Goal: Task Accomplishment & Management: Manage account settings

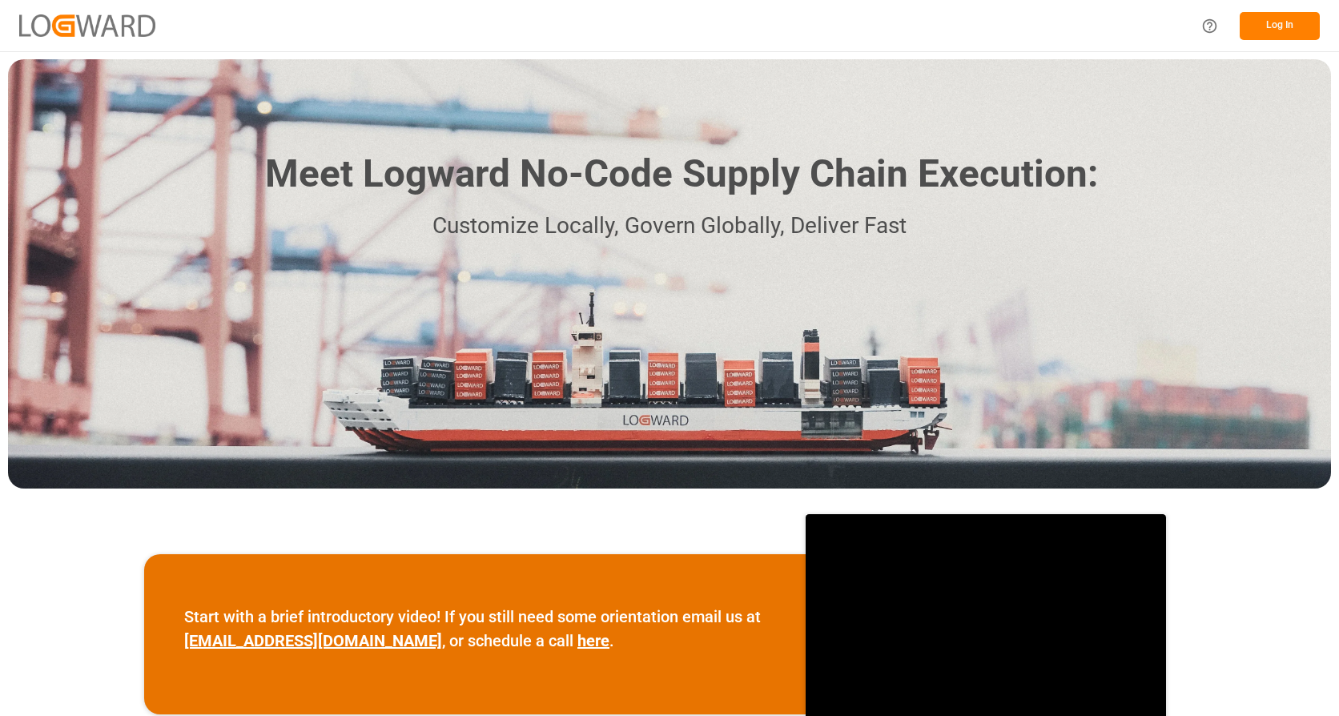
click at [1286, 26] on button "Log In" at bounding box center [1280, 26] width 80 height 28
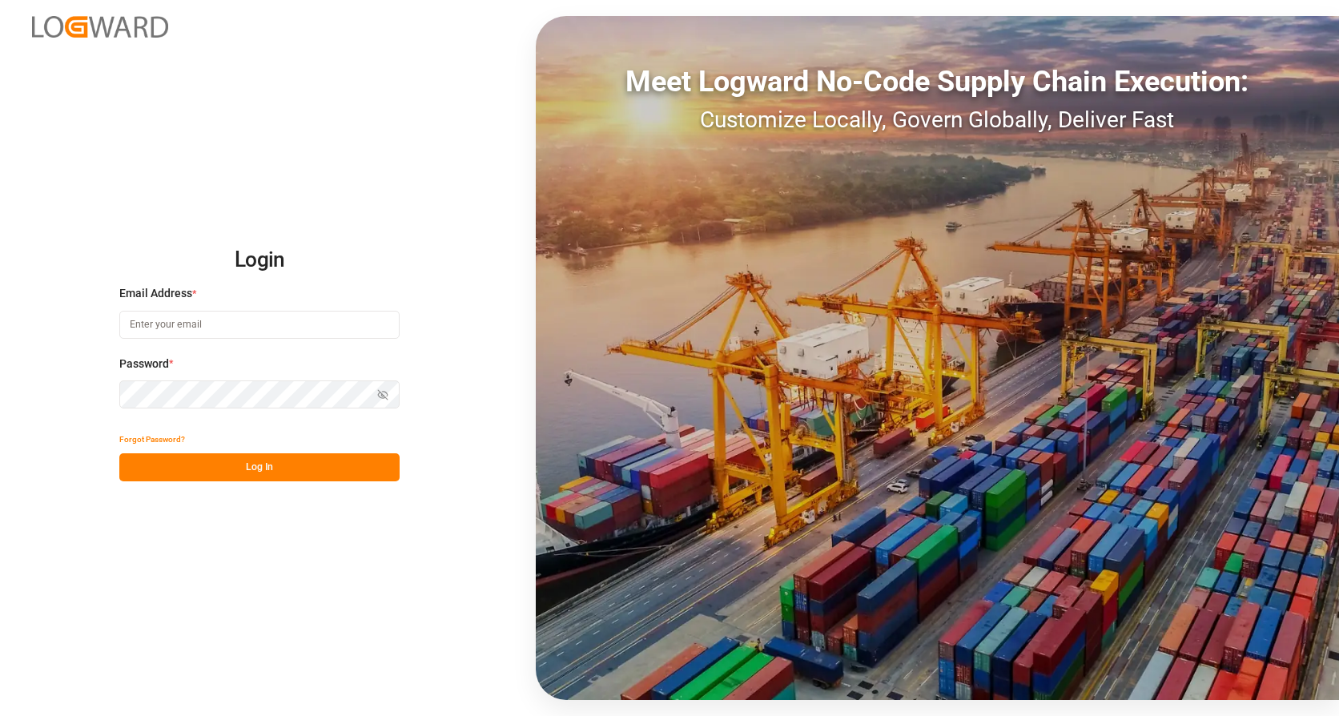
click at [251, 328] on input at bounding box center [259, 325] width 280 height 28
type input "frank.heller@dbschenker.com"
click at [253, 463] on button "Log In" at bounding box center [259, 467] width 280 height 28
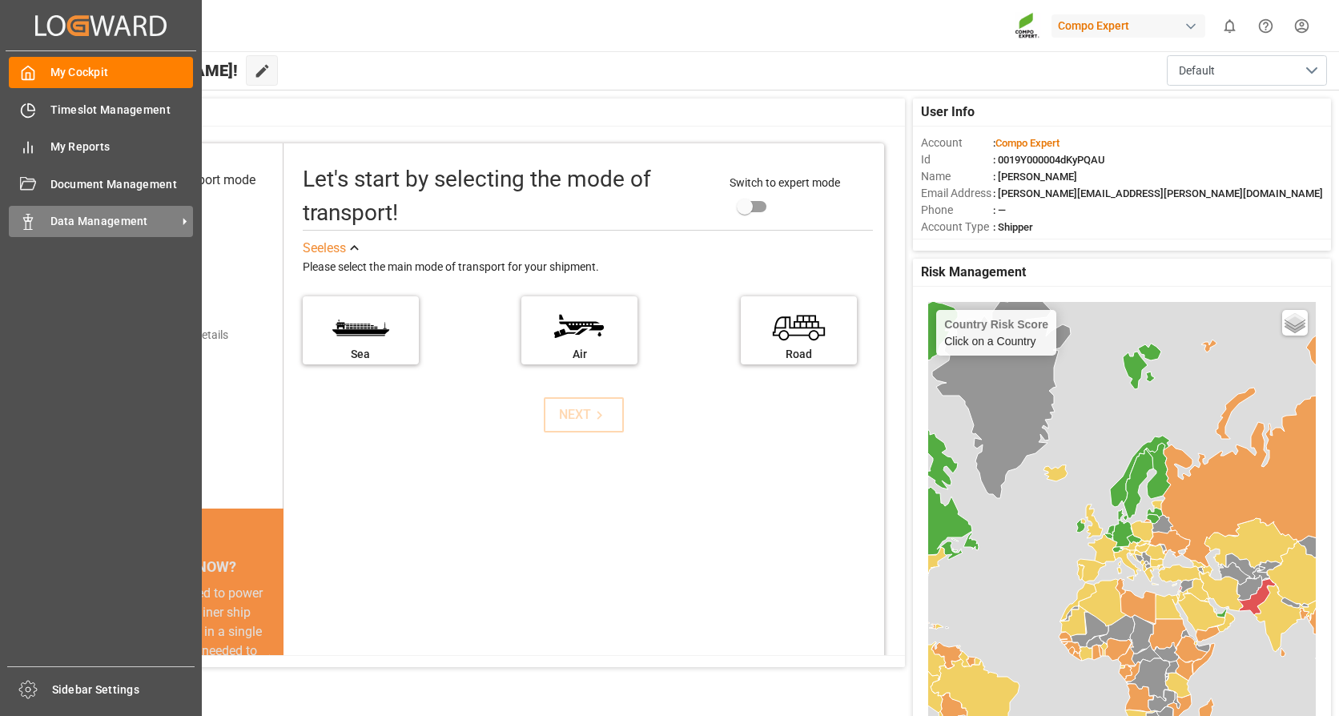
click at [78, 222] on span "Data Management" at bounding box center [113, 221] width 127 height 17
click at [78, 220] on span "Data Management" at bounding box center [113, 221] width 127 height 17
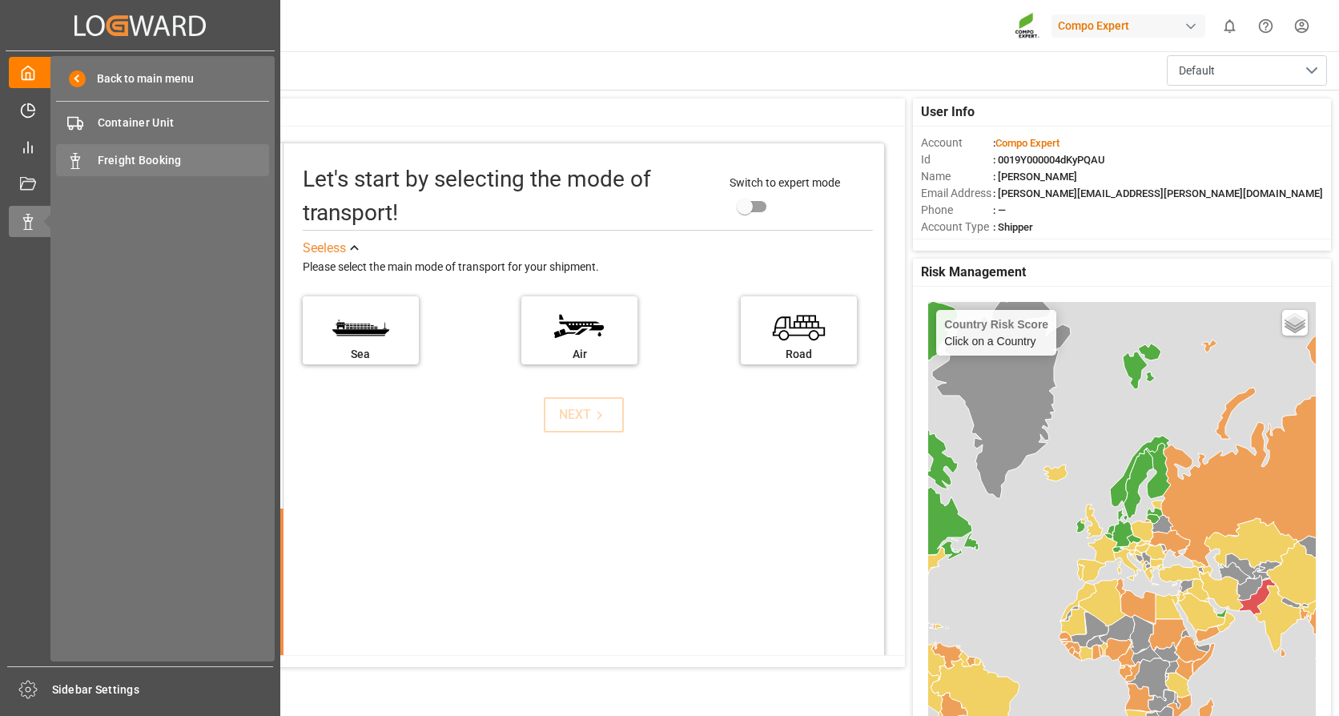
click at [155, 158] on span "Freight Booking" at bounding box center [184, 160] width 172 height 17
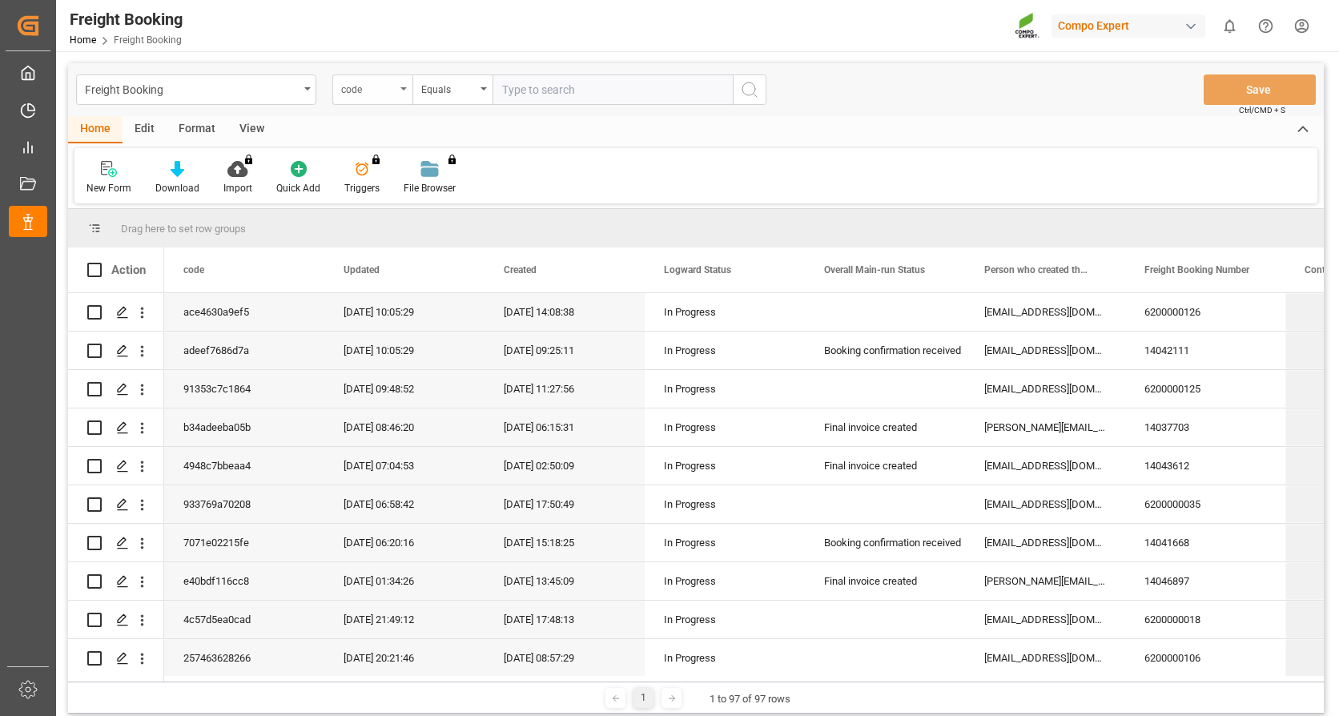
click at [406, 84] on div "code" at bounding box center [372, 89] width 80 height 30
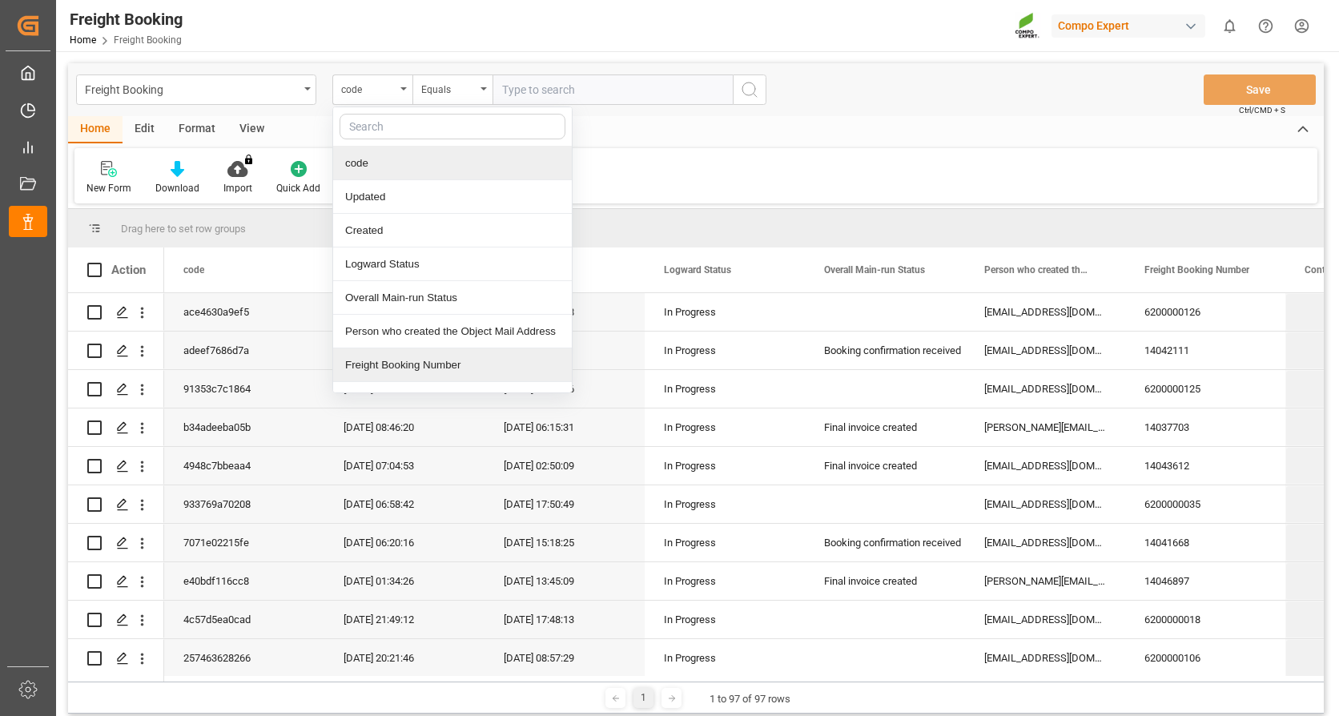
drag, startPoint x: 384, startPoint y: 361, endPoint x: 385, endPoint y: 350, distance: 11.2
click at [385, 360] on div "Freight Booking Number" at bounding box center [452, 365] width 239 height 34
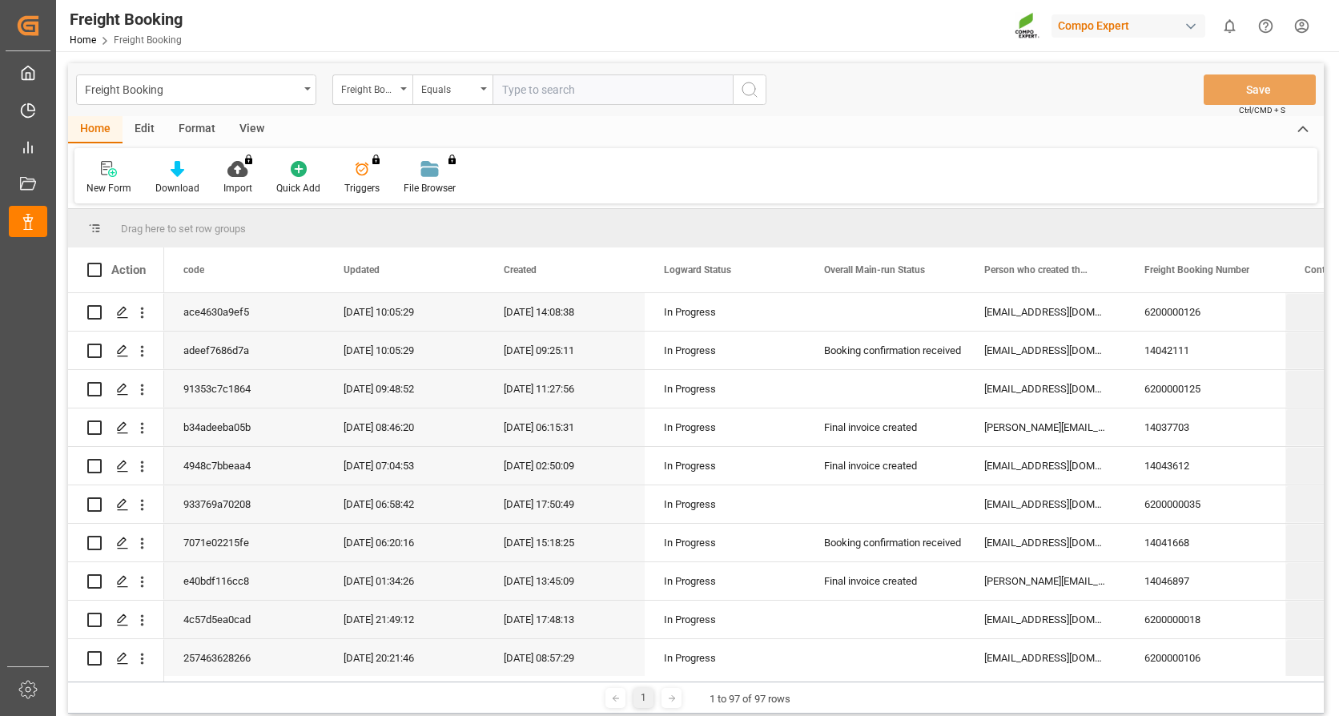
click at [536, 82] on input "text" at bounding box center [613, 89] width 240 height 30
type input "6200000037"
click at [741, 87] on icon "search button" at bounding box center [749, 89] width 19 height 19
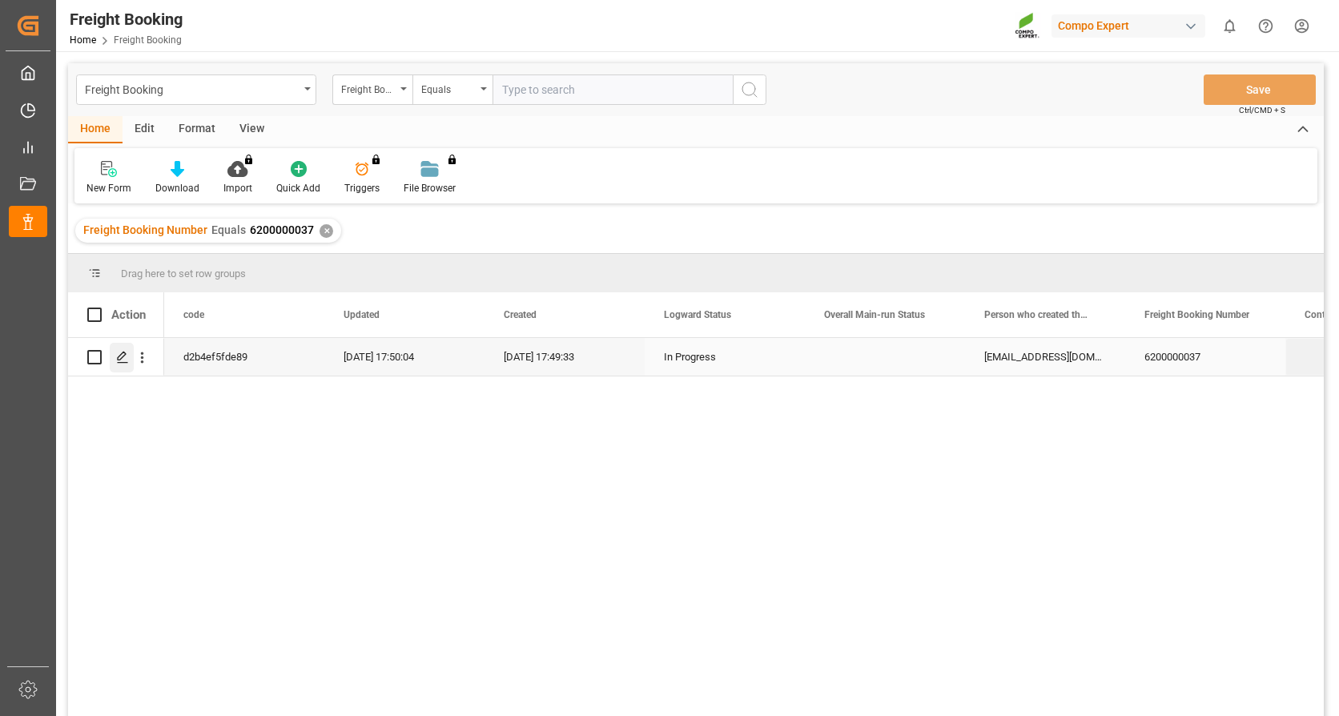
click at [123, 357] on icon "Press SPACE to select this row." at bounding box center [122, 357] width 13 height 13
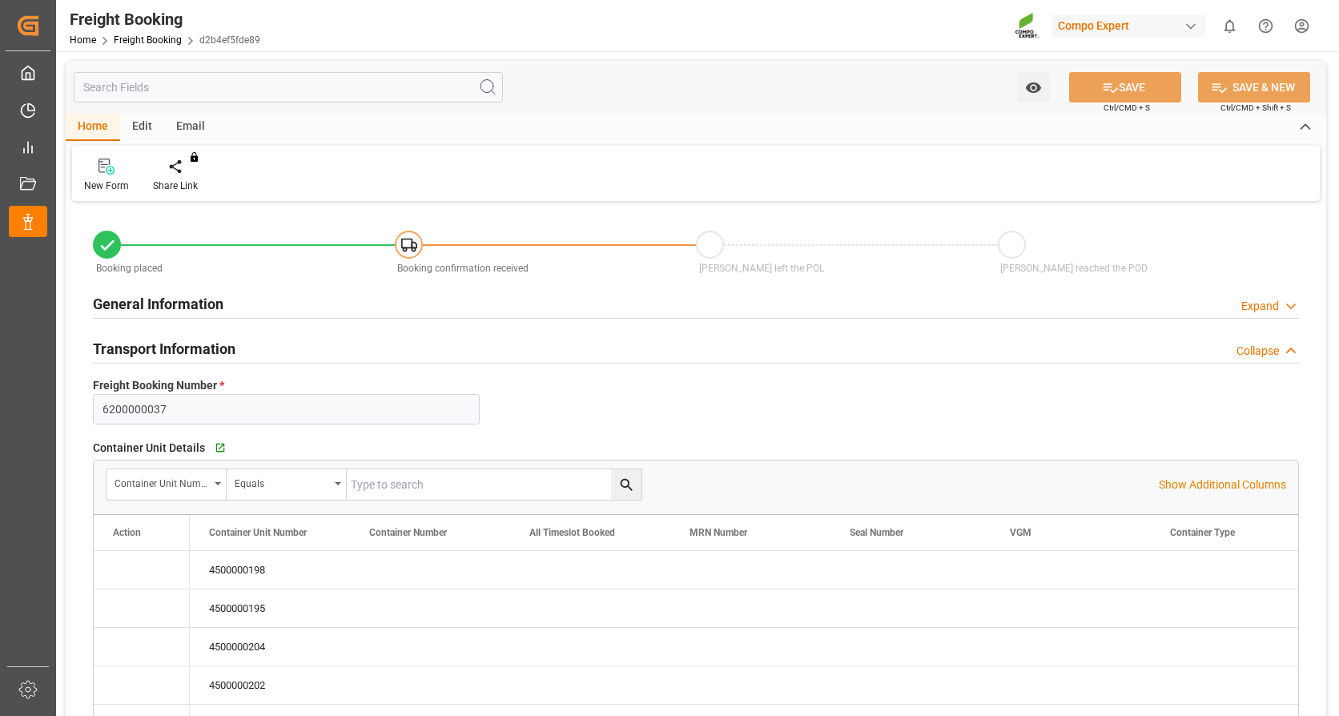
type input "MYPKG"
type input "0"
type input "318000"
type input "21.08.2025 01:00"
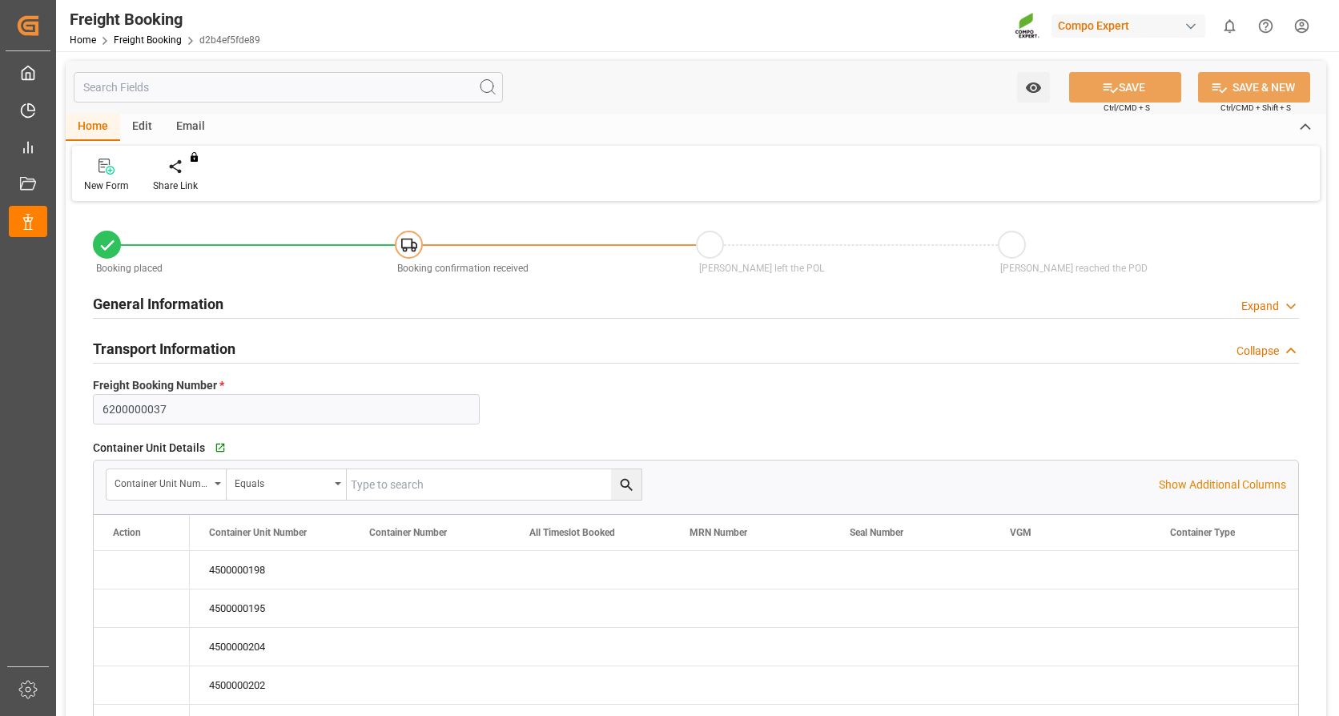
type input "21.07.2025 17:49"
type input "21.07.2025 17:50"
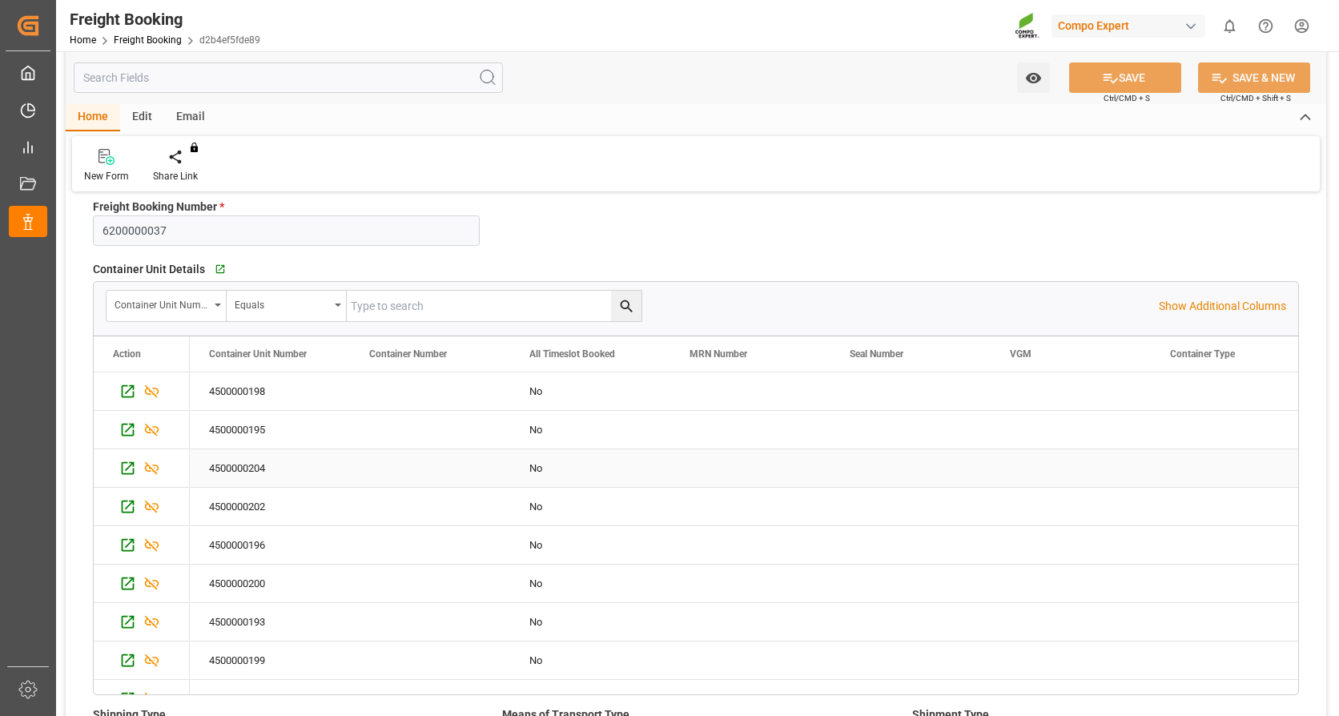
scroll to position [160, 0]
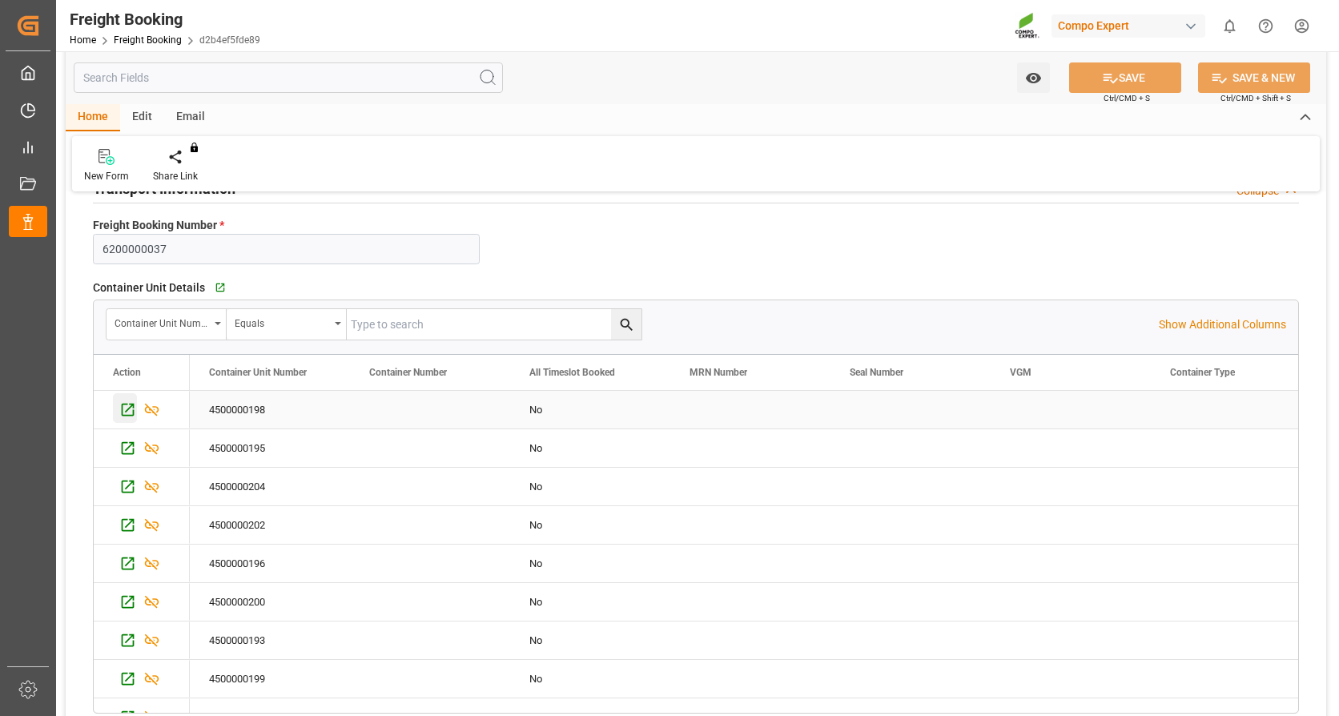
click at [129, 408] on icon "Press SPACE to select this row." at bounding box center [128, 410] width 13 height 13
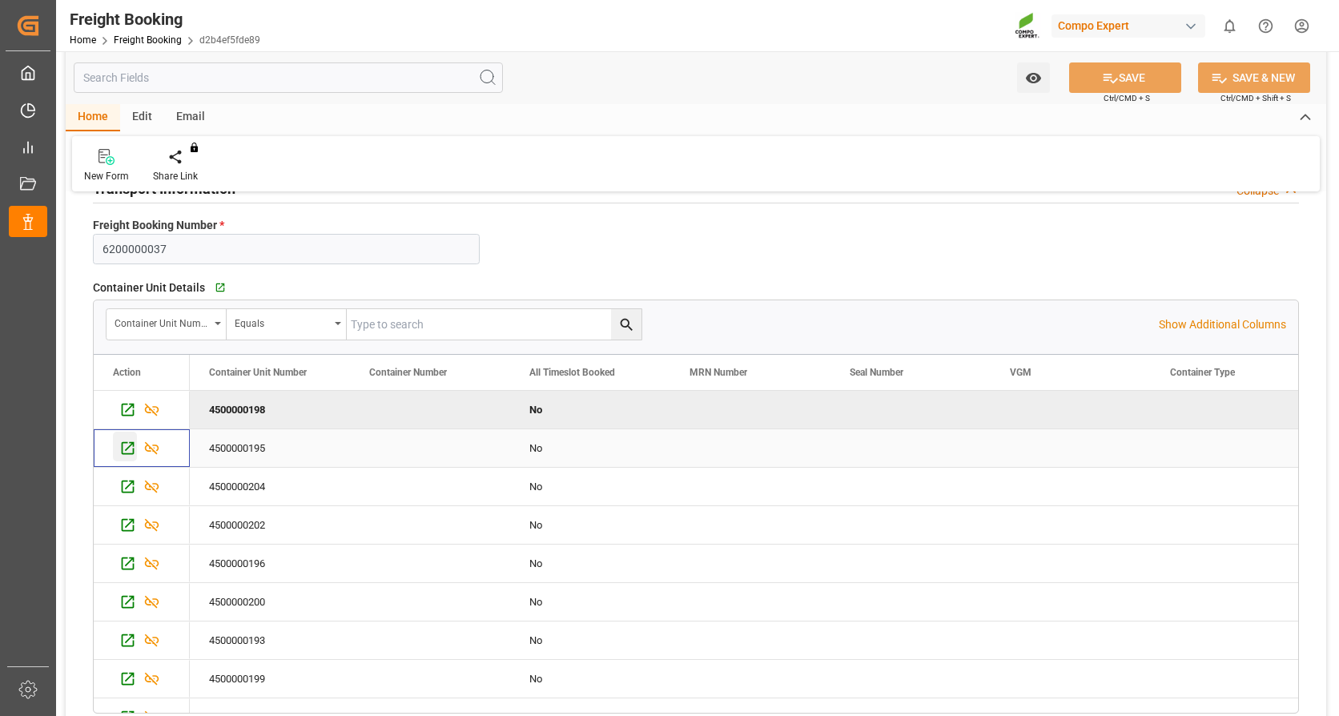
click at [121, 453] on icon "Press SPACE to select this row." at bounding box center [127, 448] width 17 height 17
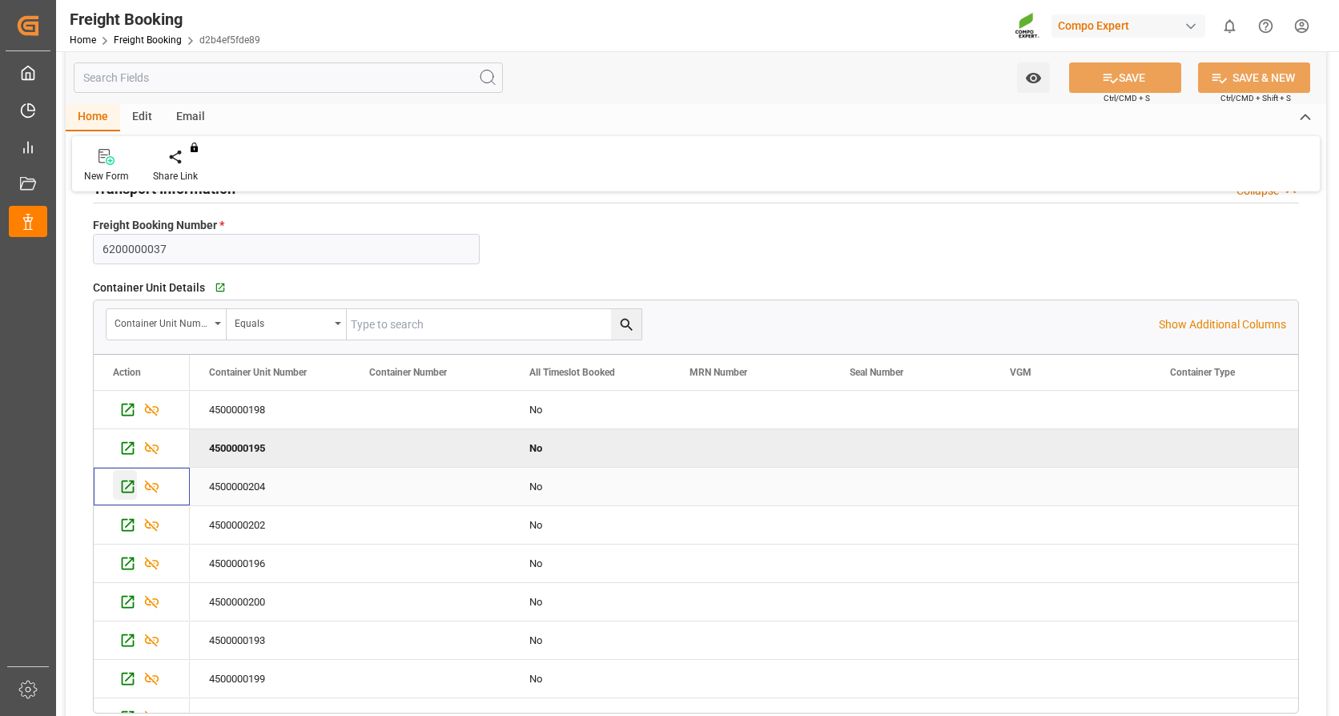
click at [130, 478] on icon "Press SPACE to select this row." at bounding box center [127, 486] width 17 height 17
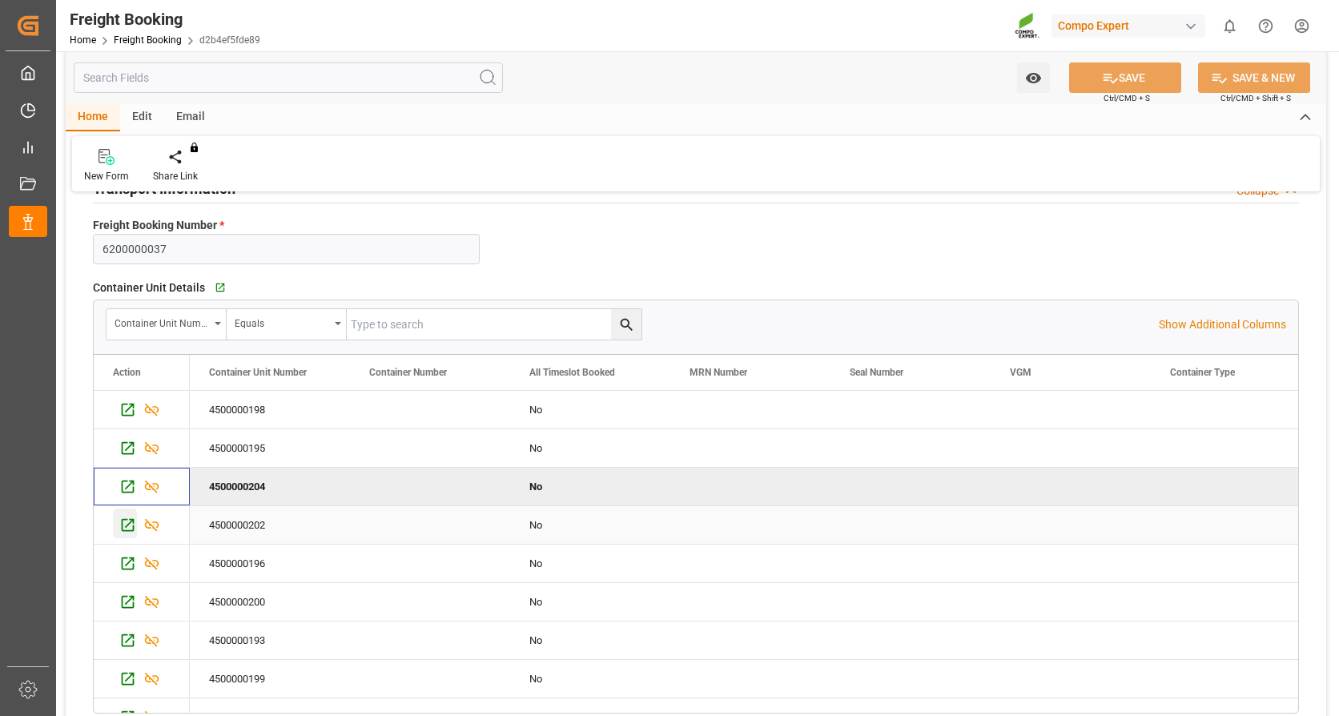
click at [125, 525] on icon "Press SPACE to select this row." at bounding box center [127, 525] width 17 height 17
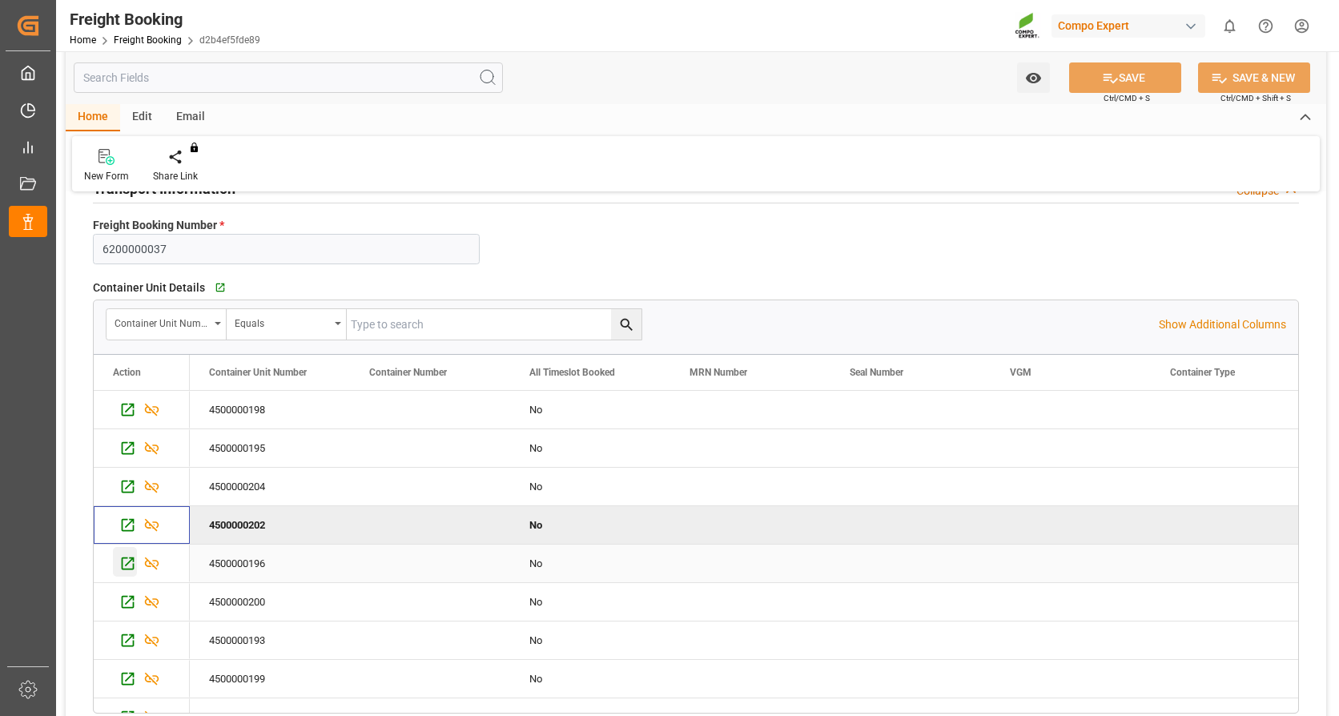
click at [127, 565] on icon "Press SPACE to select this row." at bounding box center [128, 563] width 13 height 13
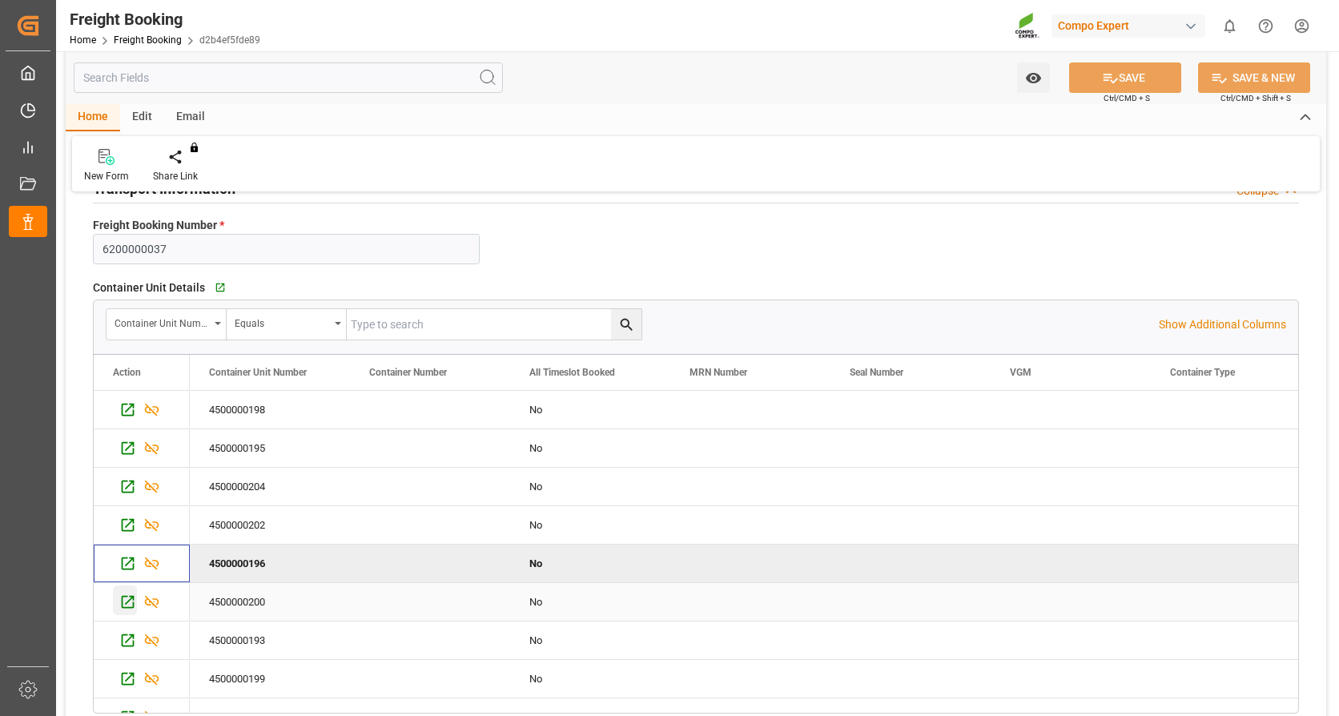
click at [123, 596] on icon "Press SPACE to select this row." at bounding box center [128, 602] width 13 height 13
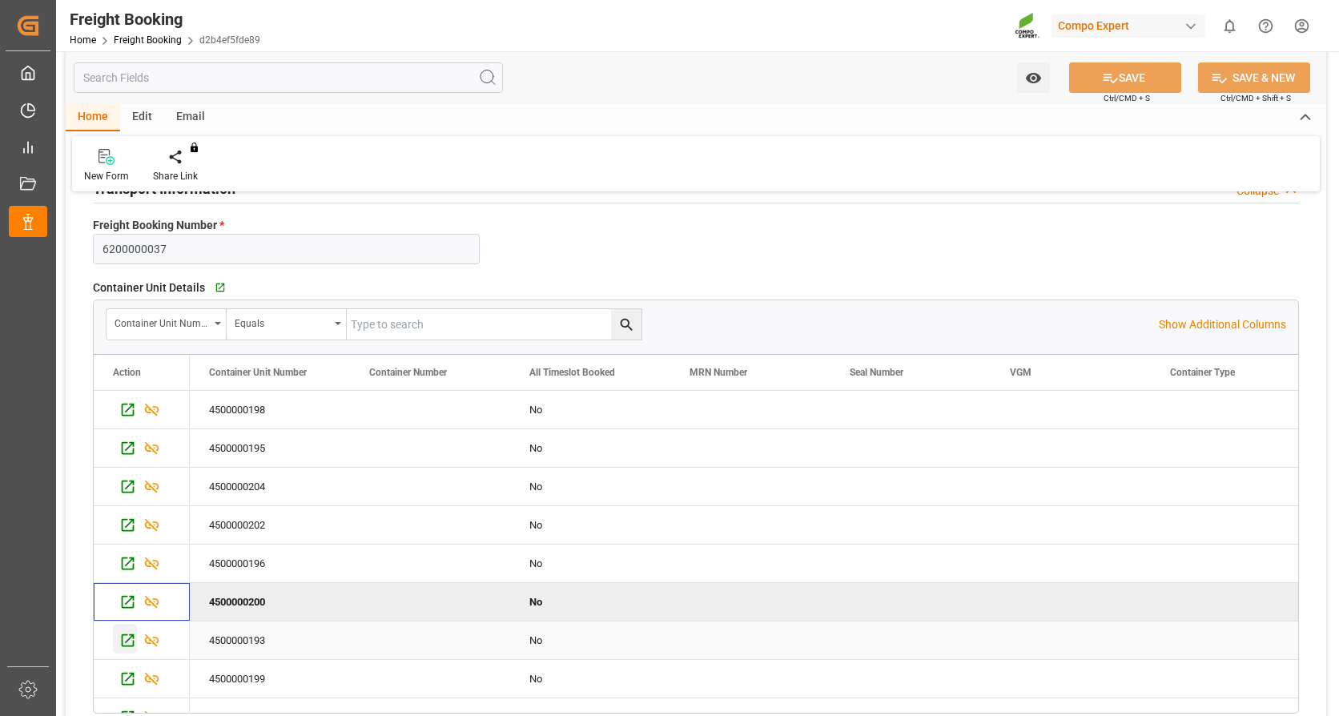
click at [129, 638] on icon "Press SPACE to select this row." at bounding box center [127, 640] width 17 height 17
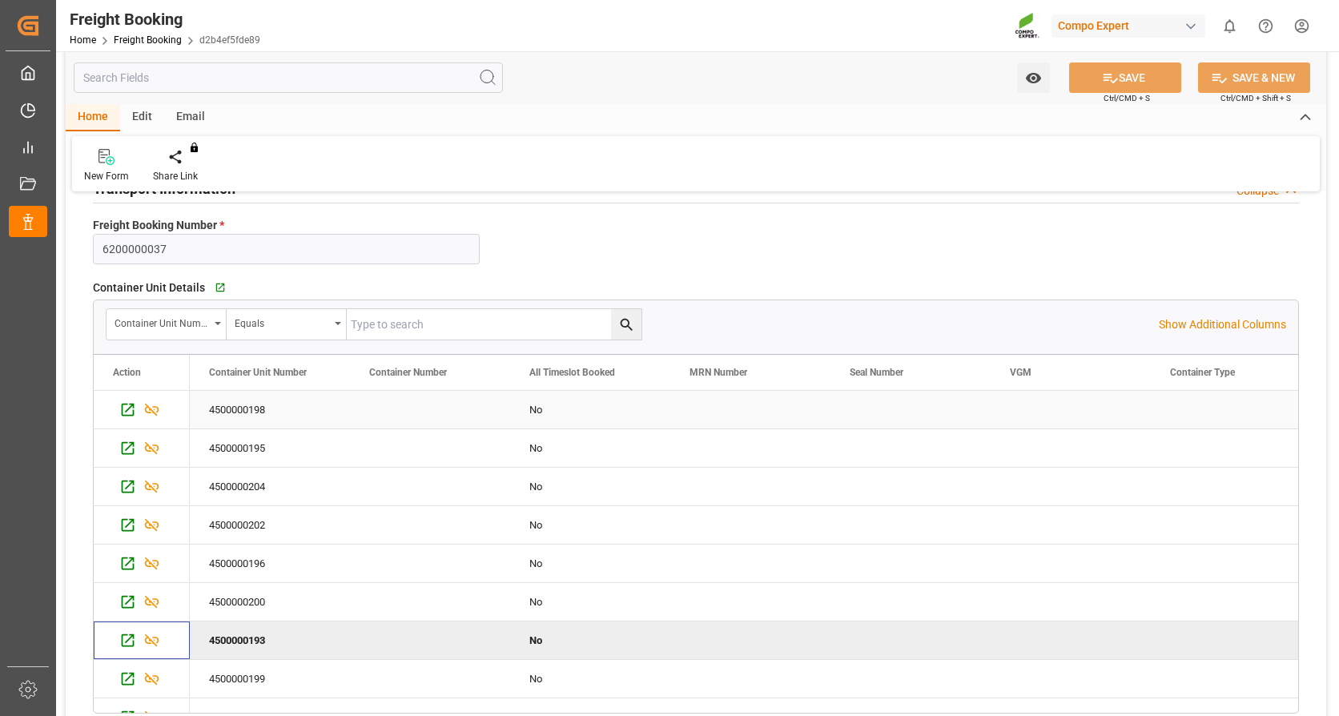
scroll to position [80, 0]
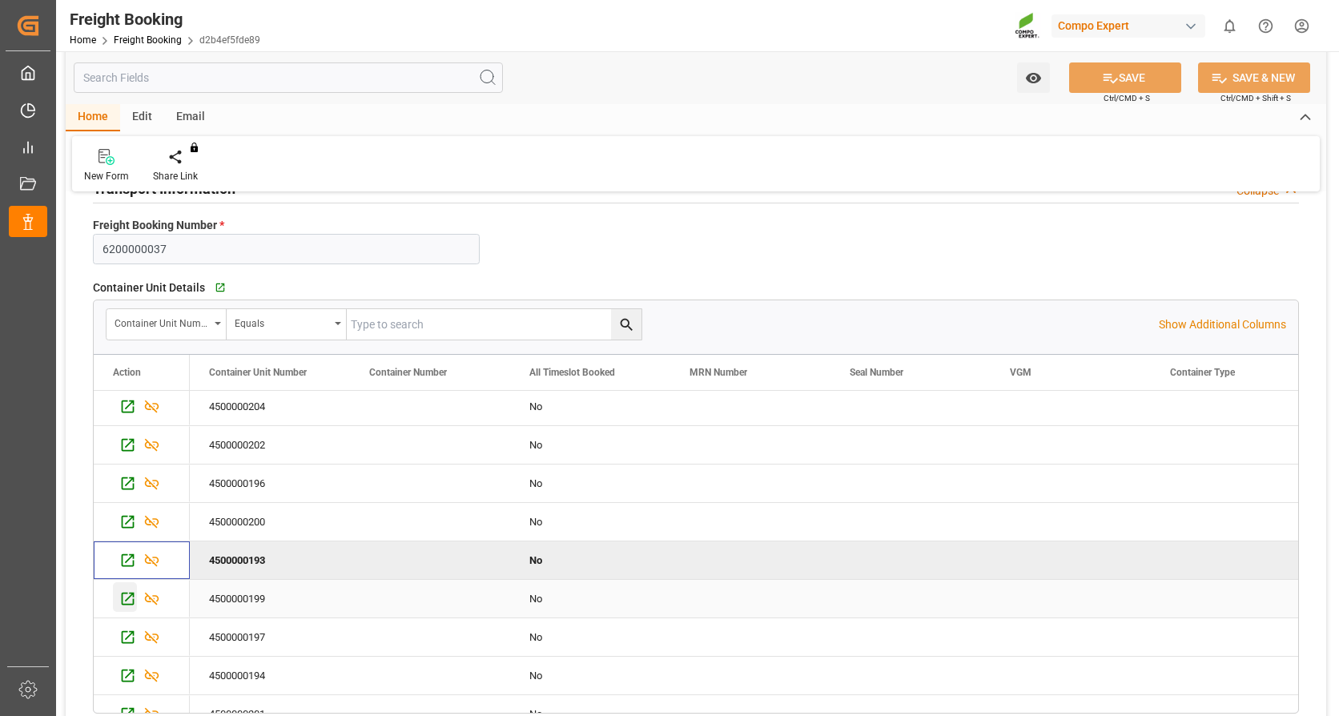
click at [123, 593] on icon "Press SPACE to select this row." at bounding box center [128, 599] width 13 height 13
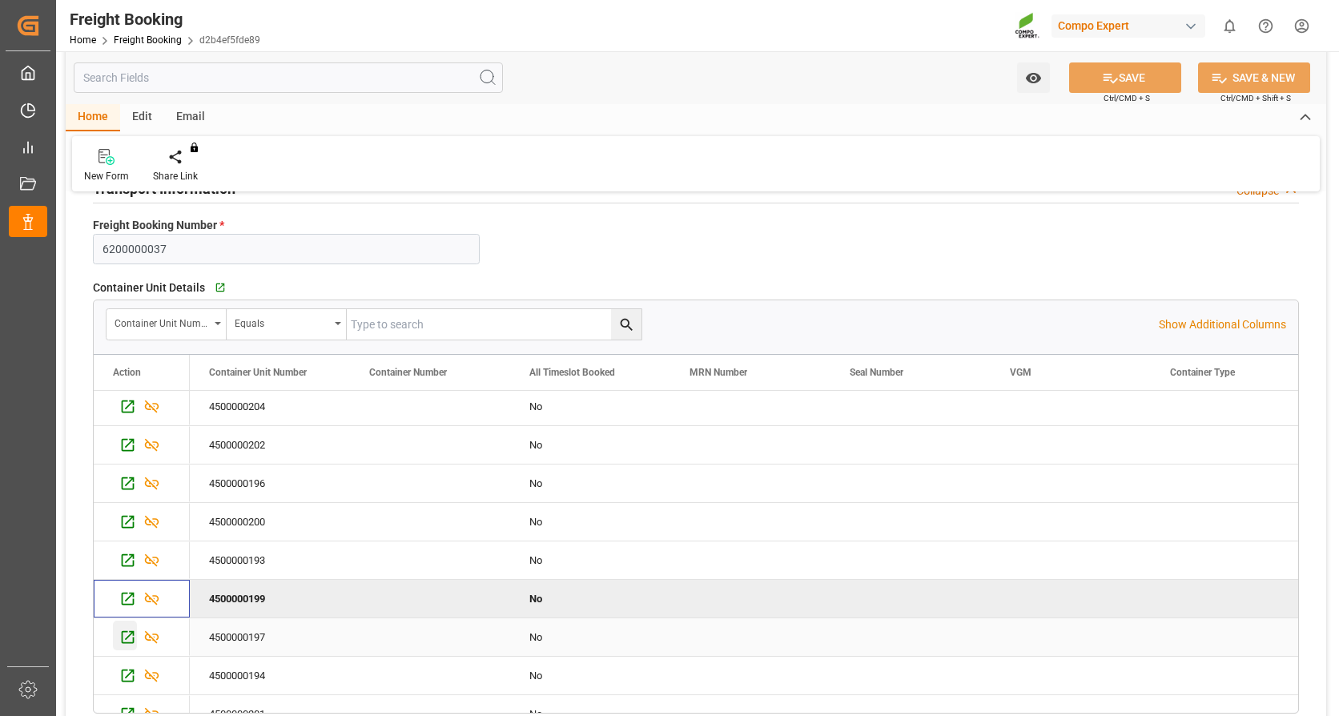
click at [132, 637] on icon "Press SPACE to select this row." at bounding box center [127, 637] width 17 height 17
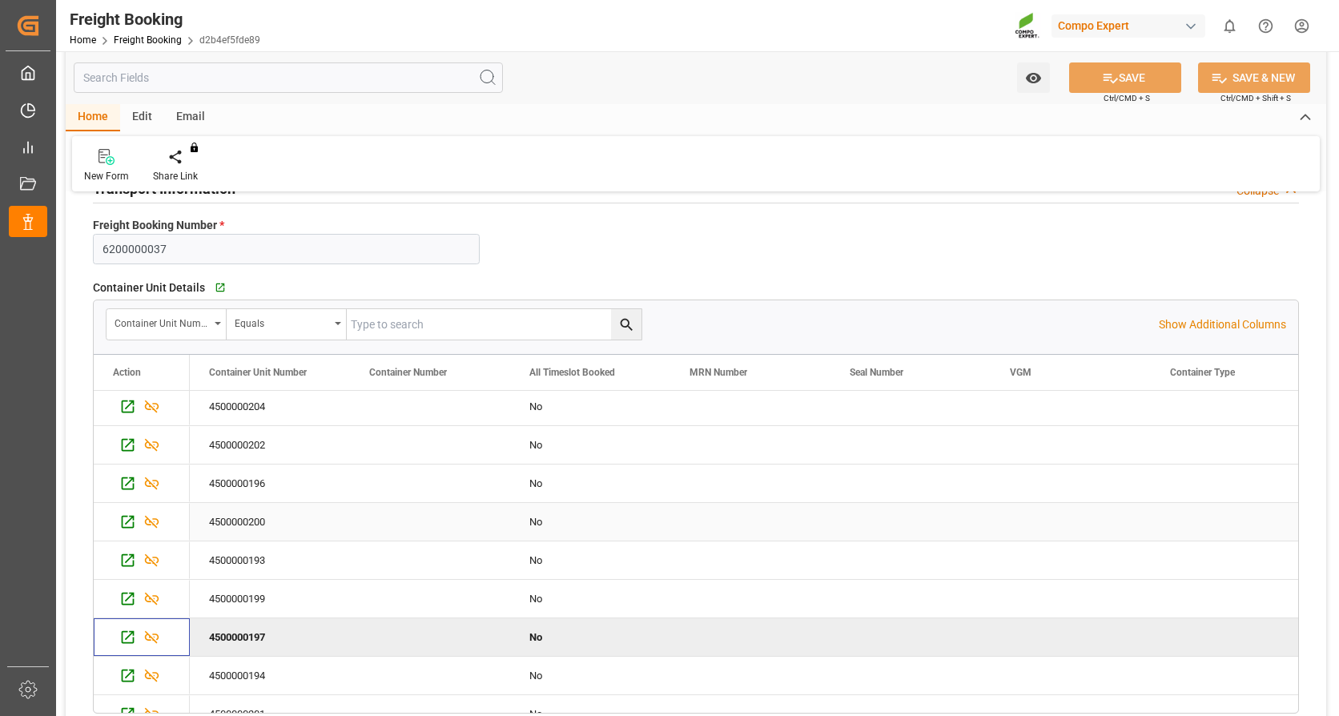
scroll to position [139, 0]
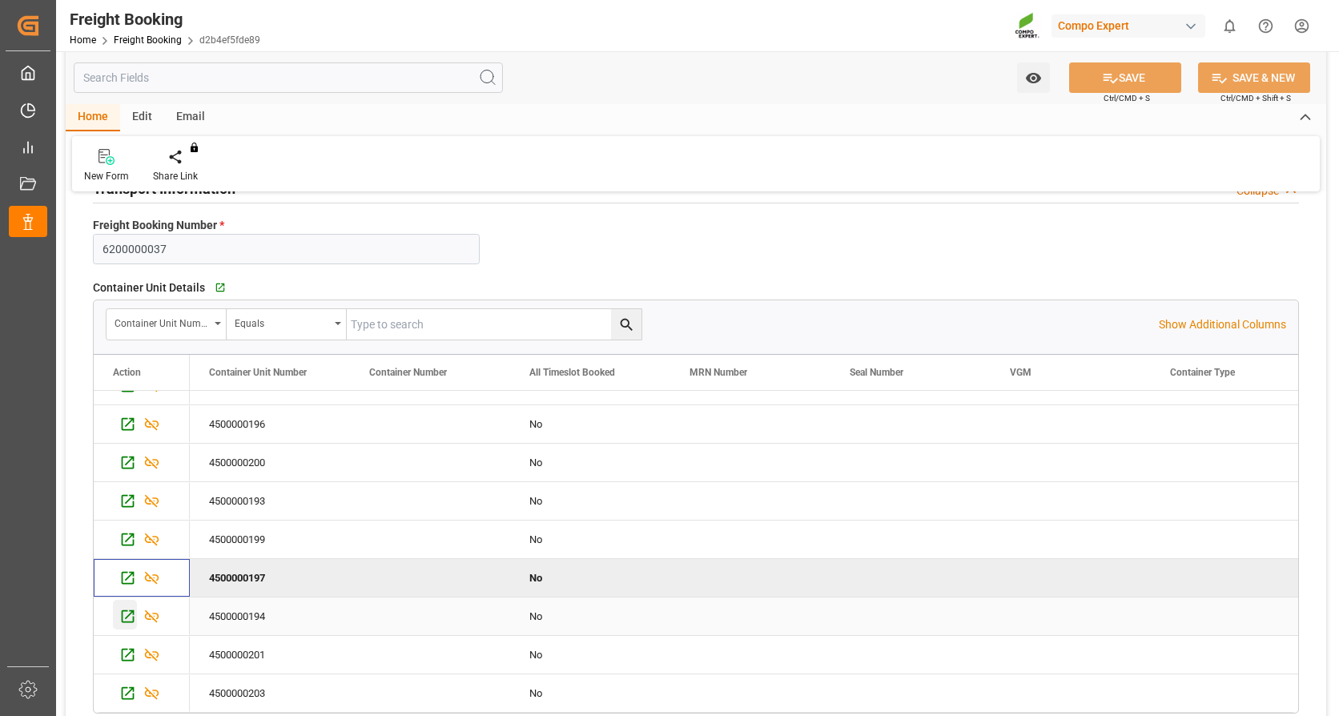
click at [133, 614] on icon "Press SPACE to select this row." at bounding box center [128, 616] width 13 height 13
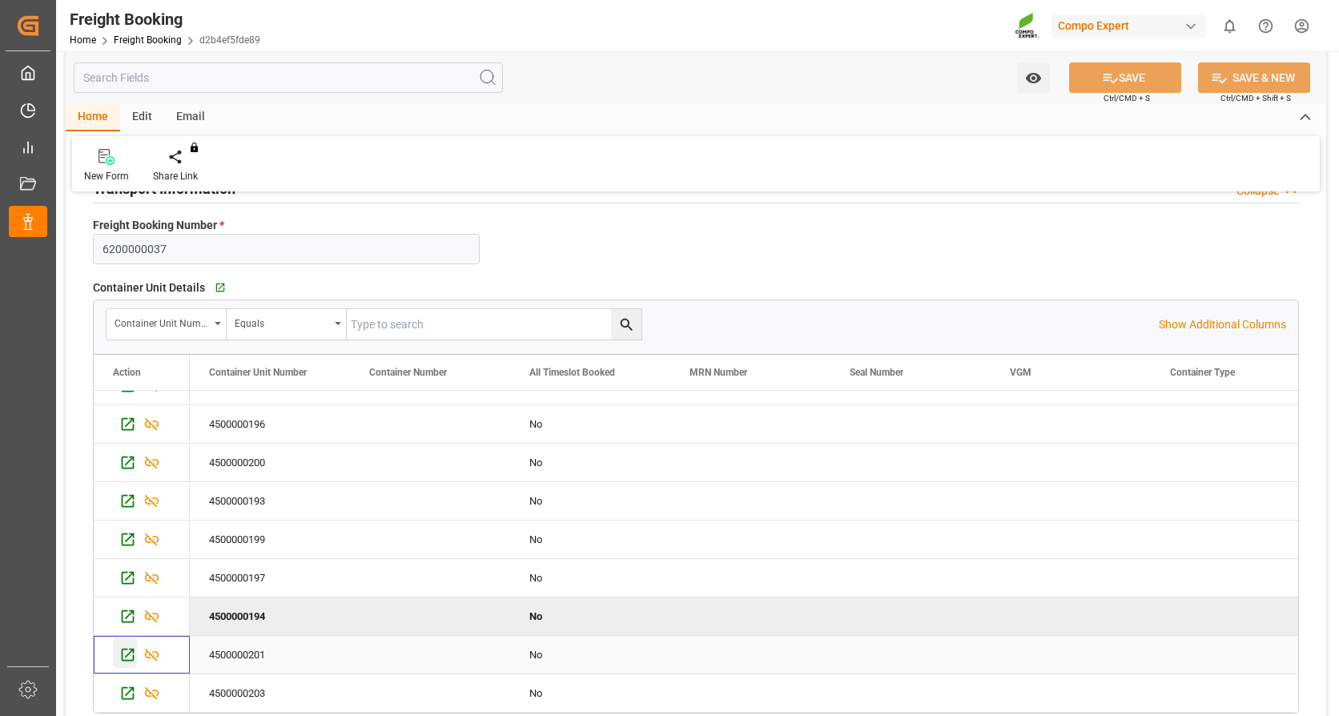
click at [126, 655] on icon "Press SPACE to select this row." at bounding box center [127, 654] width 17 height 17
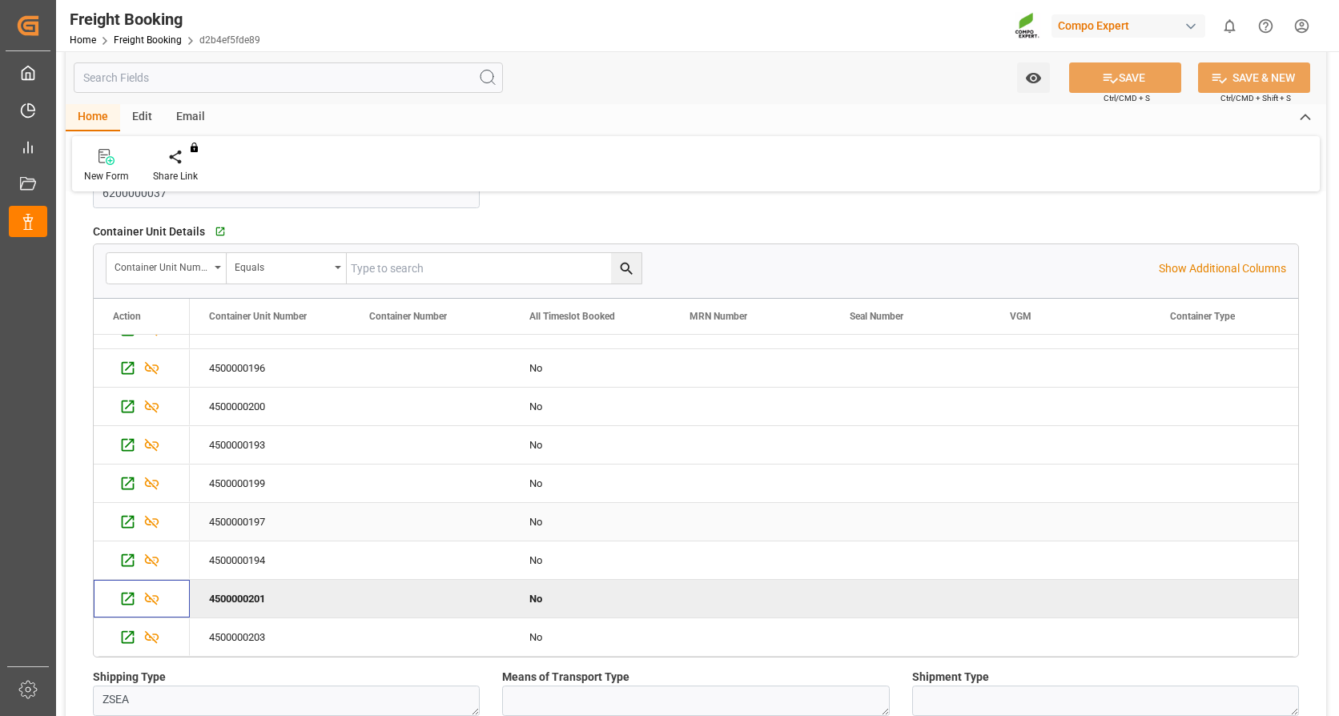
scroll to position [240, 0]
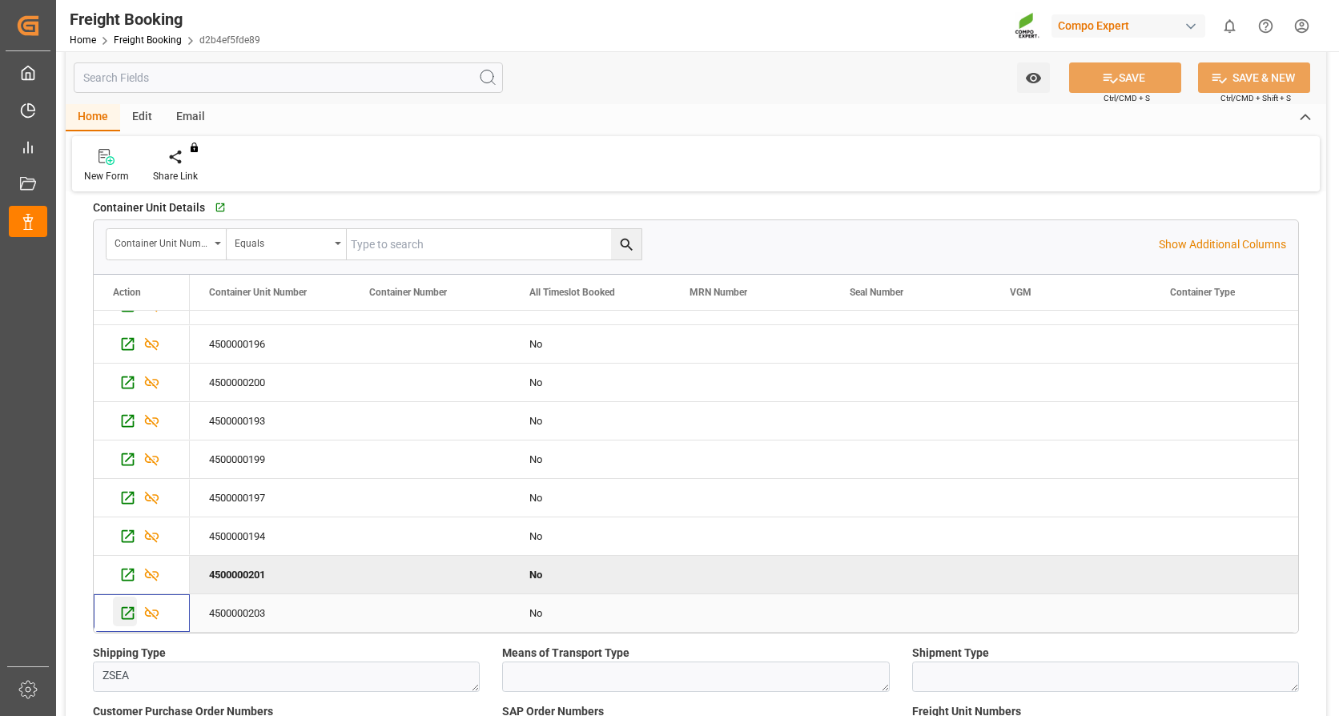
click at [123, 611] on icon "Press SPACE to select this row." at bounding box center [128, 613] width 13 height 13
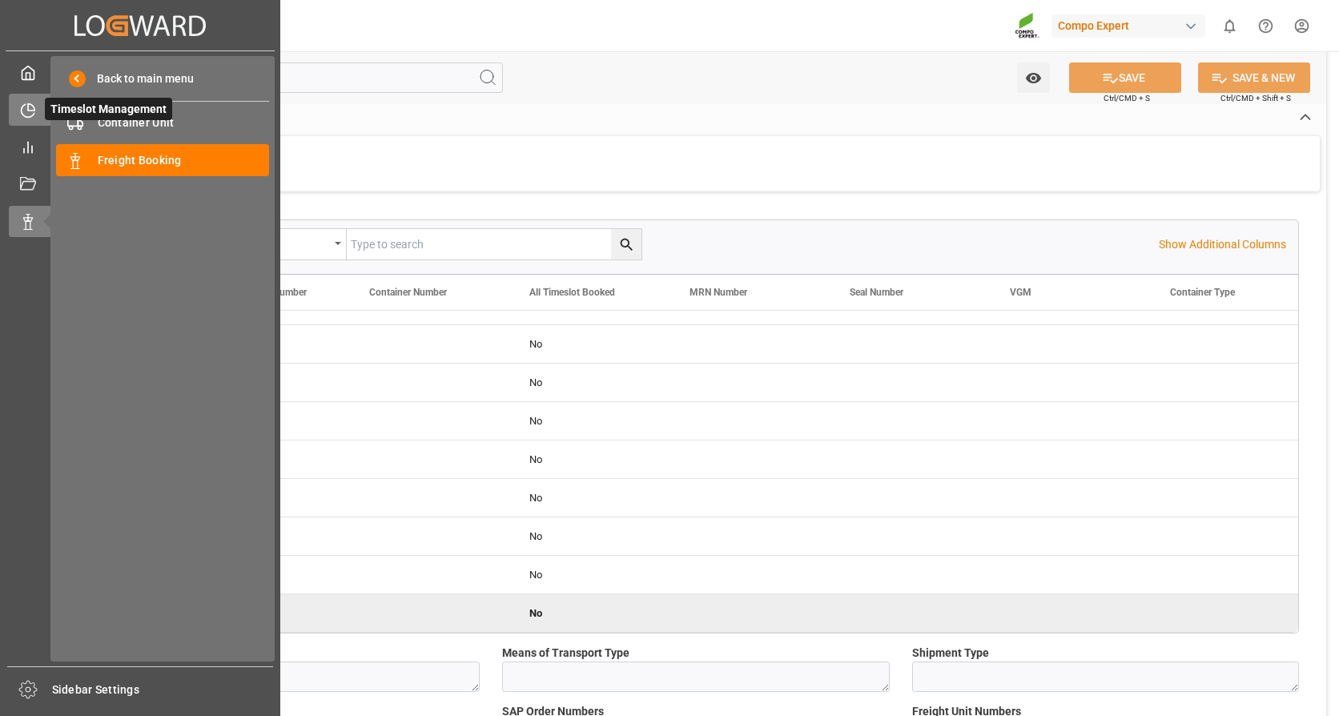
click at [27, 115] on icon at bounding box center [28, 111] width 16 height 16
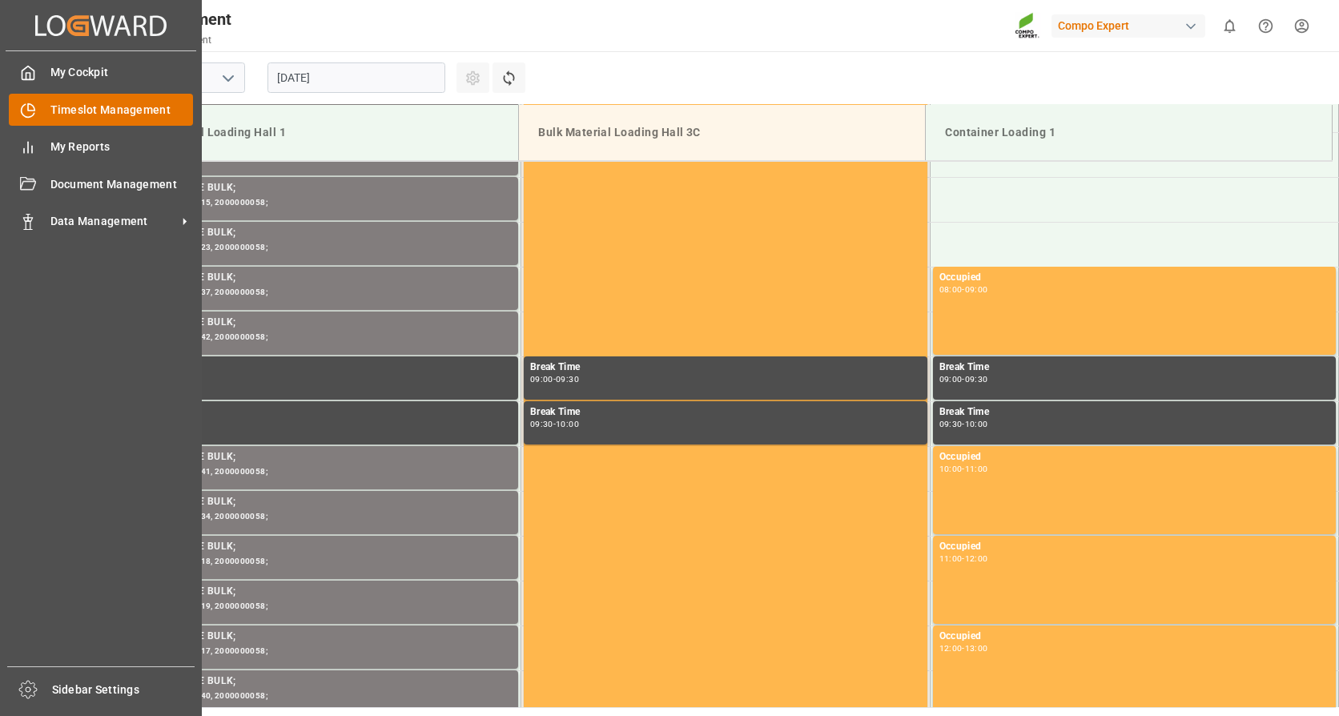
click at [107, 111] on span "Timeslot Management" at bounding box center [121, 110] width 143 height 17
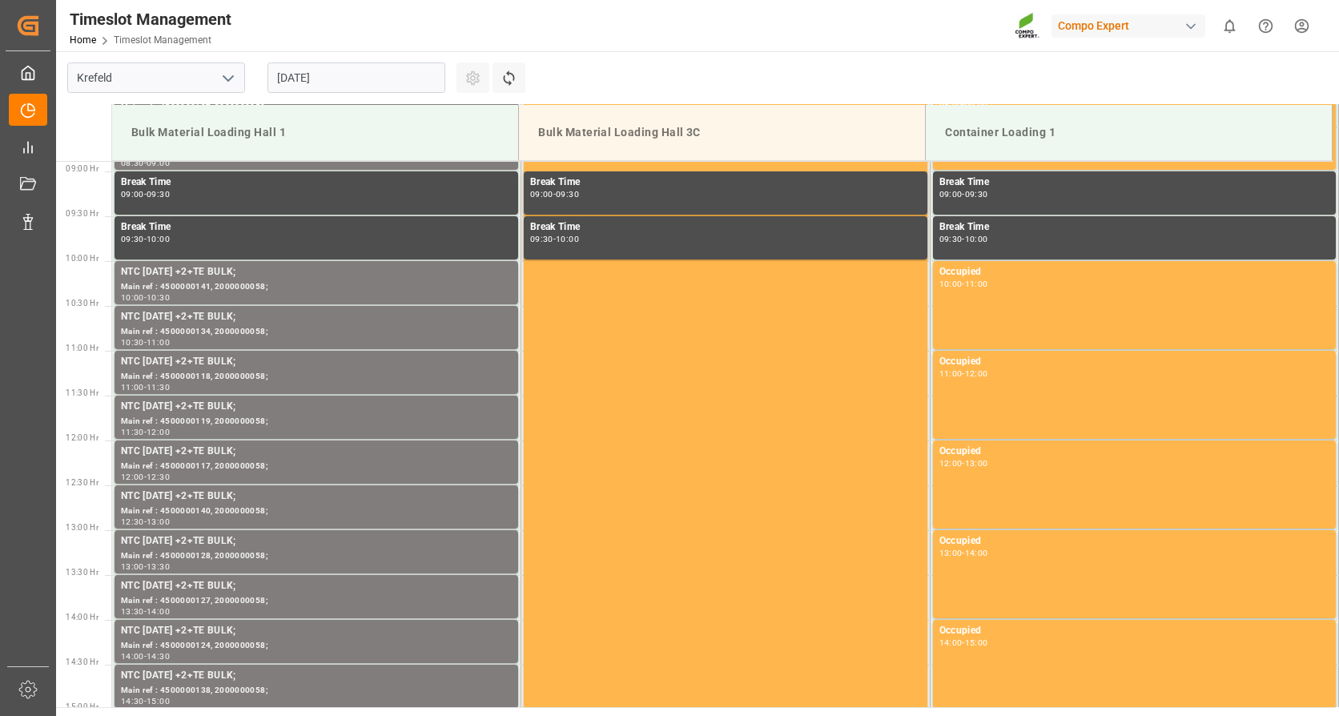
click at [348, 82] on input "[DATE]" at bounding box center [357, 77] width 178 height 30
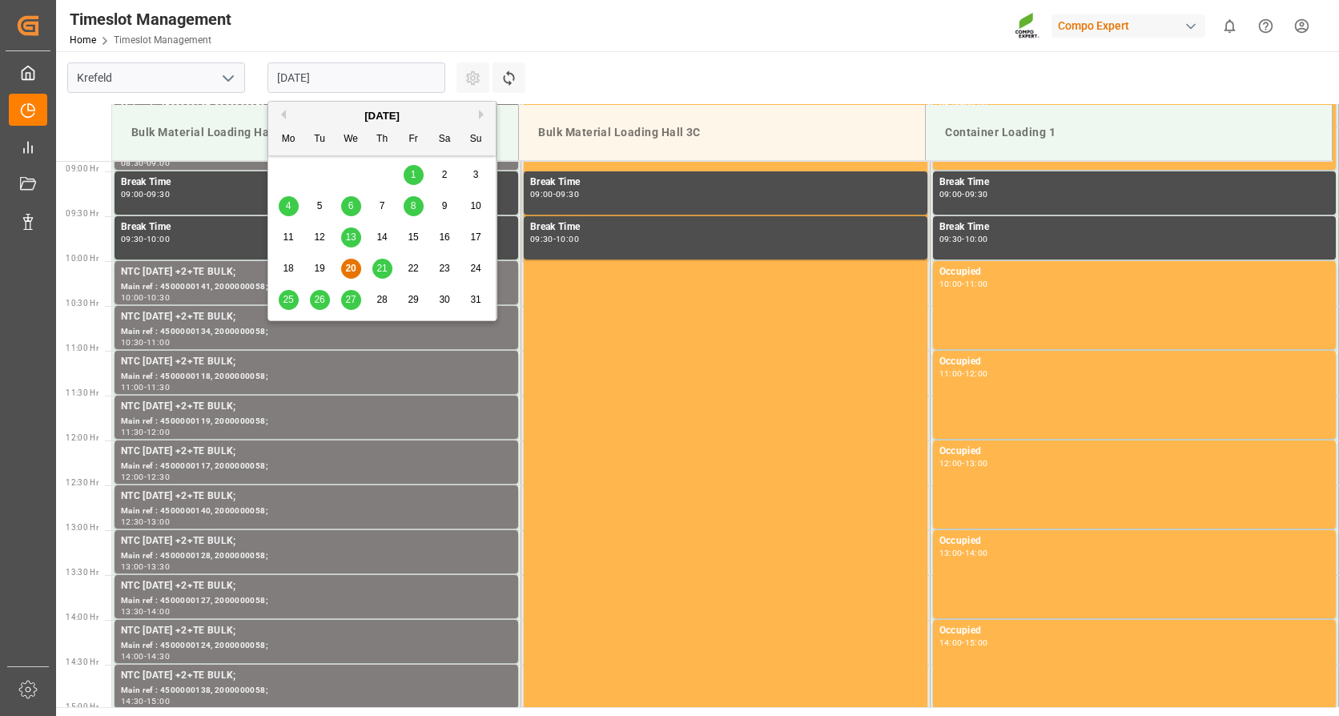
click at [485, 111] on button "Next Month" at bounding box center [484, 115] width 10 height 10
click at [324, 171] on div "2" at bounding box center [320, 175] width 20 height 19
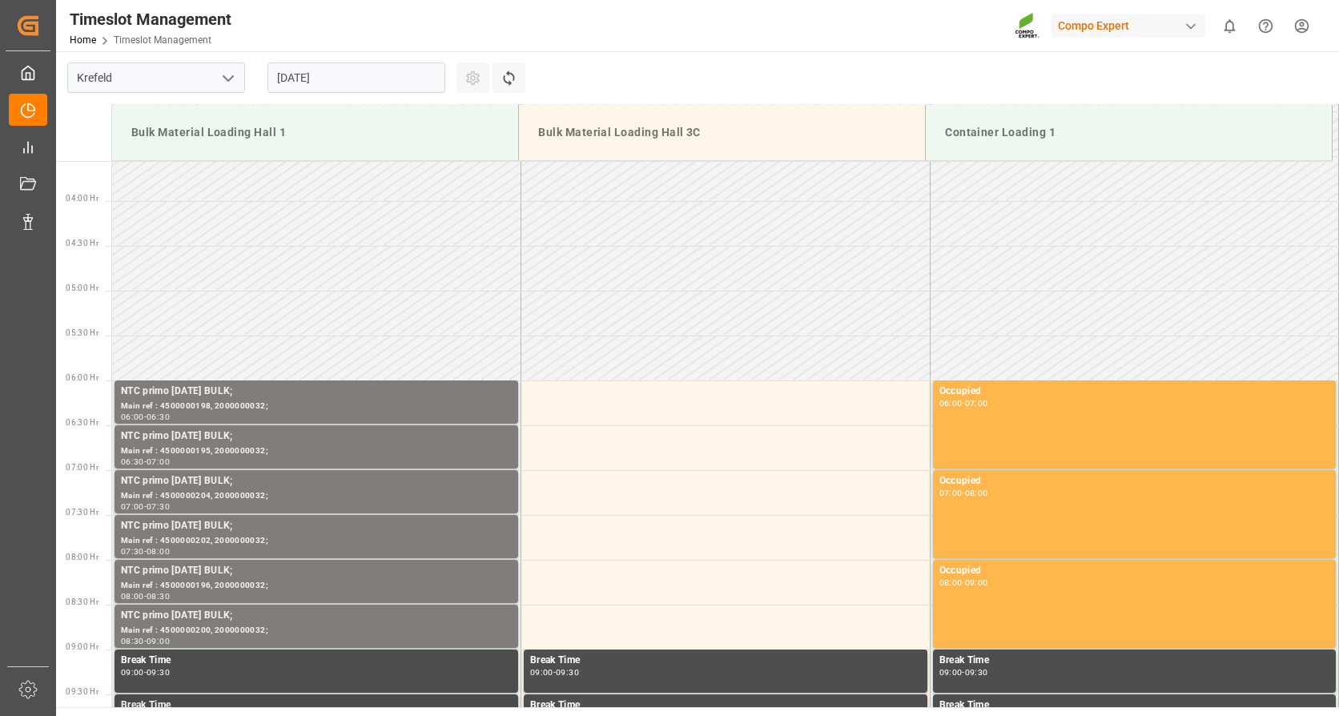
scroll to position [316, 0]
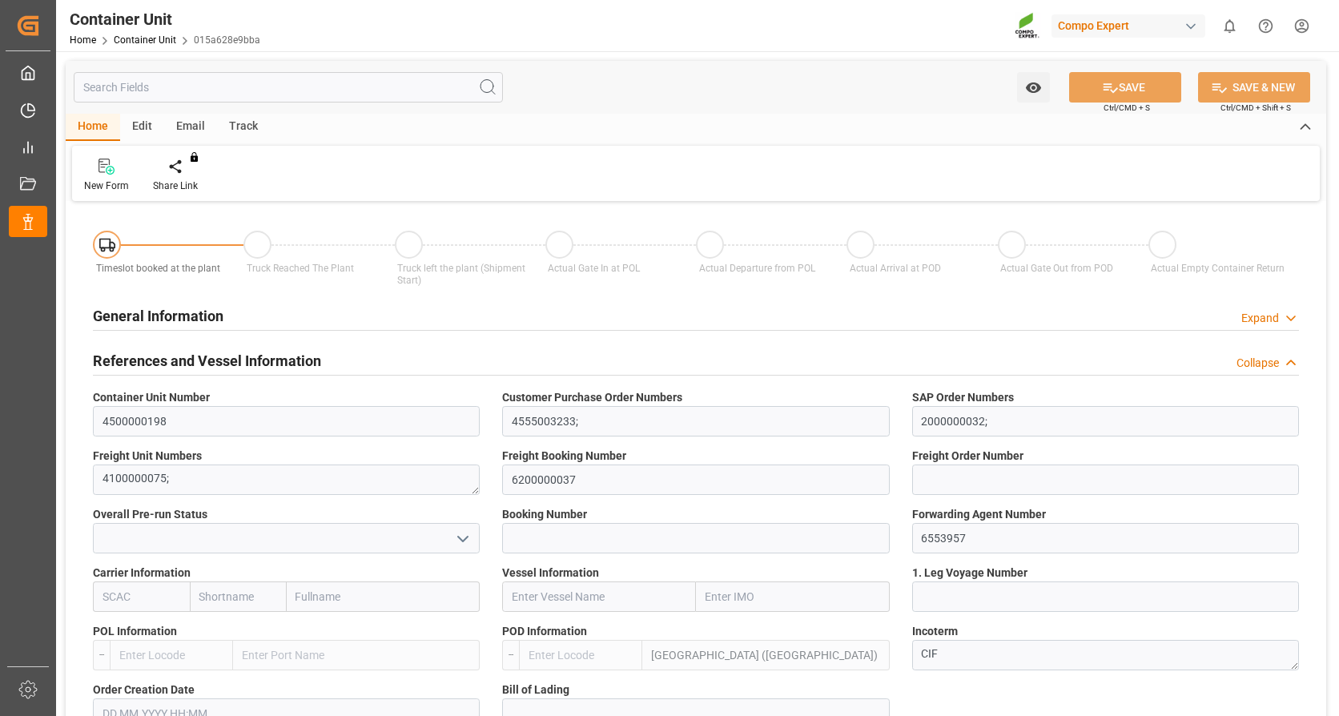
type input "MYPKG"
type input "0"
type input "26500"
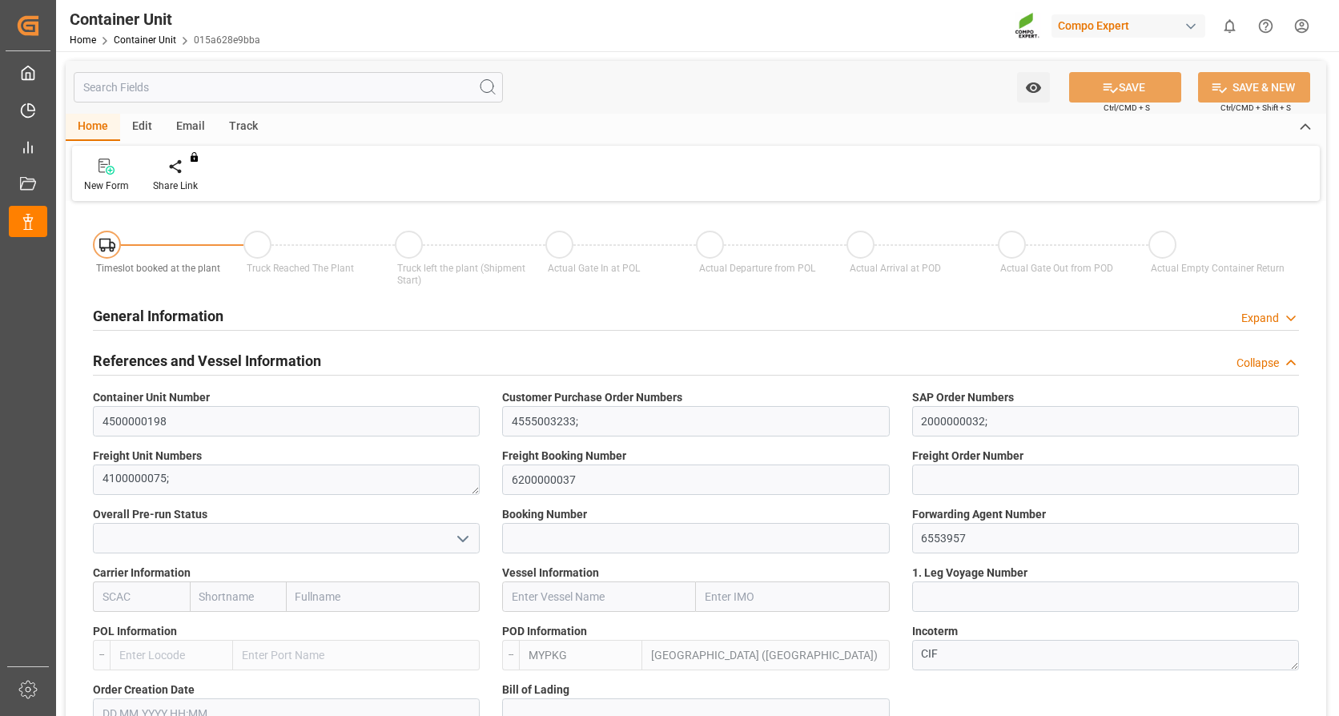
type input "[DATE]"
click at [187, 167] on icon at bounding box center [187, 166] width 11 height 14
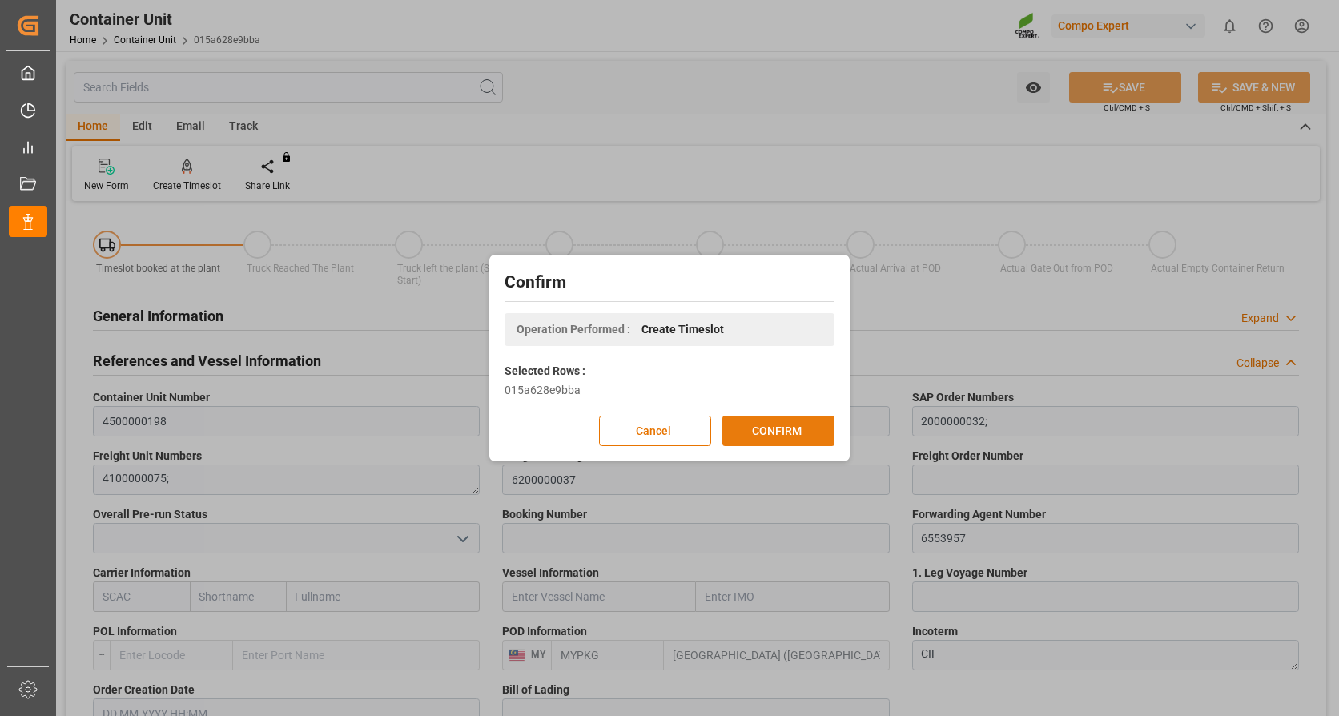
click at [763, 428] on button "CONFIRM" at bounding box center [778, 431] width 112 height 30
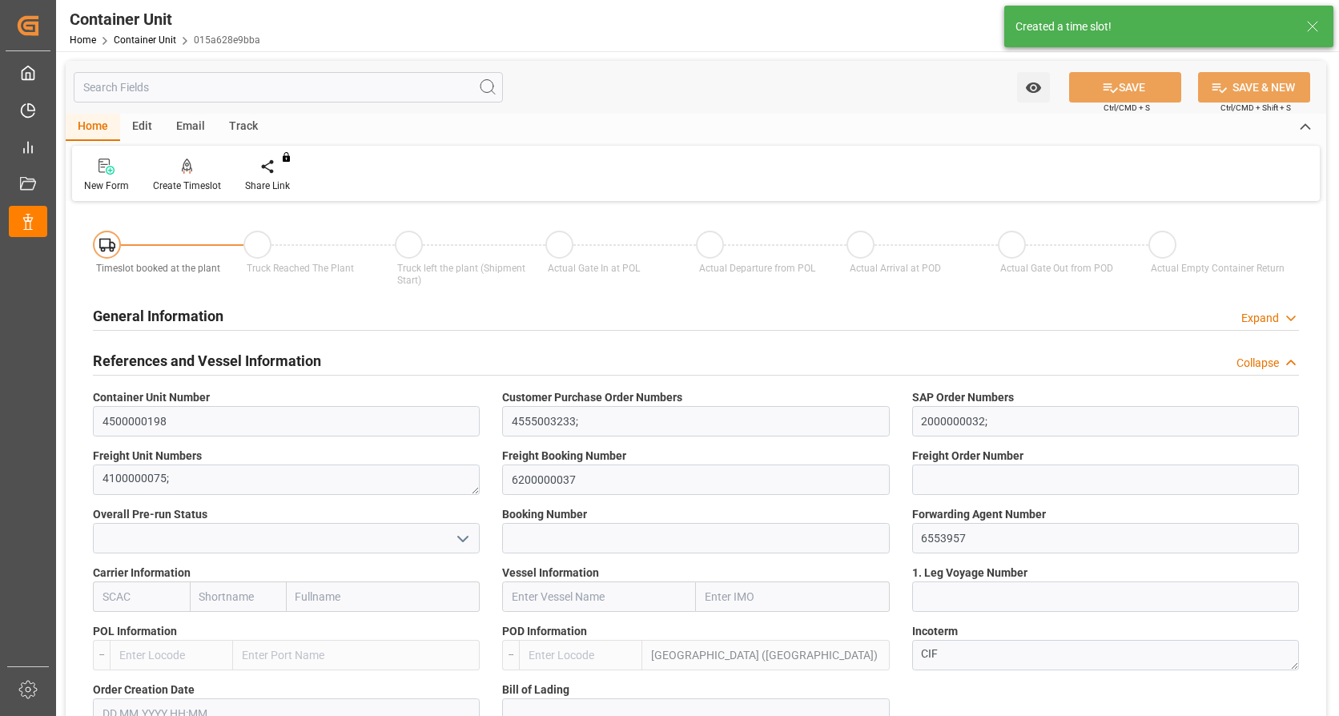
type input "MYPKG"
type input "0"
type input "26500"
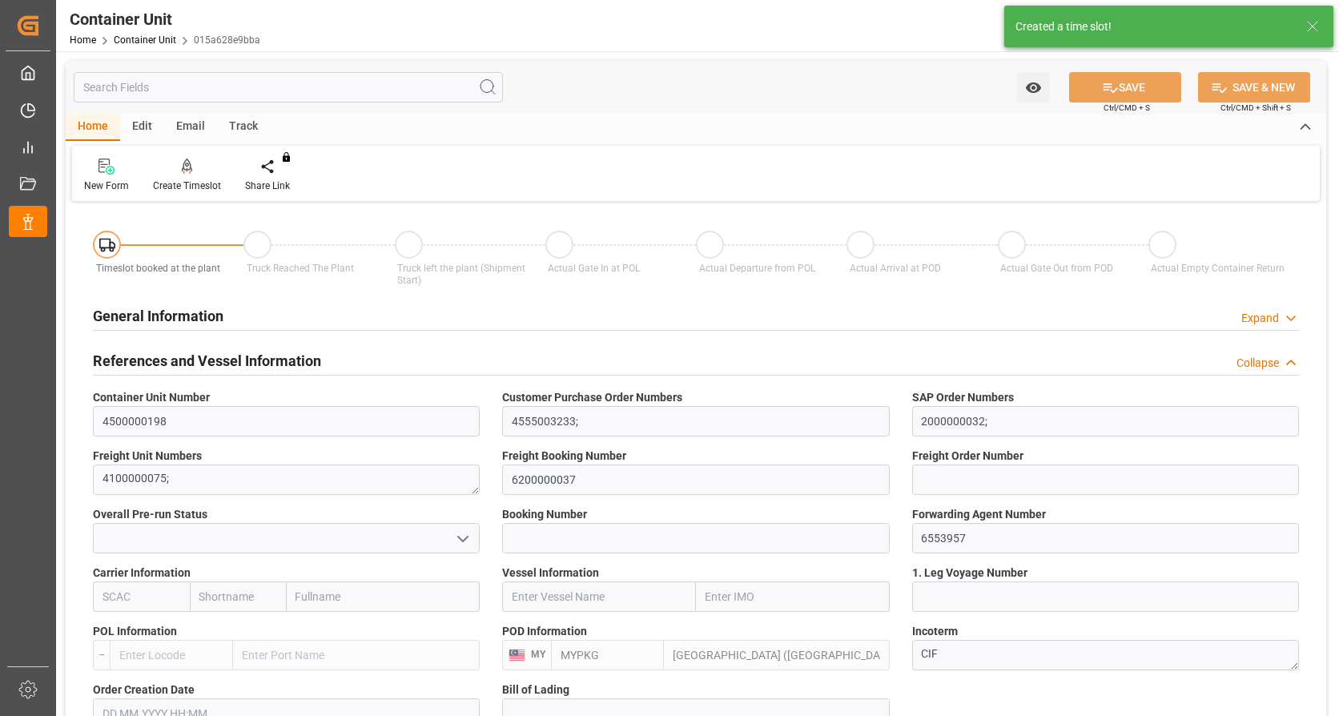
type input "[DATE]"
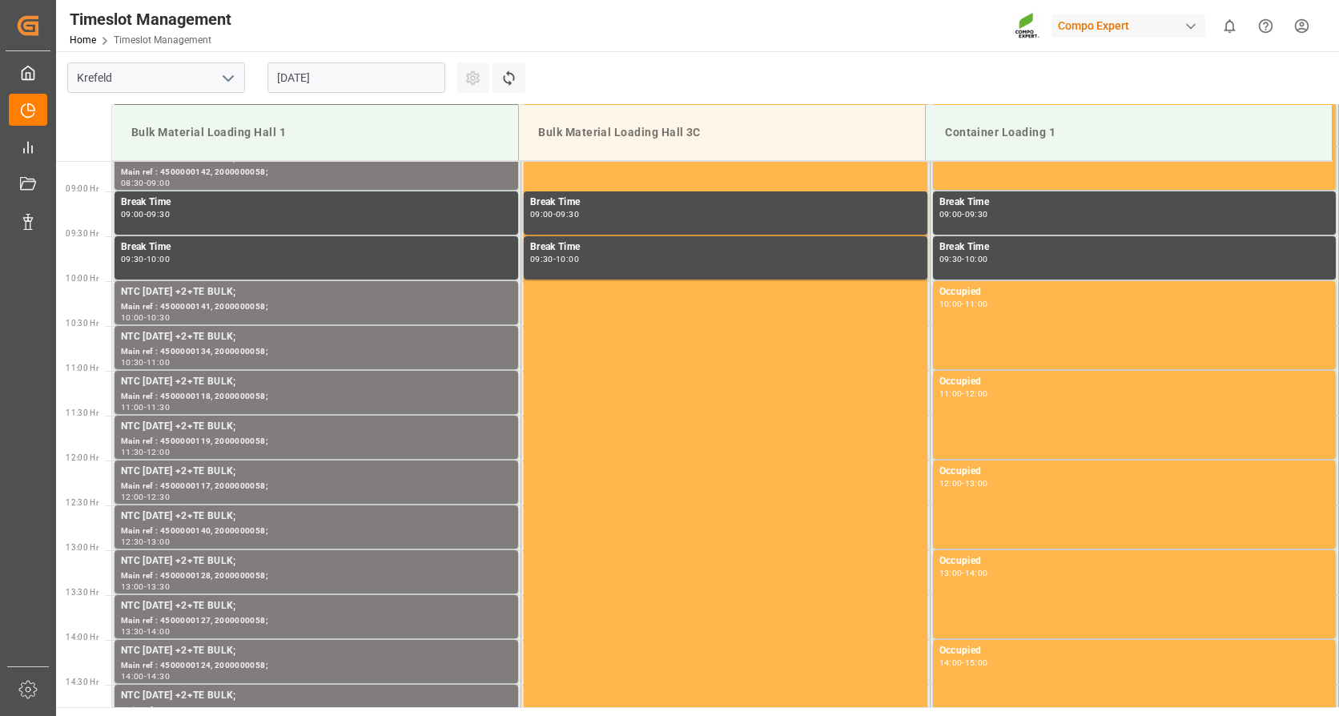
scroll to position [797, 0]
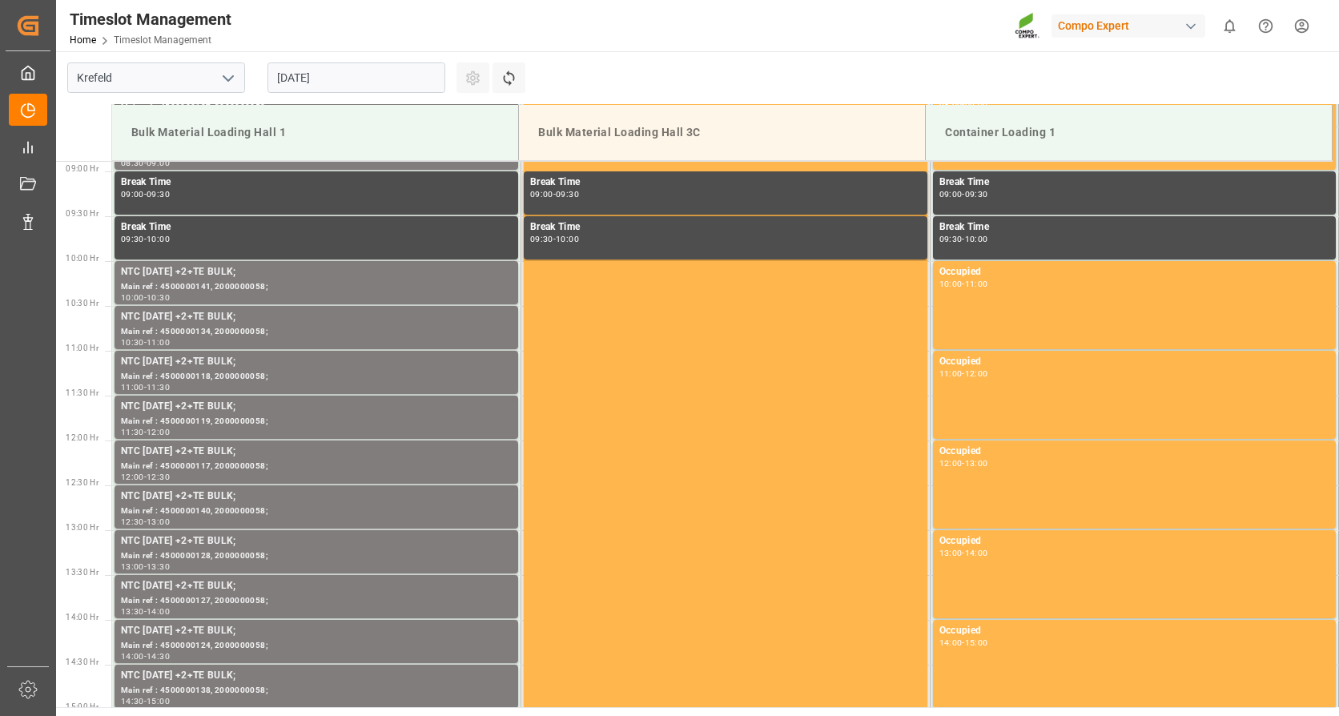
click at [231, 86] on icon "open menu" at bounding box center [228, 78] width 19 height 19
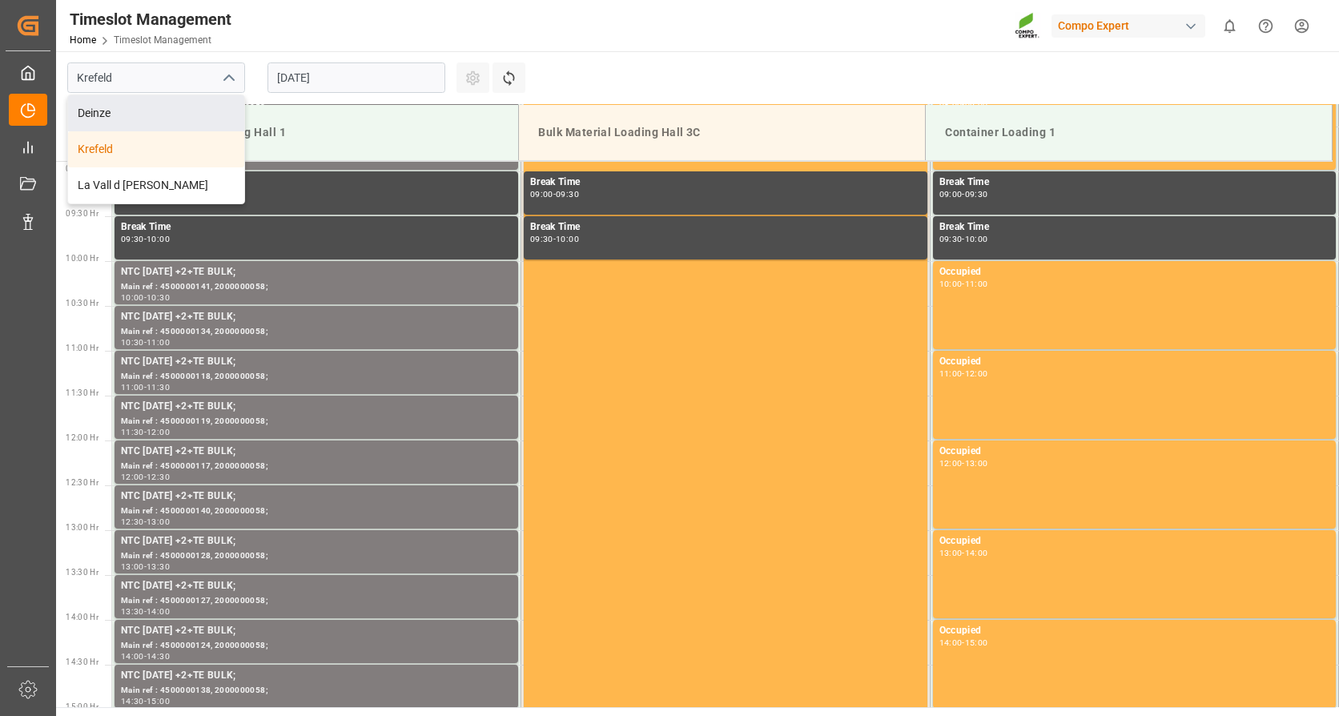
click at [228, 81] on icon "close menu" at bounding box center [228, 78] width 19 height 19
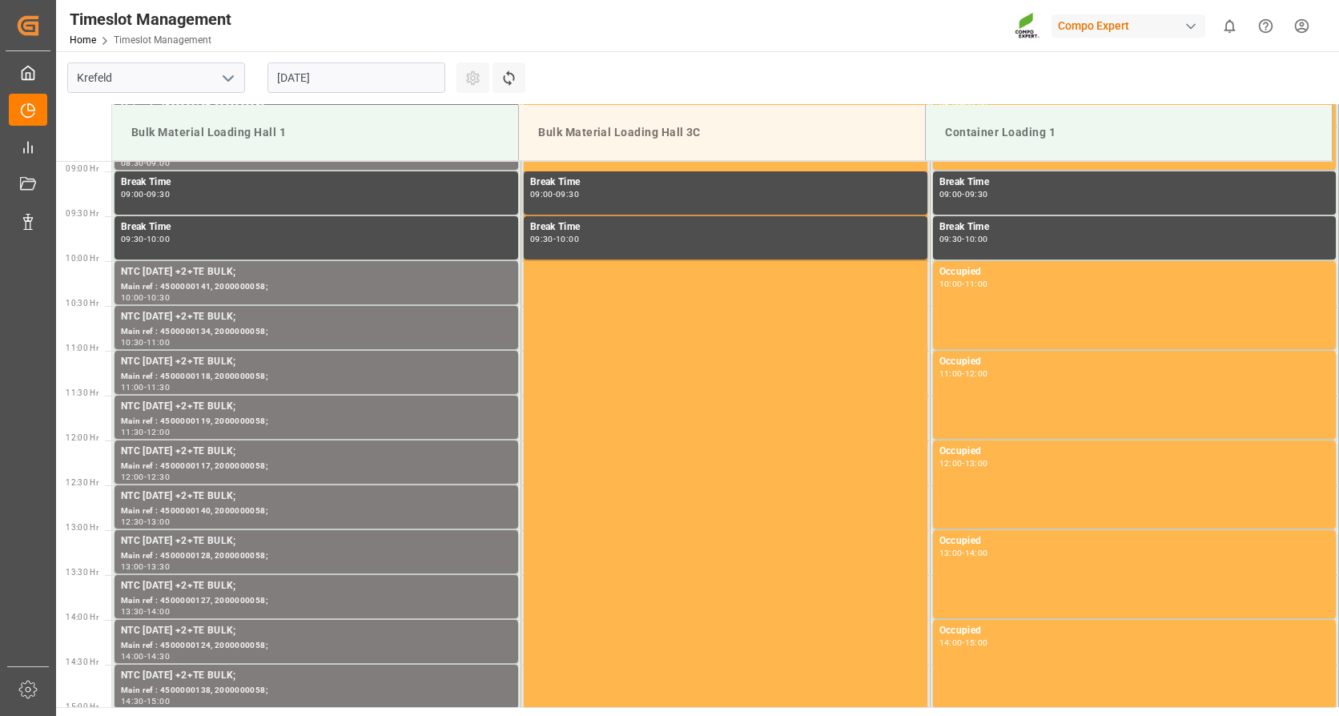
click at [351, 74] on input "20.08.2025" at bounding box center [357, 77] width 178 height 30
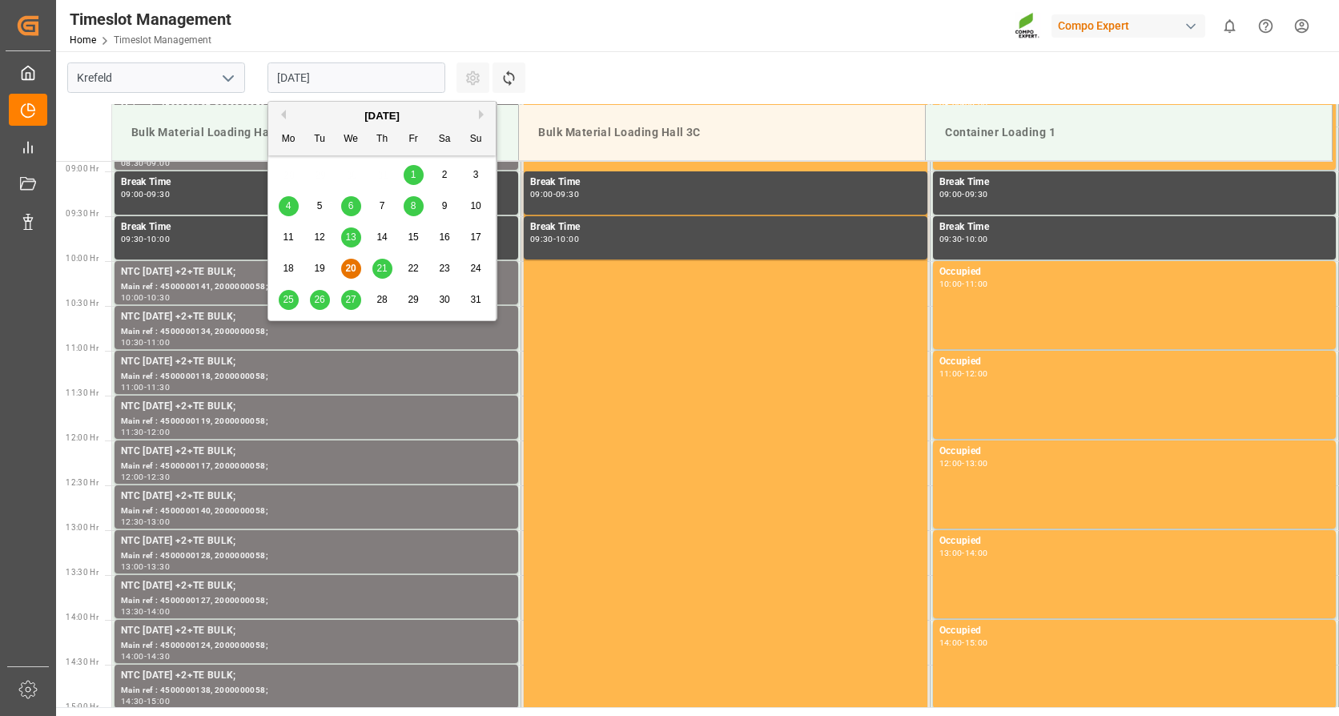
click at [482, 111] on button "Next Month" at bounding box center [484, 115] width 10 height 10
click at [320, 170] on span "2" at bounding box center [320, 174] width 6 height 11
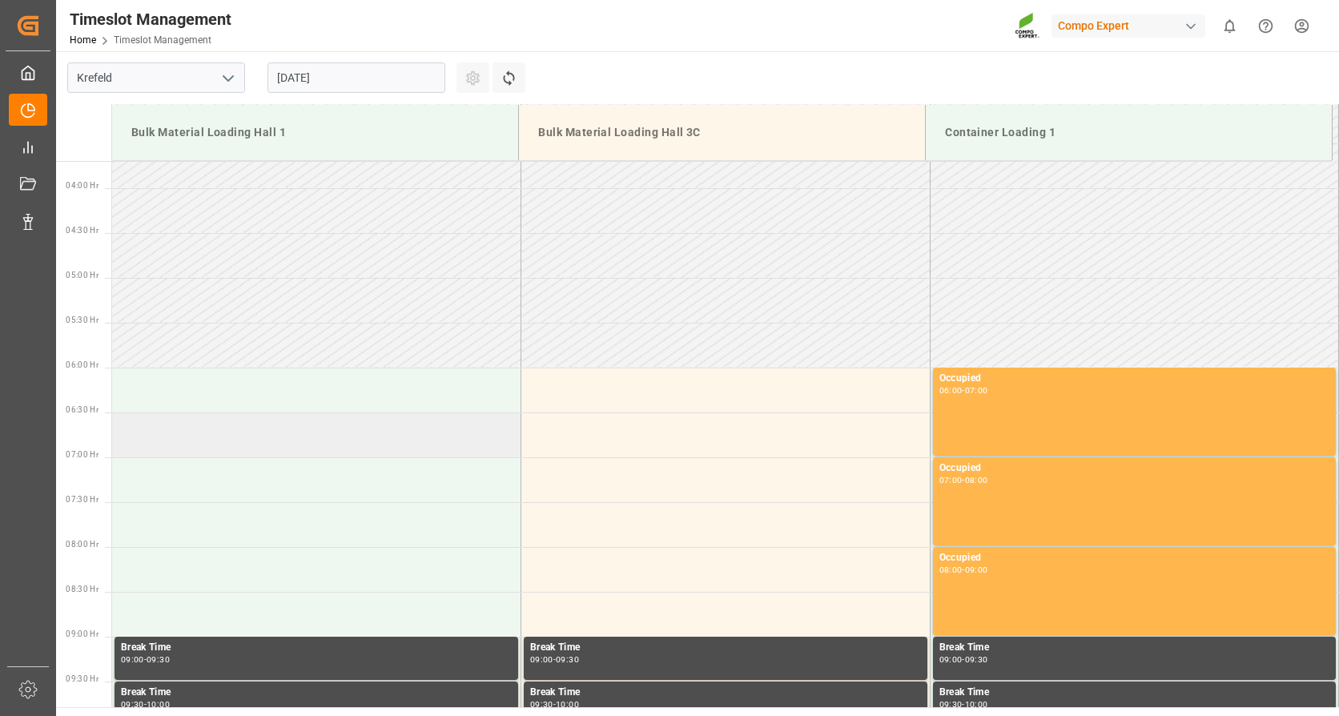
scroll to position [316, 0]
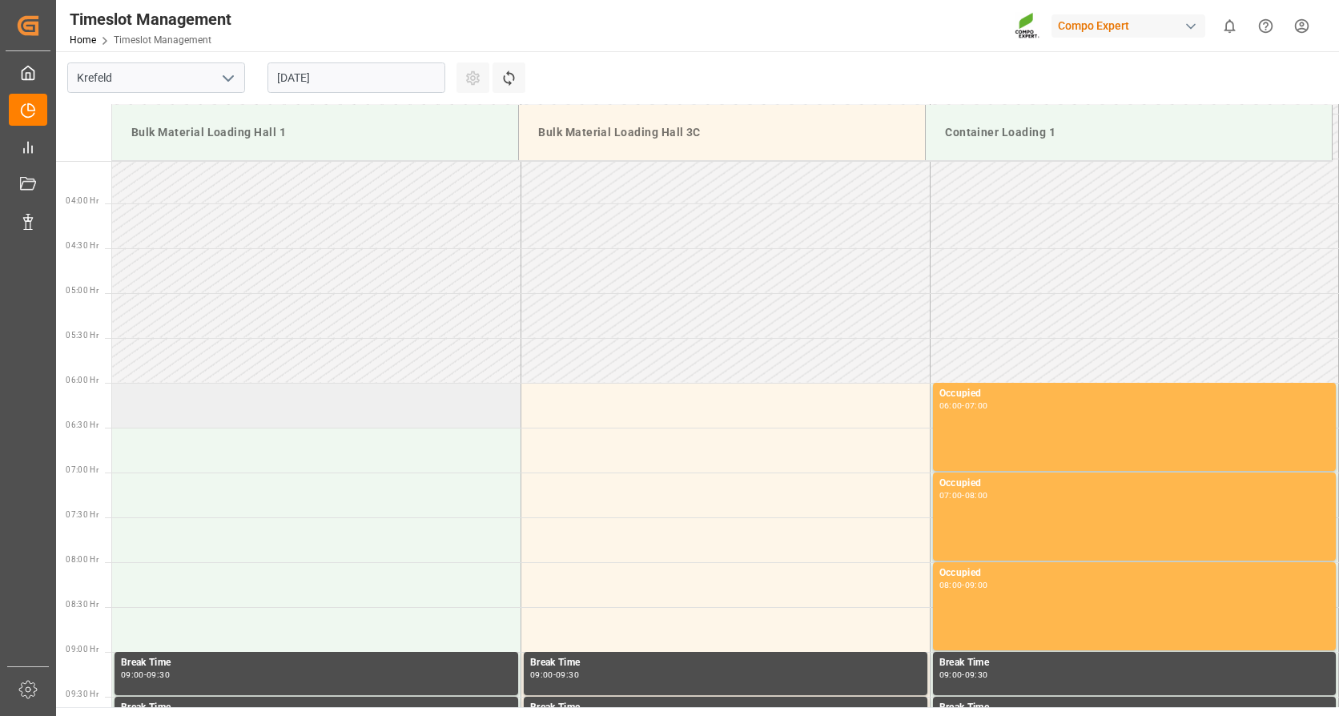
click at [194, 415] on td at bounding box center [316, 405] width 409 height 45
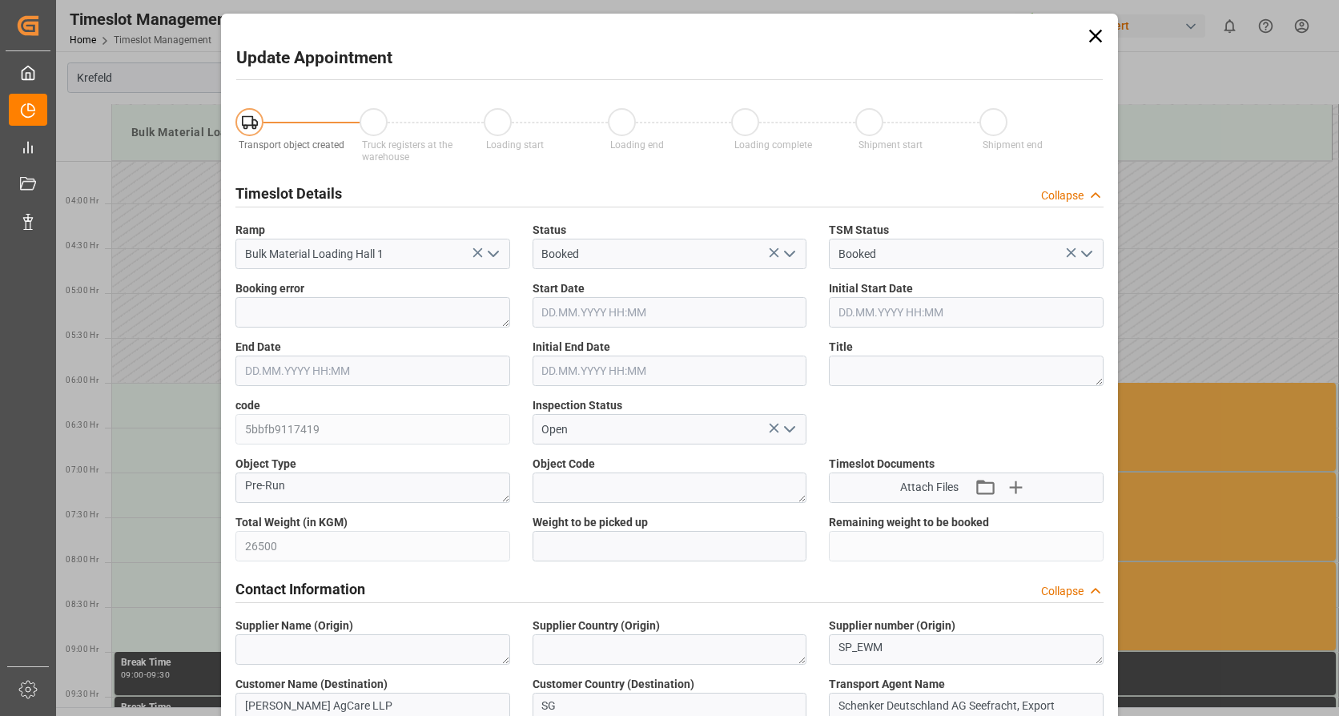
type input "26500"
type input "0"
type input "02.09.2025 06:00"
type input "02.09.2025 06:30"
type input "20.08.2025 08:16"
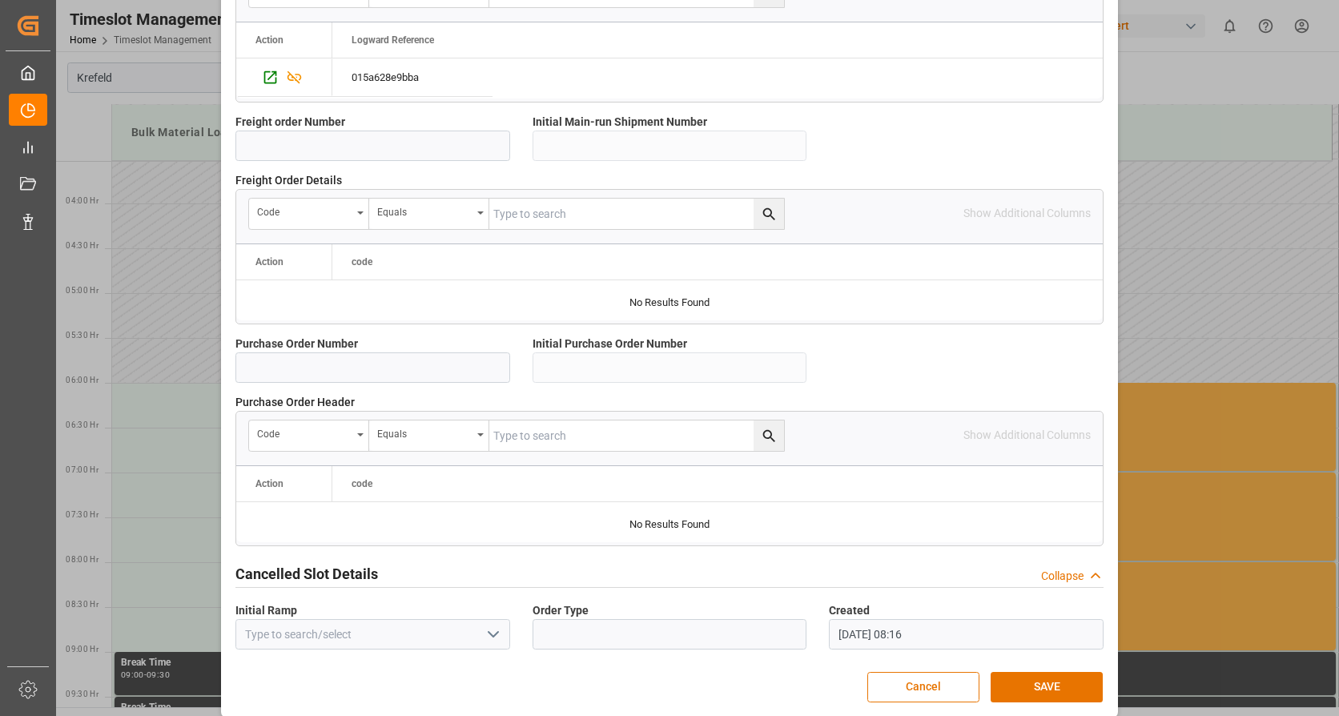
scroll to position [1400, 0]
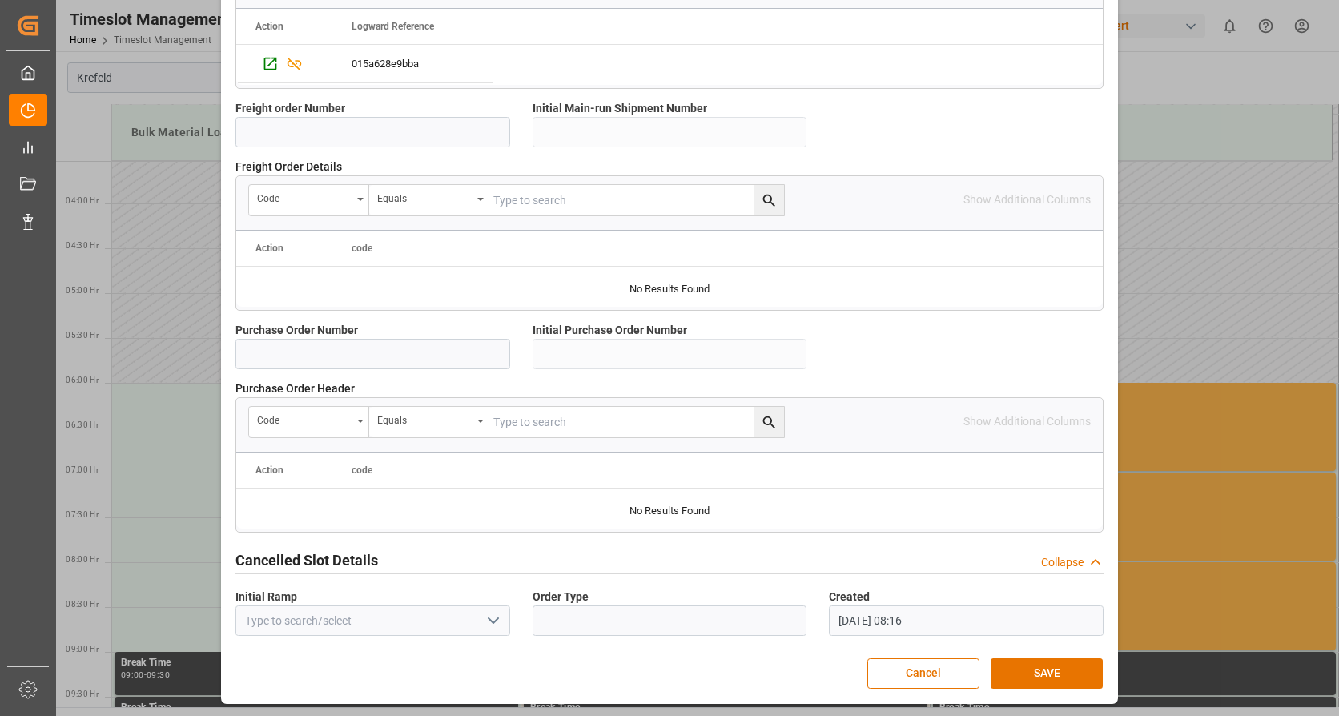
drag, startPoint x: 1056, startPoint y: 665, endPoint x: 1123, endPoint y: 493, distance: 184.9
click at [1054, 659] on button "SAVE" at bounding box center [1047, 673] width 112 height 30
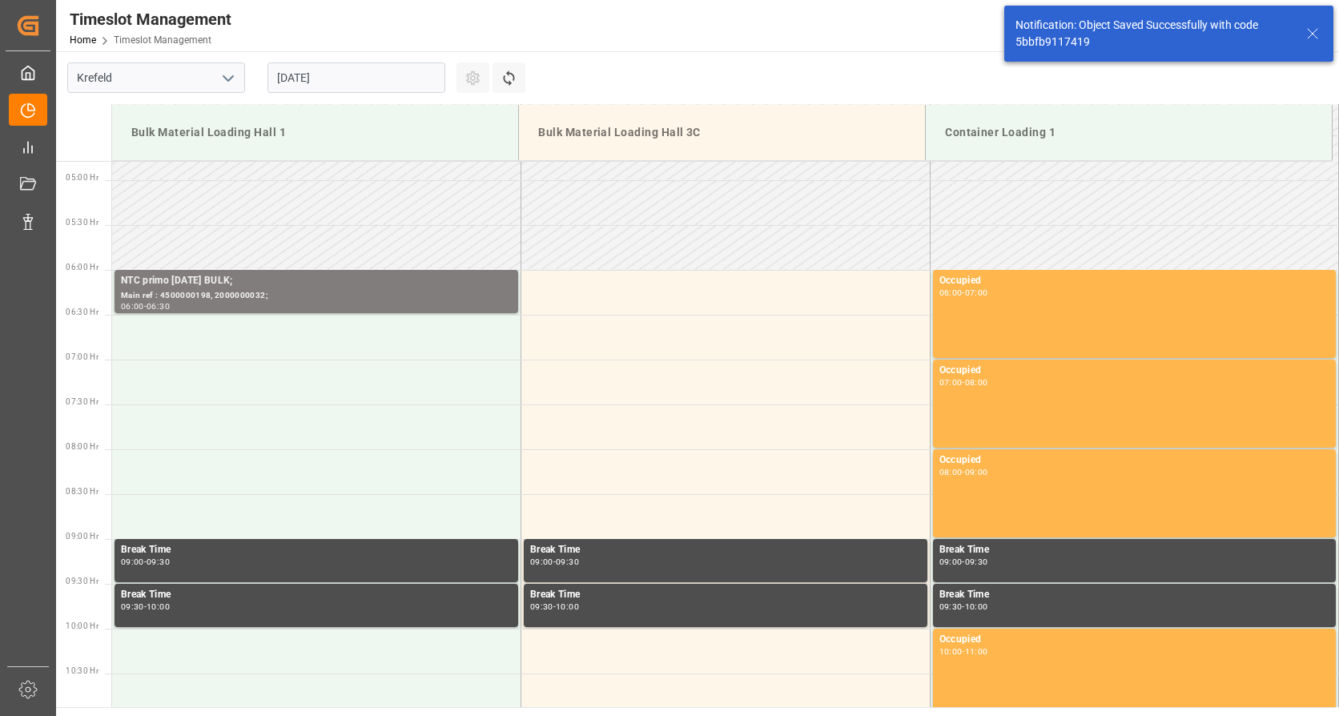
scroll to position [438, 0]
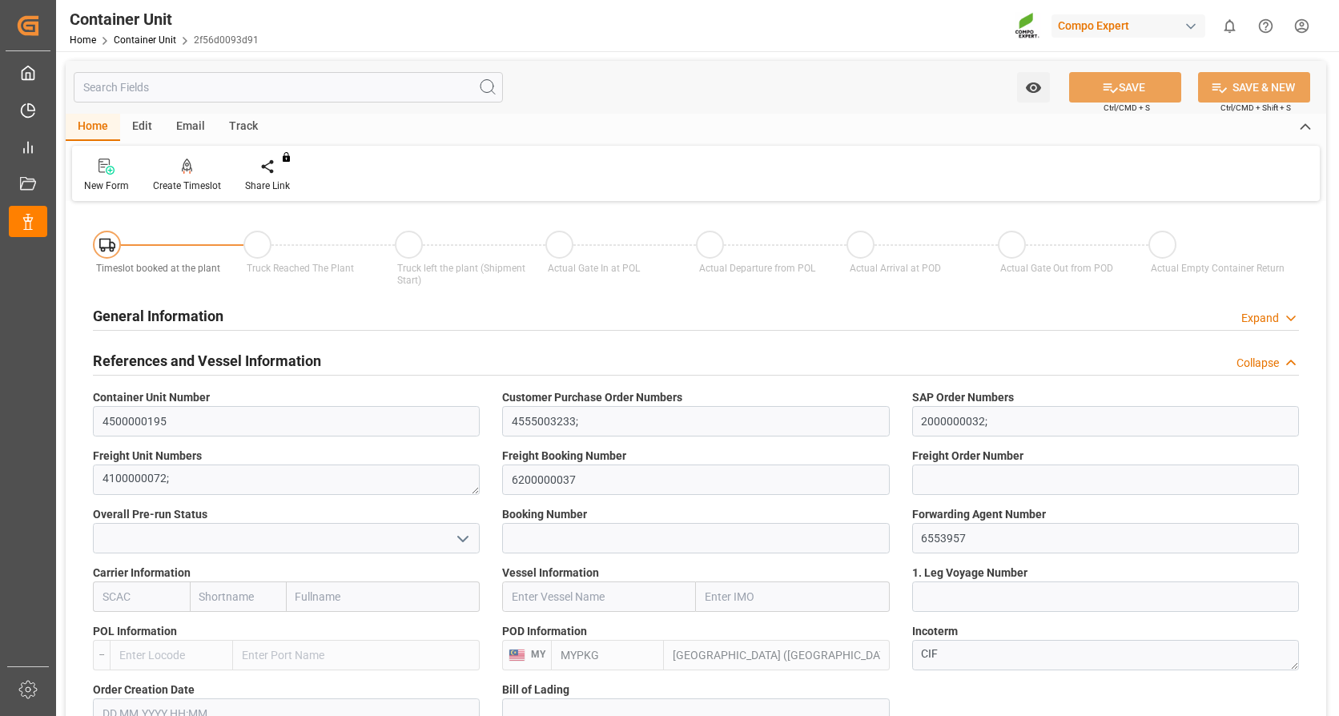
type input "MYPKG"
type input "0"
type input "26500"
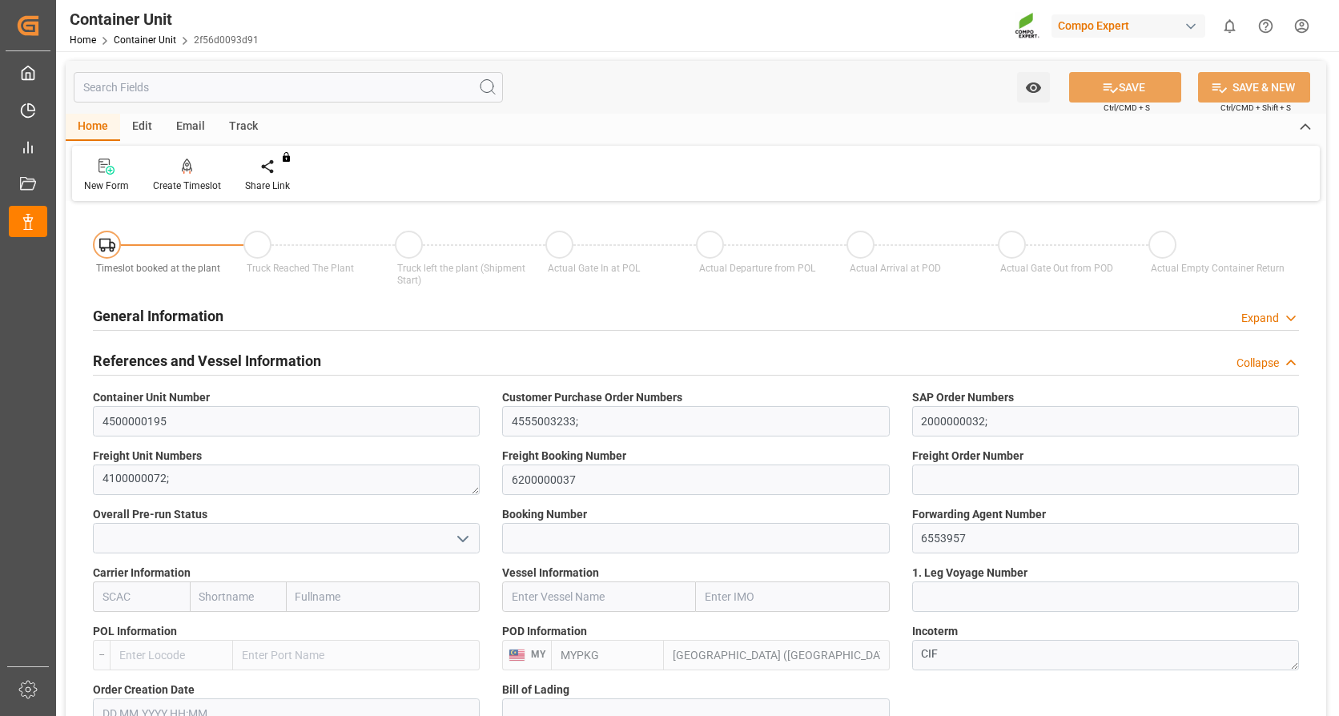
type input "[DATE]"
click at [186, 168] on icon at bounding box center [187, 167] width 11 height 16
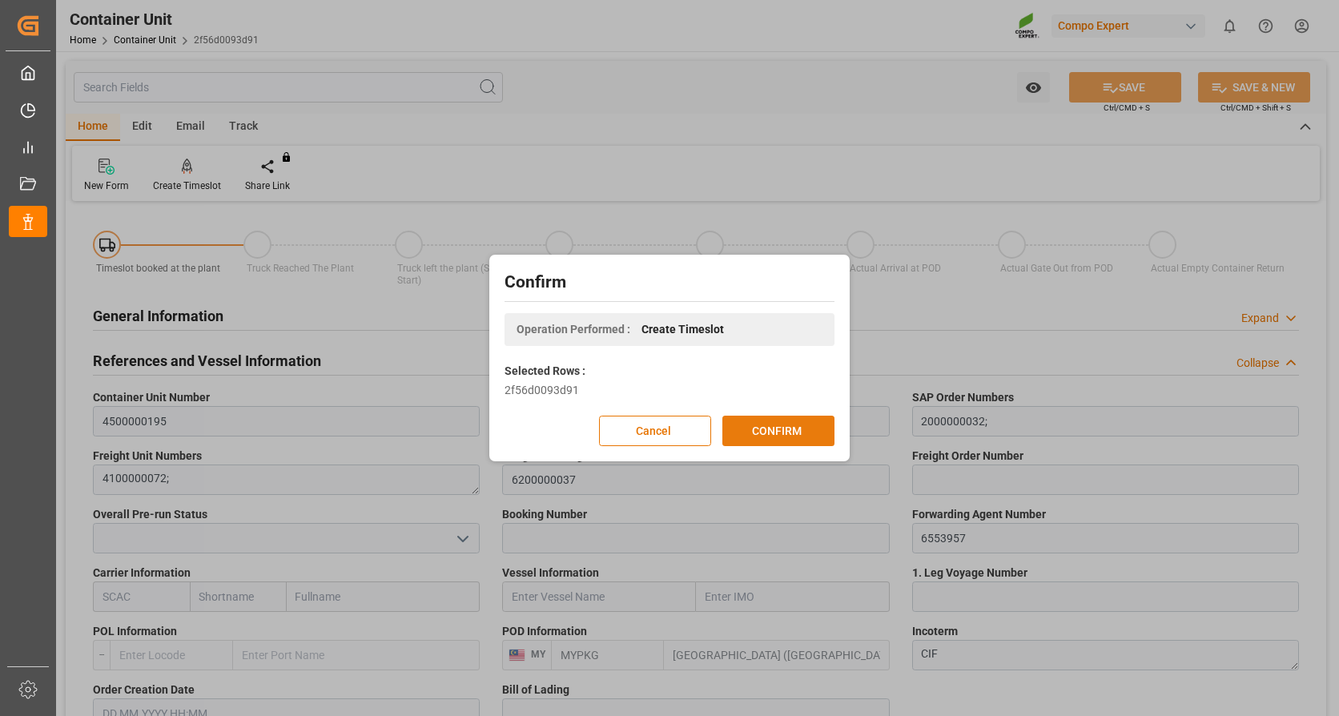
click at [762, 422] on button "CONFIRM" at bounding box center [778, 431] width 112 height 30
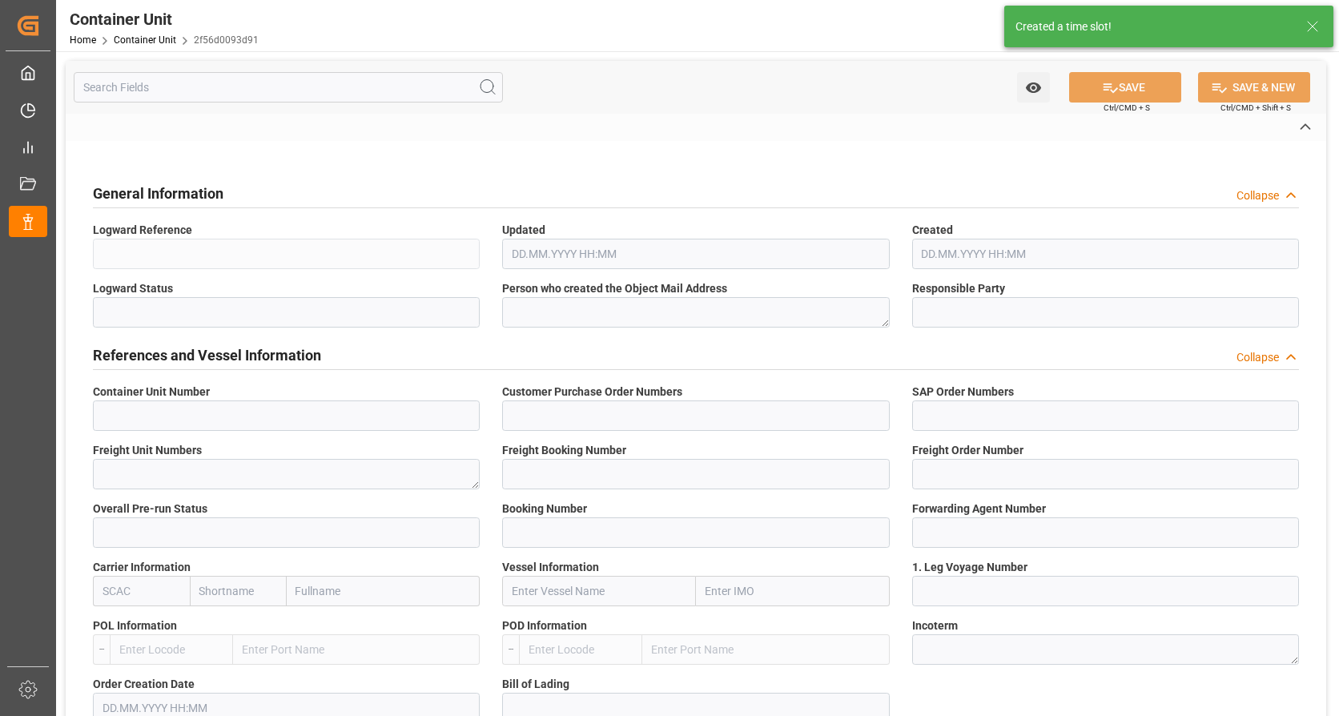
type input "4500000195"
type input "4555003233;"
type input "2000000032;"
type textarea "4100000072;"
type input "6200000037"
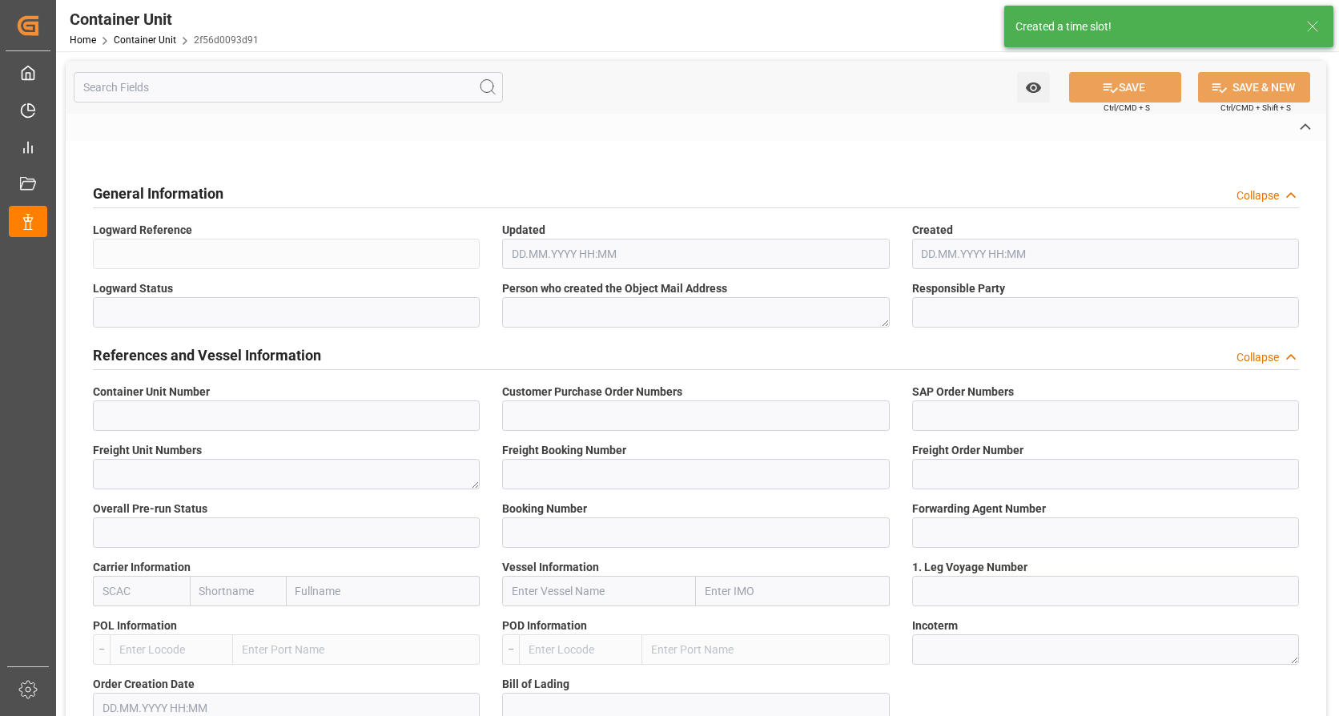
type input "6553957"
type input "Port Klang (Pelabuhan Klang)"
type textarea "CIF"
type input "No"
type input "2"
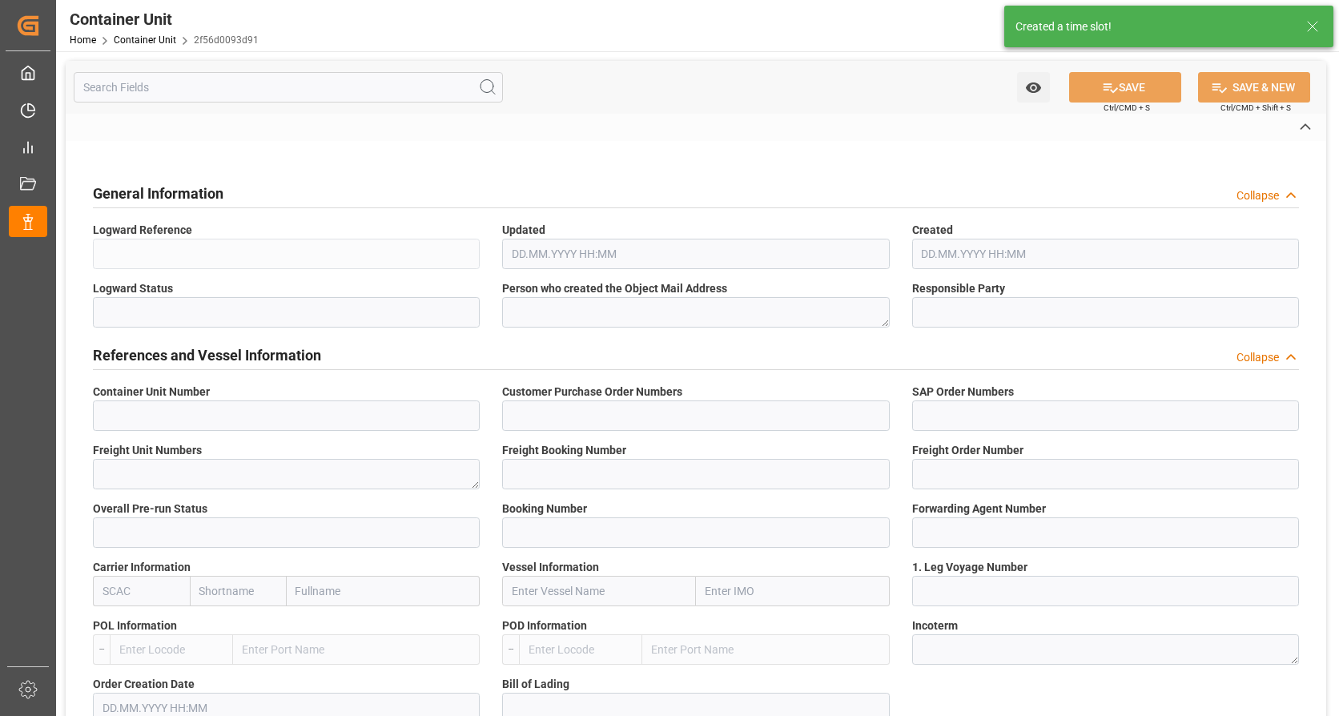
type textarea "ZSEA"
type textarea "700000"
type input "Viet Nam"
type input "EUR"
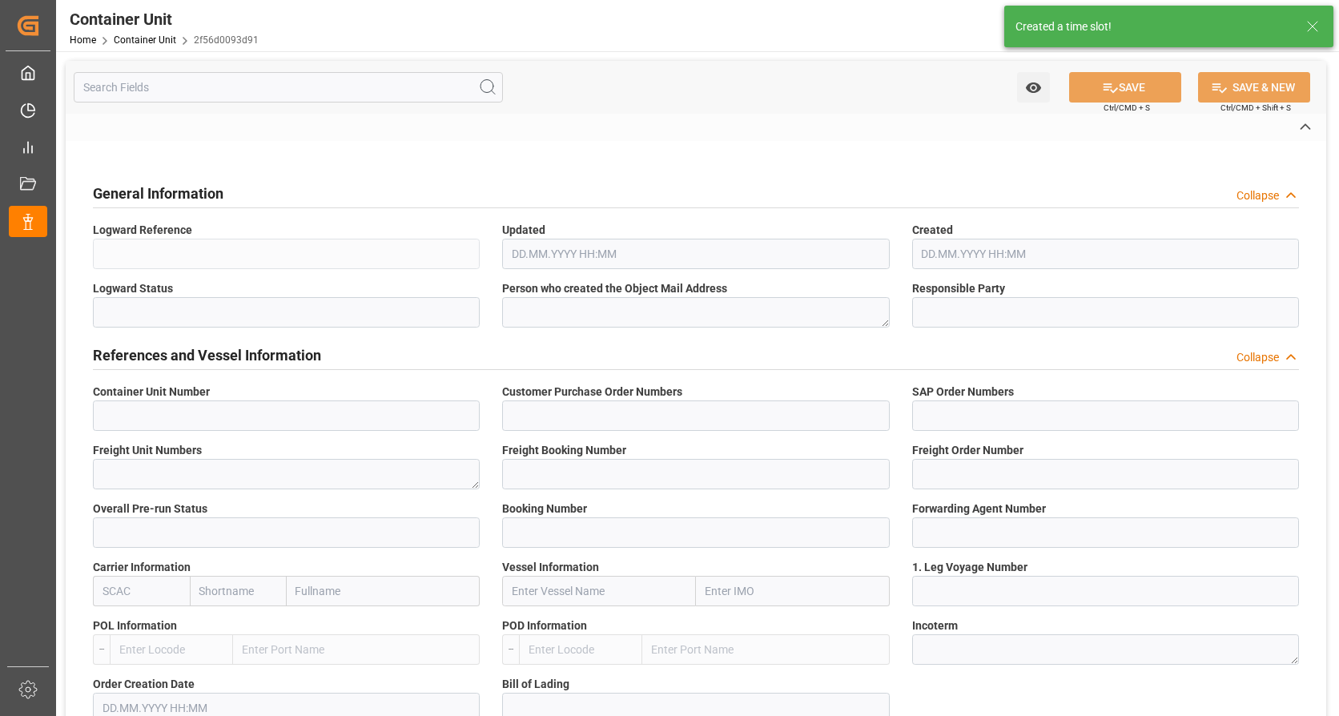
type textarea "NTC primo [DATE] BULK;"
type textarea "2413100000;"
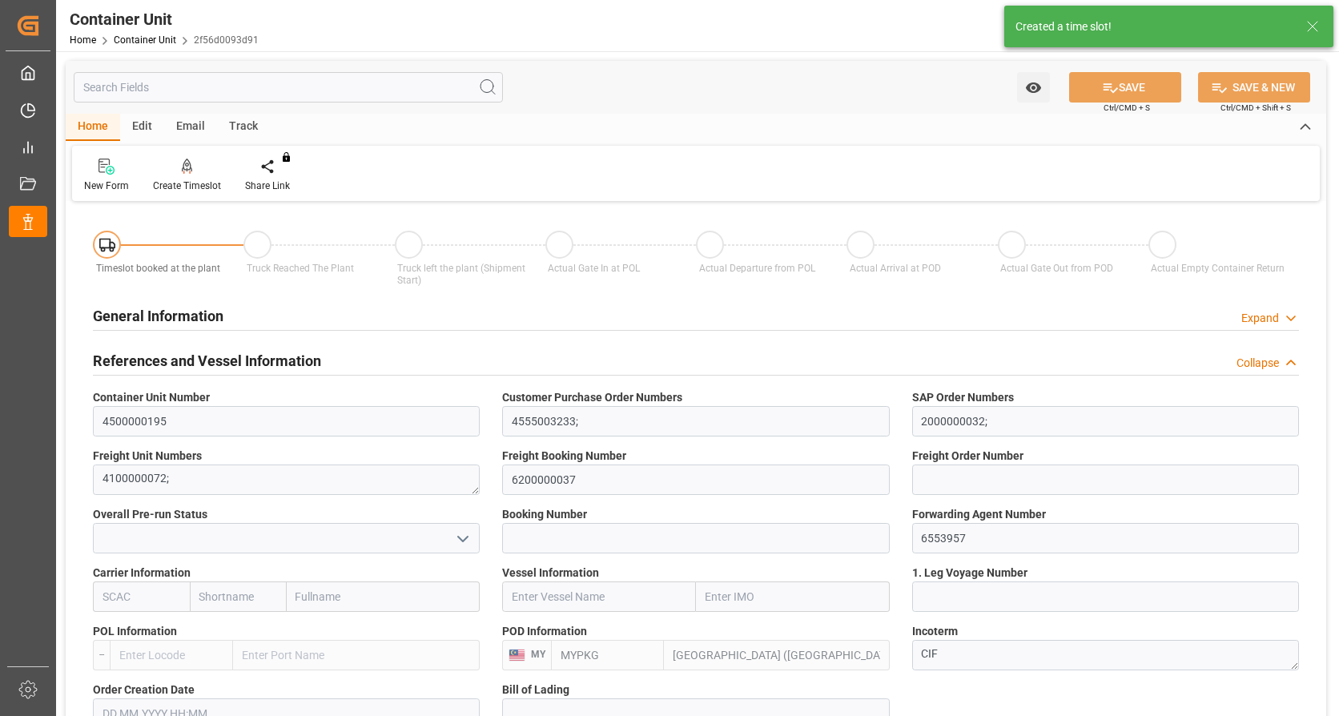
type input "MYPKG"
type input "0"
type input "26500"
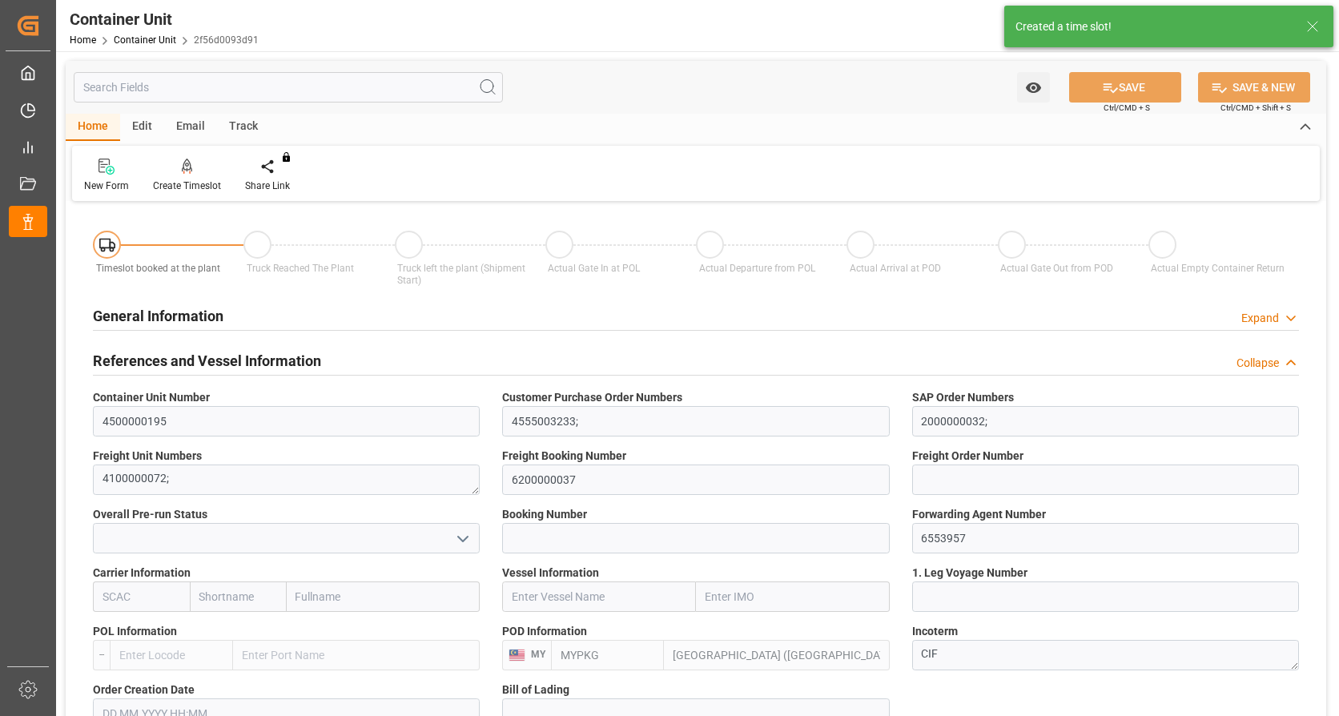
type input "[DATE]"
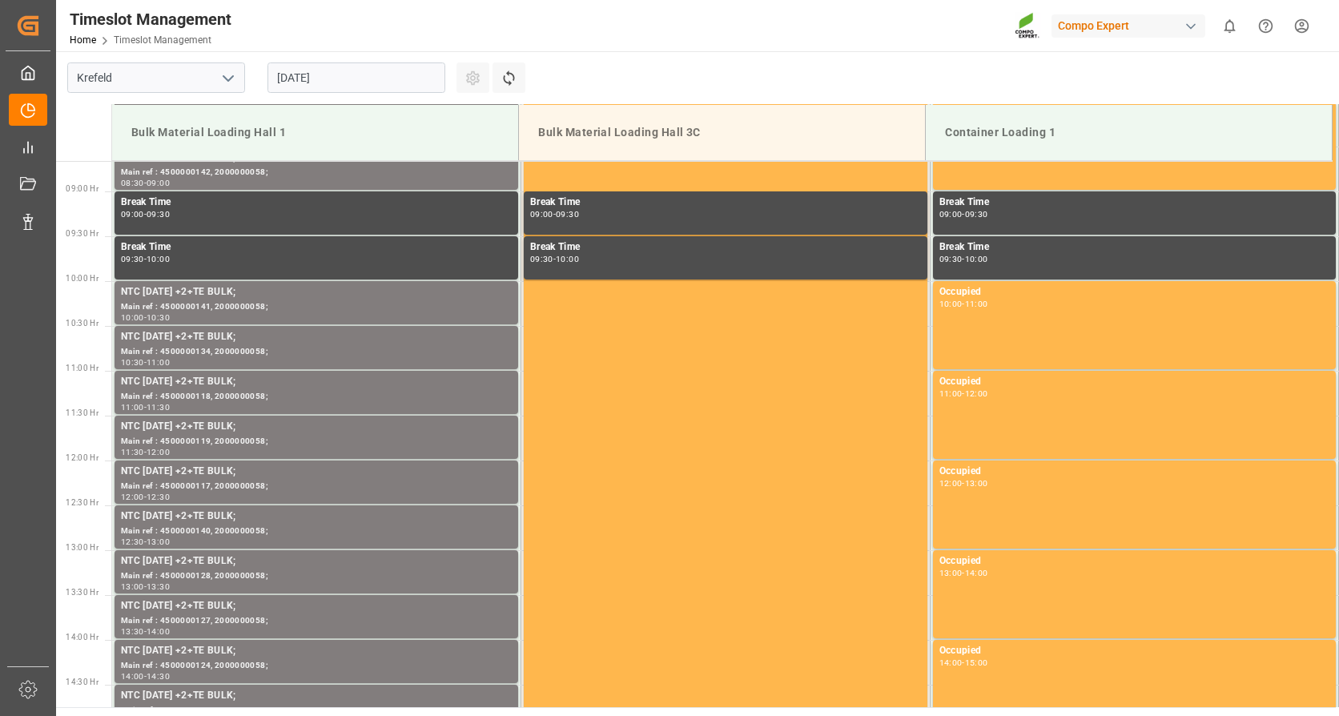
scroll to position [797, 0]
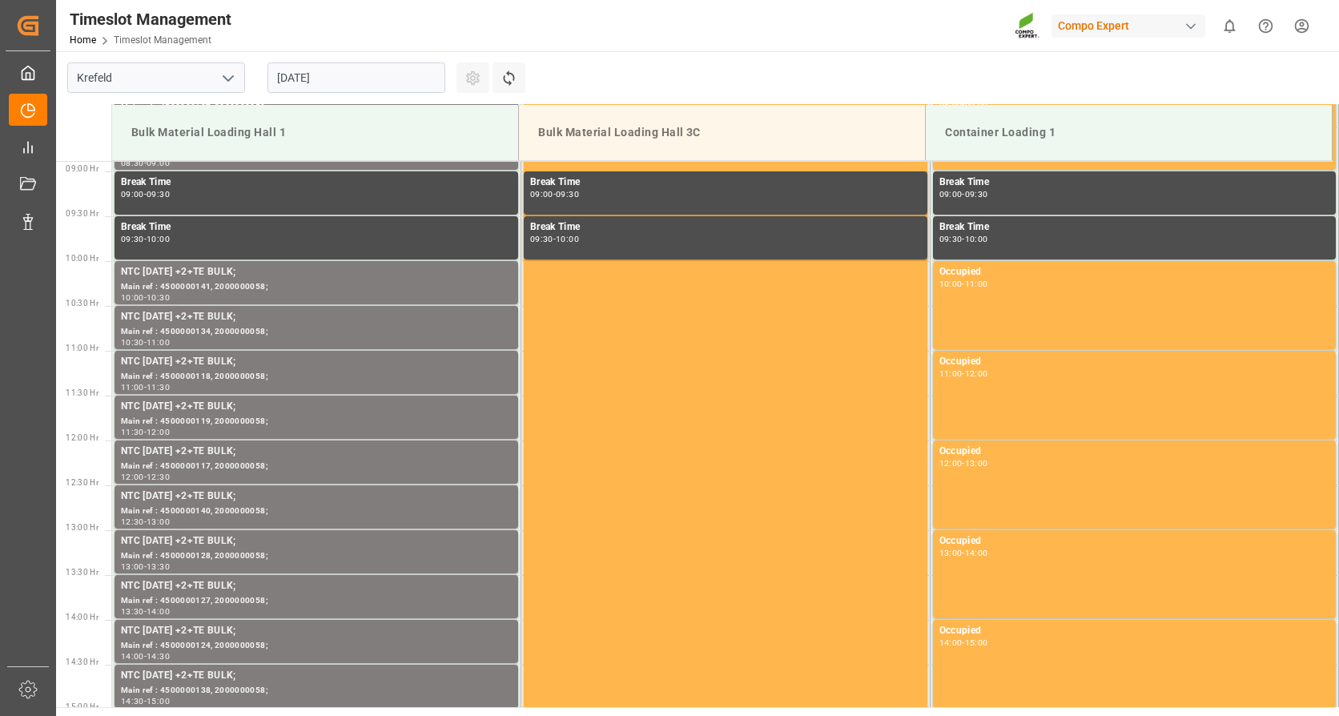
click at [421, 74] on input "[DATE]" at bounding box center [357, 77] width 178 height 30
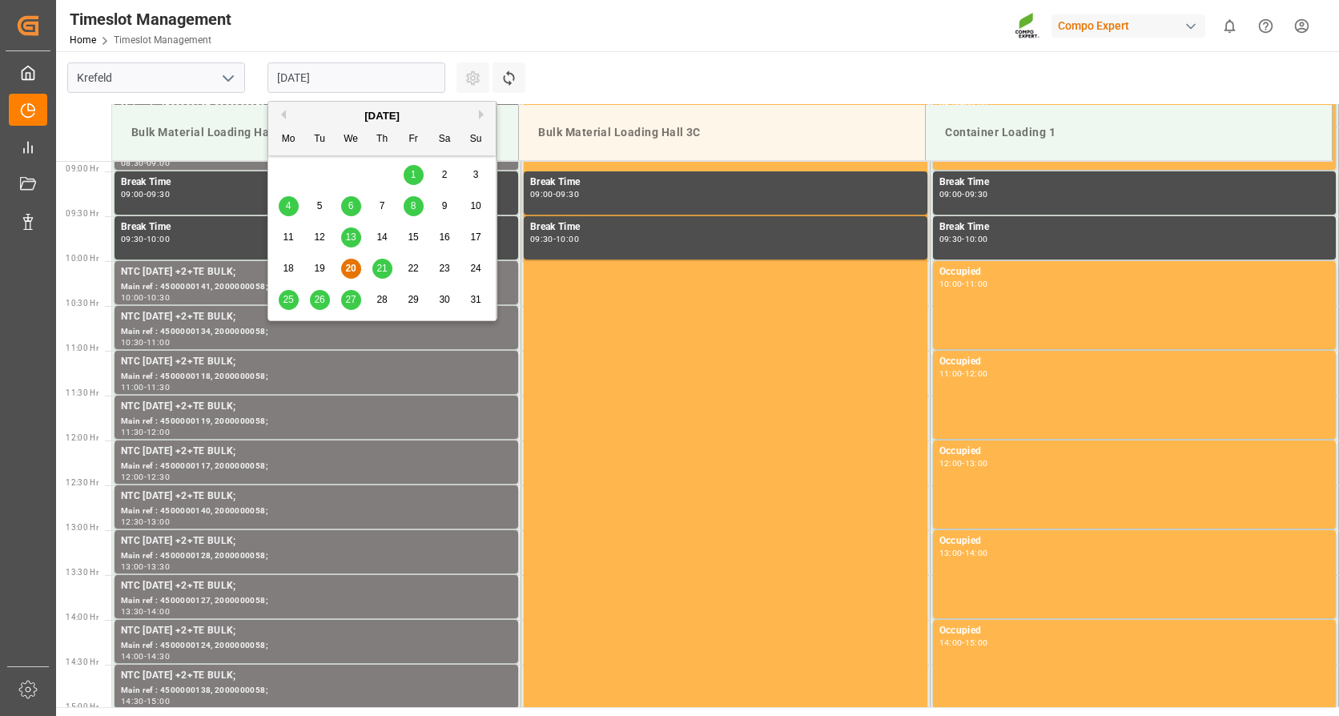
click at [483, 115] on button "Next Month" at bounding box center [484, 115] width 10 height 10
click at [320, 177] on span "2" at bounding box center [320, 174] width 6 height 11
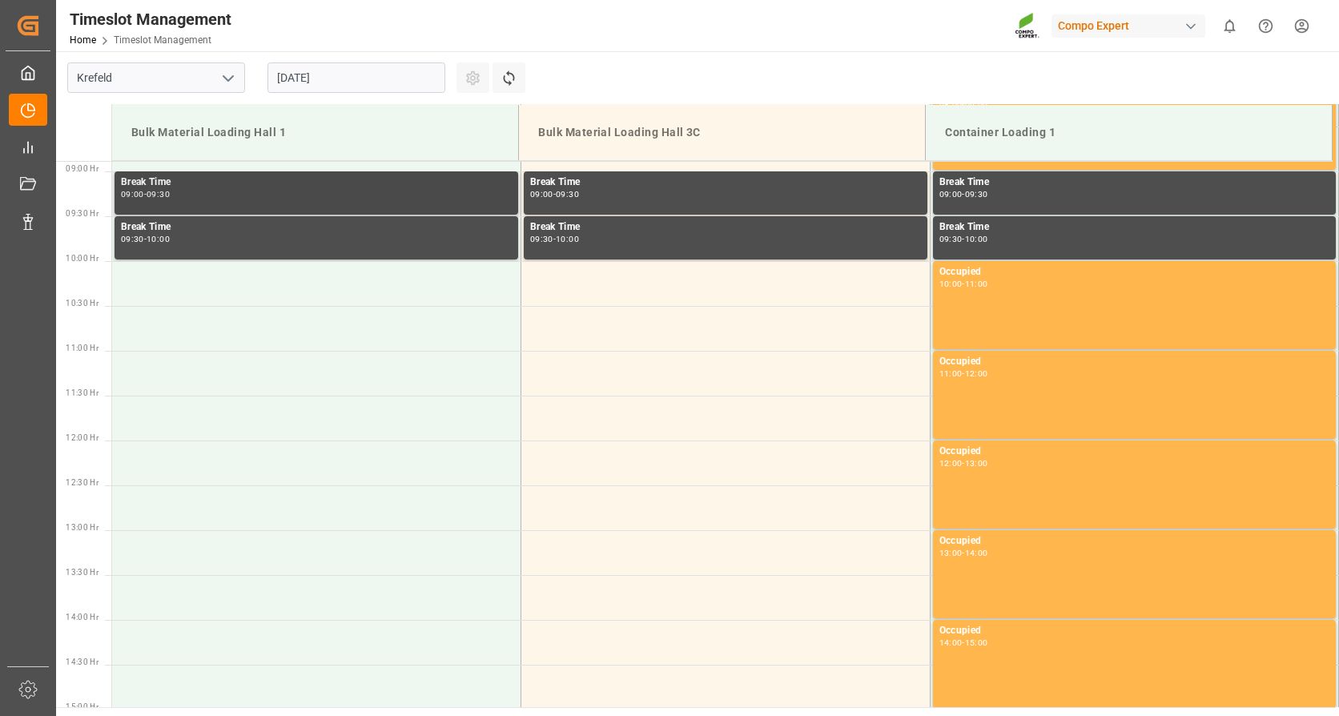
scroll to position [316, 0]
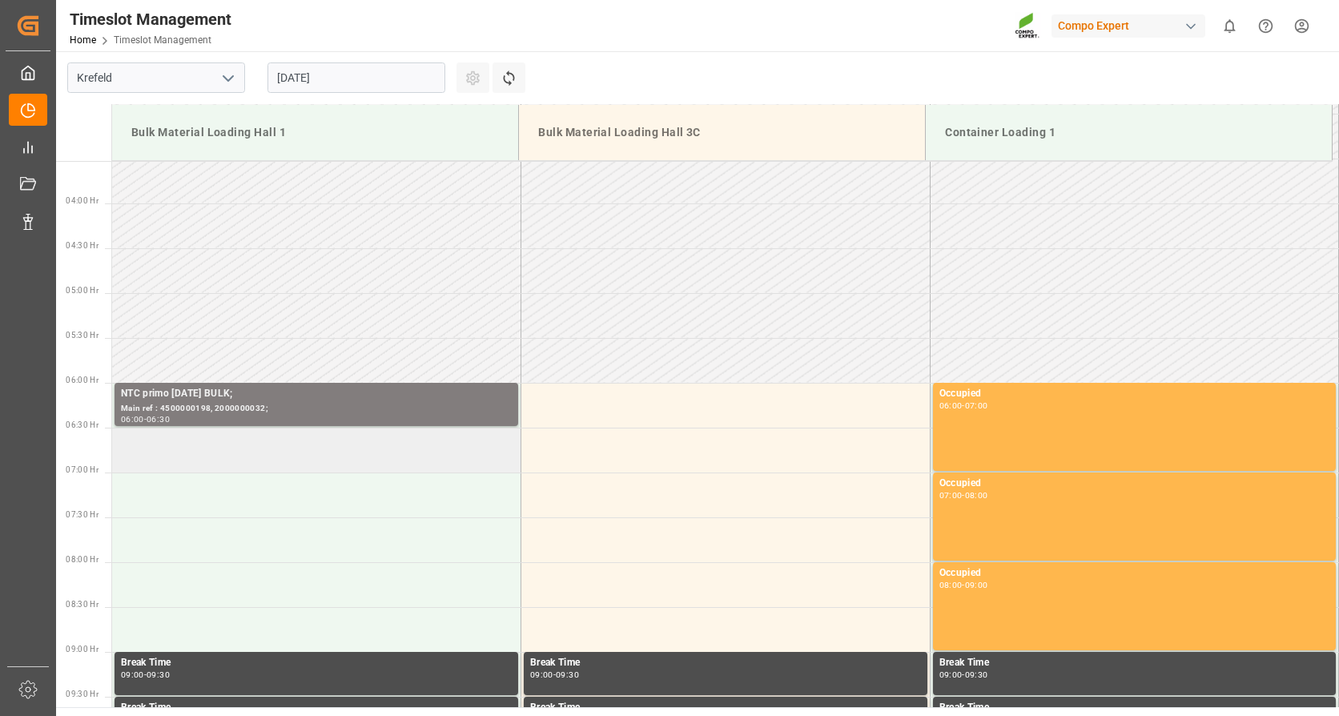
click at [147, 455] on td at bounding box center [316, 450] width 409 height 45
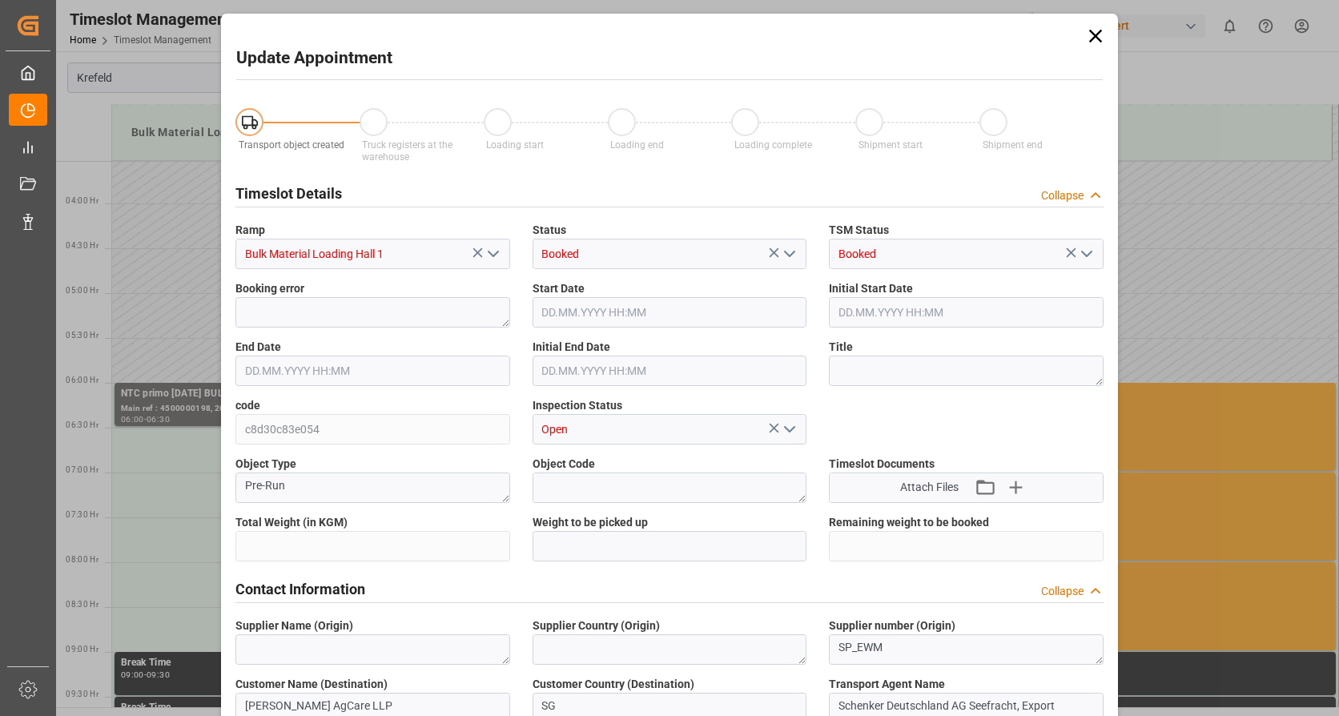
type input "26500"
type input "0"
type input "[DATE] 06:30"
type input "[DATE] 07:00"
type input "[DATE] 08:17"
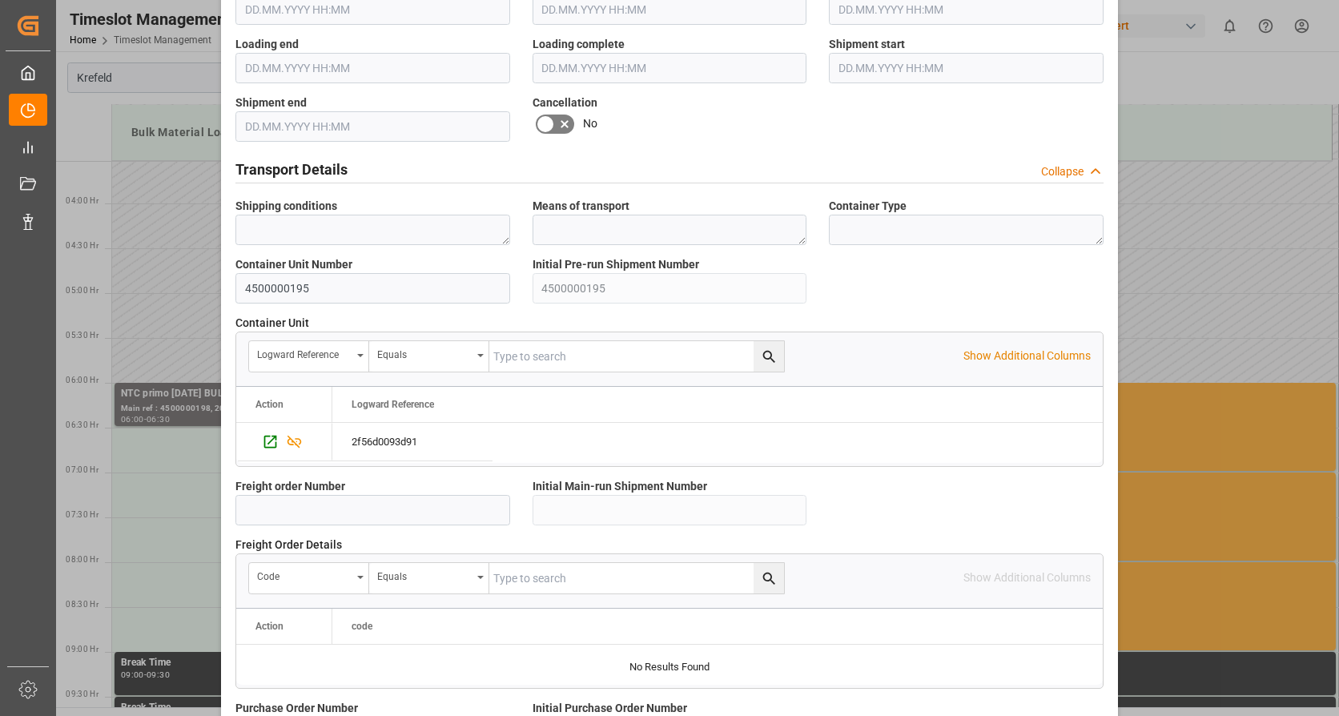
scroll to position [1400, 0]
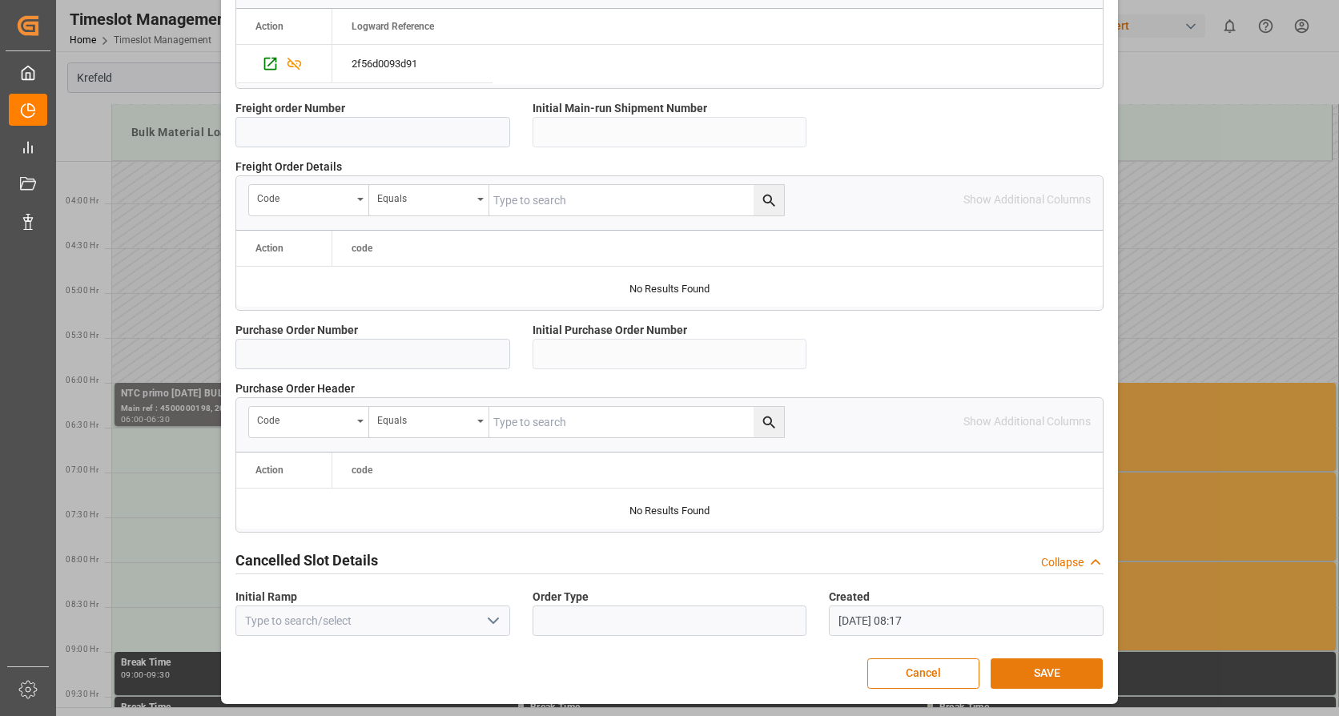
click at [1025, 663] on button "SAVE" at bounding box center [1047, 673] width 112 height 30
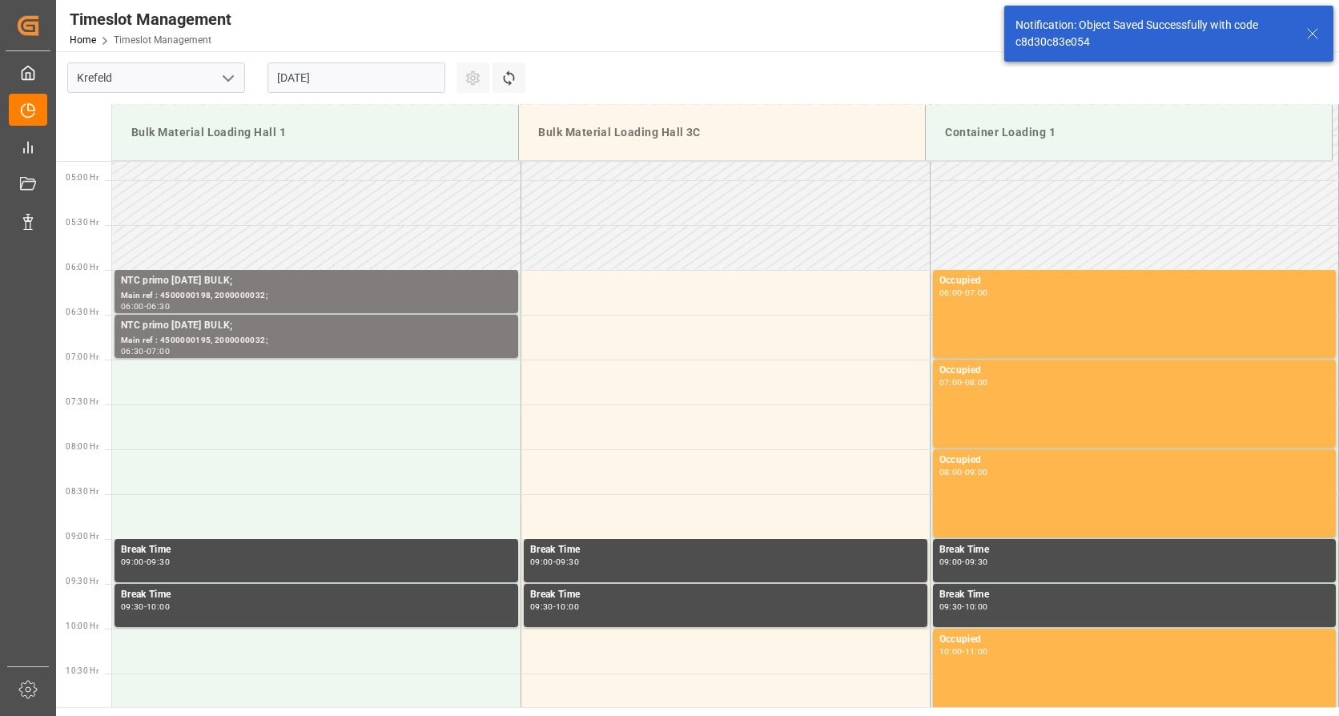
scroll to position [438, 0]
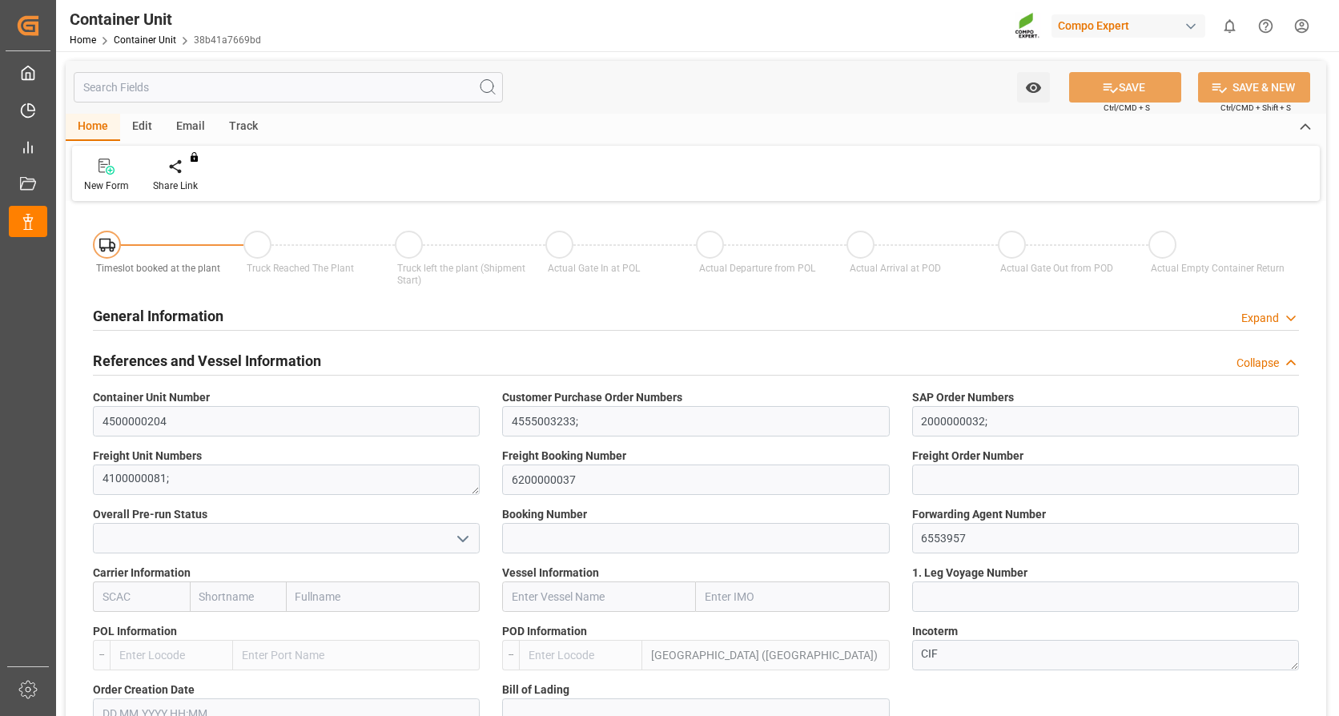
type input "MYPKG"
type input "0"
type input "26500"
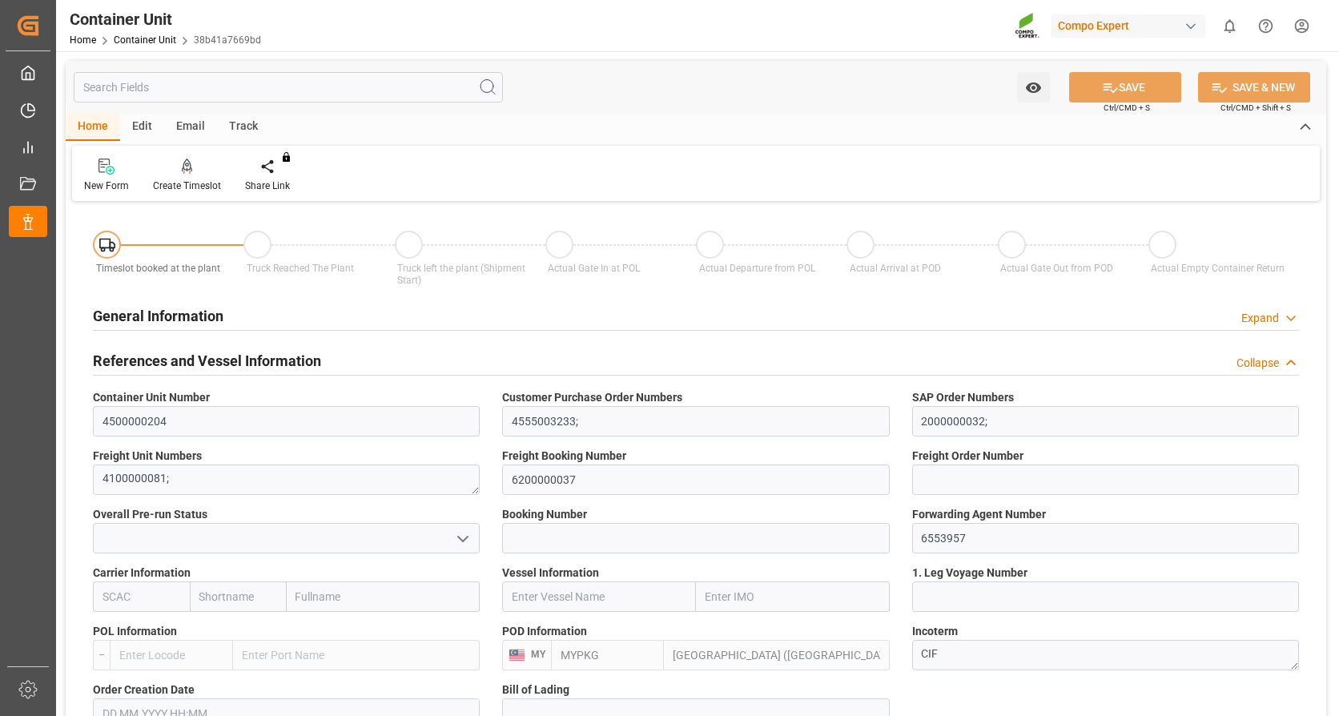
type input "21.08.2025"
click at [187, 171] on icon at bounding box center [187, 167] width 11 height 16
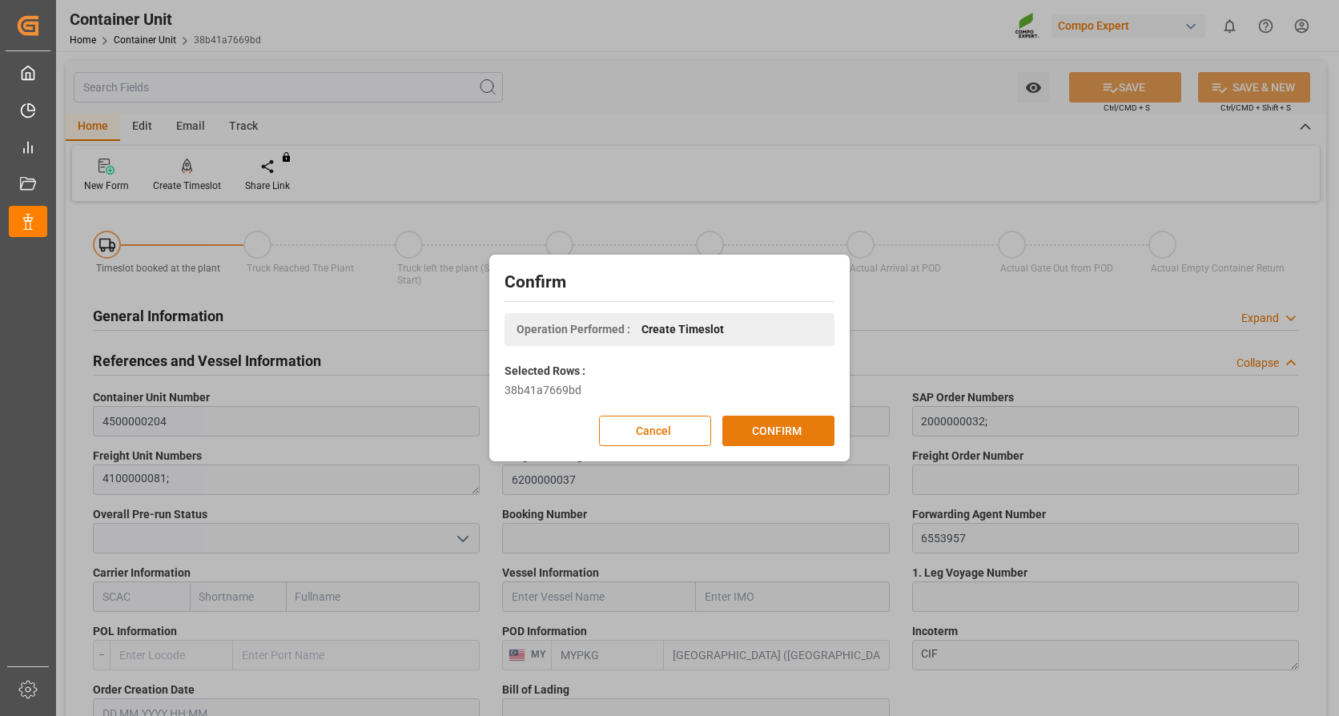
click at [763, 428] on button "CONFIRM" at bounding box center [778, 431] width 112 height 30
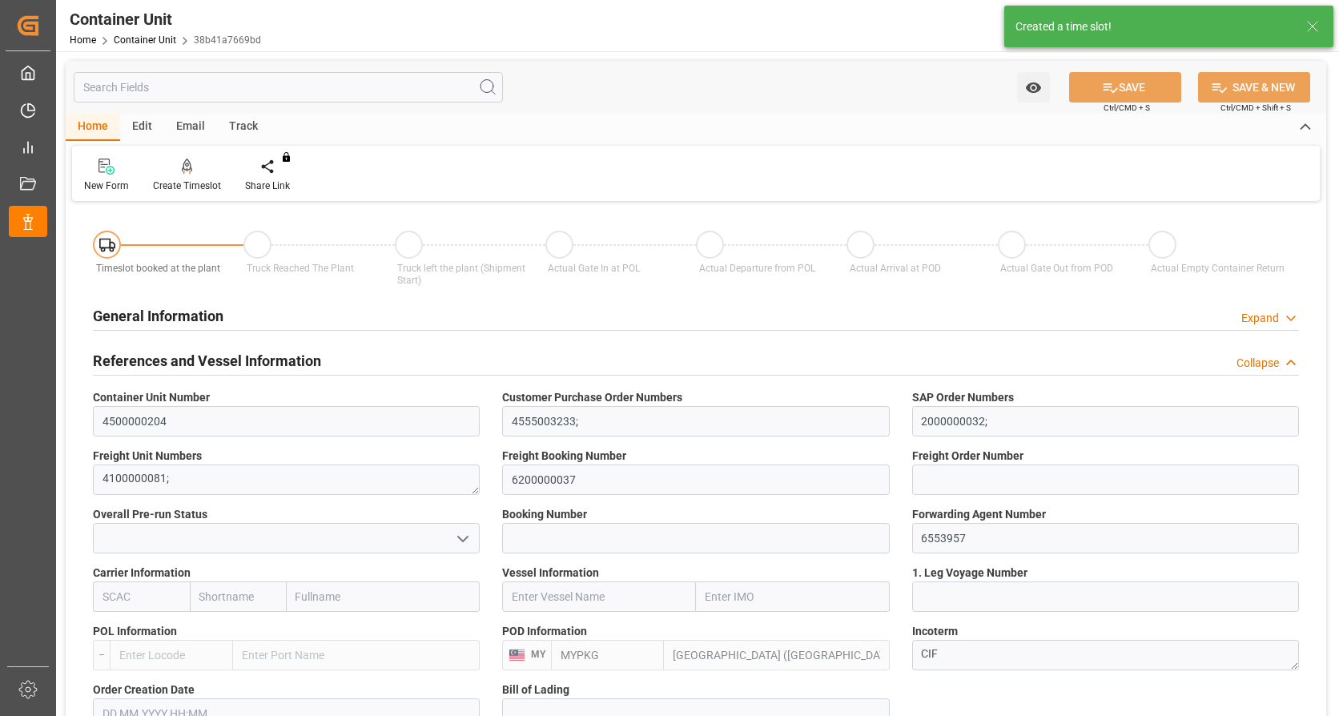
type input "MYPKG"
type input "0"
type input "26500"
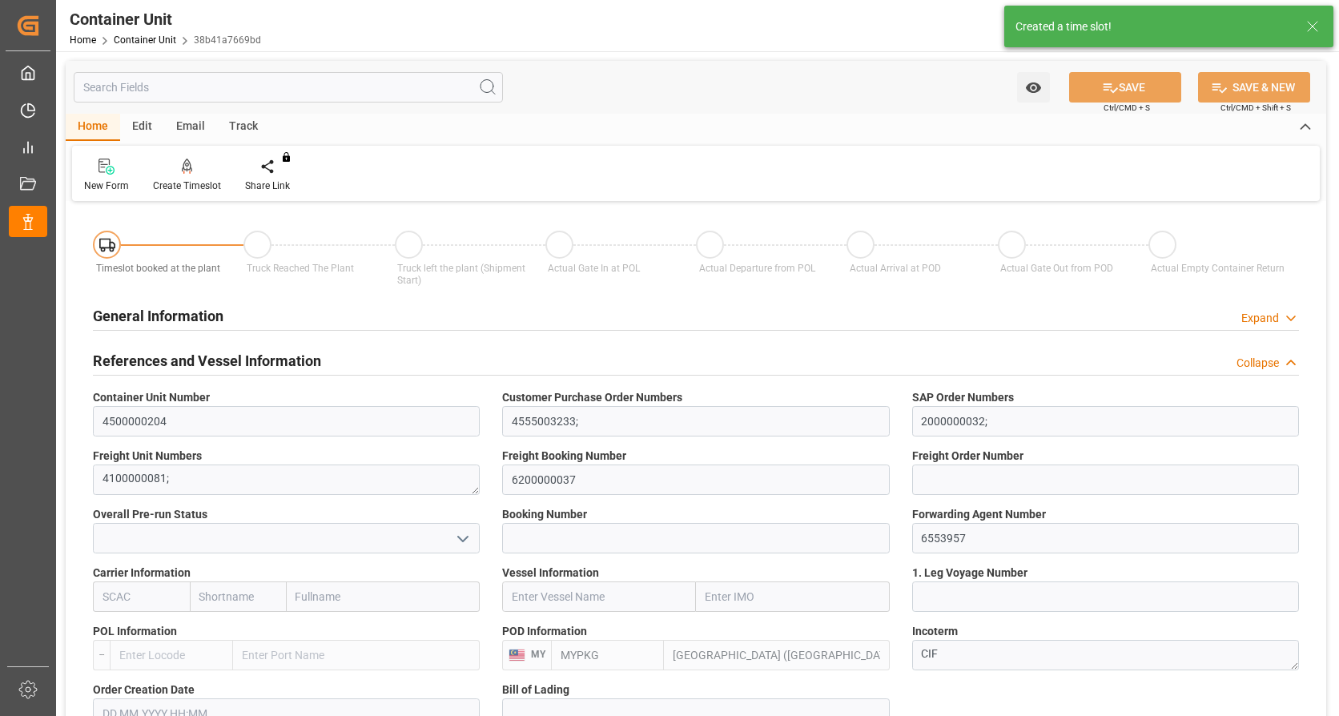
type input "21.08.2025"
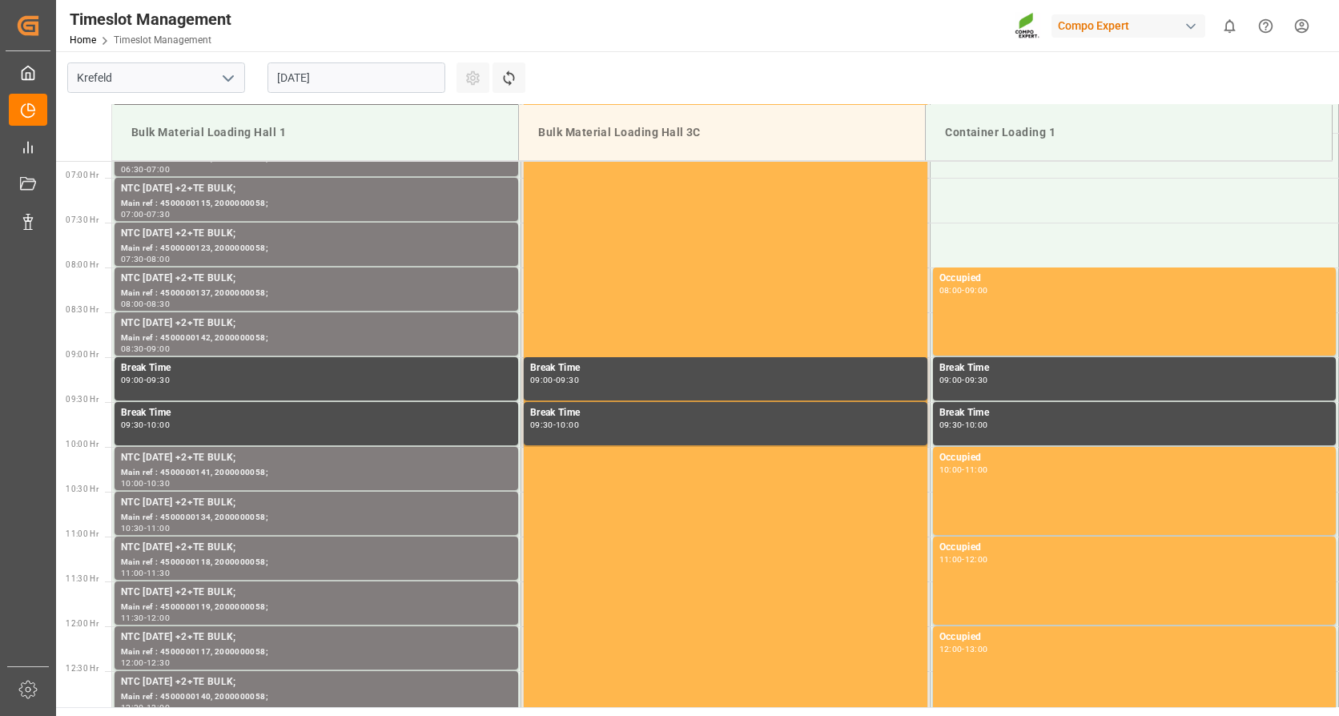
scroll to position [797, 0]
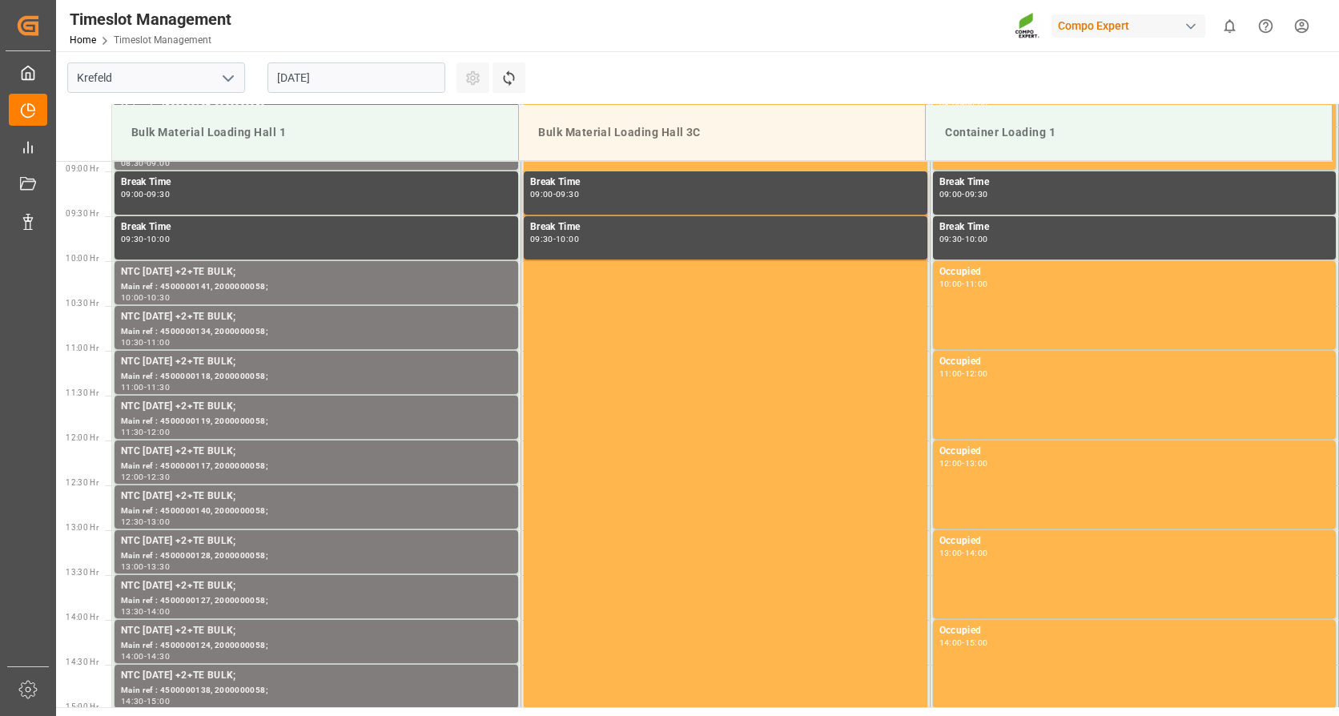
click at [326, 70] on input "20.08.2025" at bounding box center [357, 77] width 178 height 30
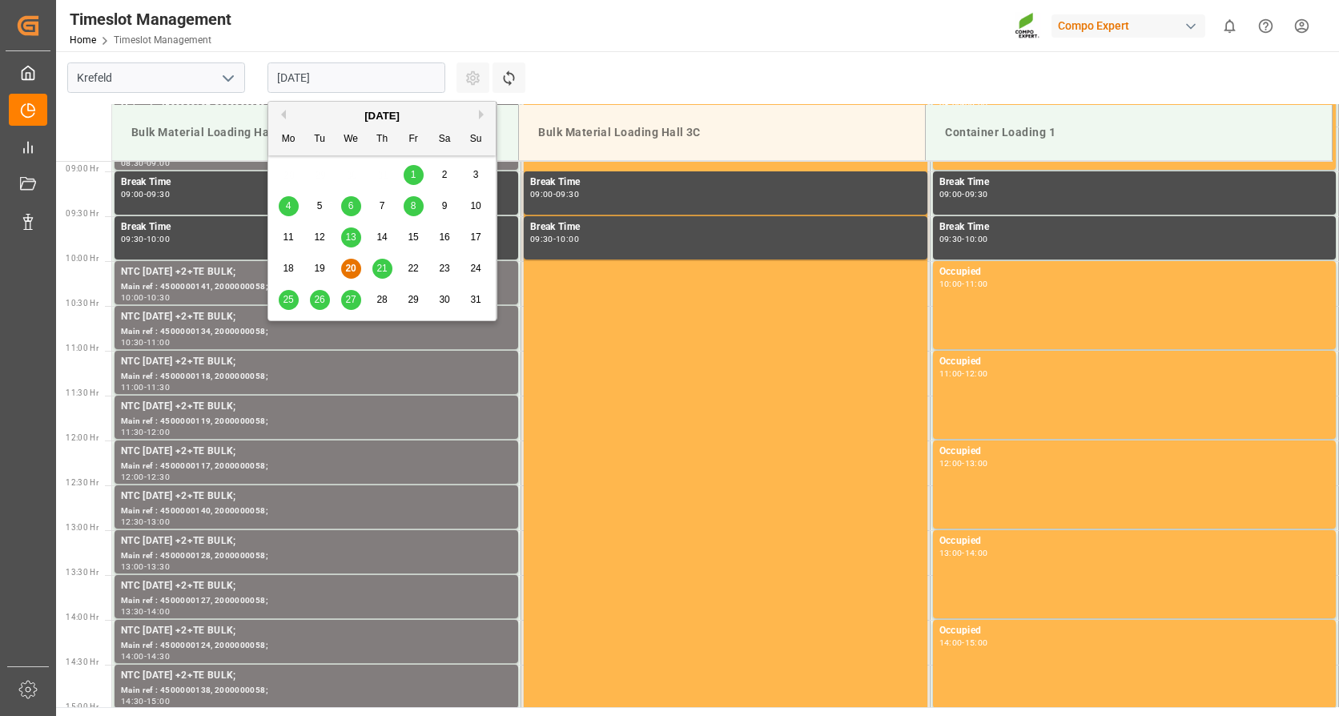
click at [479, 119] on div "Previous Month Next Month August 2025 Mo Tu We Th Fr Sa Su 28 29 30 31 1 2 3 4 …" at bounding box center [383, 211] width 230 height 220
click at [481, 115] on button "Next Month" at bounding box center [484, 115] width 10 height 10
click at [324, 170] on div "2" at bounding box center [320, 175] width 20 height 19
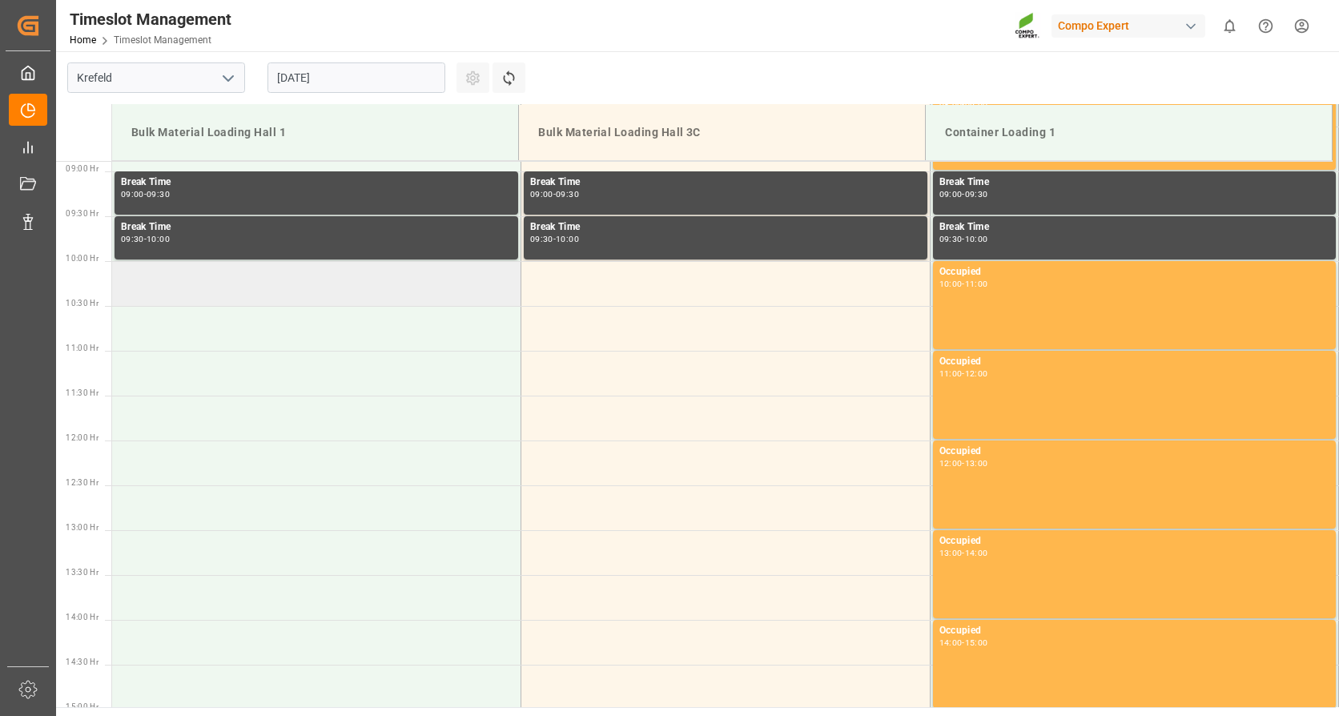
scroll to position [557, 0]
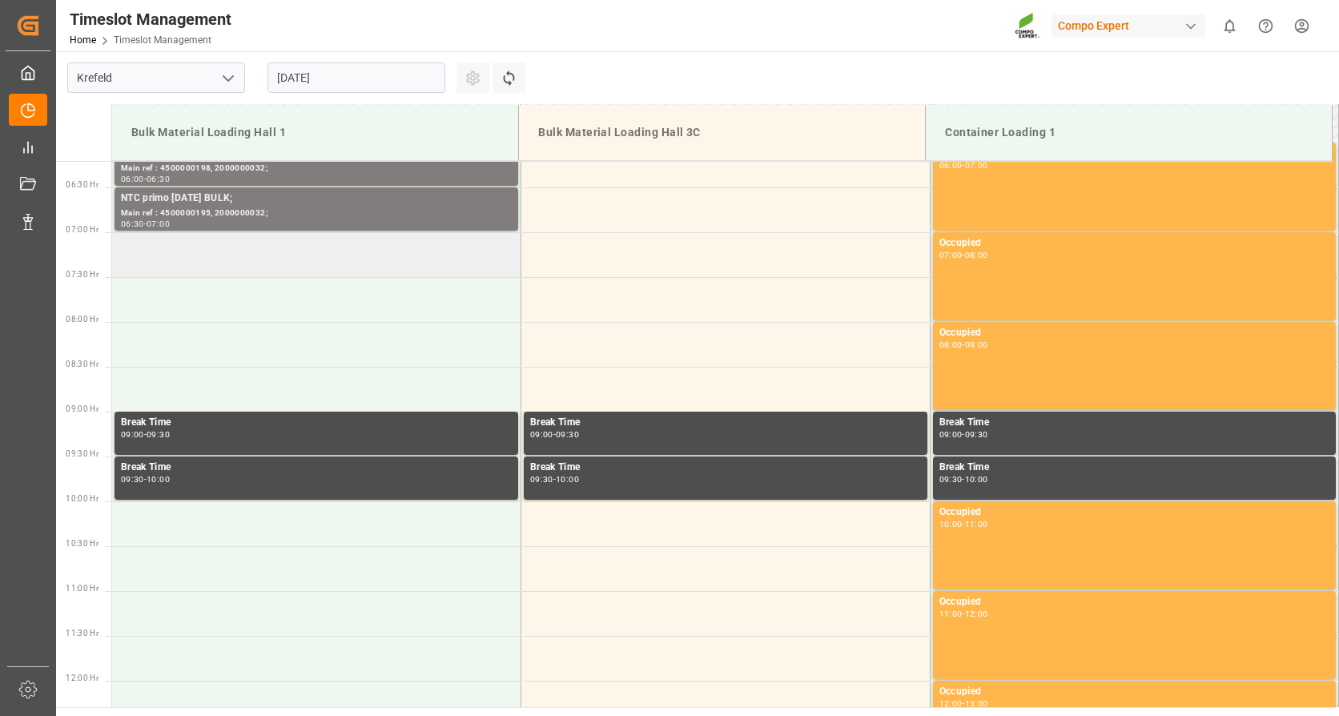
click at [222, 253] on td at bounding box center [316, 254] width 409 height 45
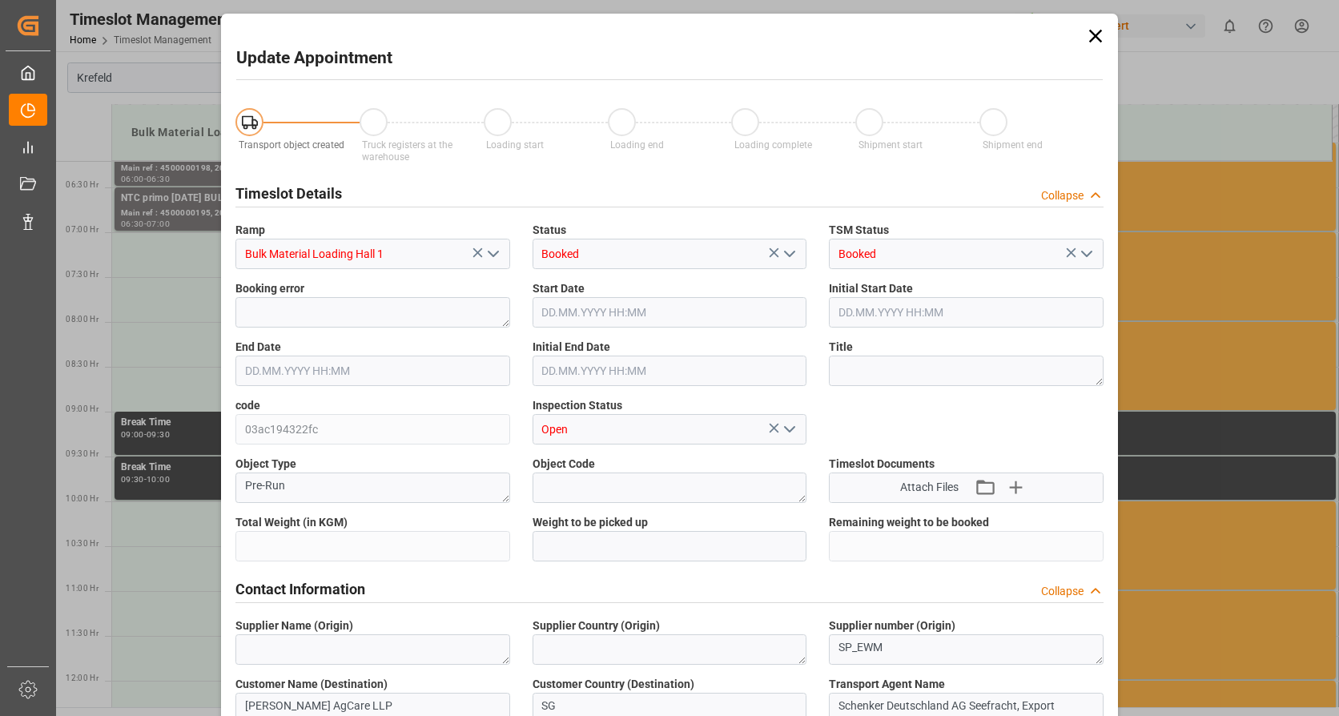
type input "26500"
type input "0"
type input "02.09.2025 07:00"
type input "[DATE] 07:30"
type input "20.08.2025 08:18"
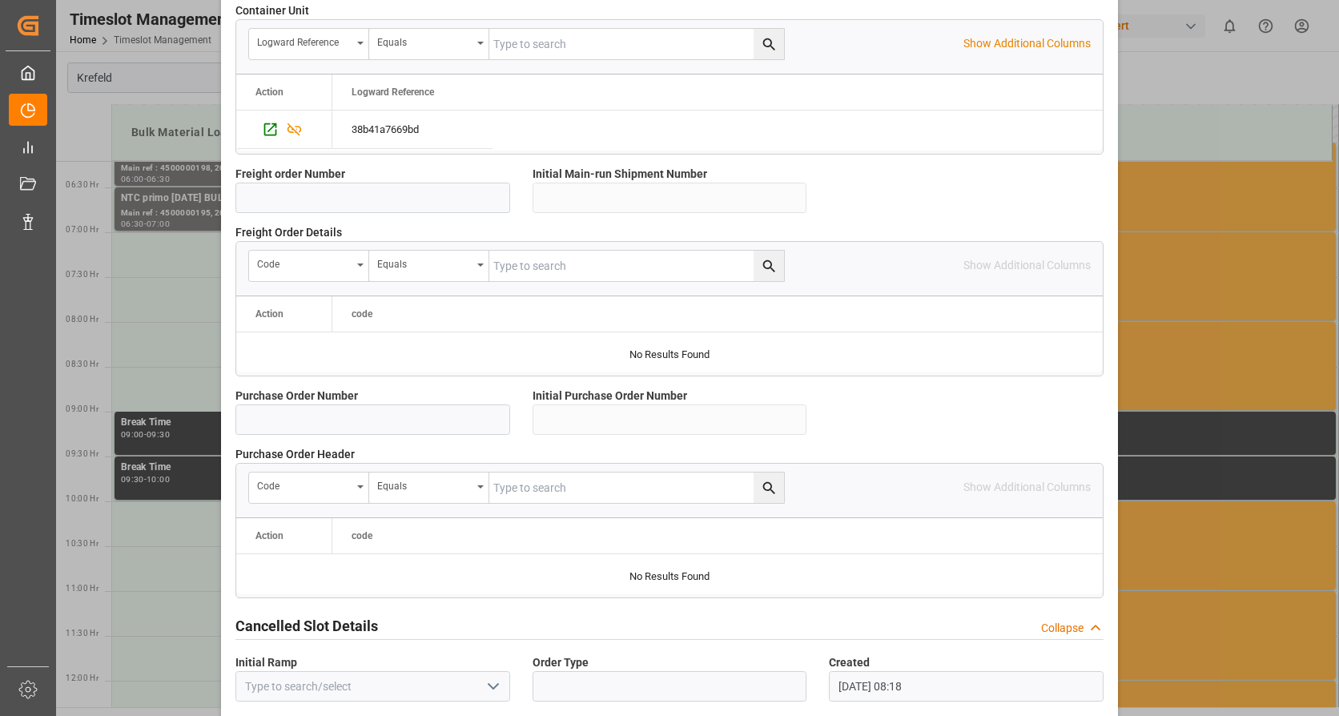
scroll to position [1400, 0]
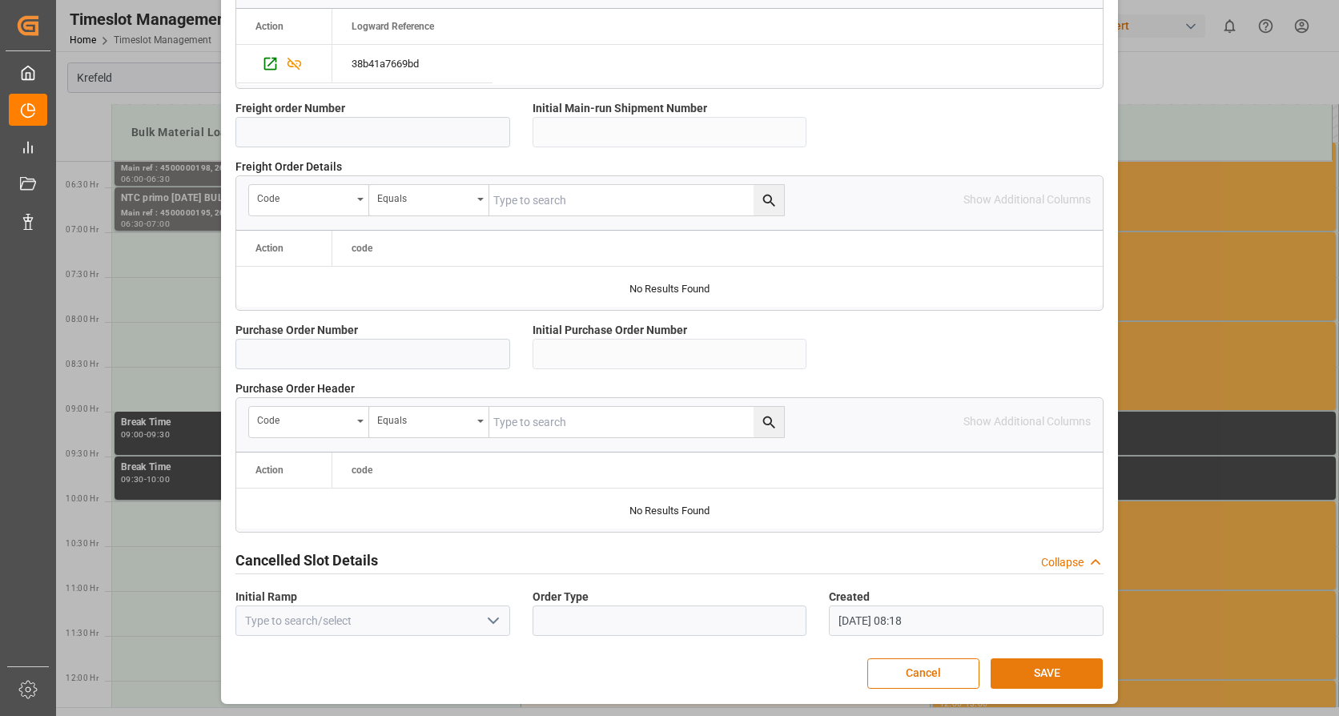
drag, startPoint x: 1026, startPoint y: 674, endPoint x: 1025, endPoint y: 658, distance: 15.2
click at [1026, 671] on button "SAVE" at bounding box center [1047, 673] width 112 height 30
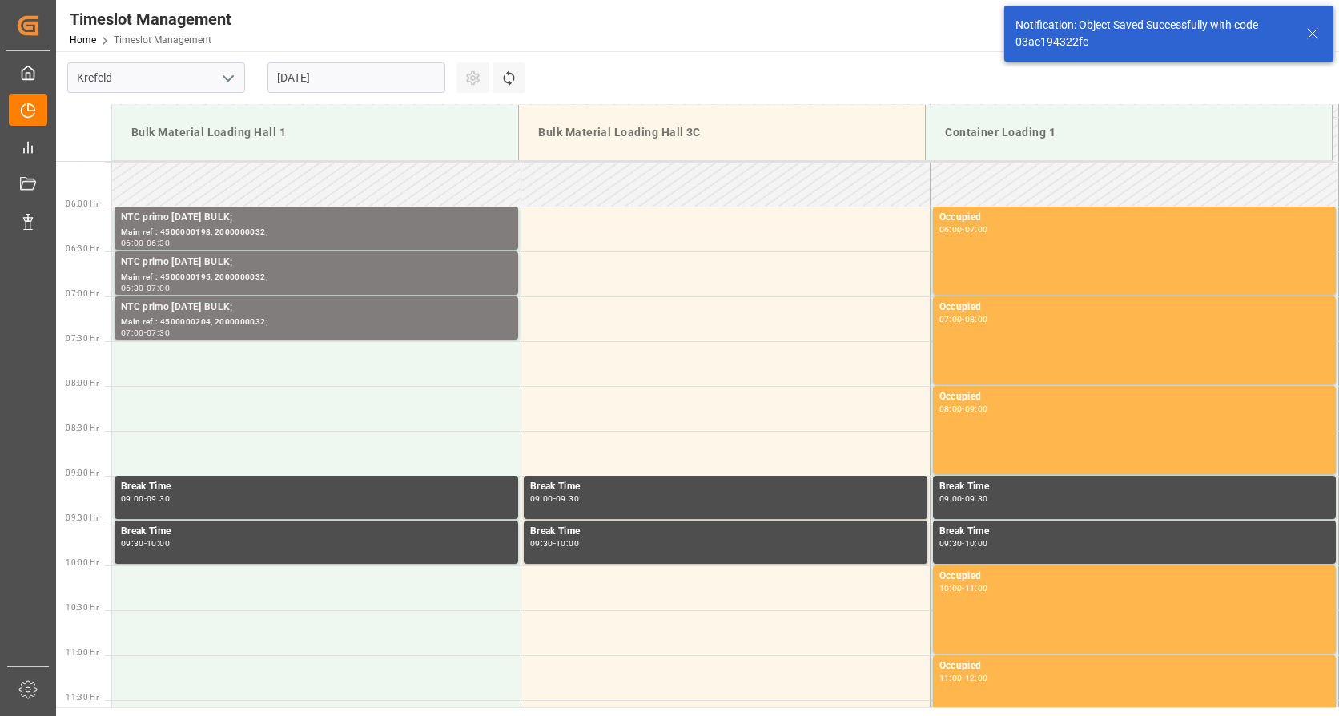
scroll to position [528, 0]
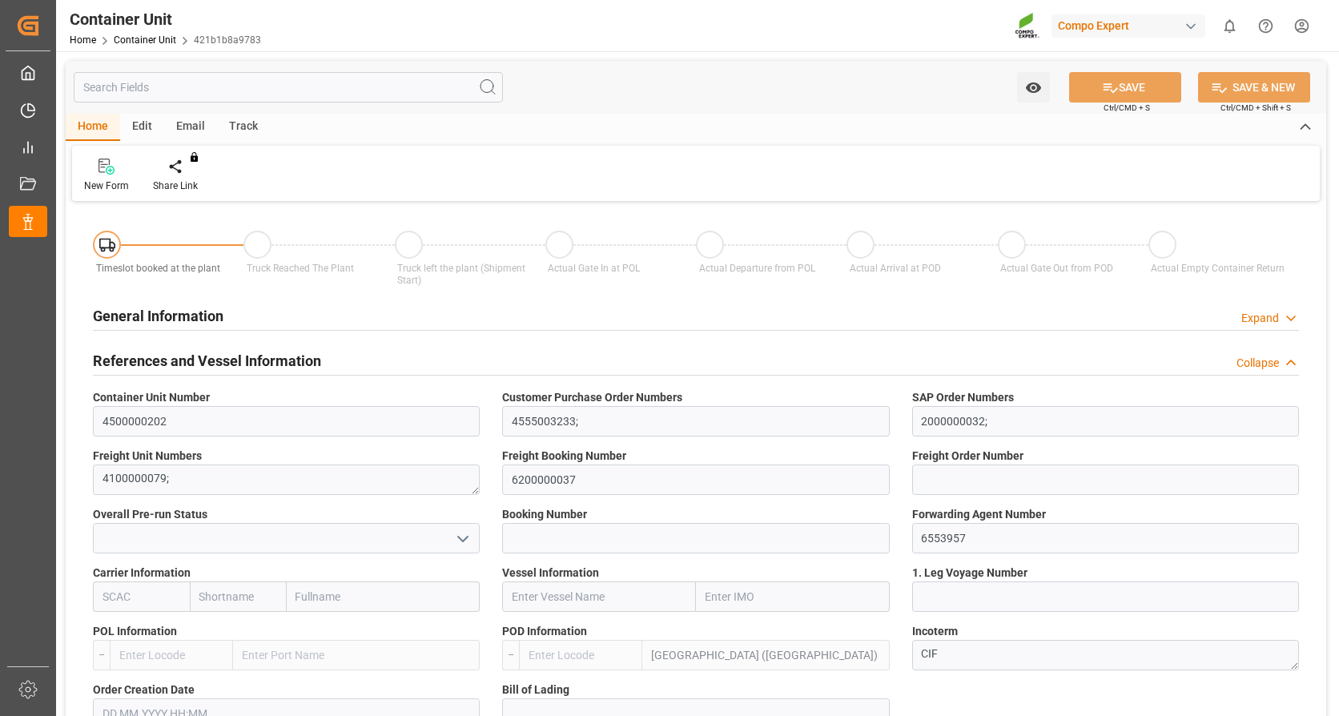
type input "MYPKG"
type input "0"
type input "26500"
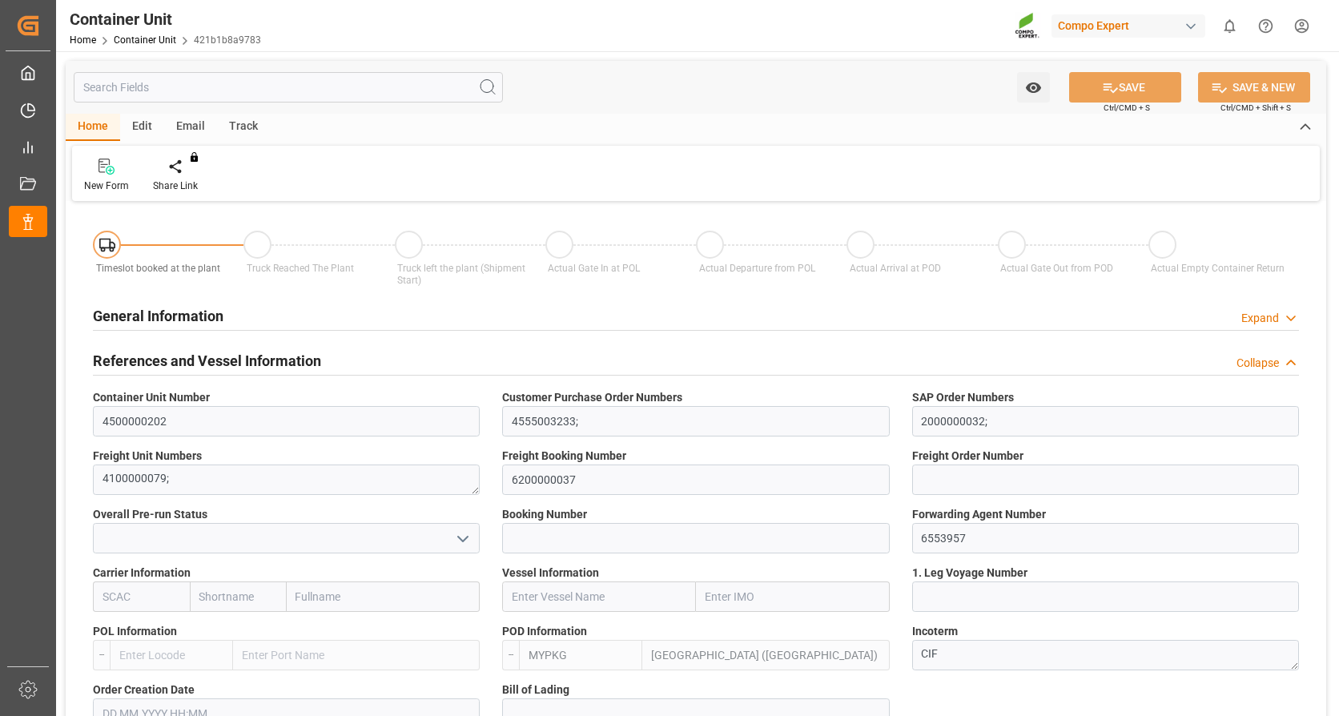
type input "[DATE]"
click at [196, 169] on div at bounding box center [187, 166] width 68 height 17
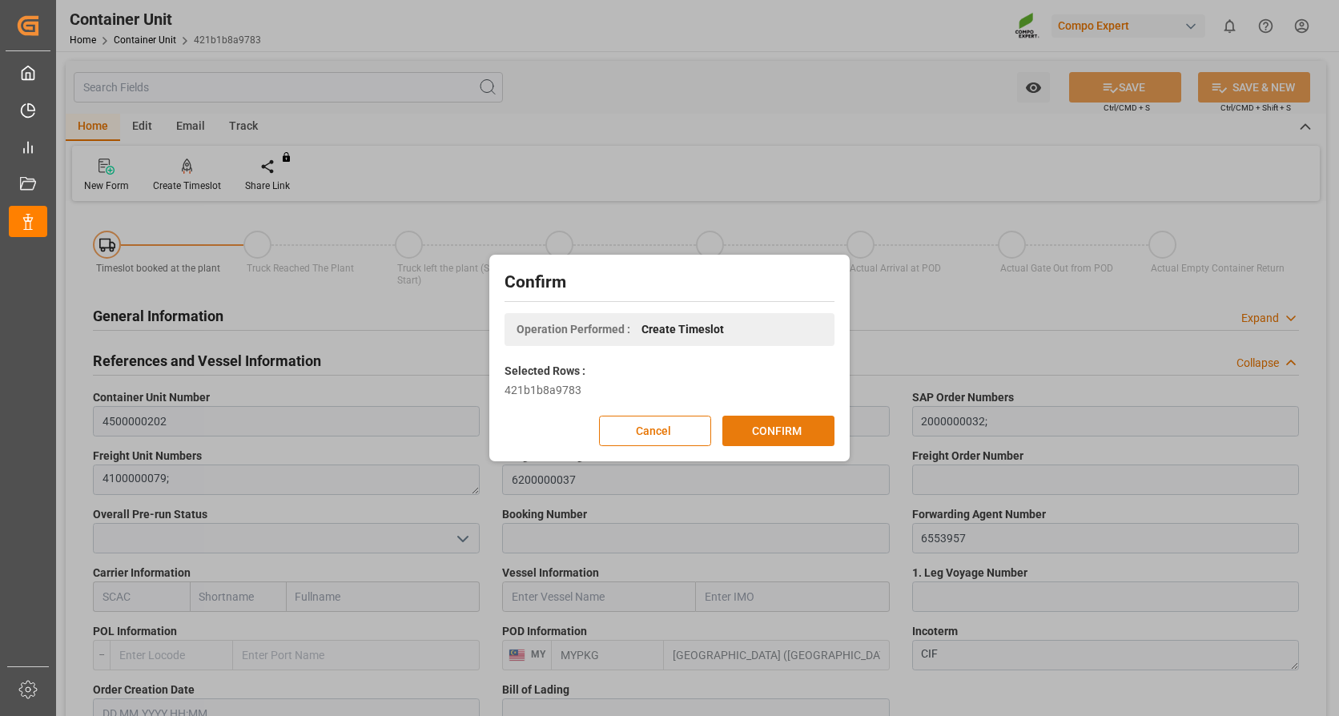
click at [737, 420] on button "CONFIRM" at bounding box center [778, 431] width 112 height 30
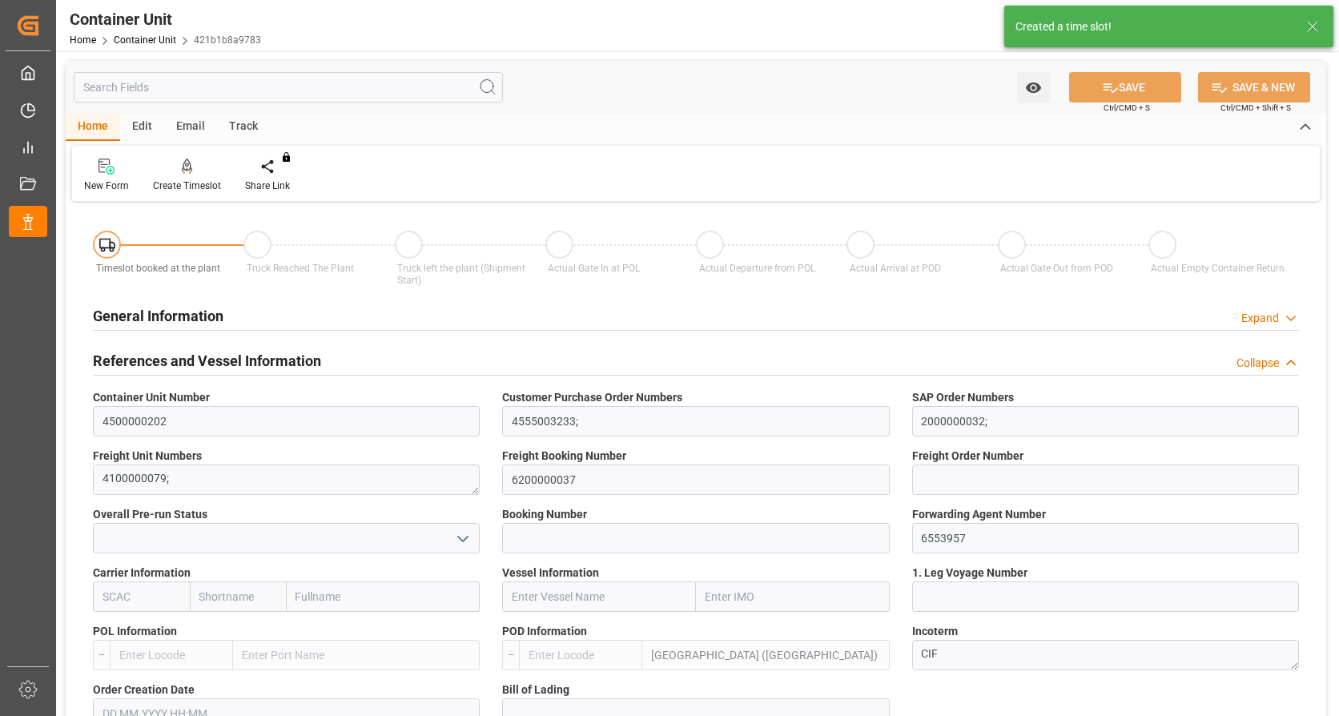
type input "4500000202"
type input "4555003233;"
type input "2000000032;"
type textarea "4100000079;"
type input "6200000037"
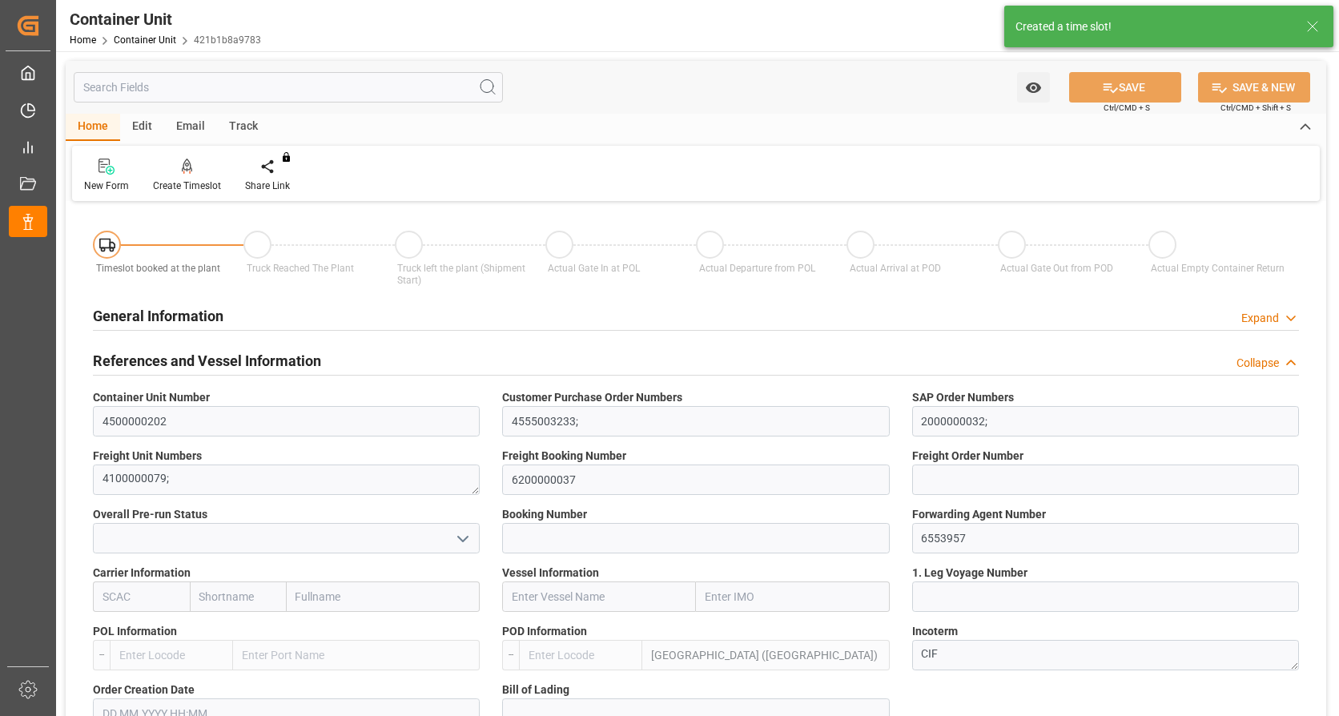
type input "6553957"
type input "Port Klang (Pelabuhan Klang)"
type textarea "CIF"
type input "No"
type input "2"
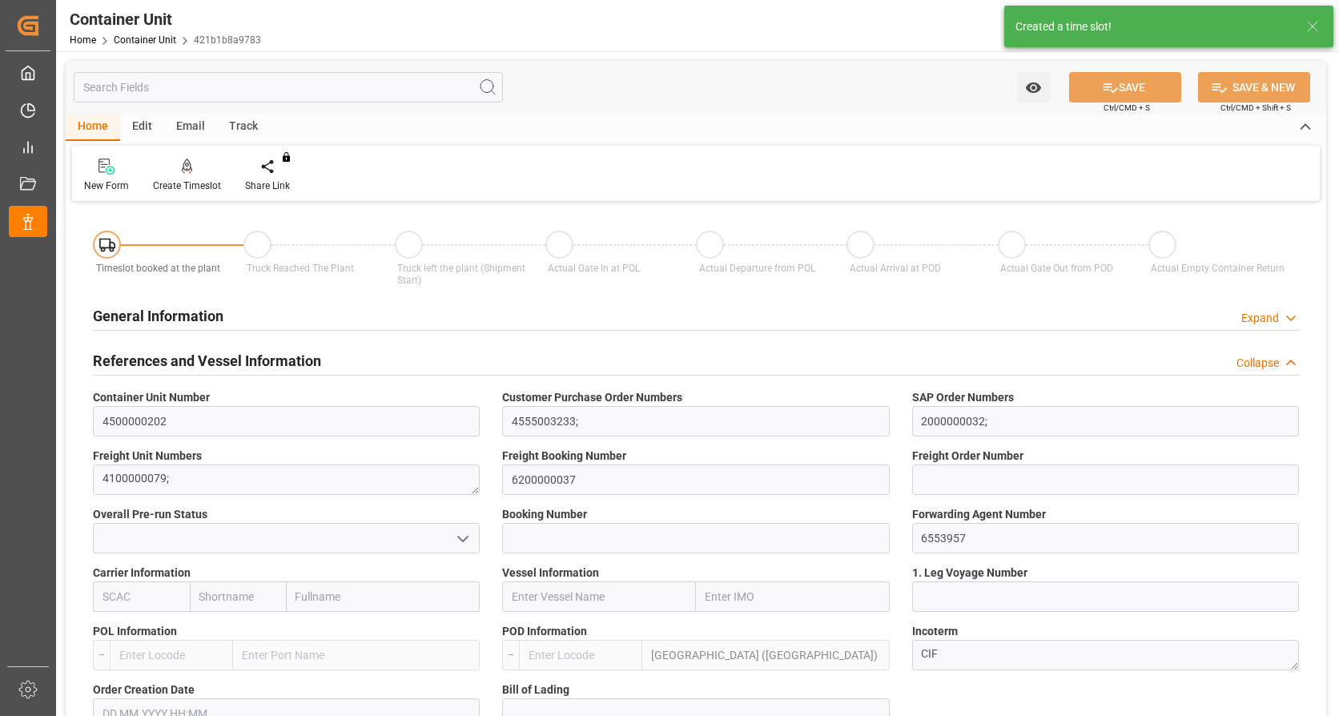
type textarea "ZSEA"
type textarea "700000"
type input "Viet Nam"
type input "EUR"
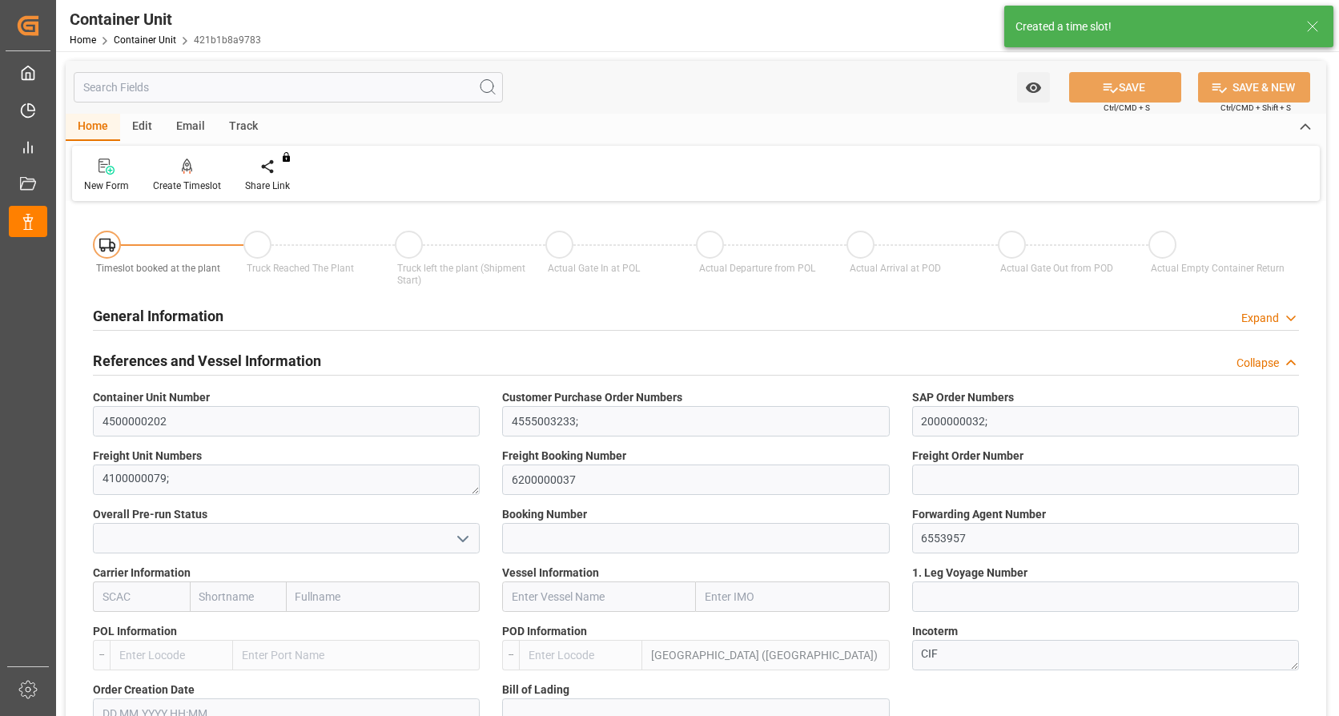
type textarea "NTC primo [DATE] BULK;"
type textarea "2413100000;"
type input "MYPKG"
type input "0"
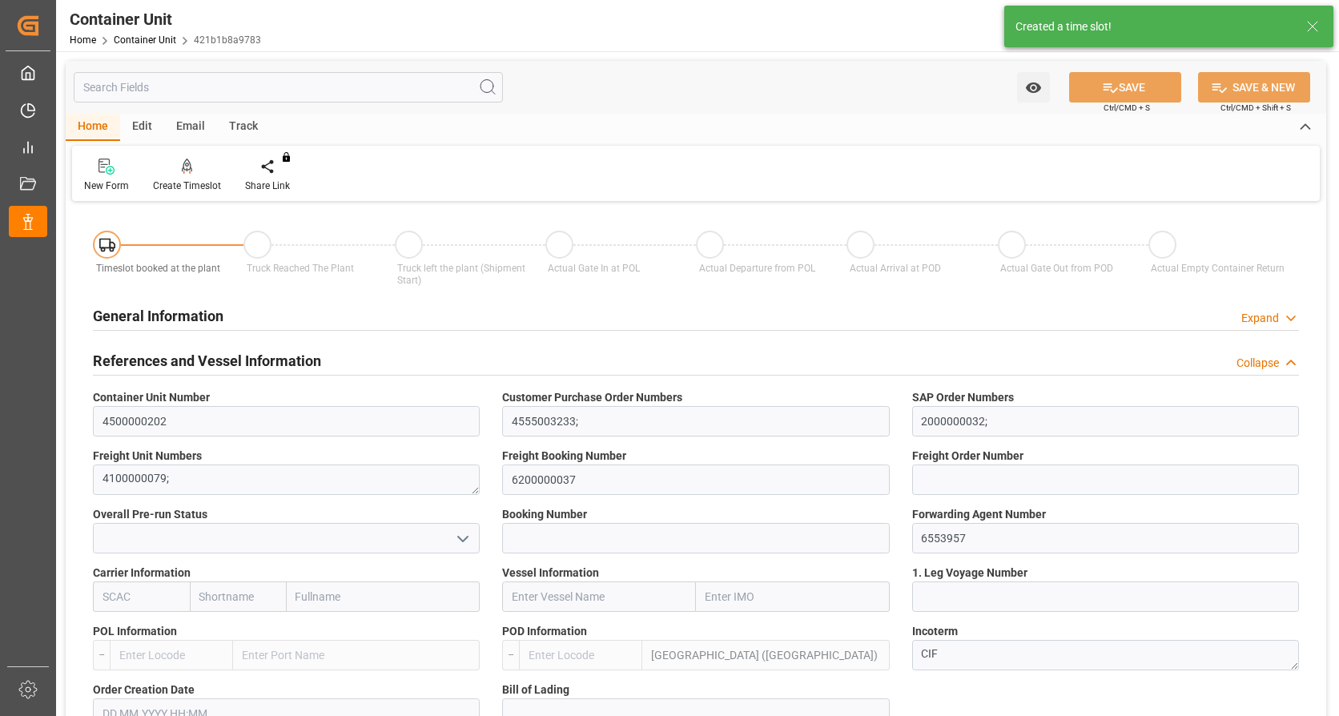
type input "0"
type input "26500"
type input "[DATE]"
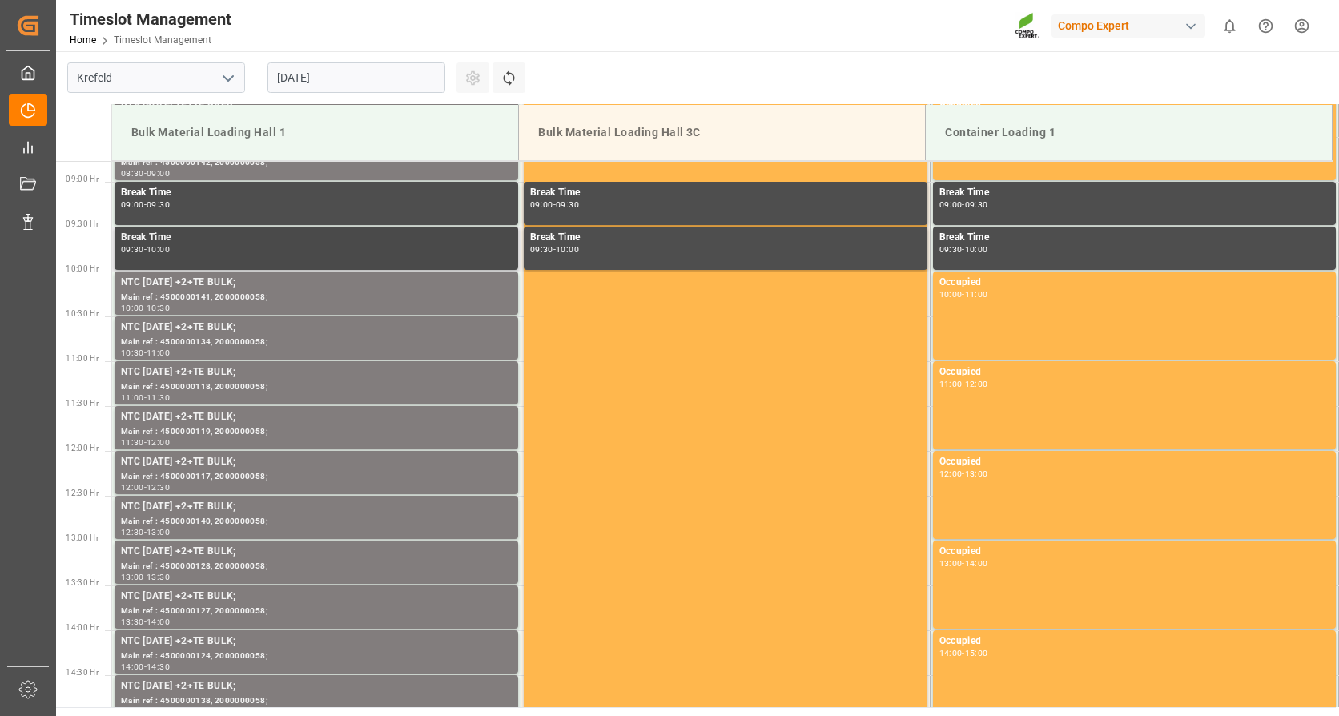
scroll to position [797, 0]
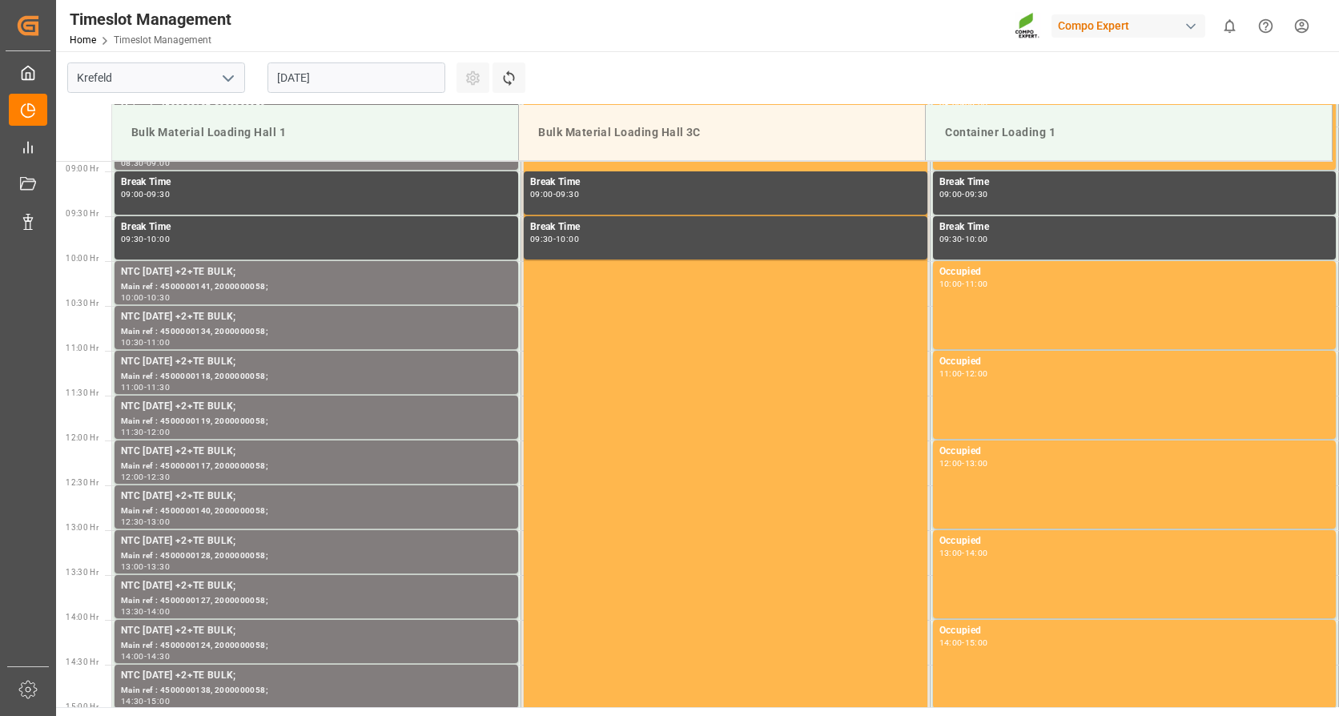
click at [415, 75] on input "[DATE]" at bounding box center [357, 77] width 178 height 30
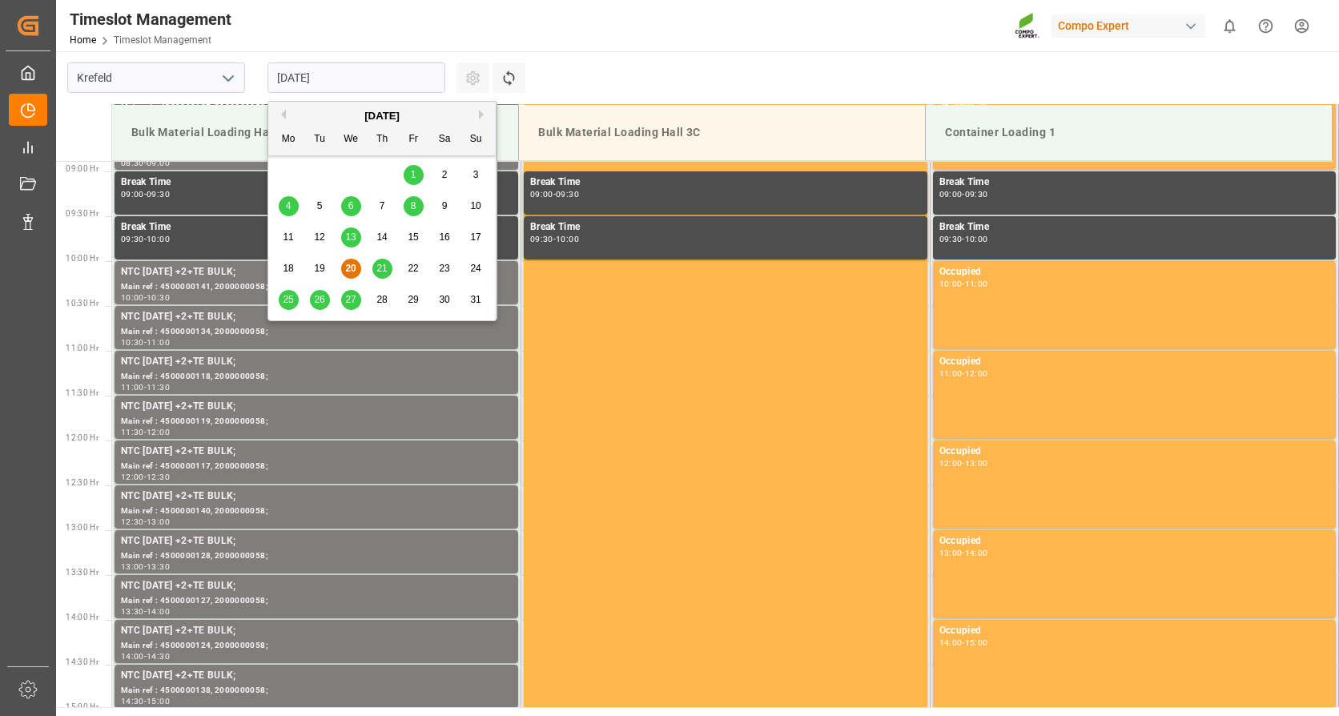
click at [484, 114] on button "Next Month" at bounding box center [484, 115] width 10 height 10
click at [317, 171] on span "2" at bounding box center [320, 174] width 6 height 11
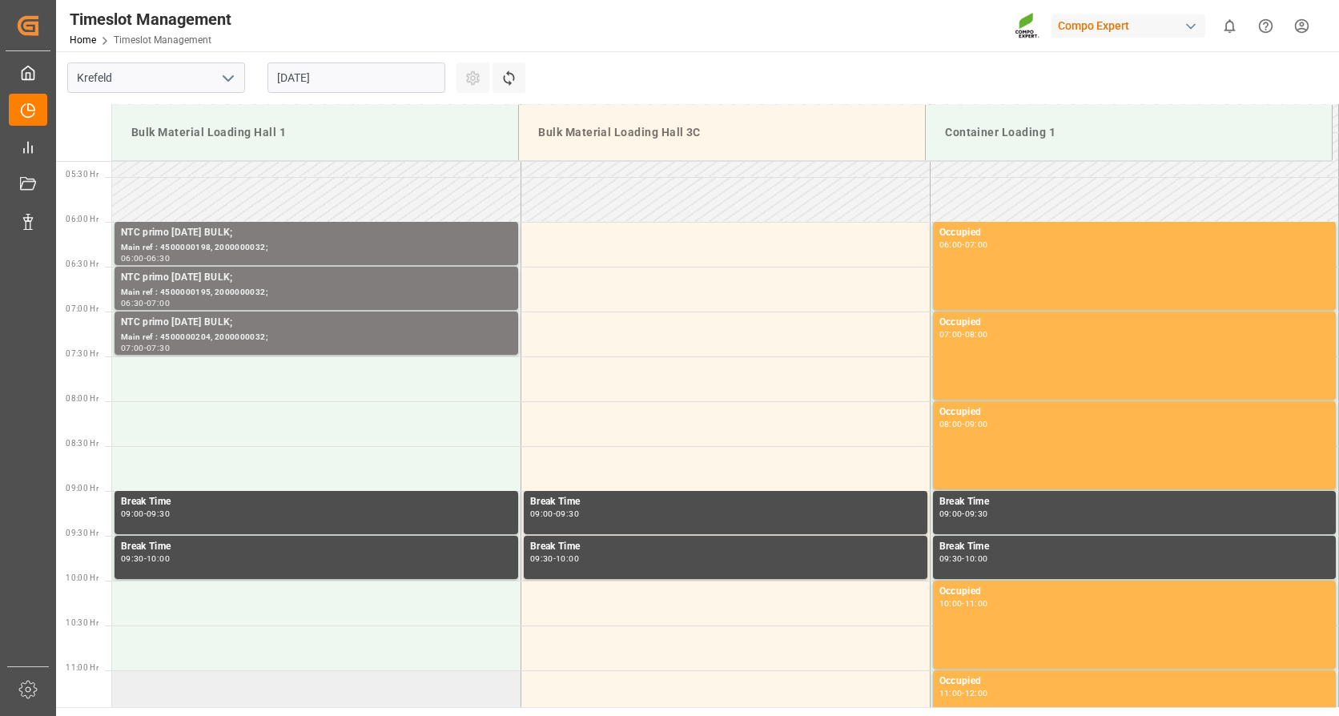
scroll to position [477, 0]
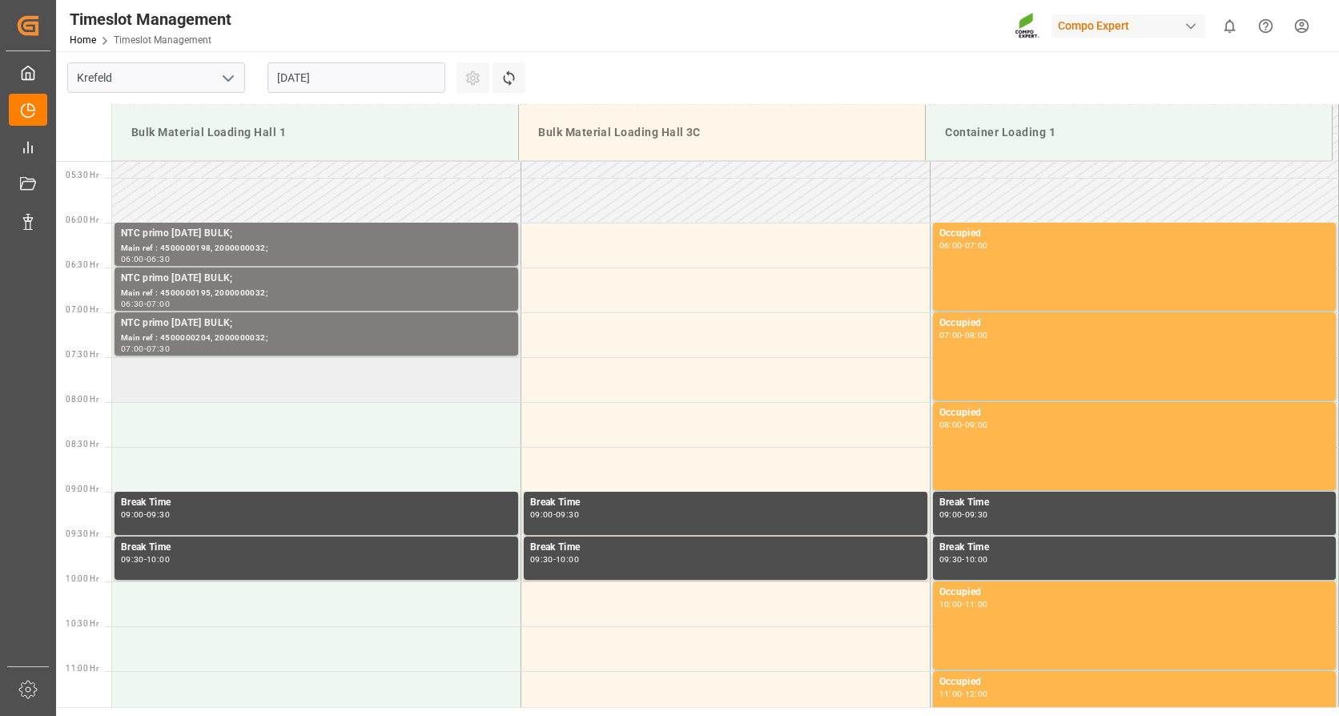
click at [282, 382] on td at bounding box center [316, 379] width 409 height 45
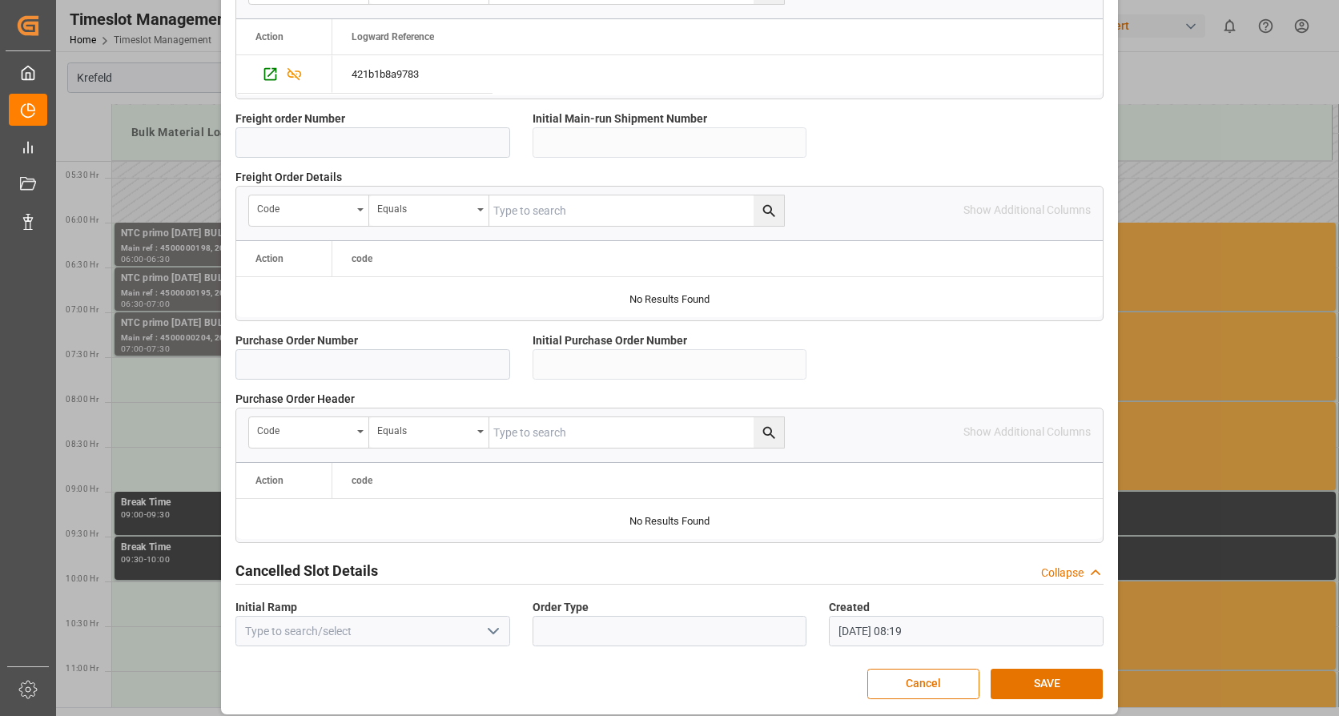
scroll to position [1400, 0]
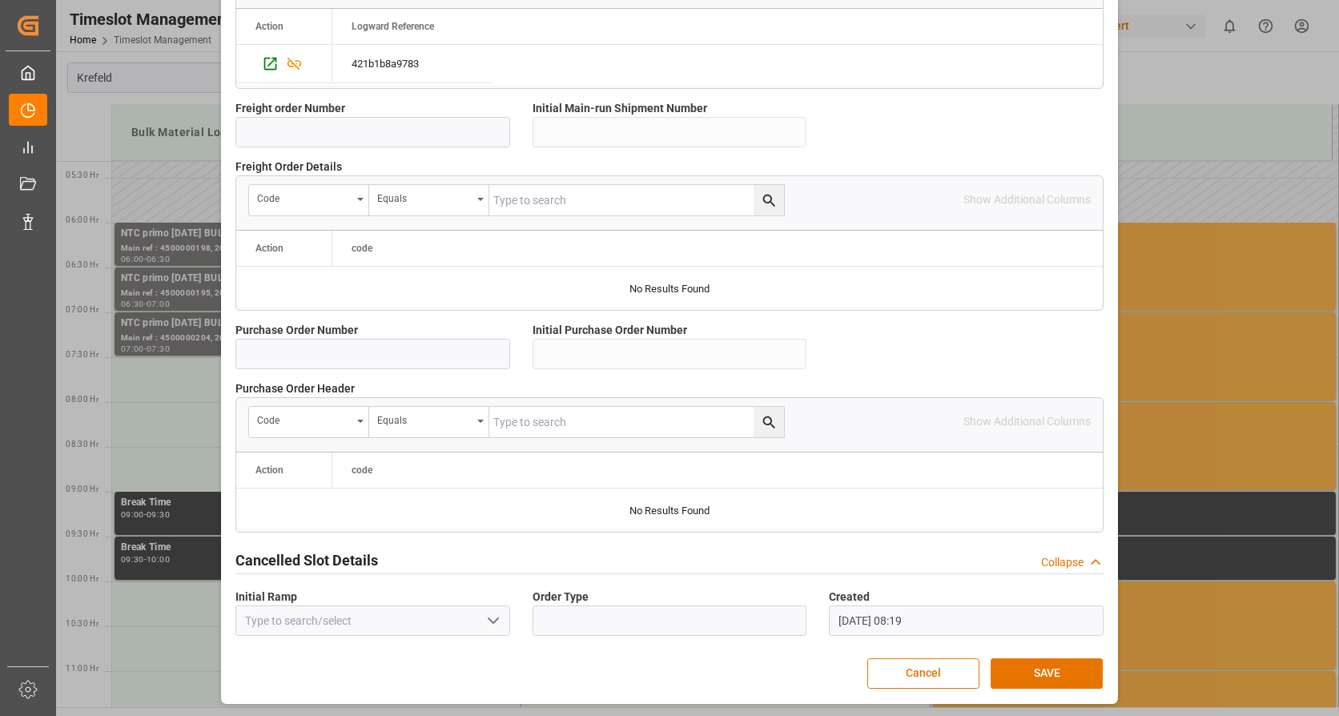
drag, startPoint x: 1028, startPoint y: 678, endPoint x: 1035, endPoint y: 638, distance: 39.9
click at [1028, 676] on button "SAVE" at bounding box center [1047, 673] width 112 height 30
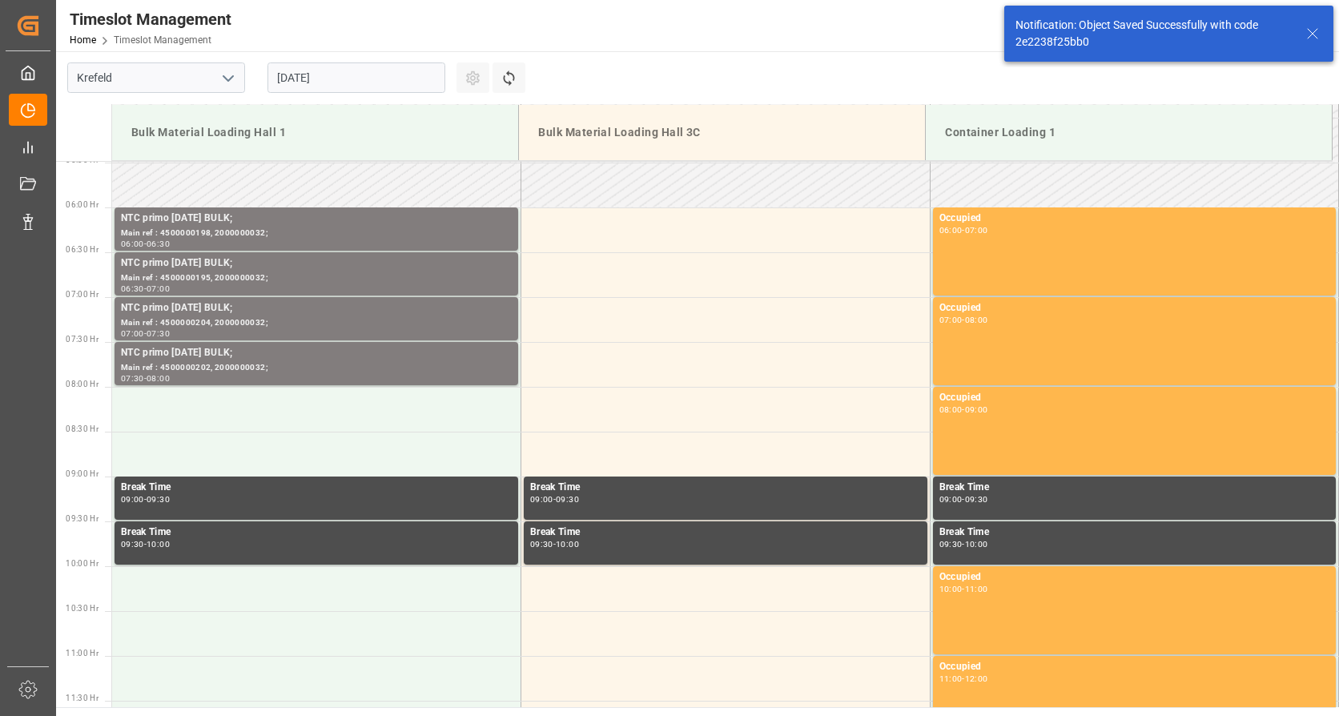
scroll to position [528, 0]
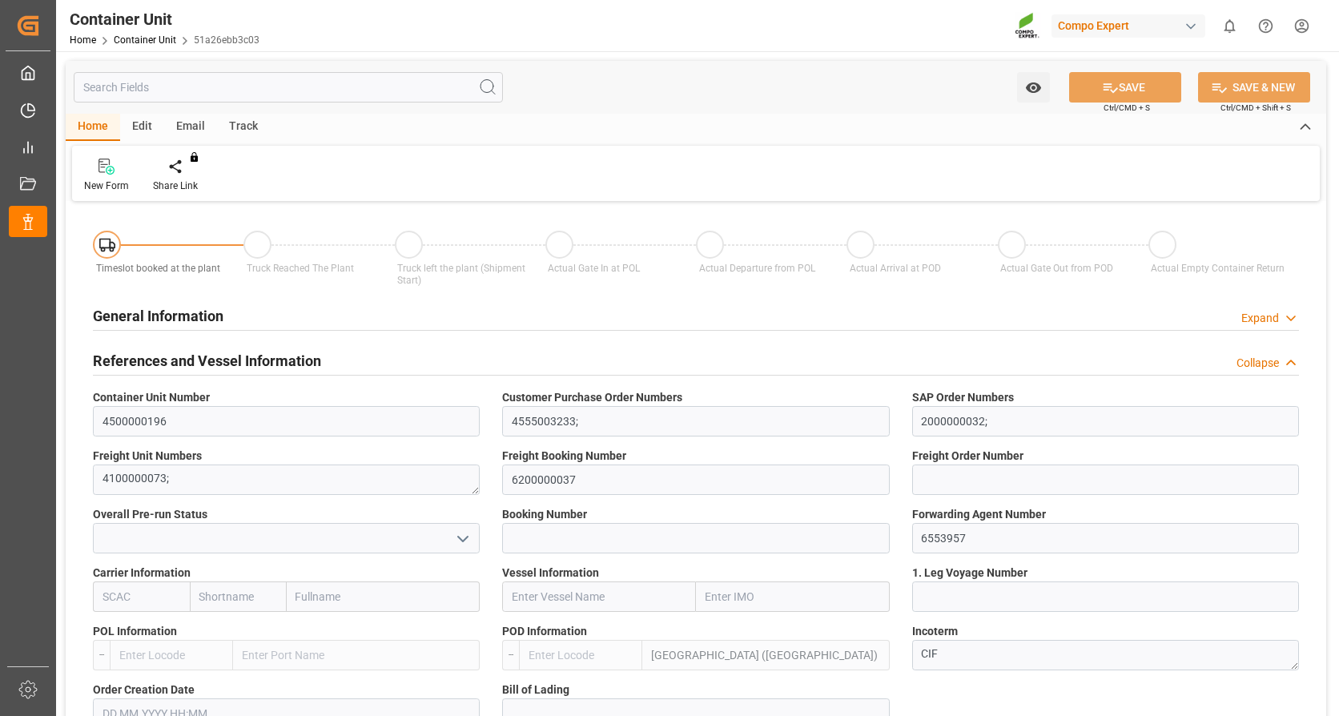
type input "MYPKG"
type input "0"
type input "26500"
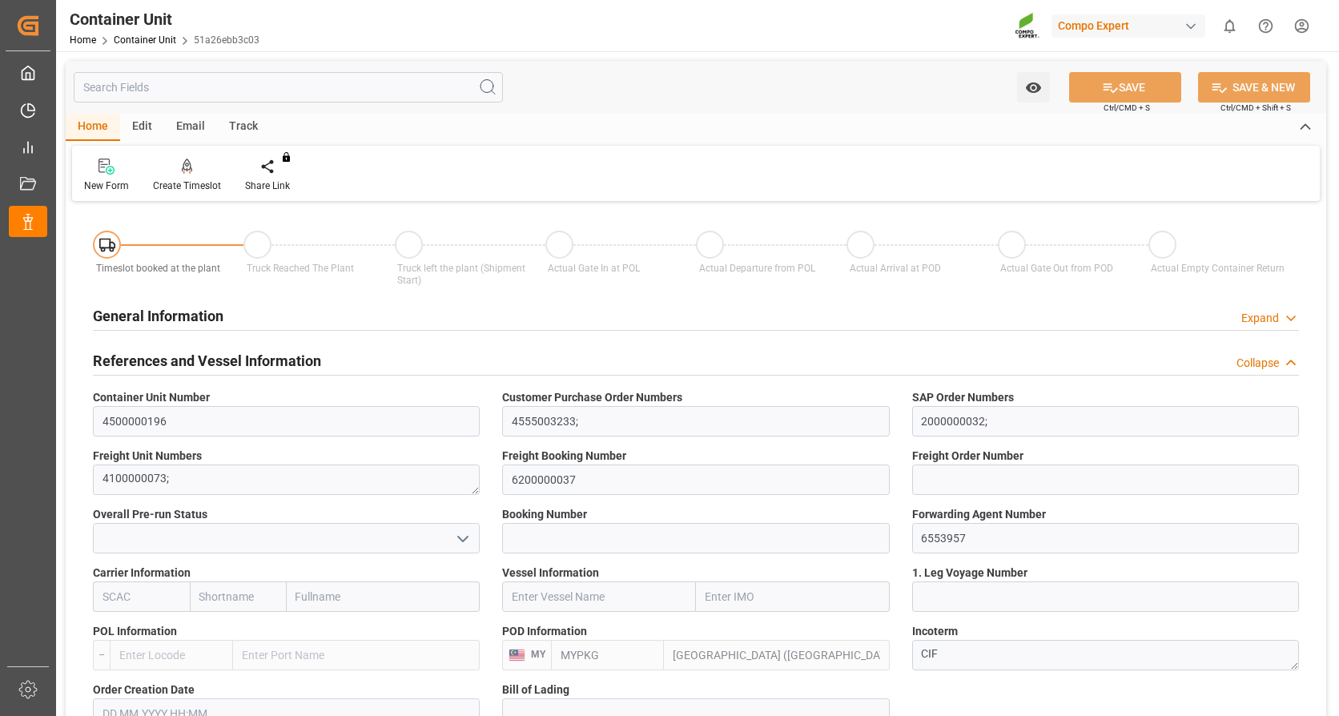
type input "[DATE]"
click at [183, 176] on div "Create Timeslot" at bounding box center [187, 175] width 92 height 35
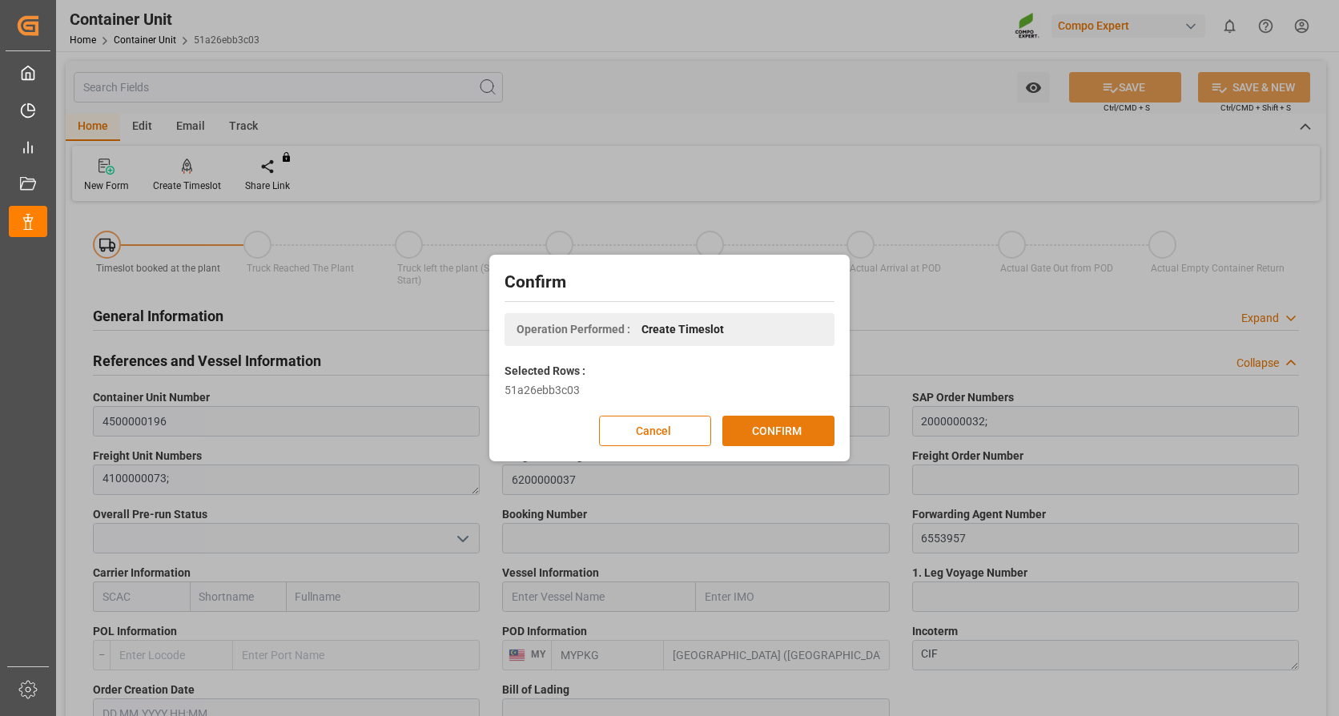
click at [811, 425] on button "CONFIRM" at bounding box center [778, 431] width 112 height 30
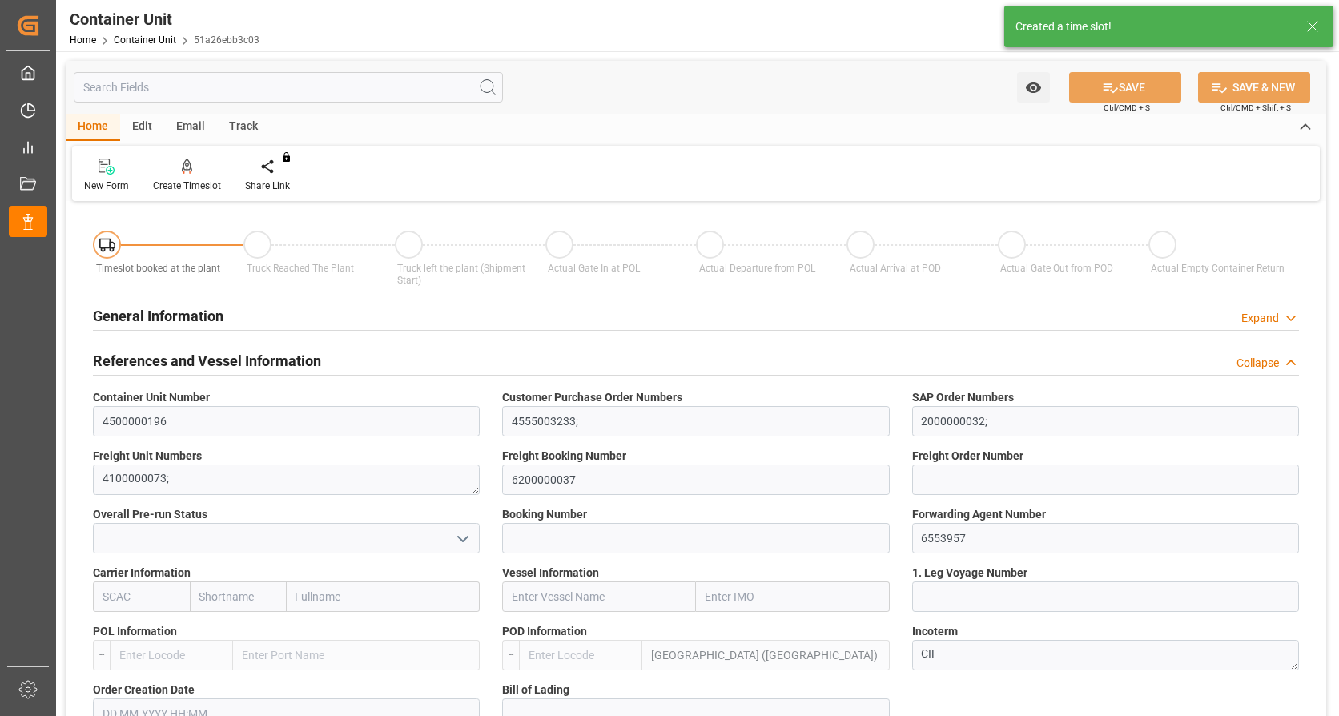
type input "MYPKG"
type input "0"
type input "26500"
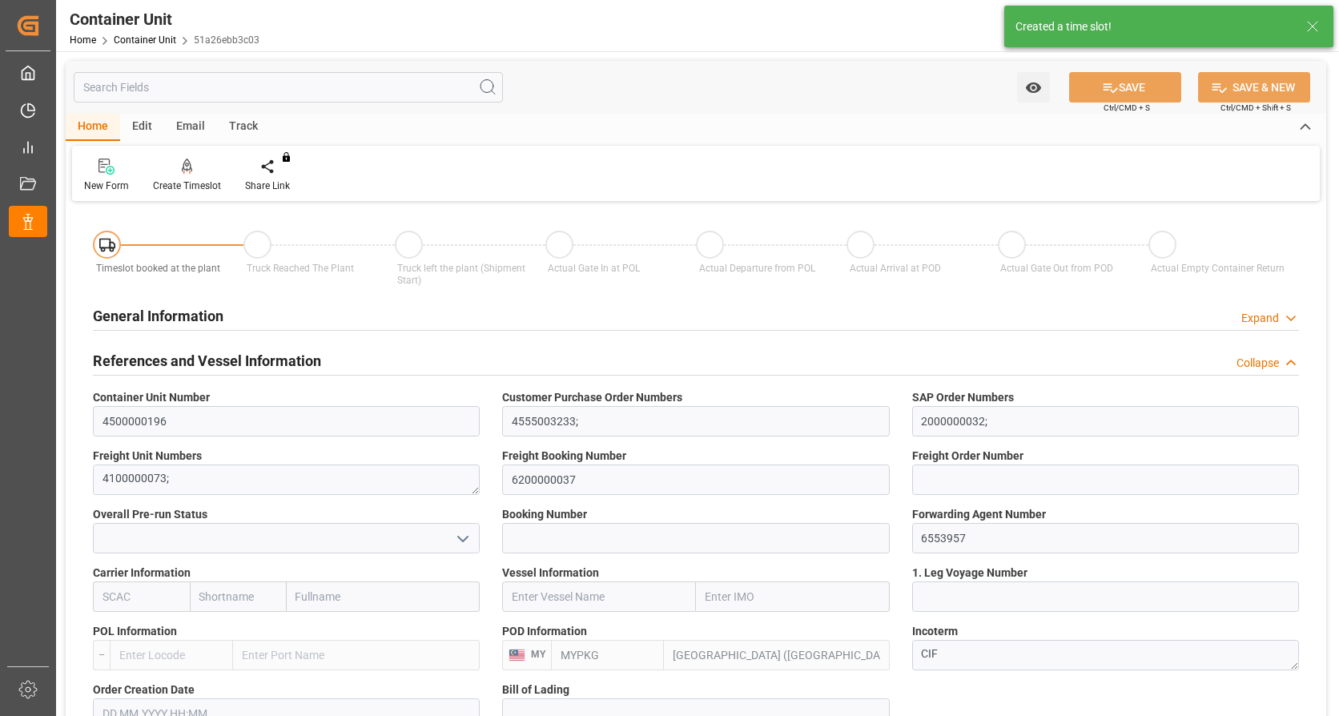
type input "21.08.2025"
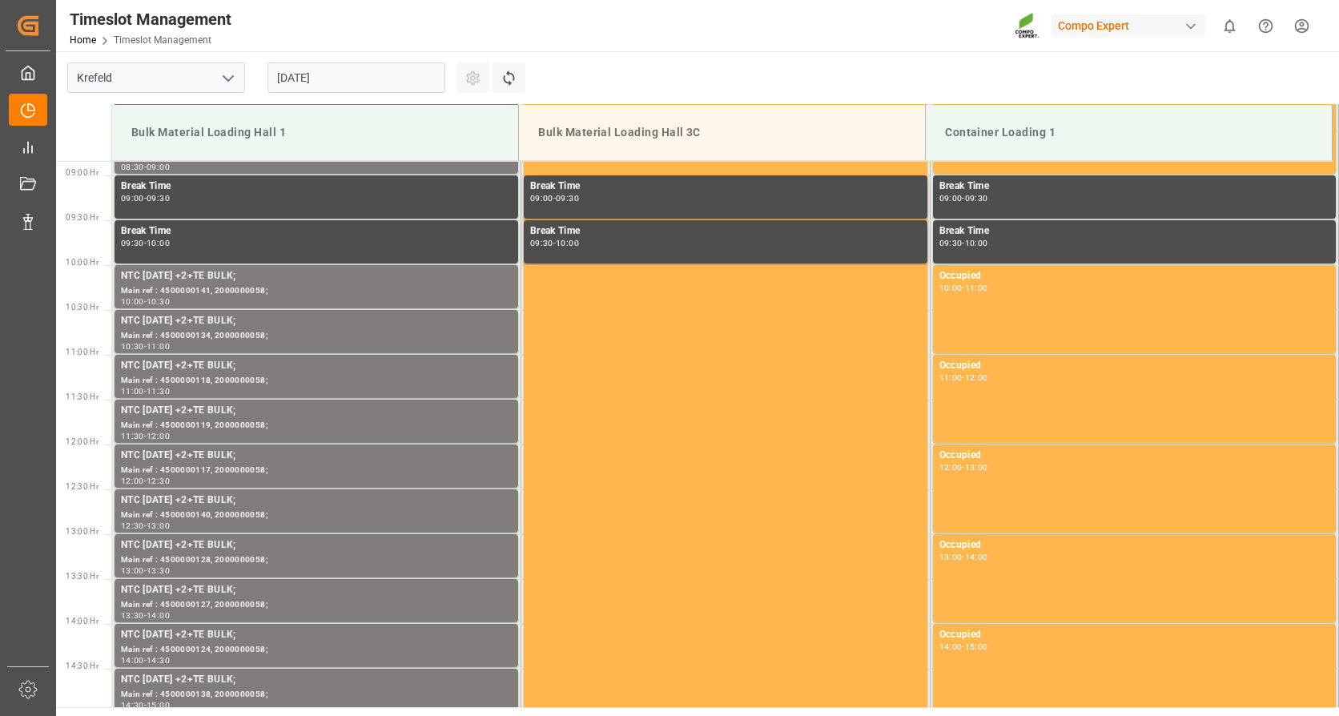
scroll to position [797, 0]
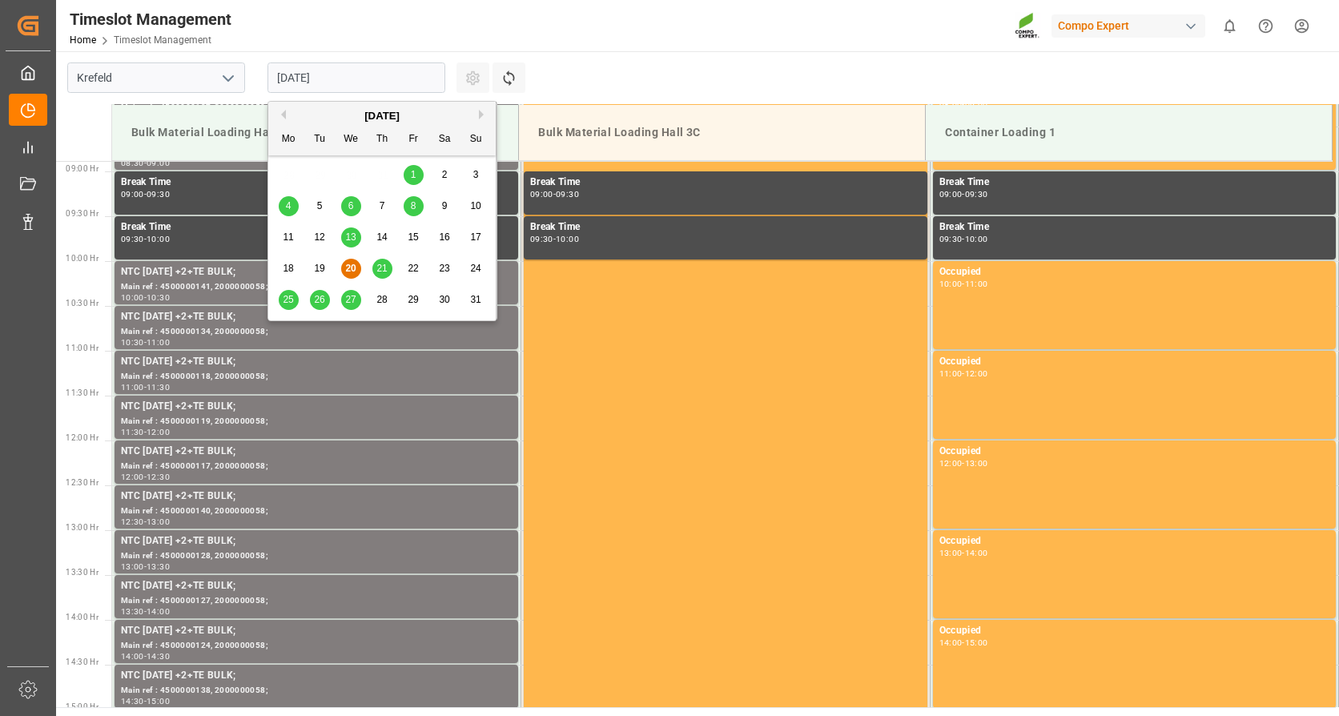
click at [352, 83] on input "[DATE]" at bounding box center [357, 77] width 178 height 30
click at [481, 114] on button "Next Month" at bounding box center [484, 115] width 10 height 10
click at [321, 173] on span "2" at bounding box center [320, 174] width 6 height 11
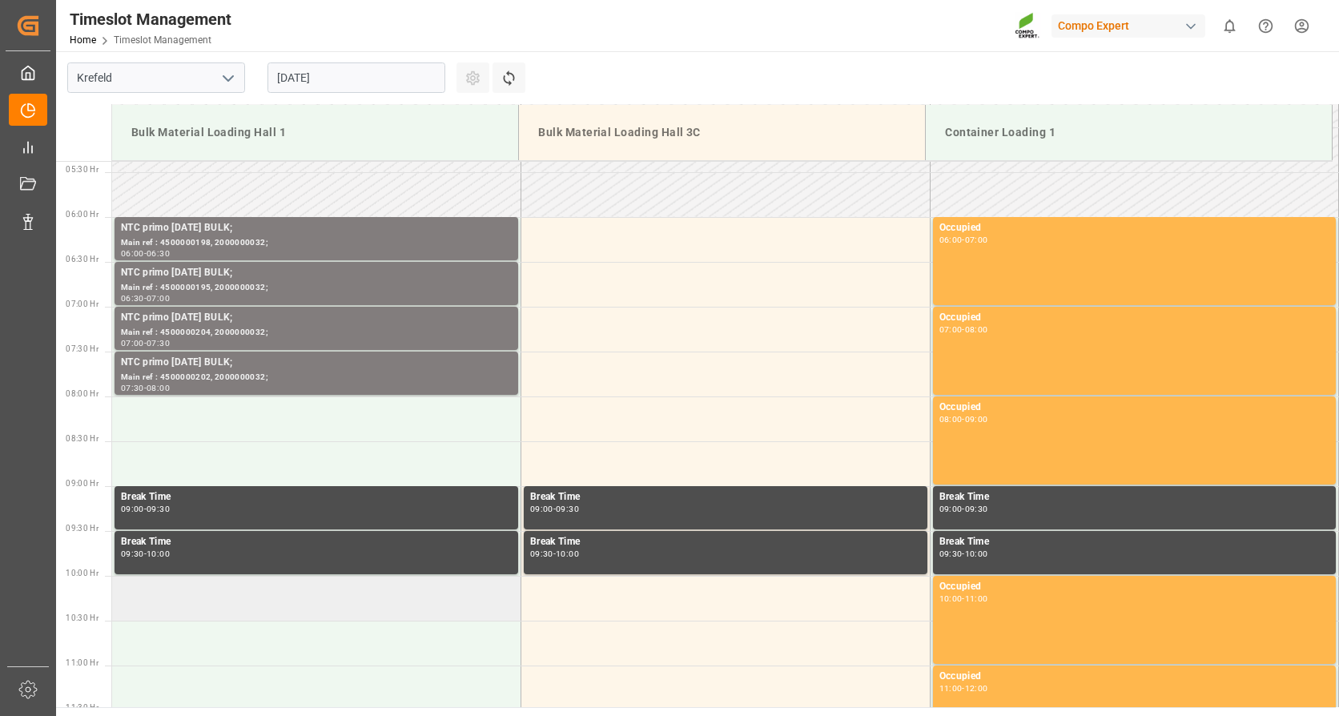
scroll to position [396, 0]
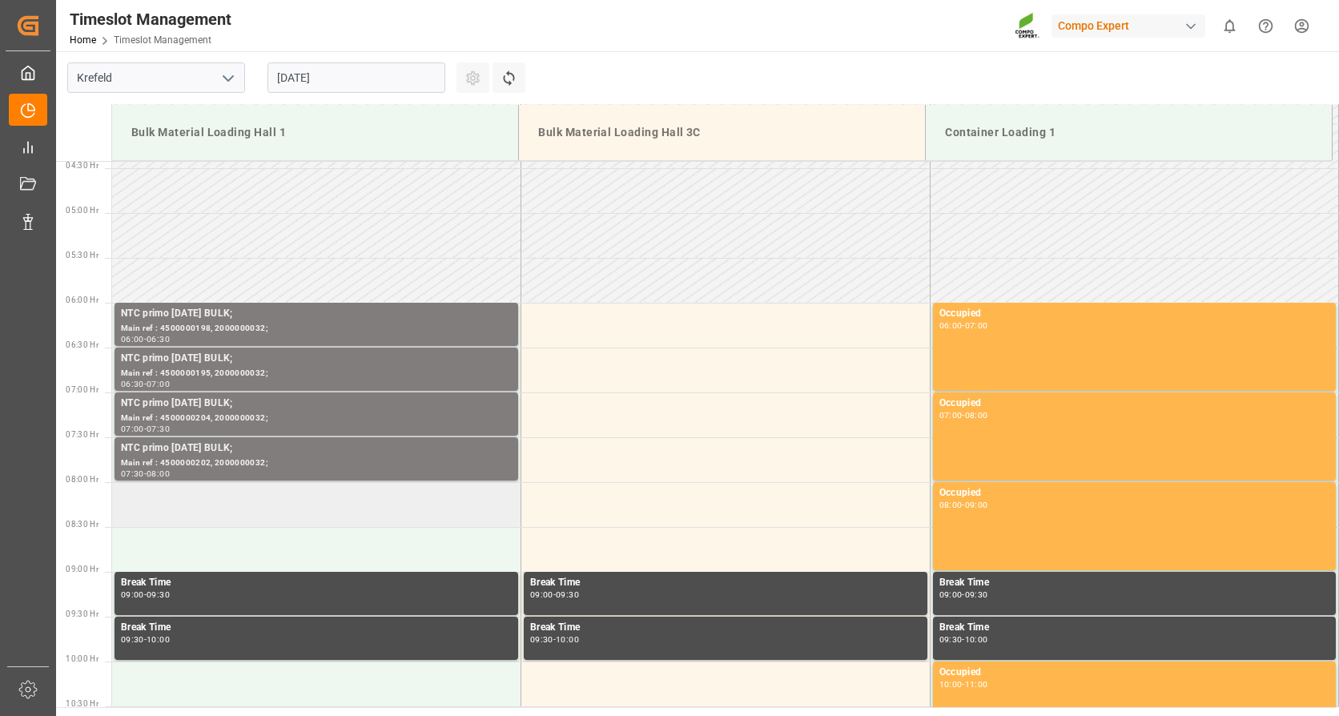
click at [228, 498] on td at bounding box center [316, 504] width 409 height 45
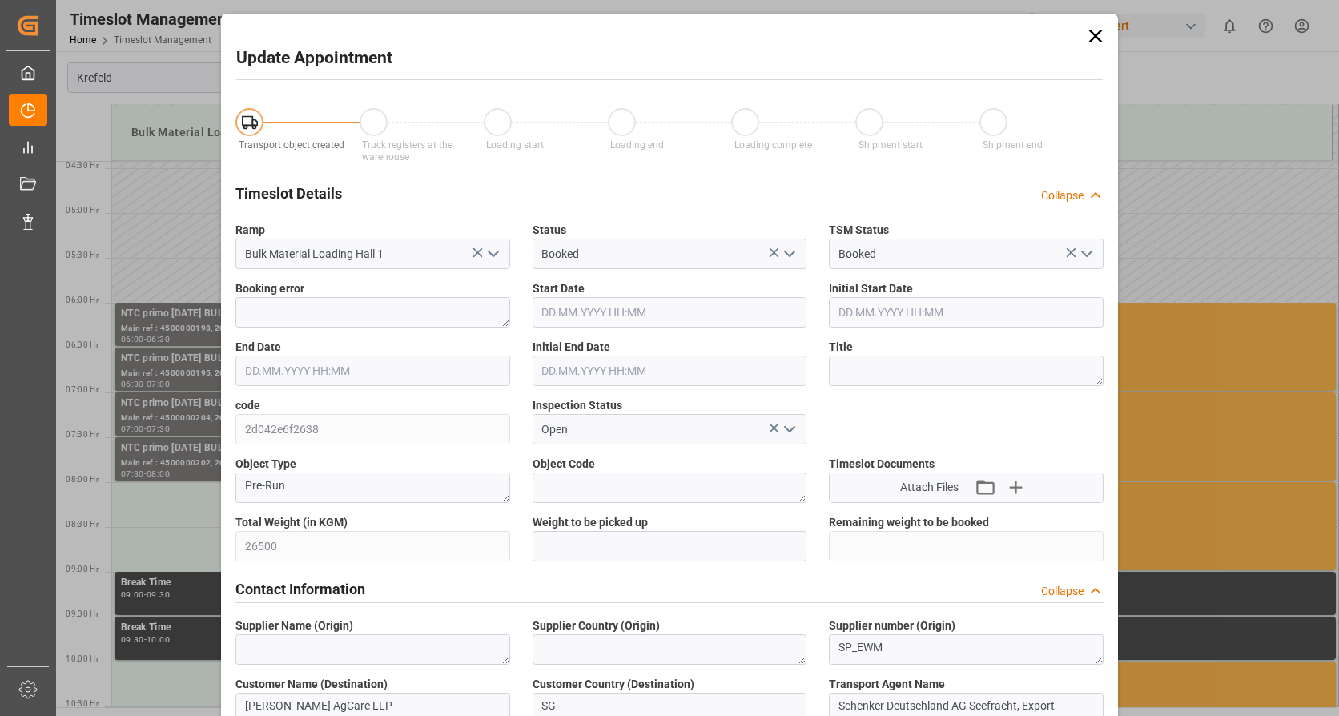
type input "02.09.2025 08:00"
type input "02.09.2025 08:30"
type input "20.08.2025 08:19"
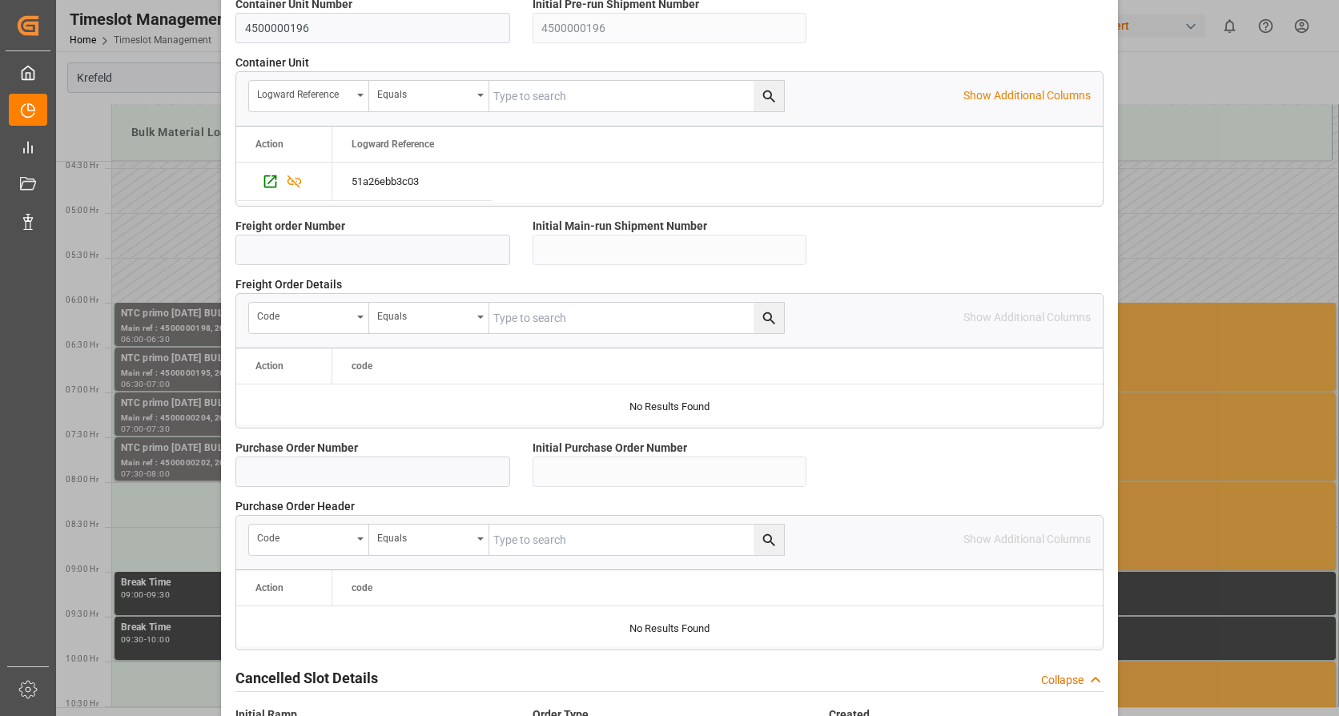
scroll to position [1400, 0]
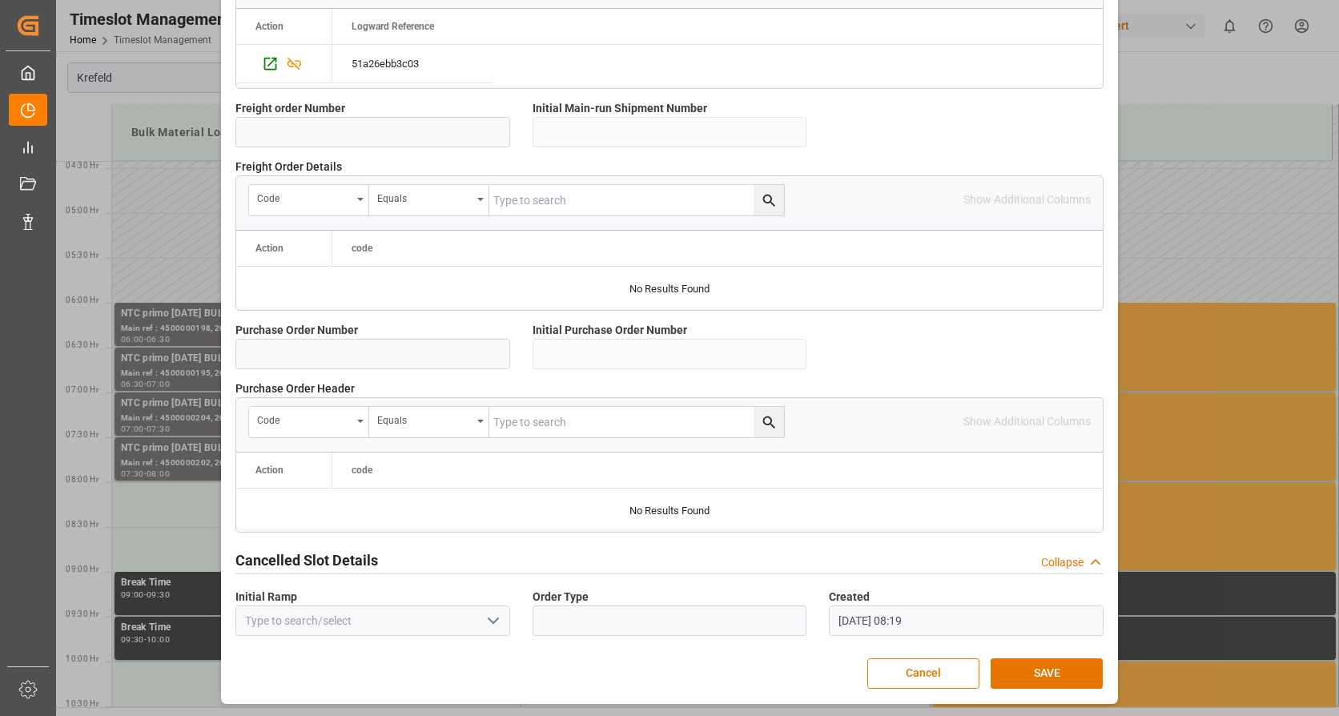
click at [1030, 664] on button "SAVE" at bounding box center [1047, 673] width 112 height 30
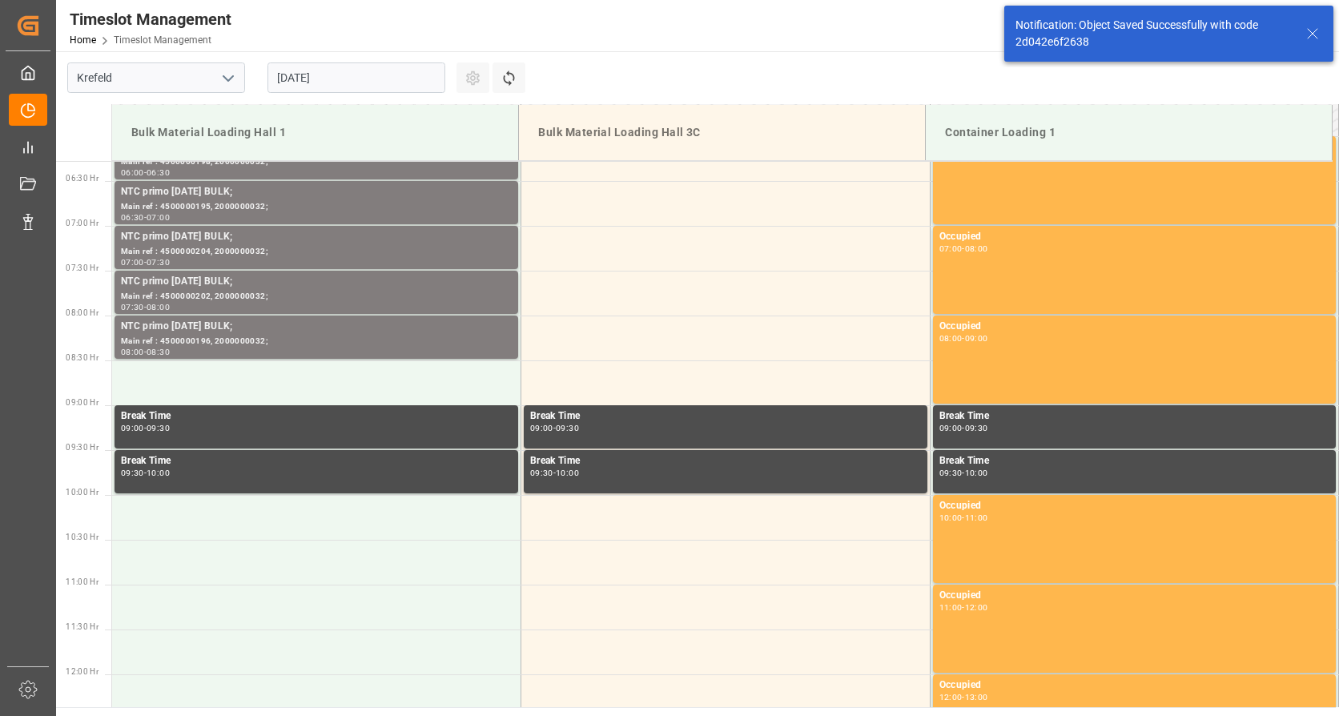
scroll to position [618, 0]
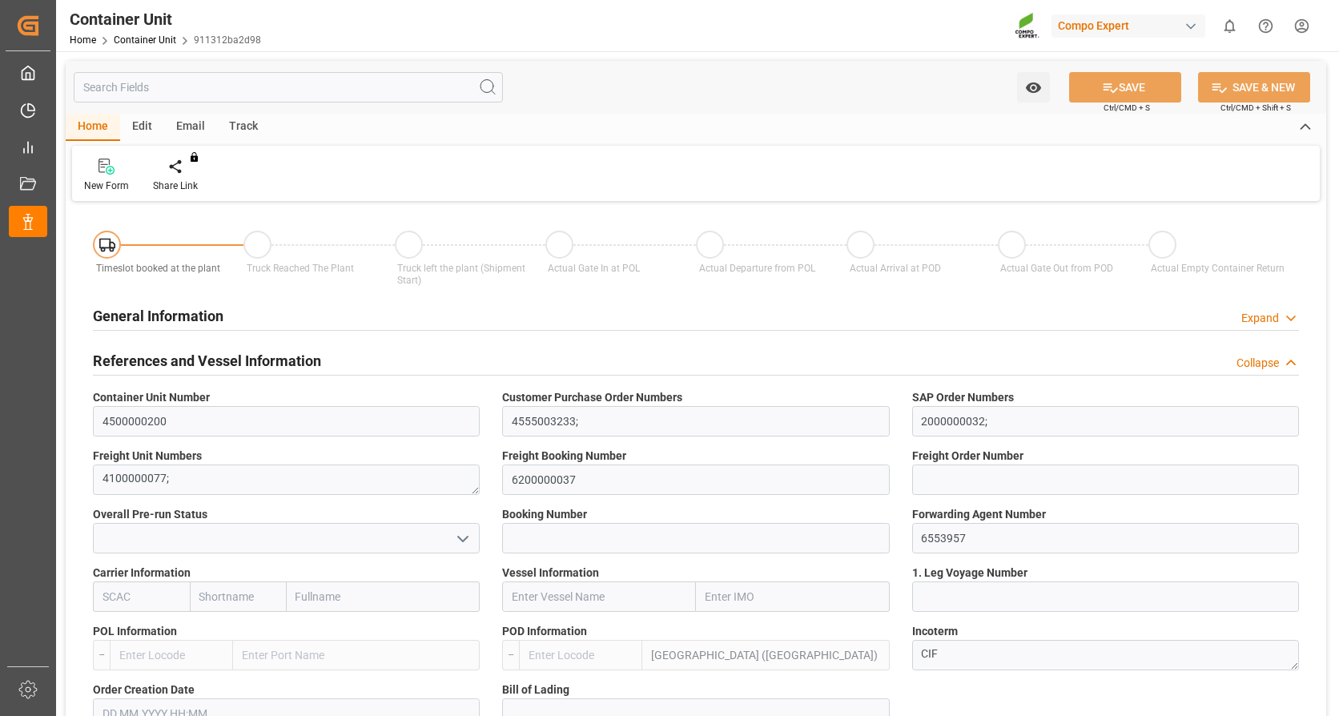
type input "MYPKG"
type input "0"
type input "26500"
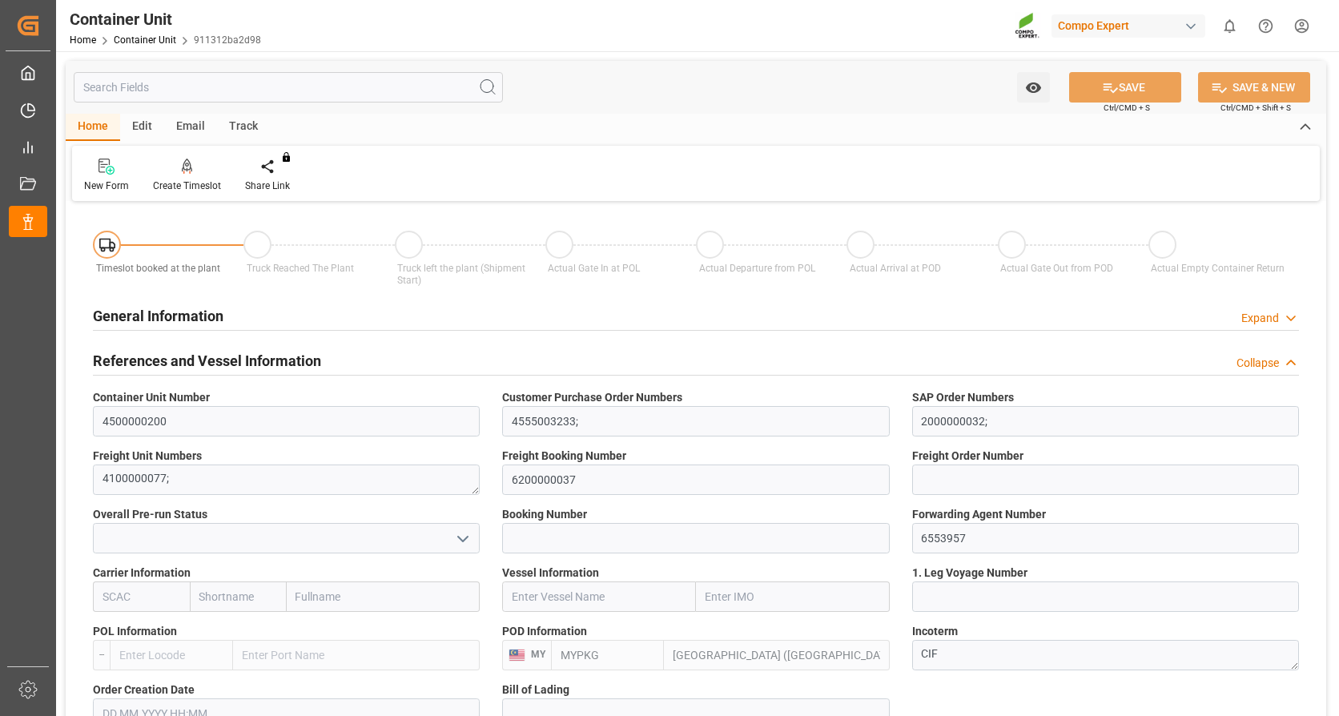
type input "21.08.2025"
click at [191, 173] on icon at bounding box center [187, 167] width 11 height 16
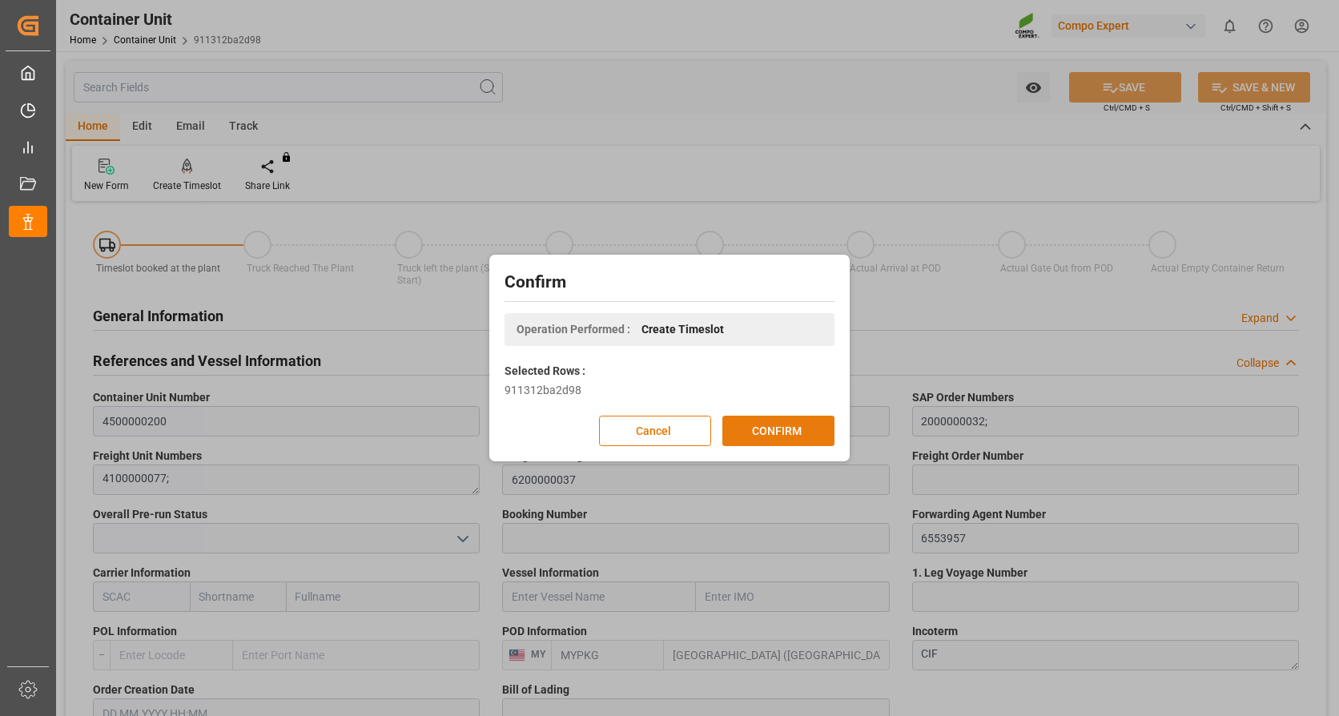
click at [802, 432] on button "CONFIRM" at bounding box center [778, 431] width 112 height 30
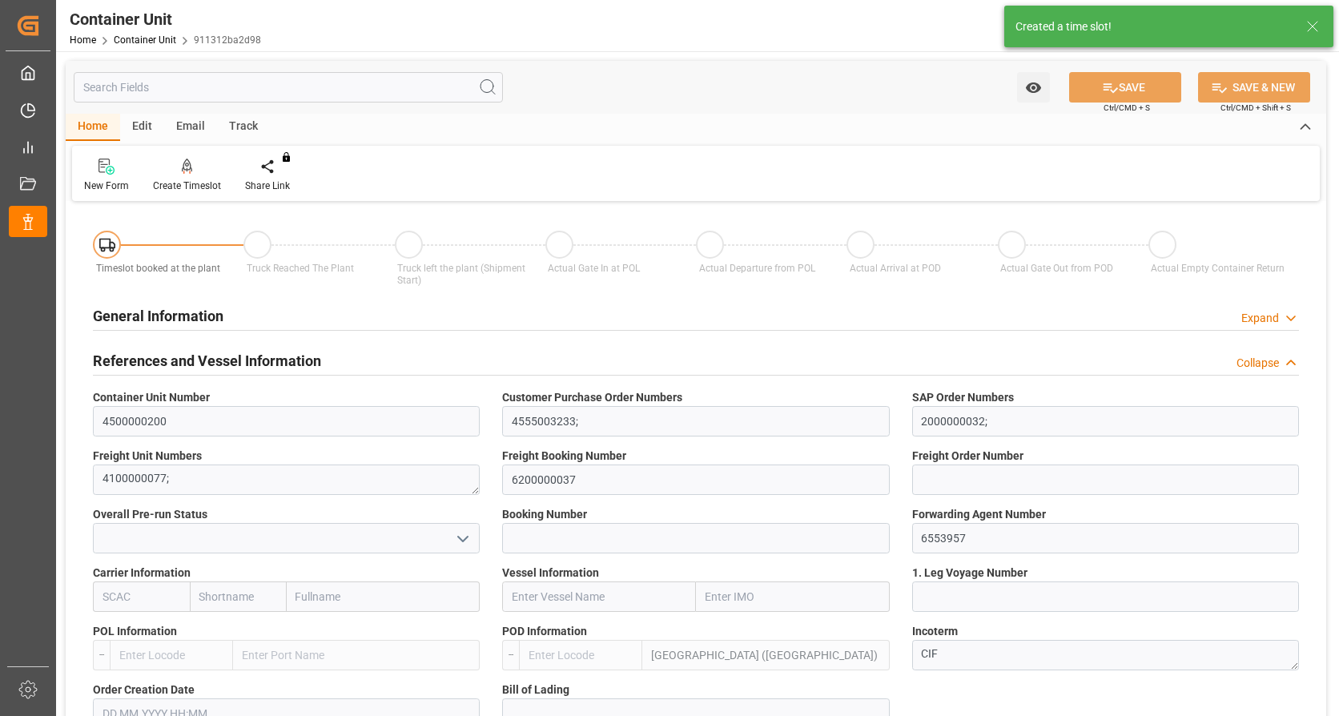
type input "MYPKG"
type input "0"
type input "26500"
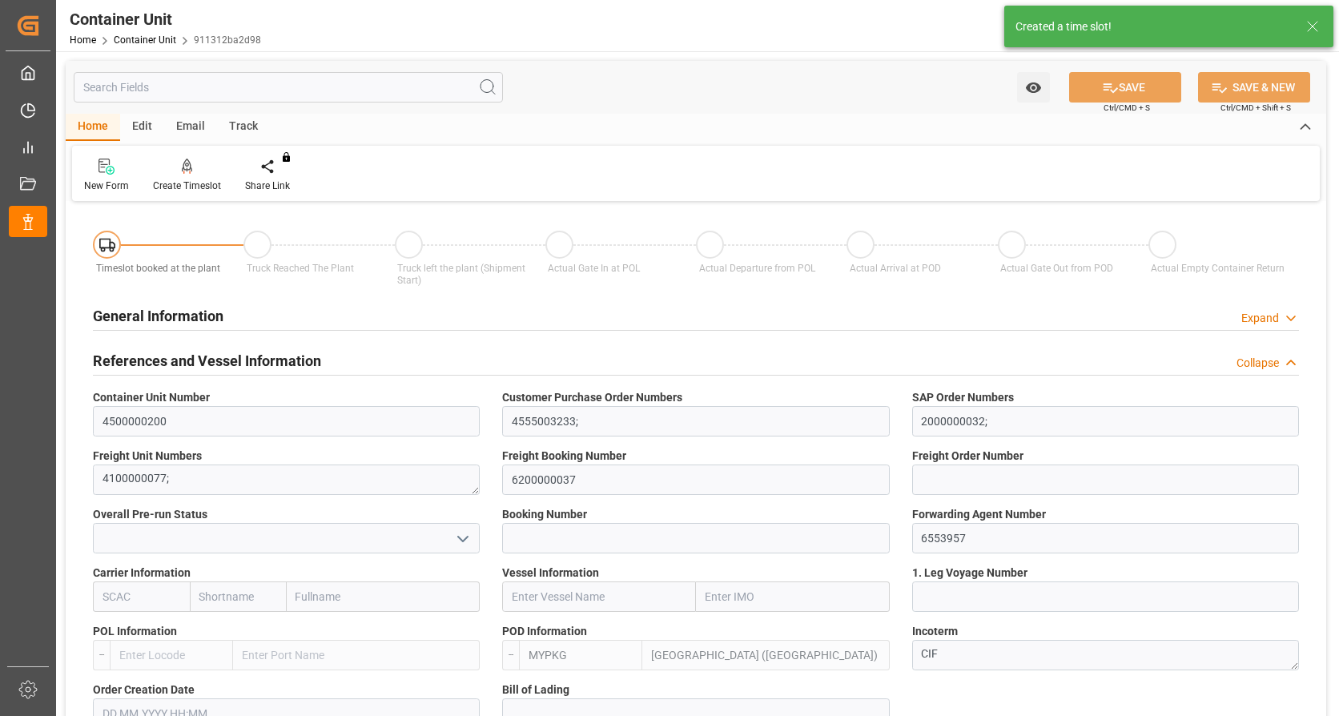
type input "21.08.2025"
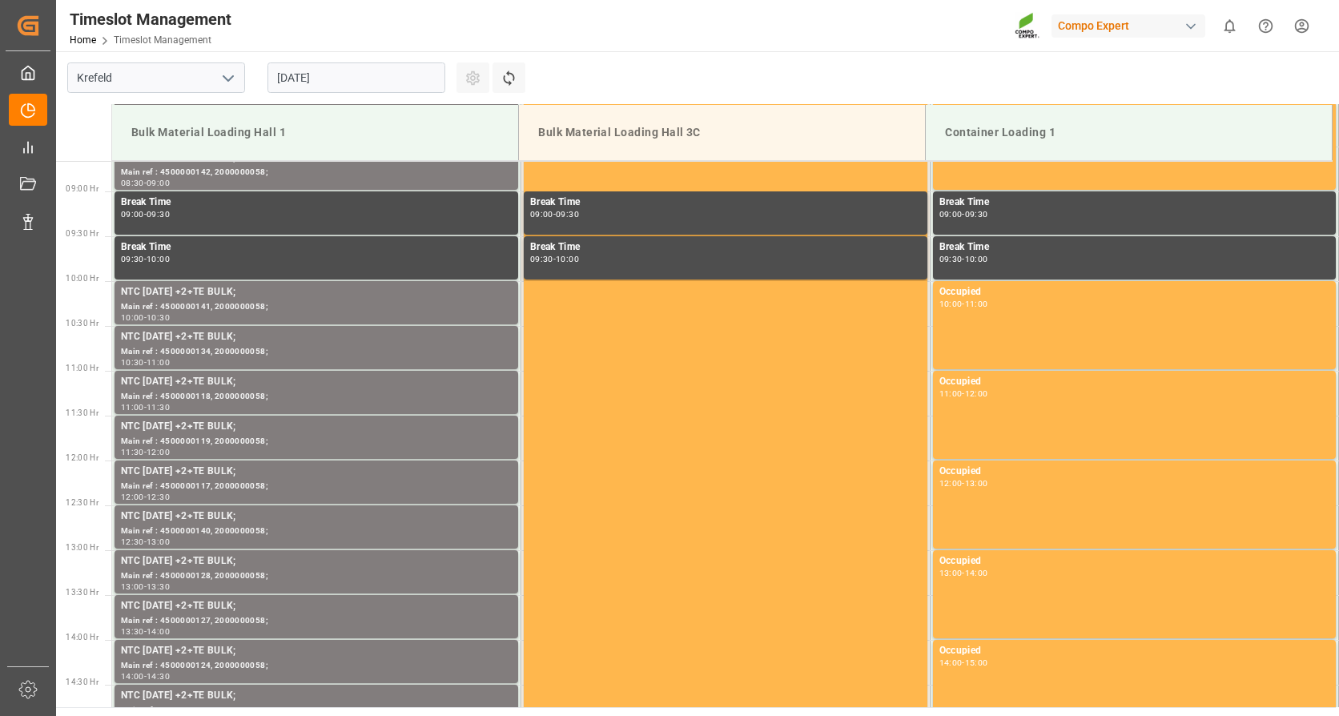
scroll to position [797, 0]
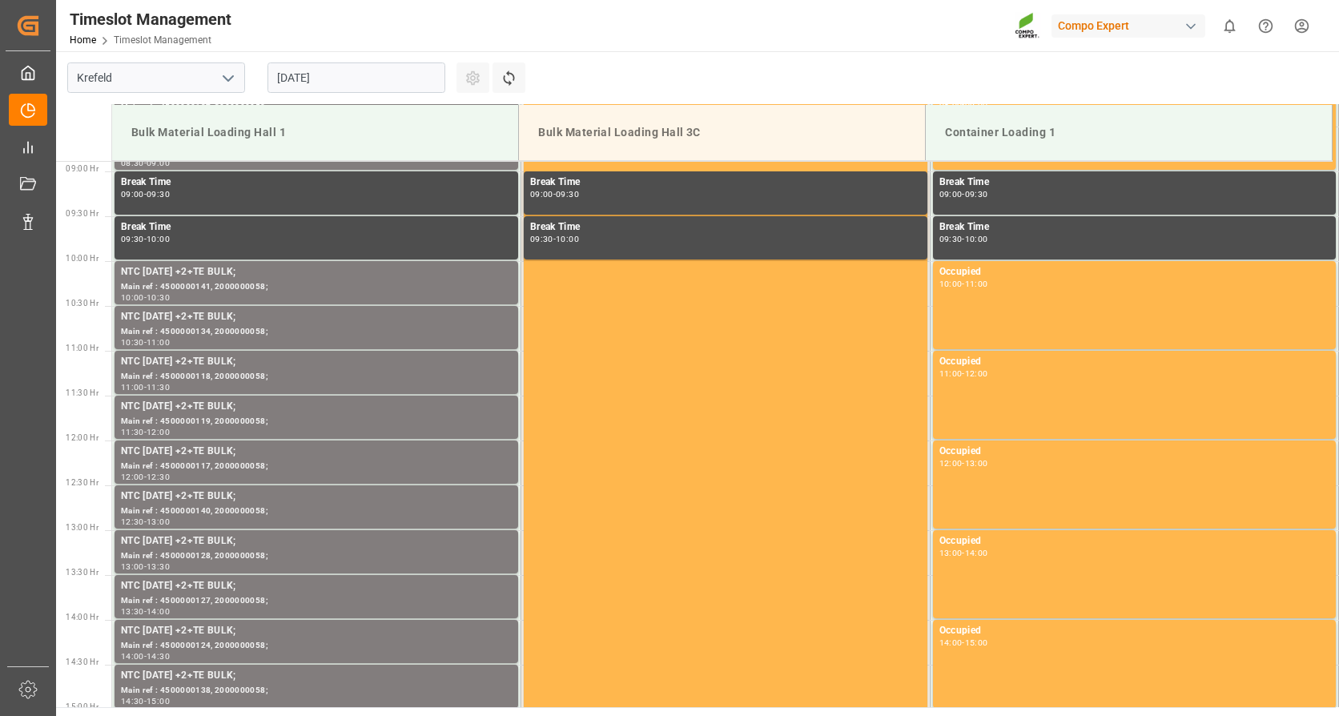
click at [379, 72] on input "[DATE]" at bounding box center [357, 77] width 178 height 30
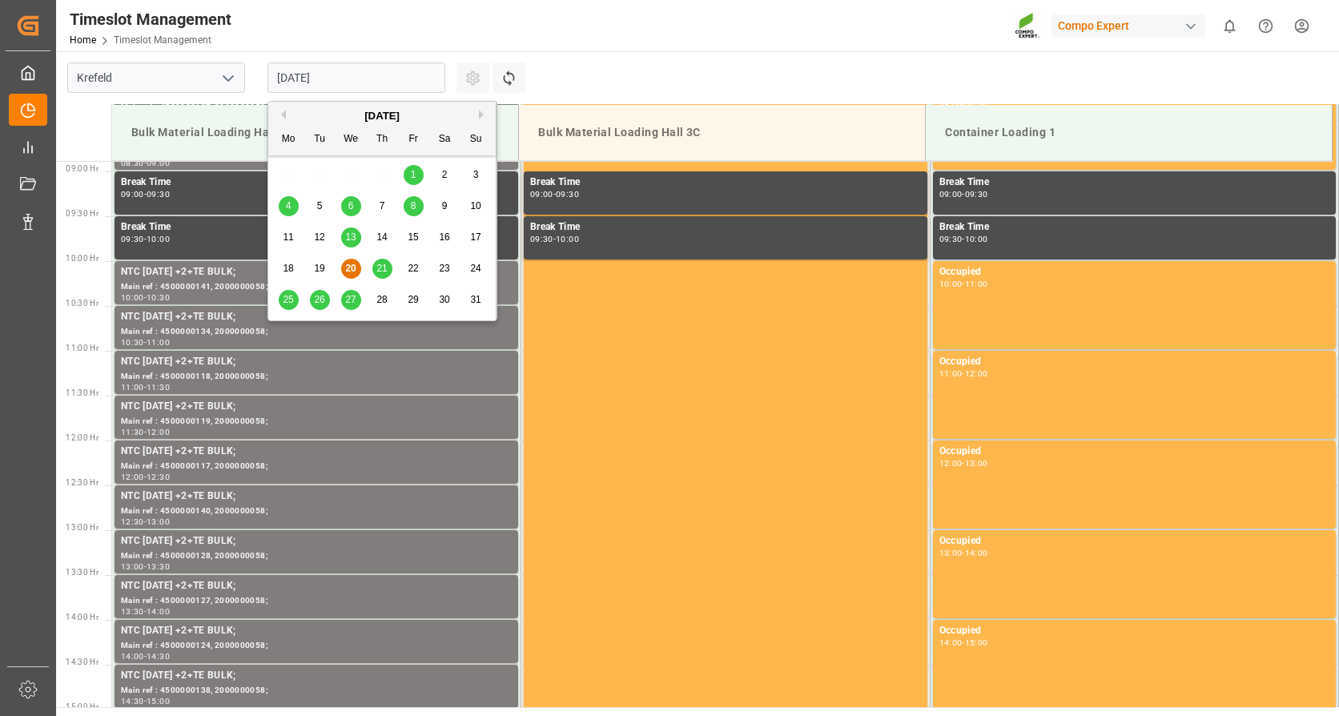
click at [482, 112] on button "Next Month" at bounding box center [484, 115] width 10 height 10
click at [318, 175] on span "2" at bounding box center [320, 174] width 6 height 11
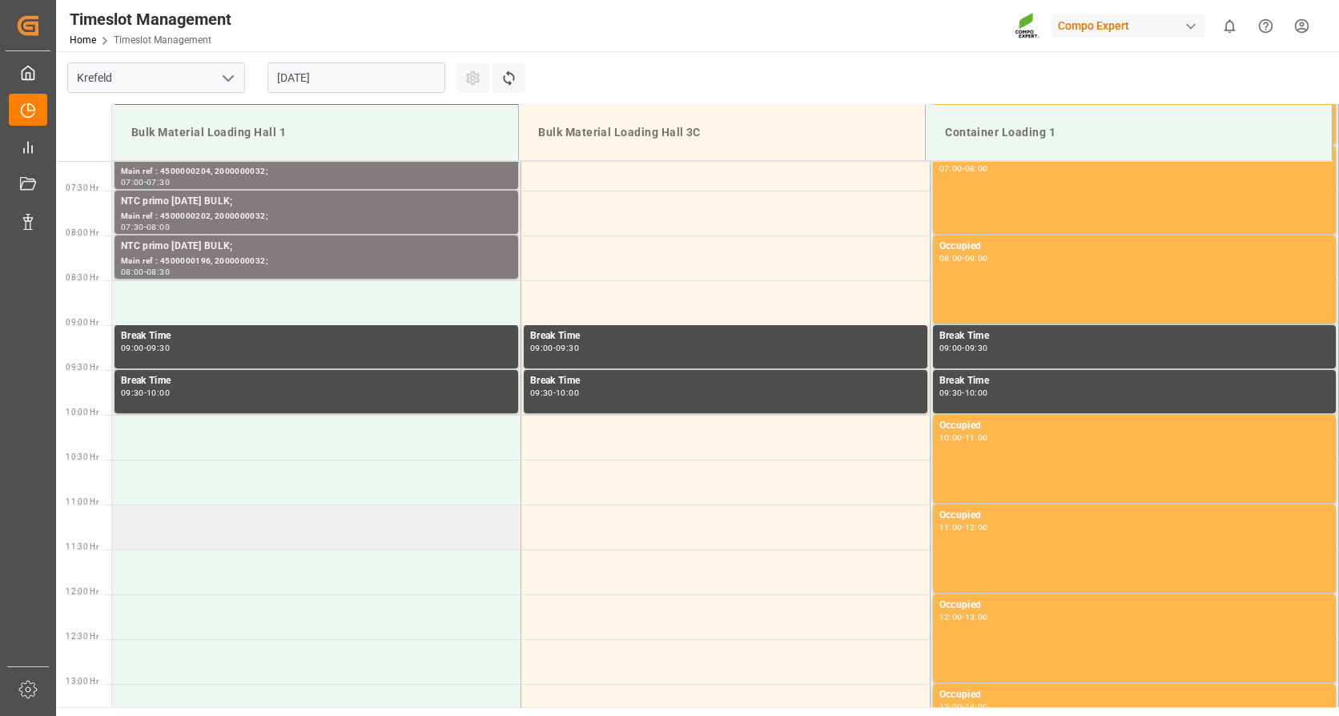
scroll to position [637, 0]
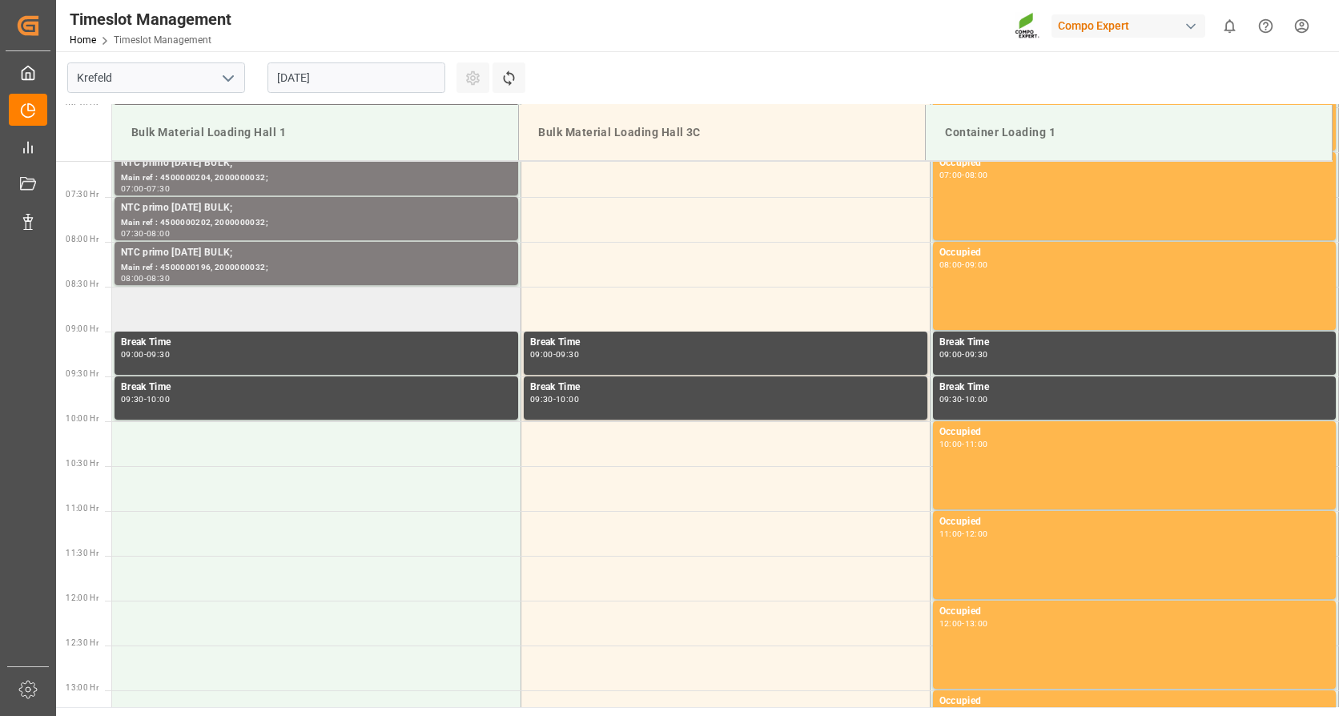
click at [243, 313] on td at bounding box center [316, 309] width 409 height 45
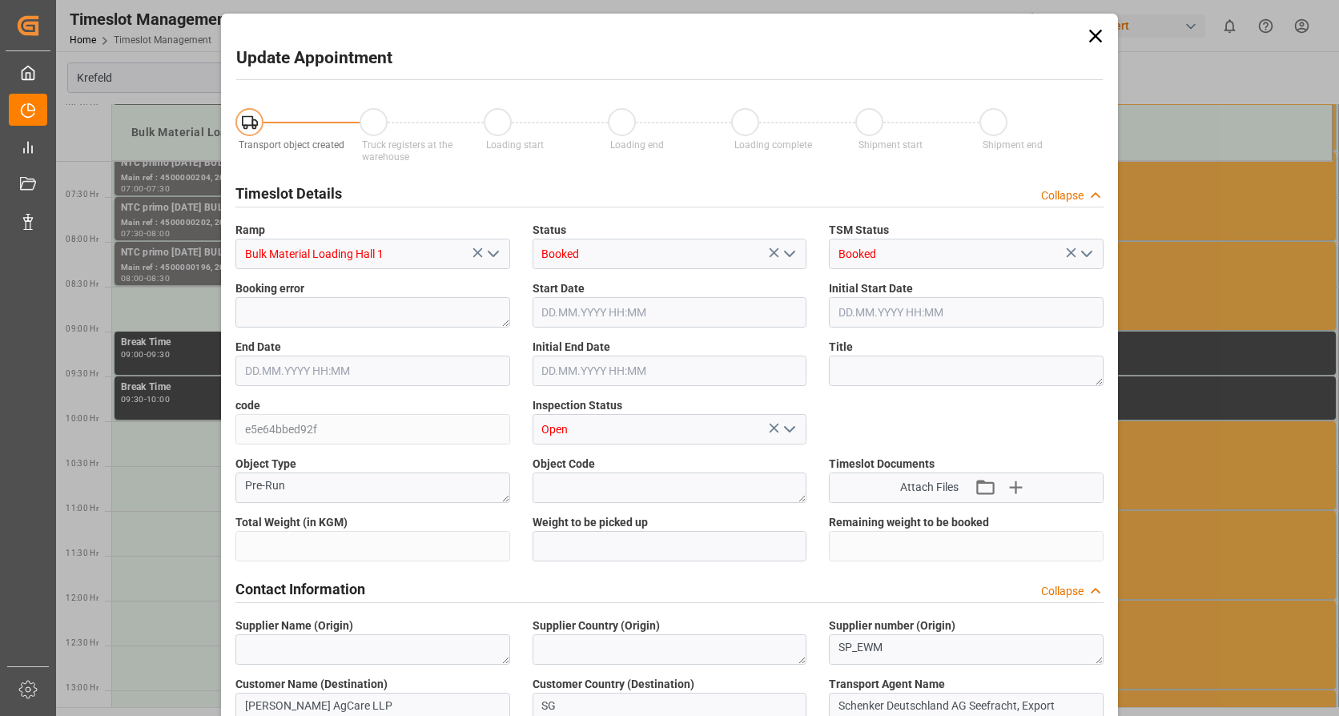
type input "26500"
type input "0"
type input "[DATE] 08:30"
type input "[DATE] 09:00"
type input "[DATE] 08:20"
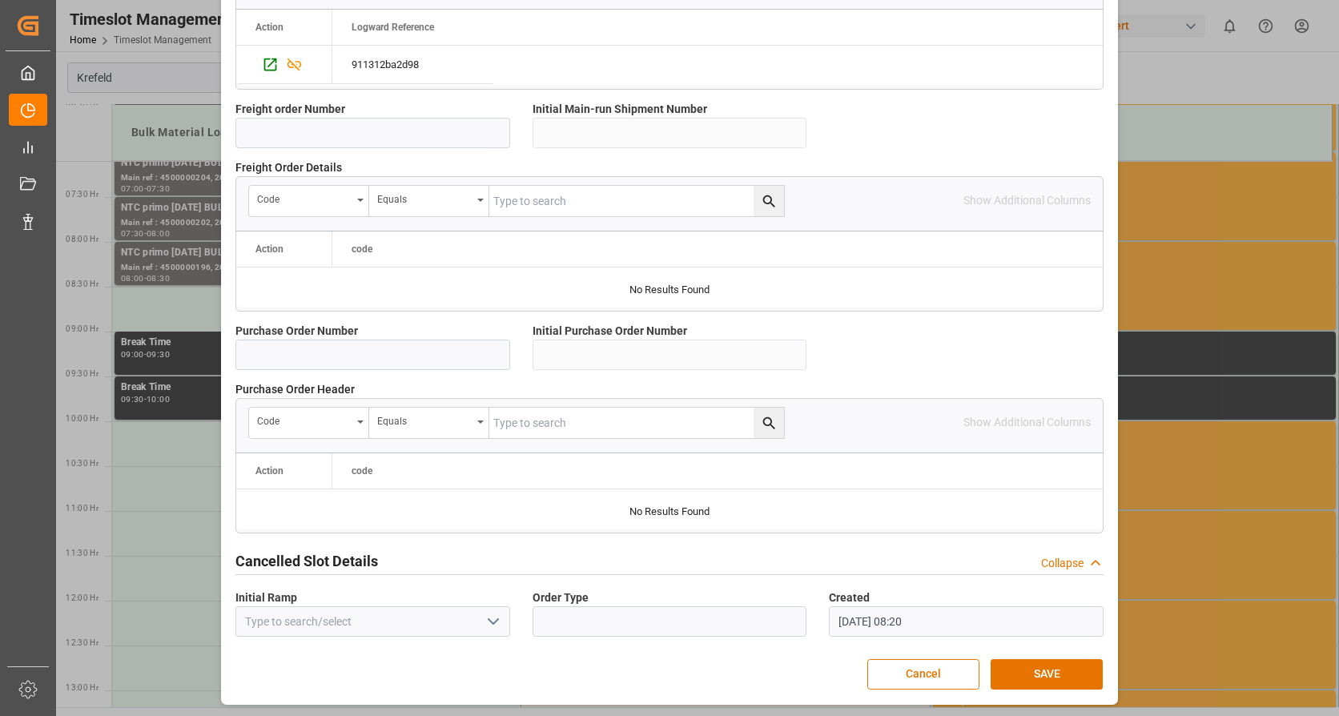
scroll to position [1400, 0]
click at [1056, 670] on button "SAVE" at bounding box center [1047, 673] width 112 height 30
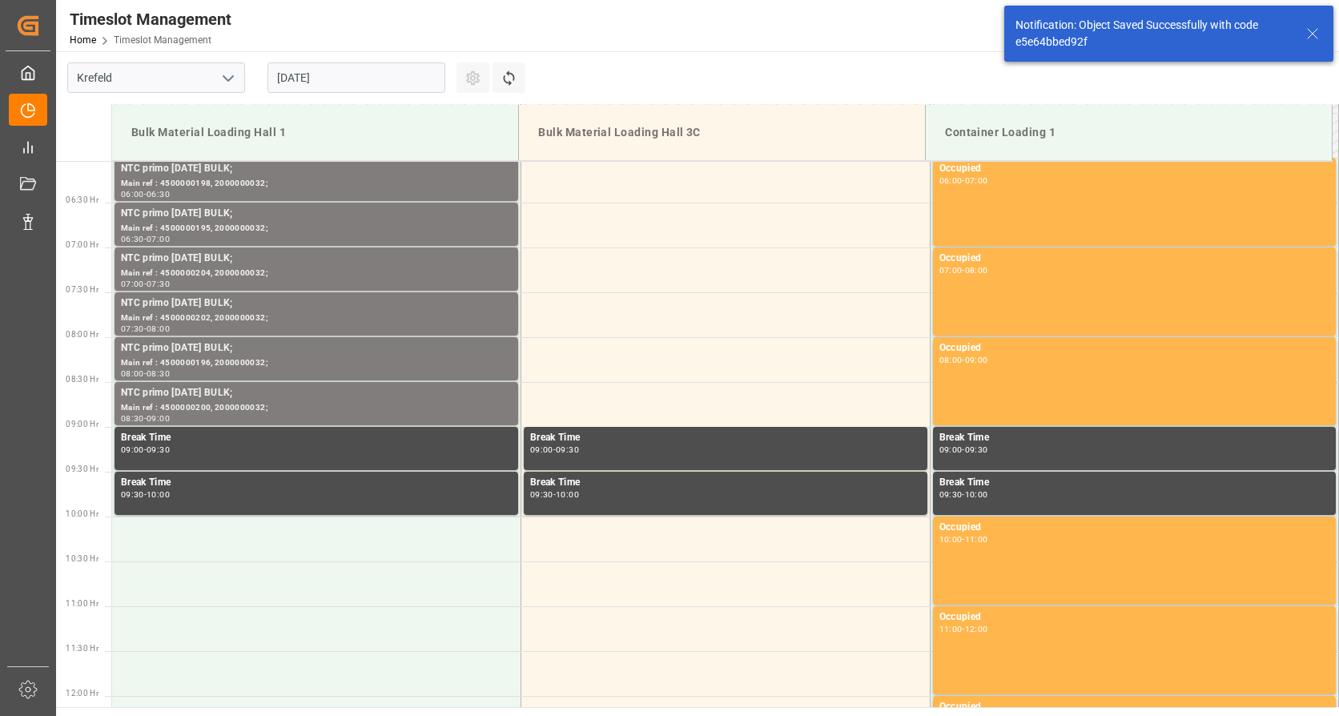
scroll to position [618, 0]
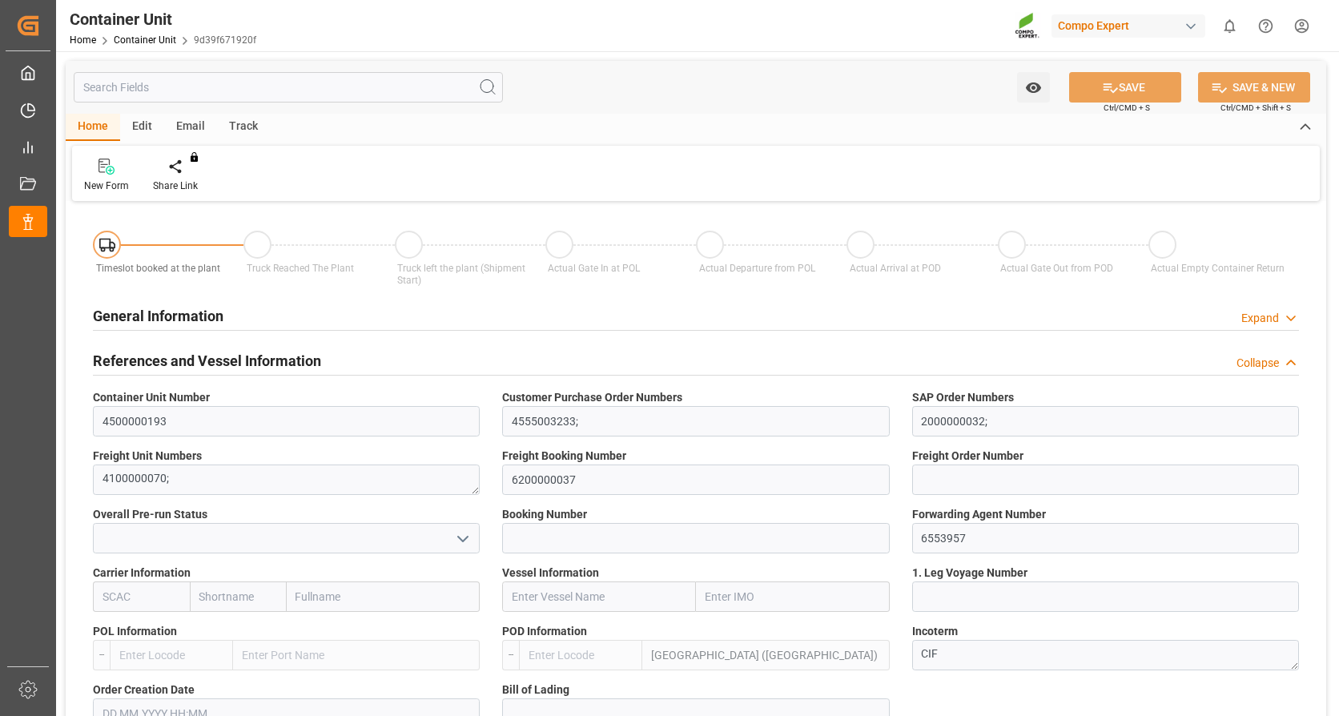
type input "MYPKG"
type input "0"
type input "26500"
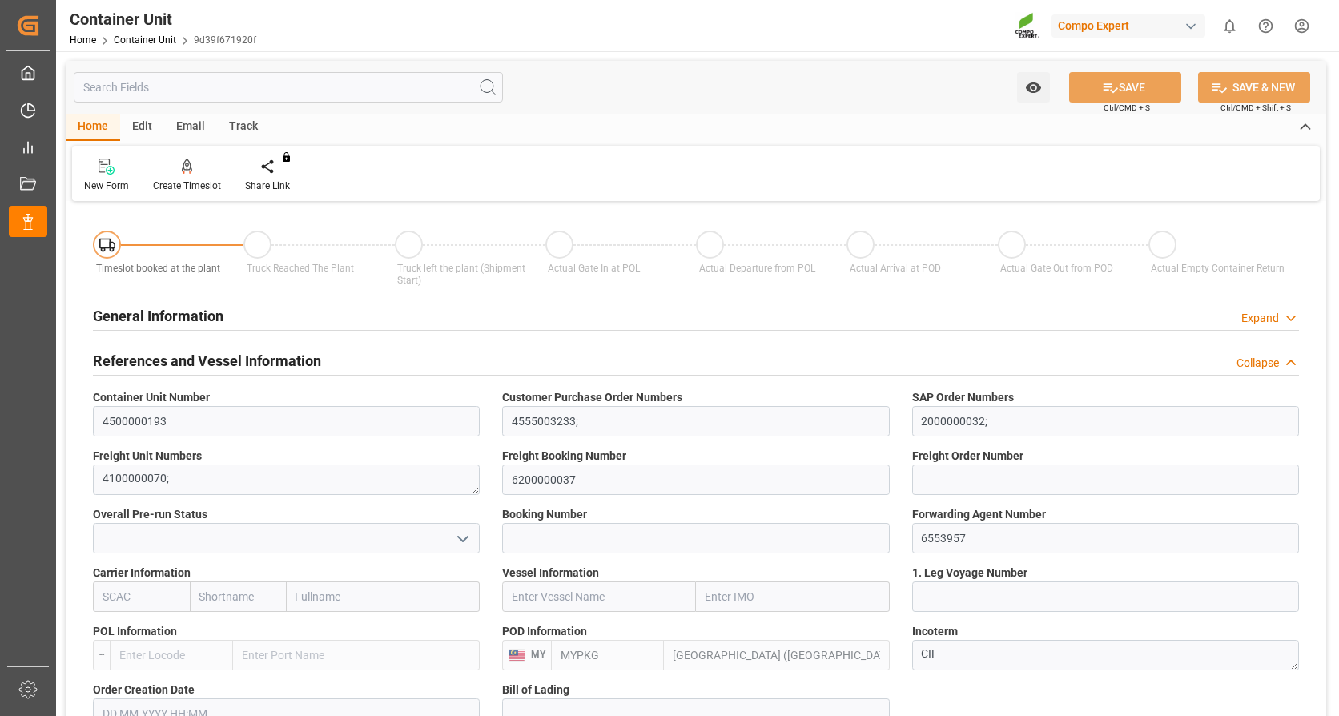
type input "21.08.2025"
click at [188, 163] on icon at bounding box center [187, 166] width 11 height 14
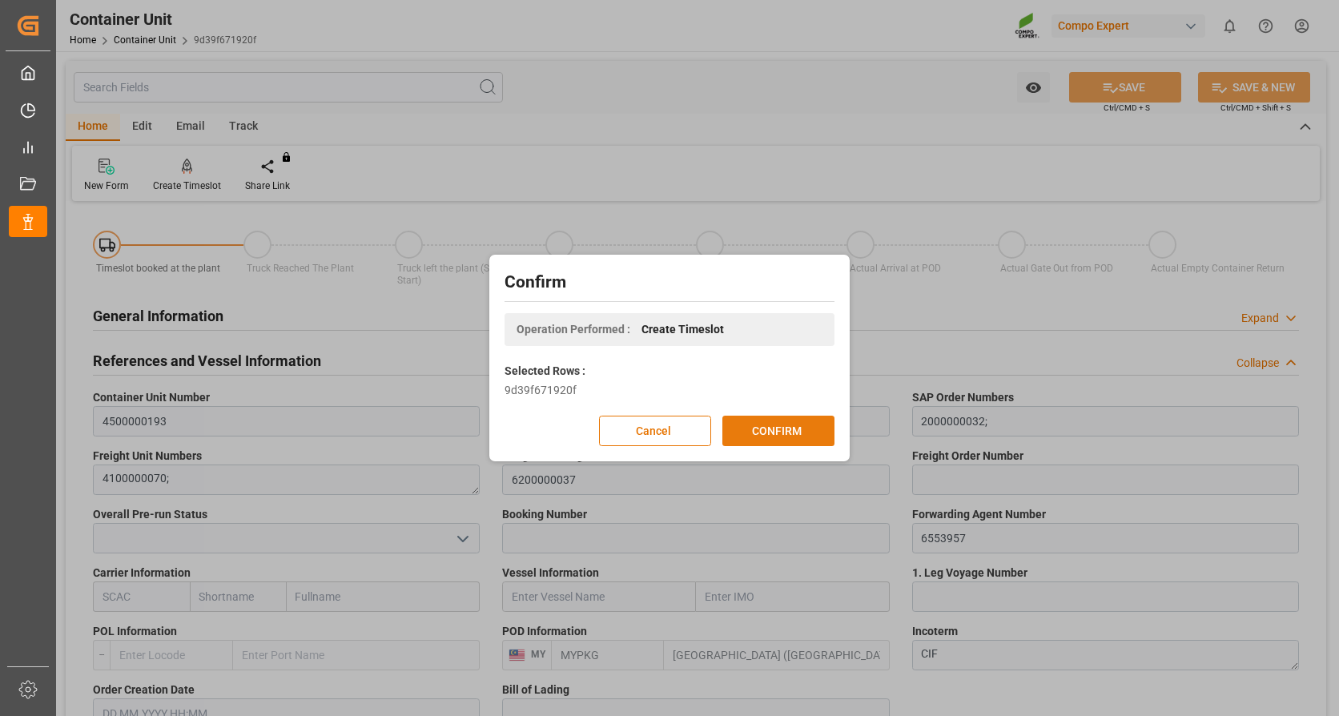
click at [793, 435] on button "CONFIRM" at bounding box center [778, 431] width 112 height 30
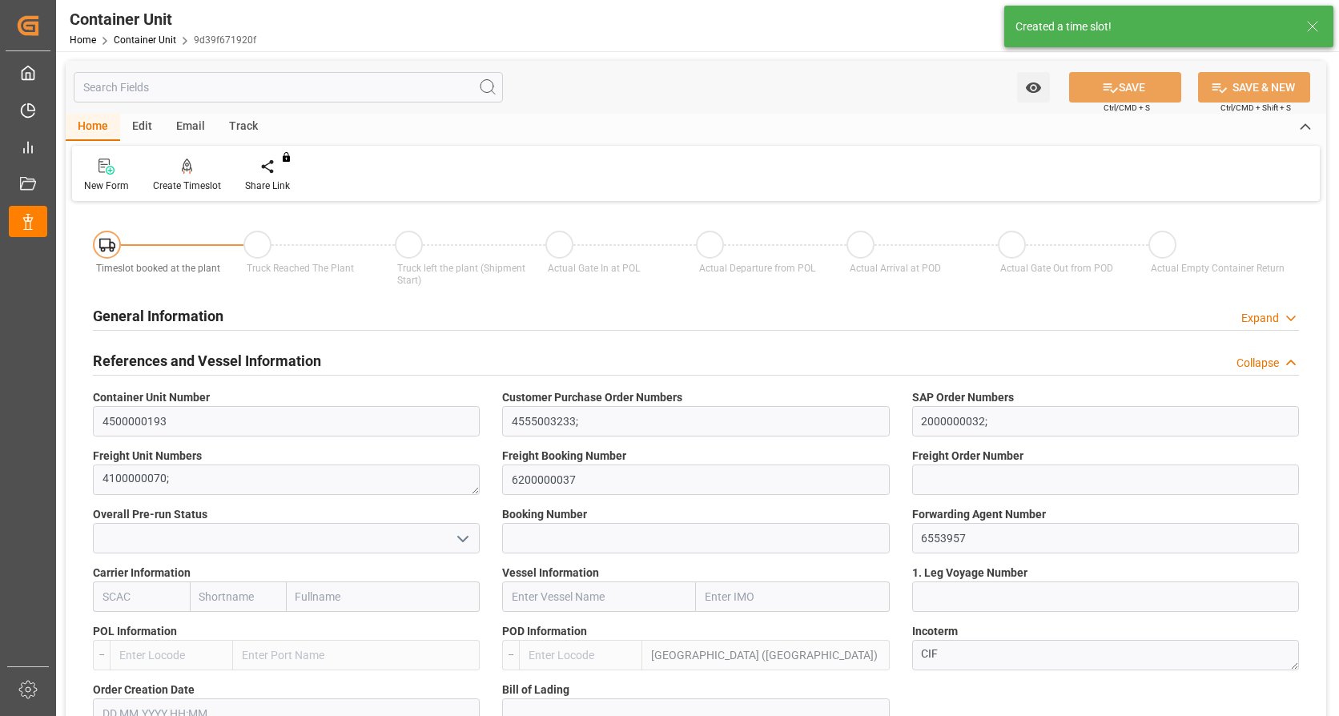
type input "MYPKG"
type input "0"
type input "26500"
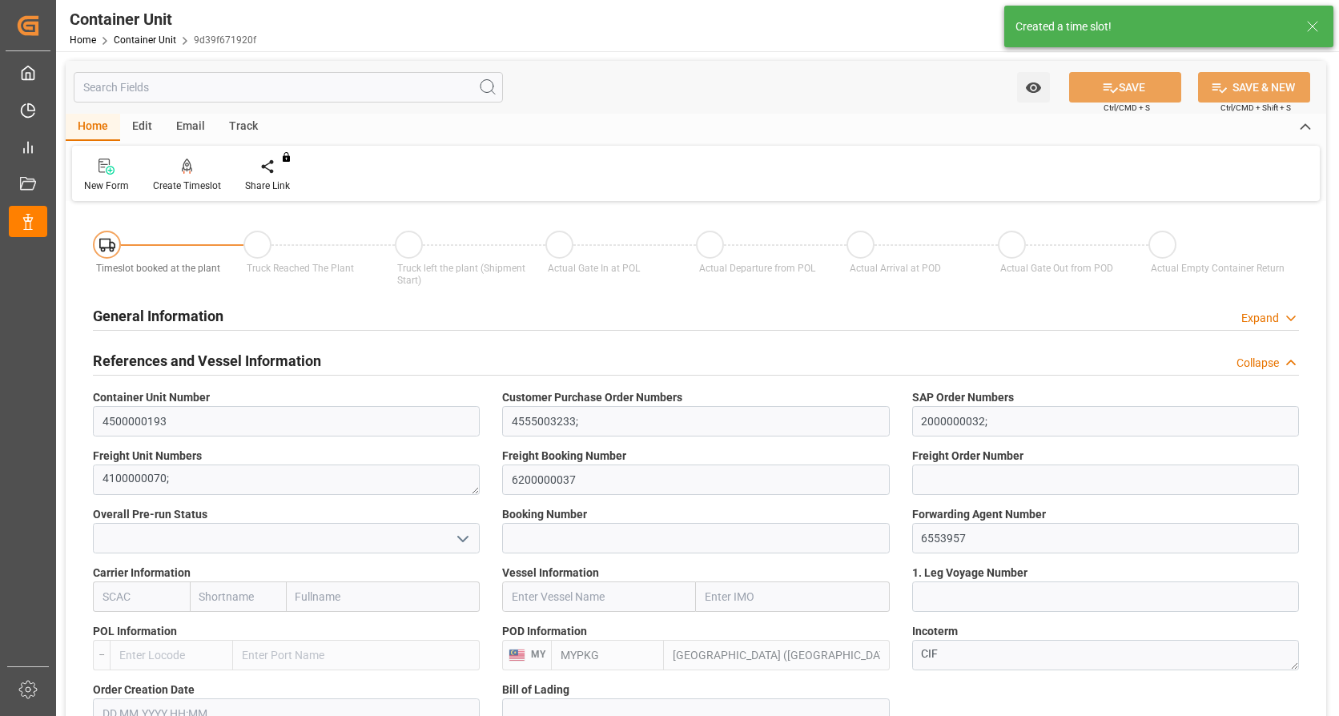
type input "21.08.2025"
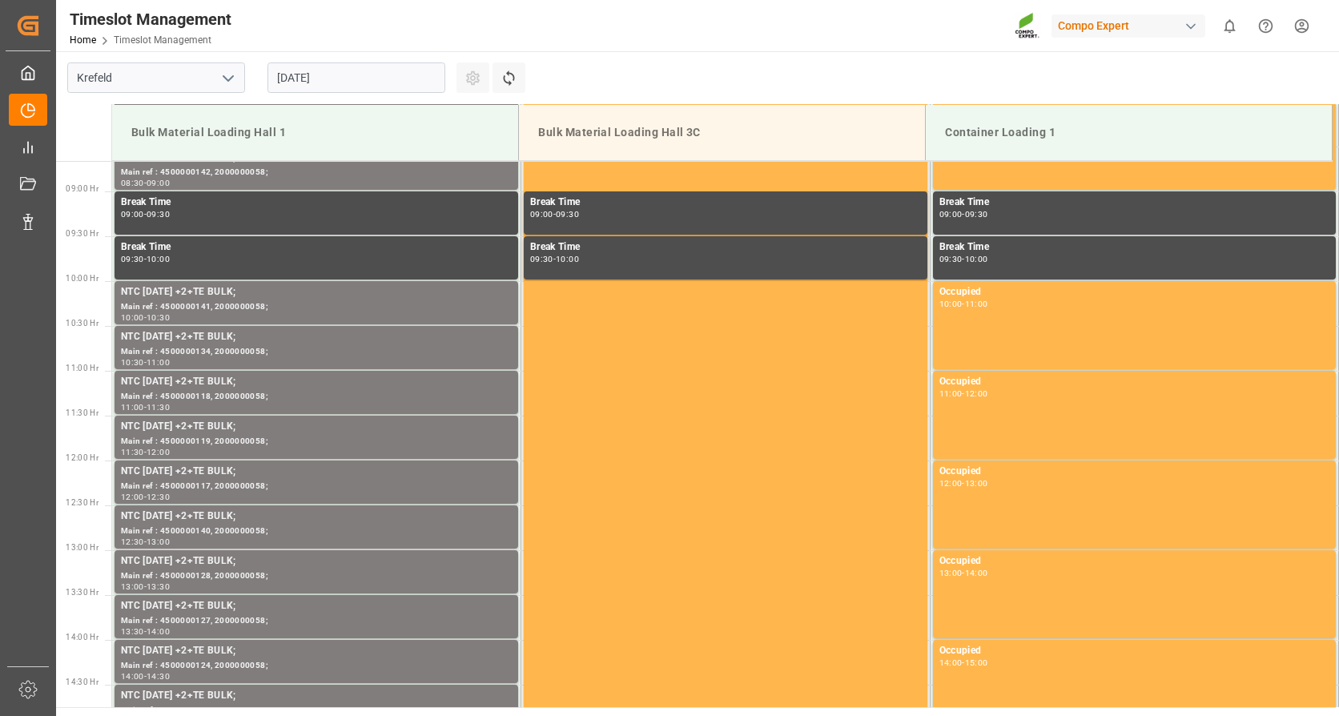
scroll to position [797, 0]
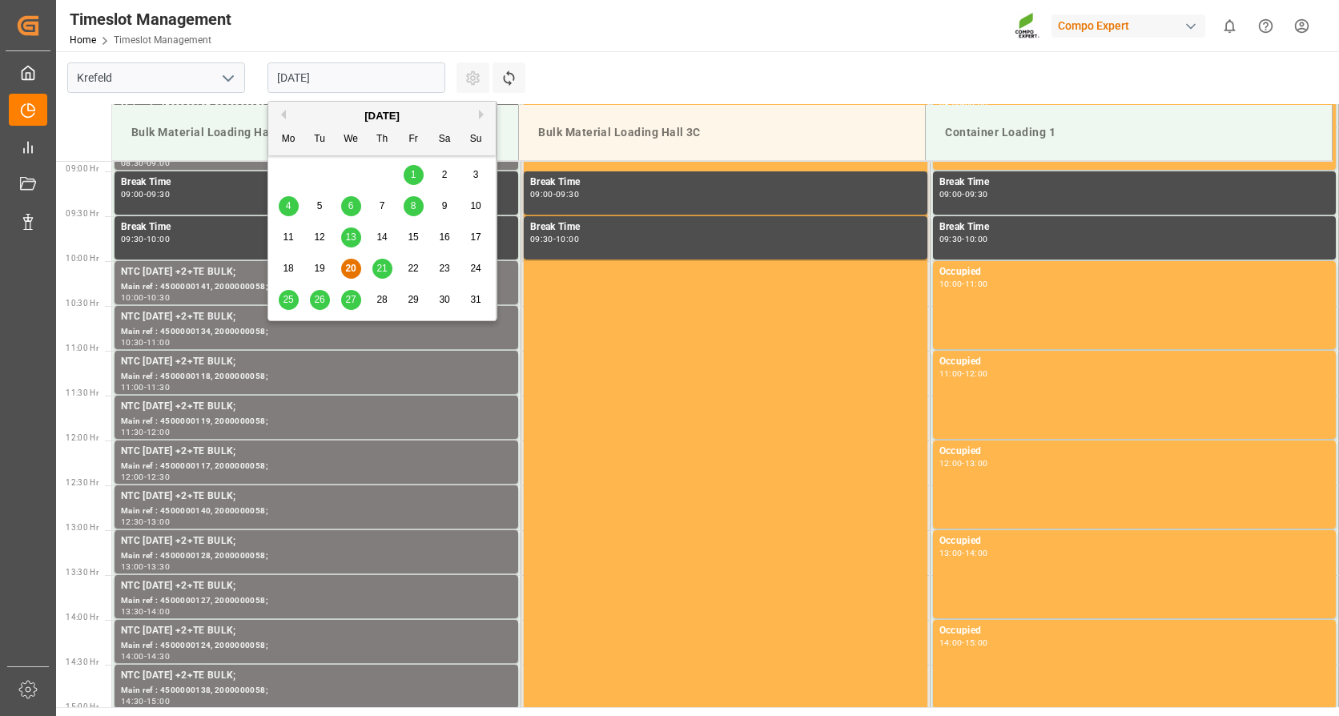
click at [405, 69] on input "[DATE]" at bounding box center [357, 77] width 178 height 30
click at [480, 114] on button "Next Month" at bounding box center [484, 115] width 10 height 10
click at [320, 171] on span "2" at bounding box center [320, 174] width 6 height 11
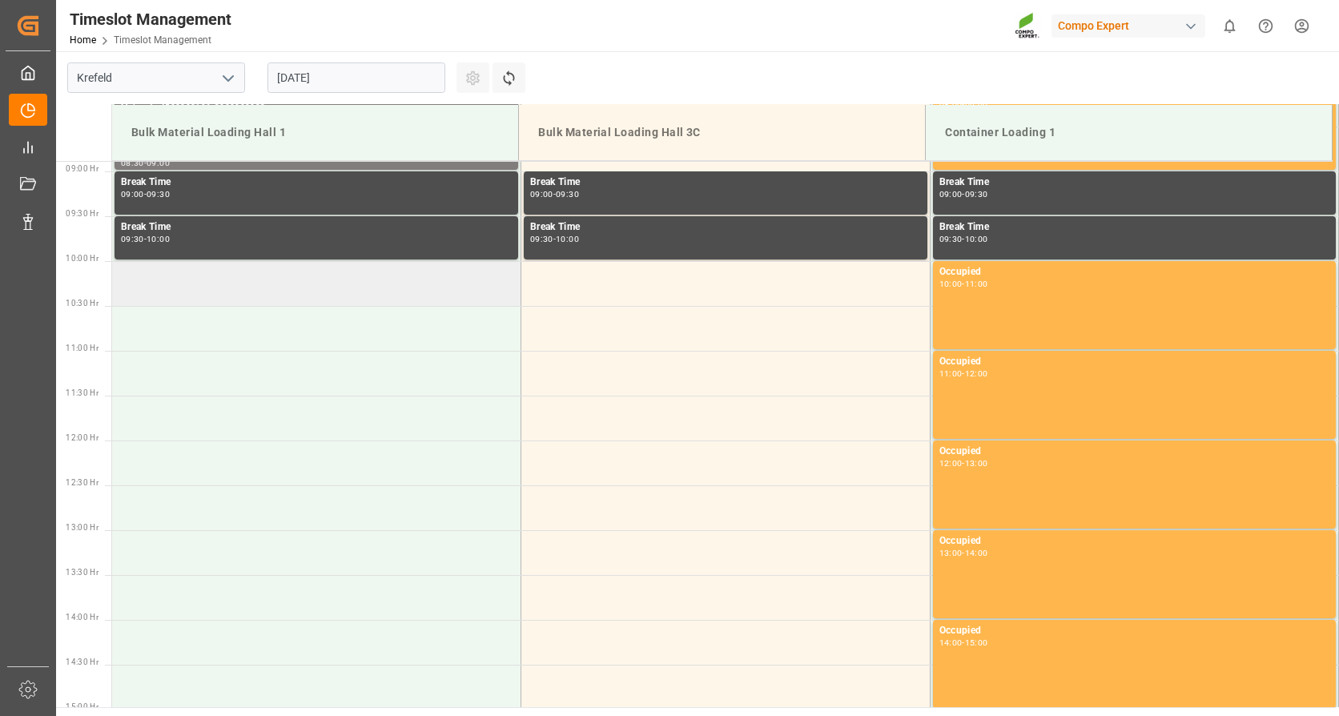
click at [319, 286] on td at bounding box center [316, 283] width 409 height 45
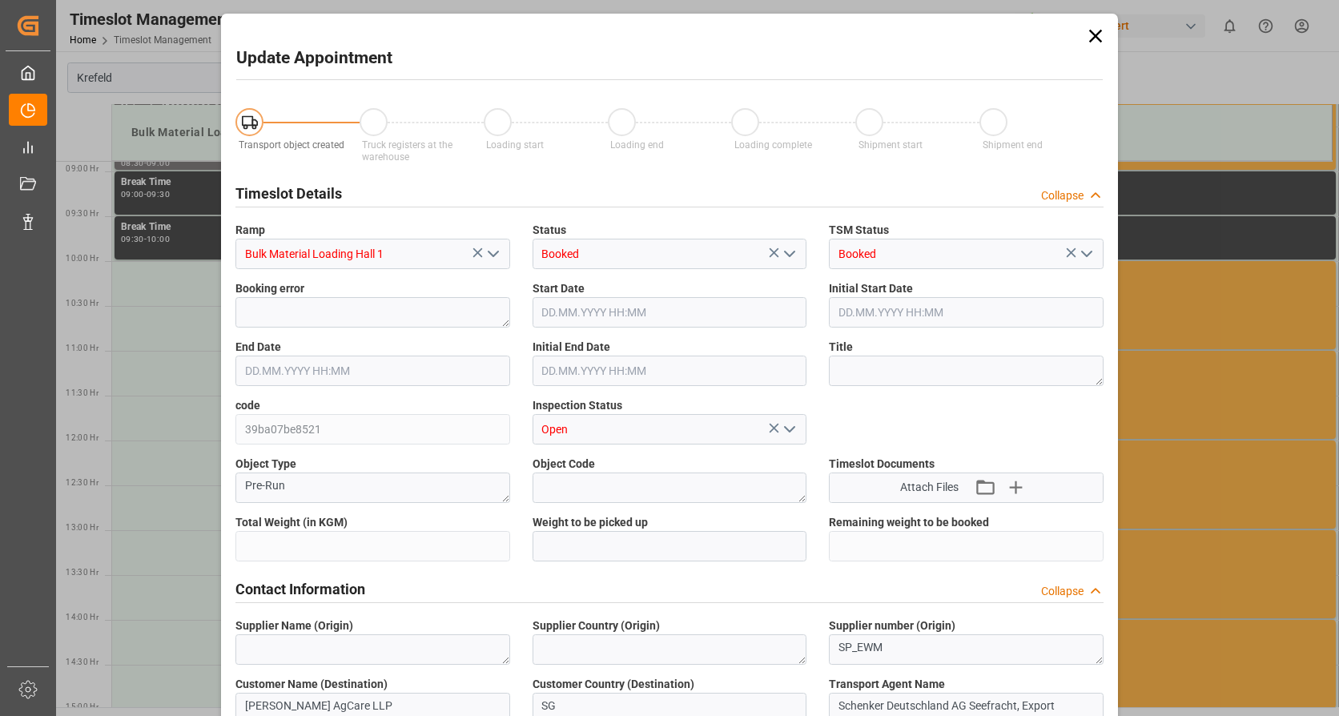
type input "26500"
type input "0"
type input "02.09.2025 10:00"
type input "02.09.2025 10:30"
type input "20.08.2025 08:21"
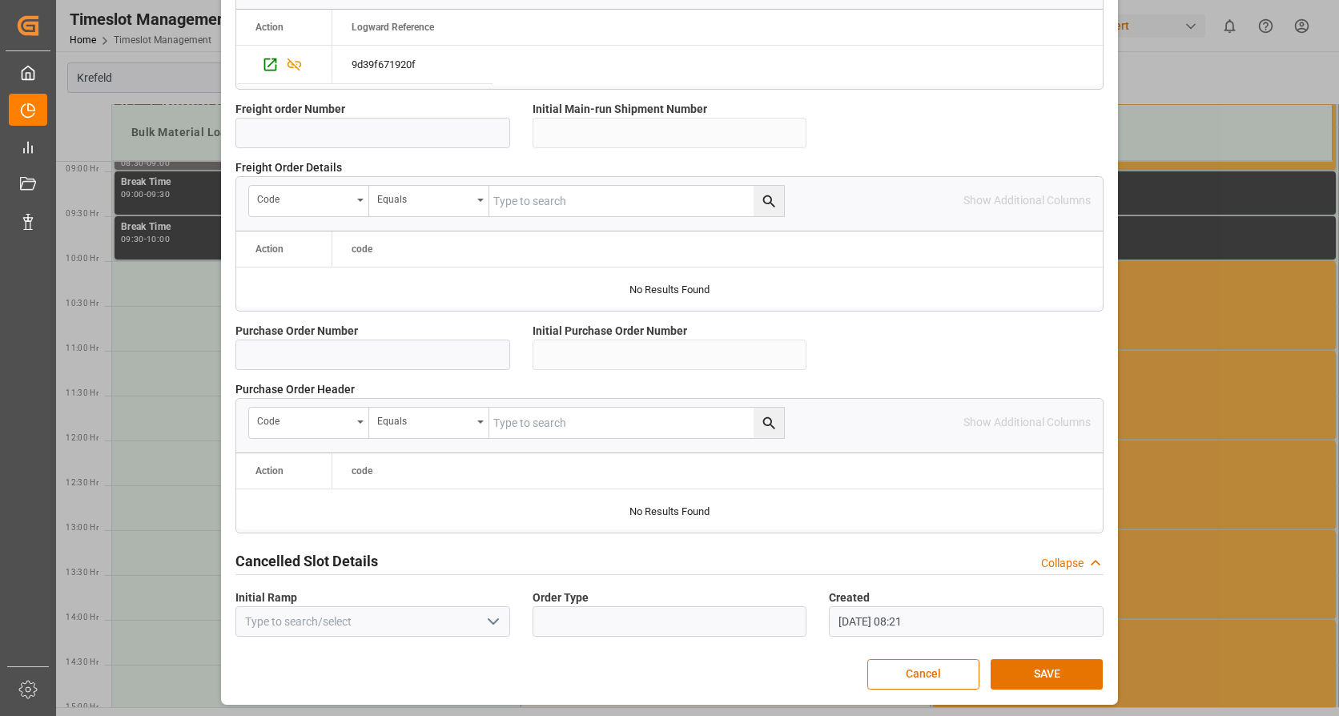
scroll to position [1400, 0]
click at [1034, 661] on button "SAVE" at bounding box center [1047, 673] width 112 height 30
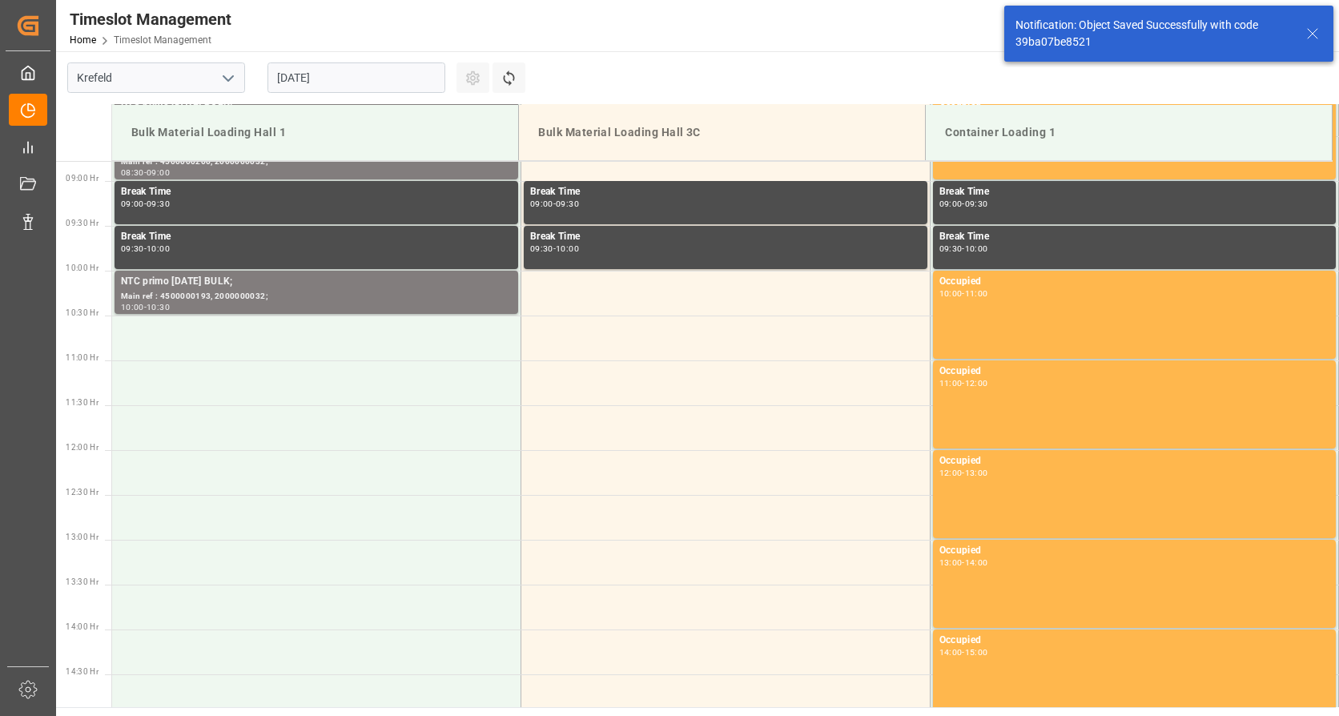
scroll to position [797, 0]
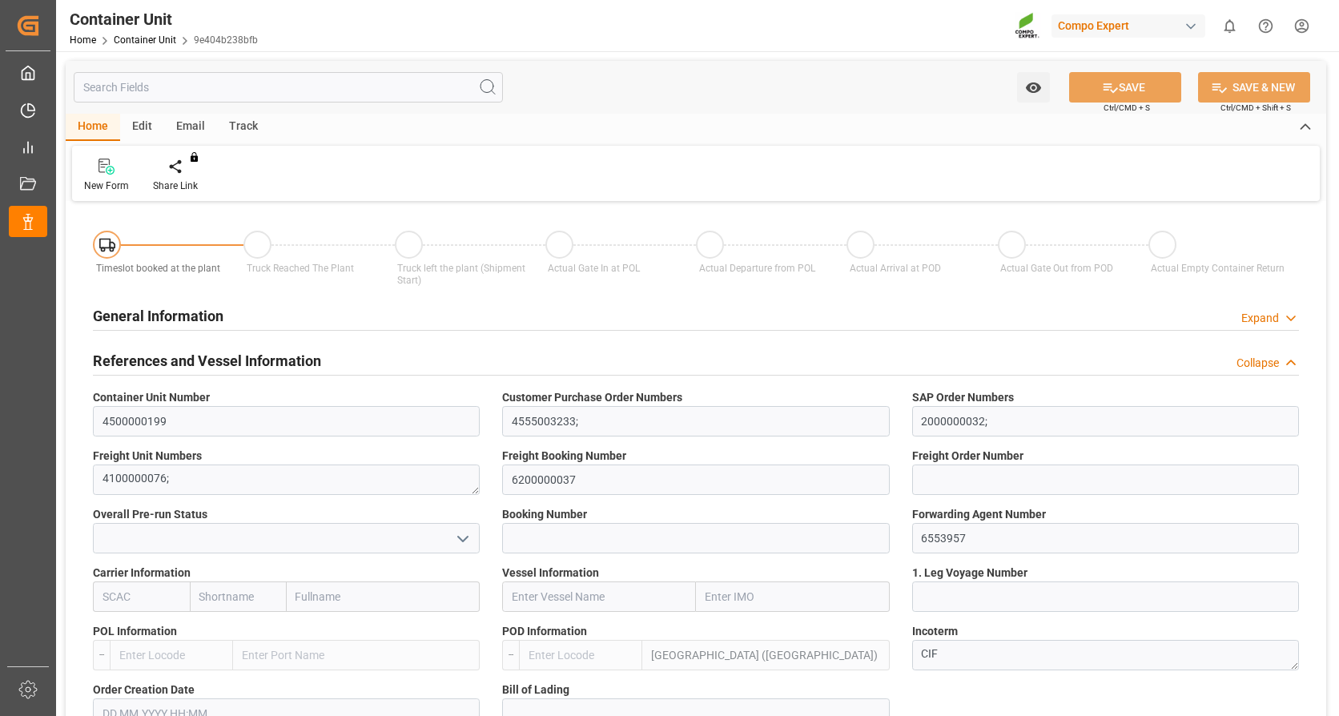
type input "MYPKG"
type input "0"
type input "26500"
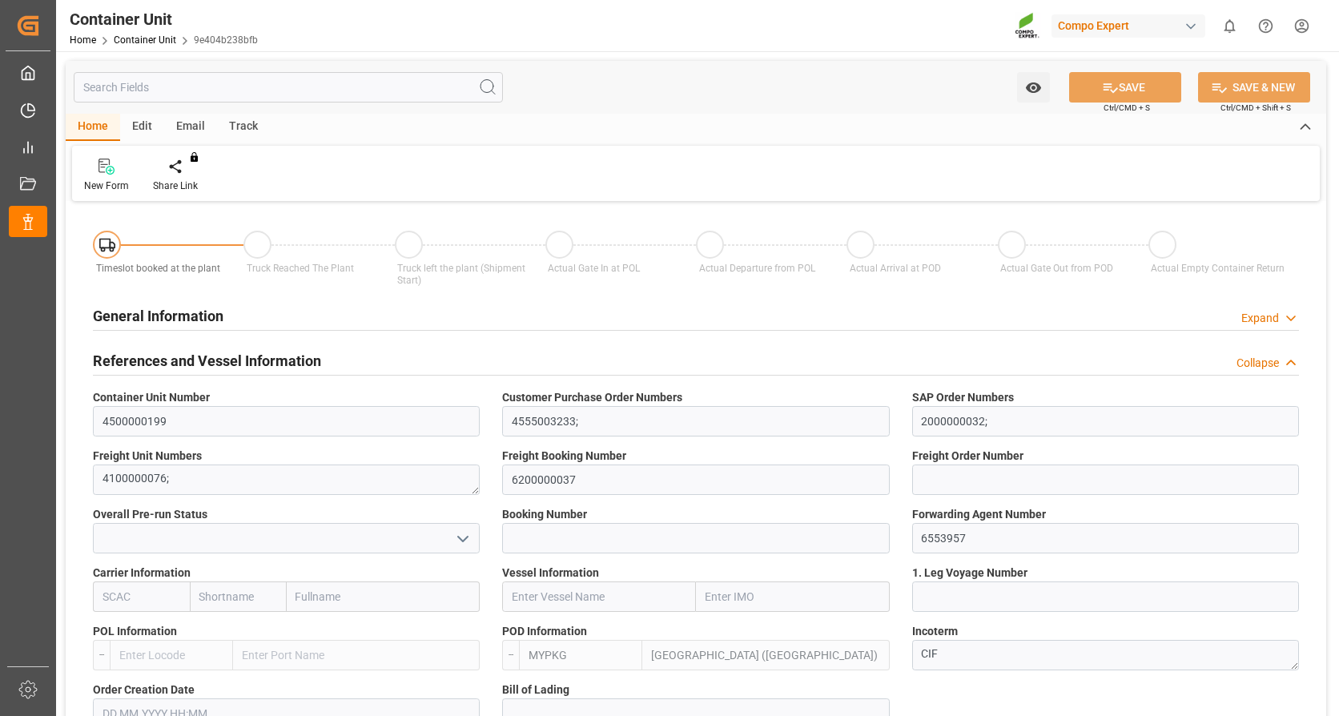
type input "[DATE]"
click at [183, 168] on icon at bounding box center [187, 167] width 11 height 16
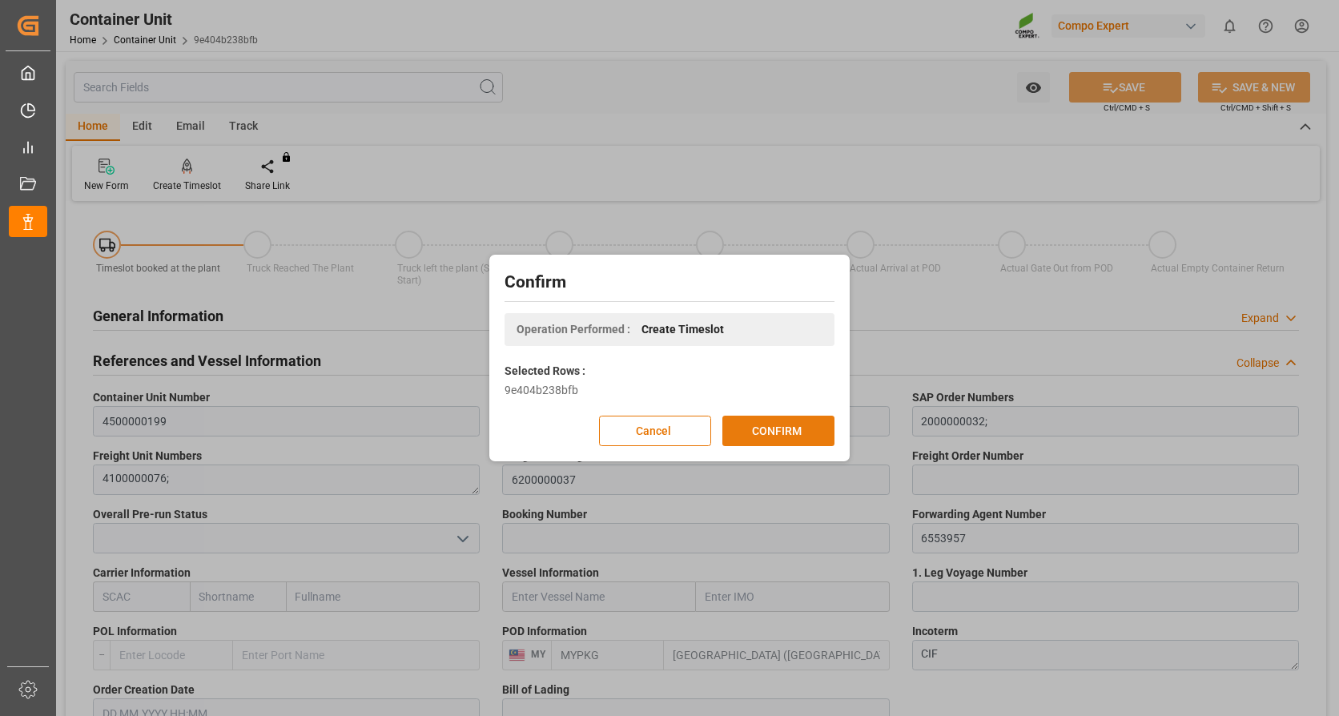
click at [789, 432] on button "CONFIRM" at bounding box center [778, 431] width 112 height 30
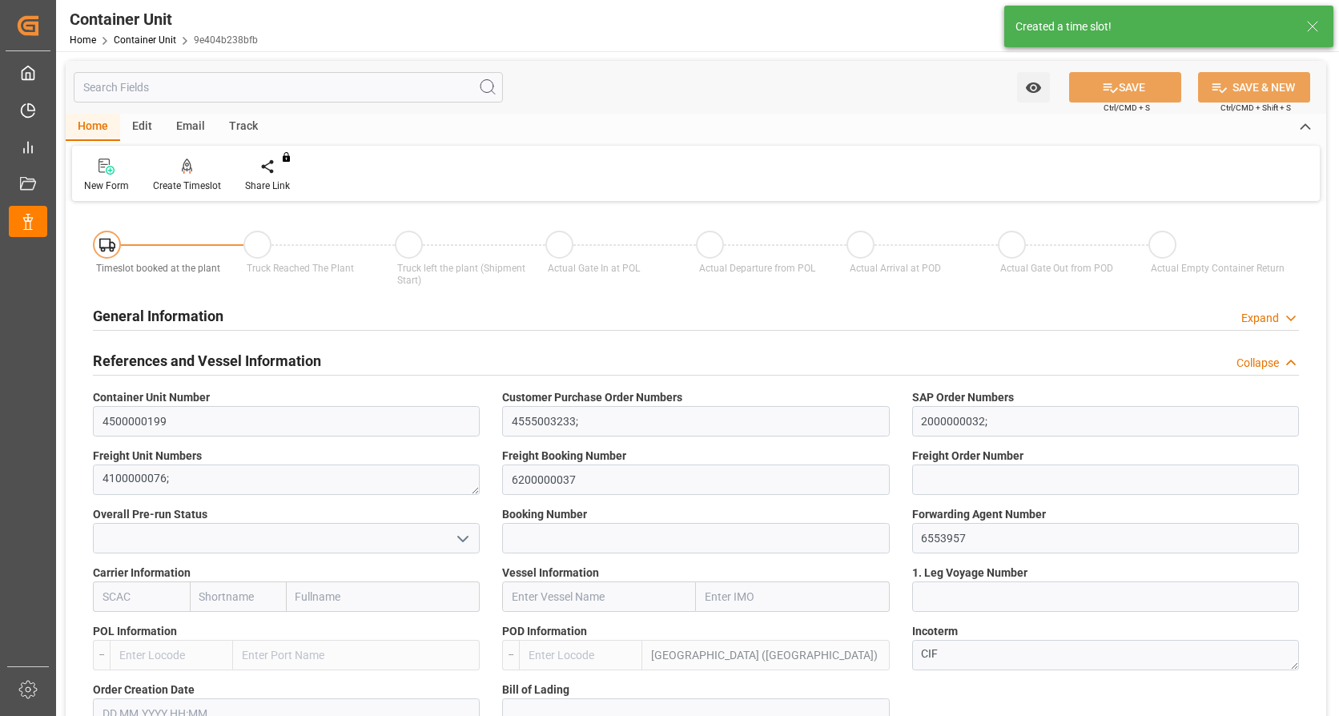
type input "MYPKG"
type input "0"
type input "26500"
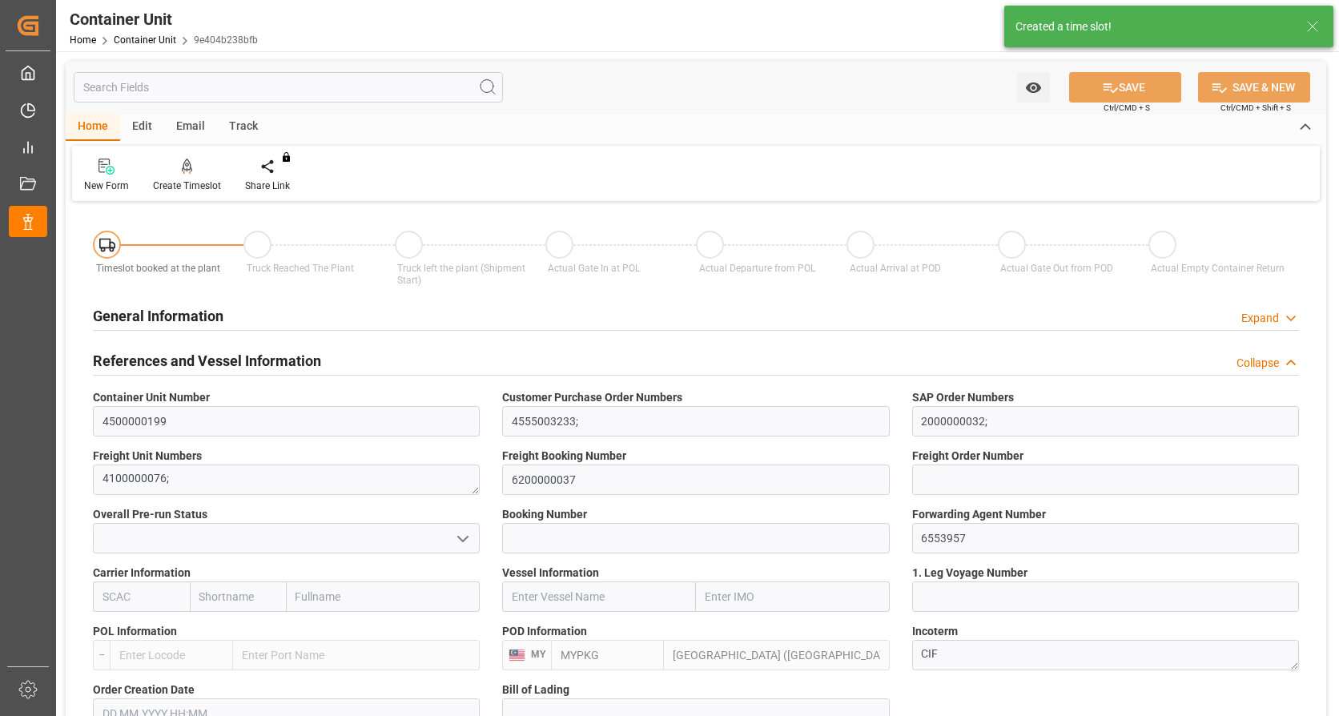
type input "21.08.2025"
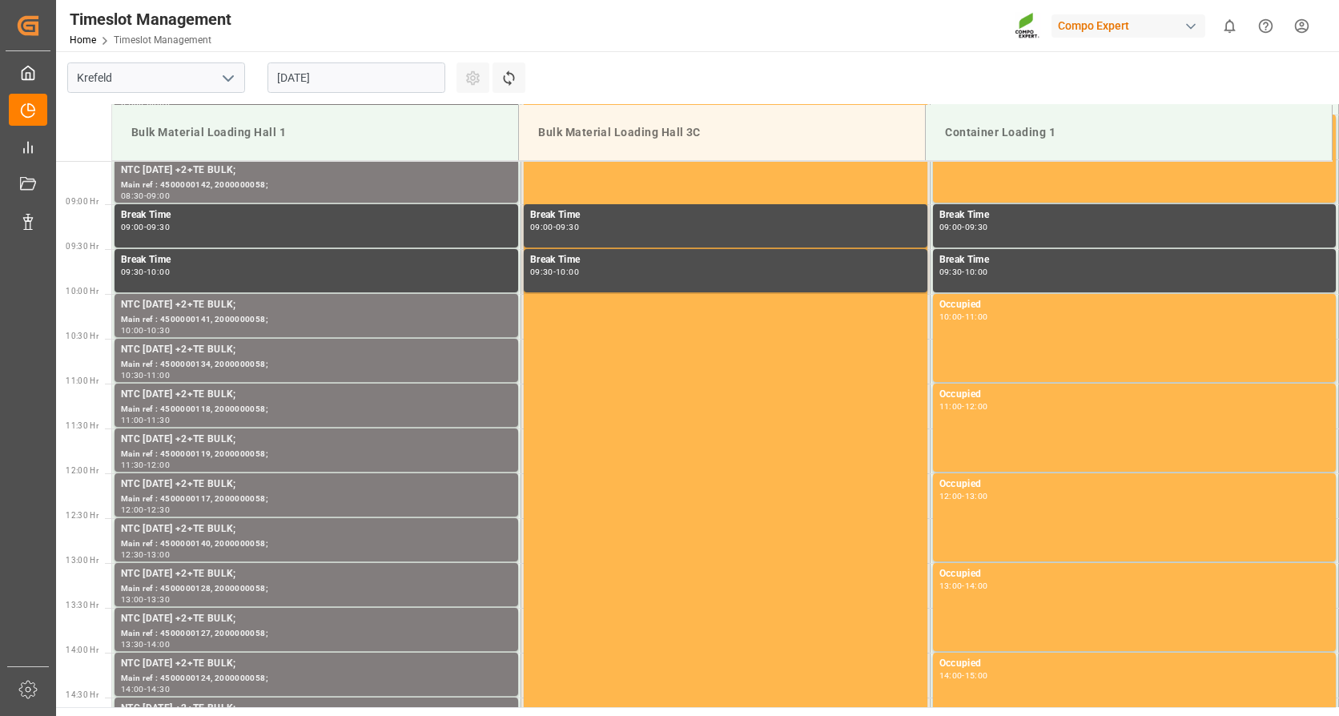
scroll to position [797, 0]
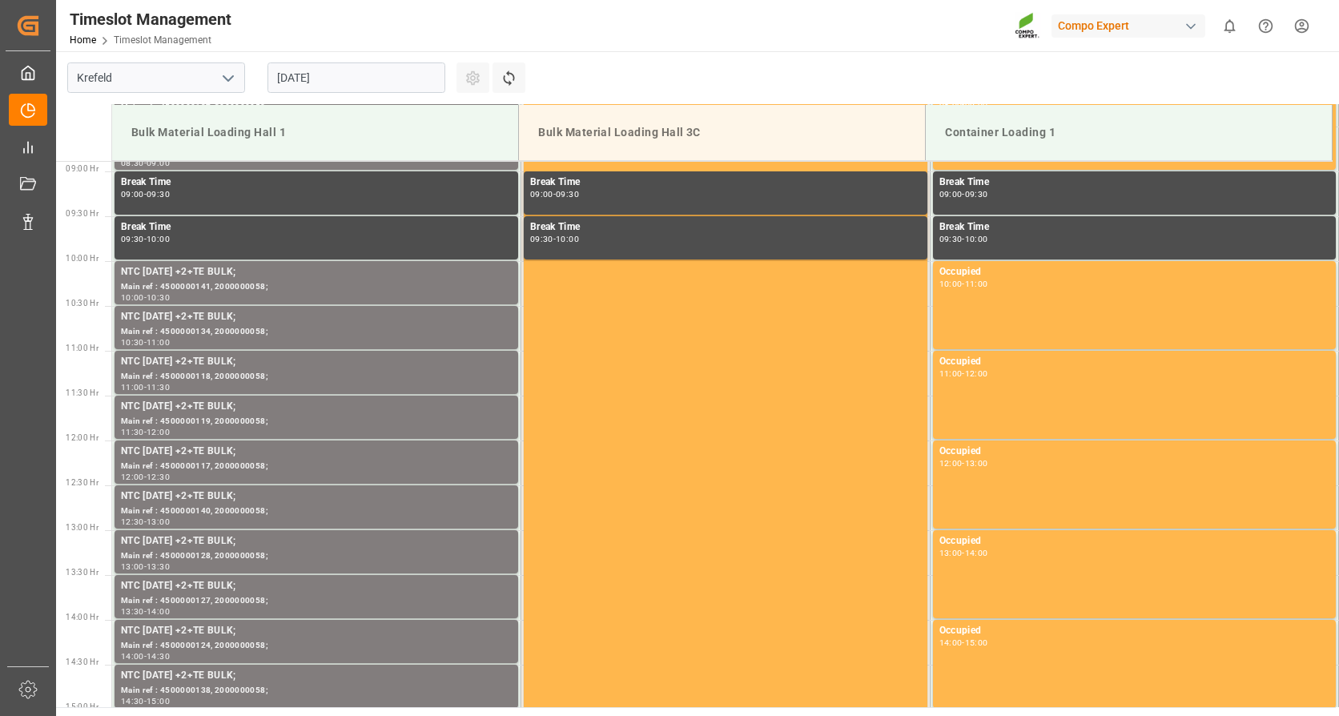
click at [360, 81] on input "[DATE]" at bounding box center [357, 77] width 178 height 30
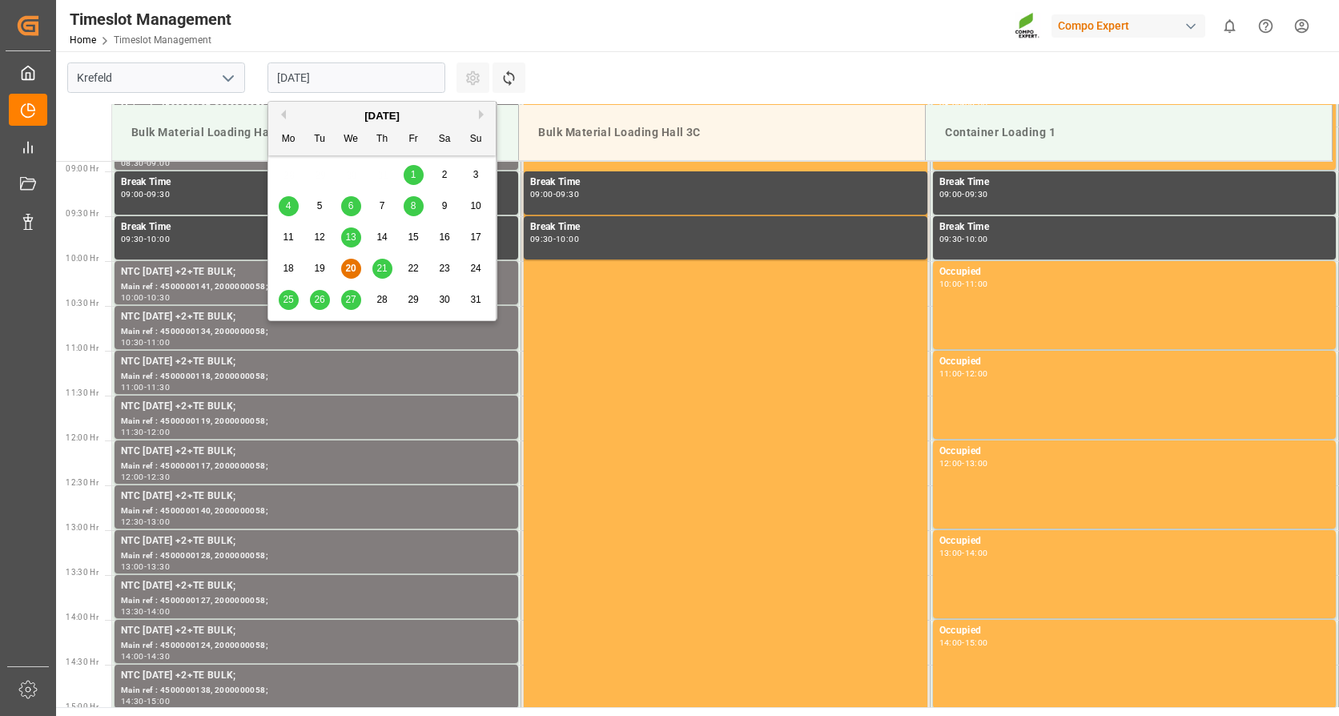
click at [484, 115] on button "Next Month" at bounding box center [484, 115] width 10 height 10
click at [317, 171] on span "2" at bounding box center [320, 174] width 6 height 11
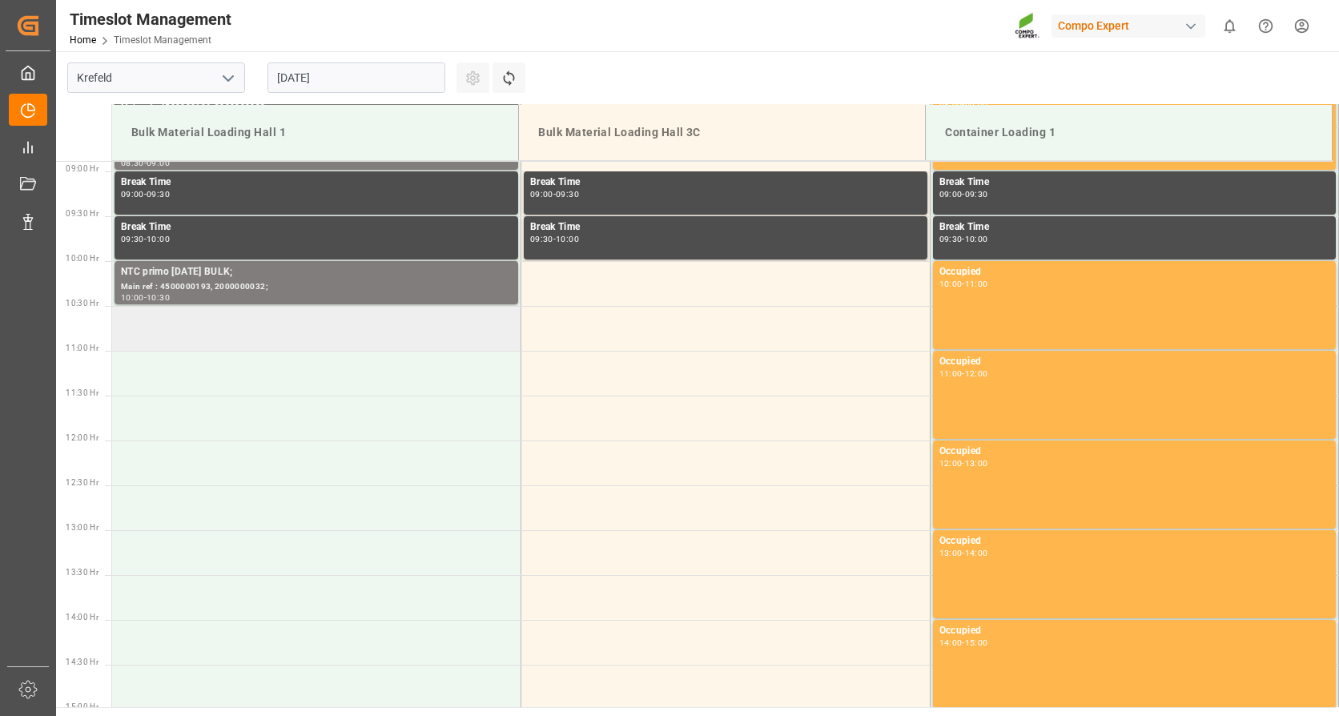
click at [297, 338] on td at bounding box center [316, 328] width 409 height 45
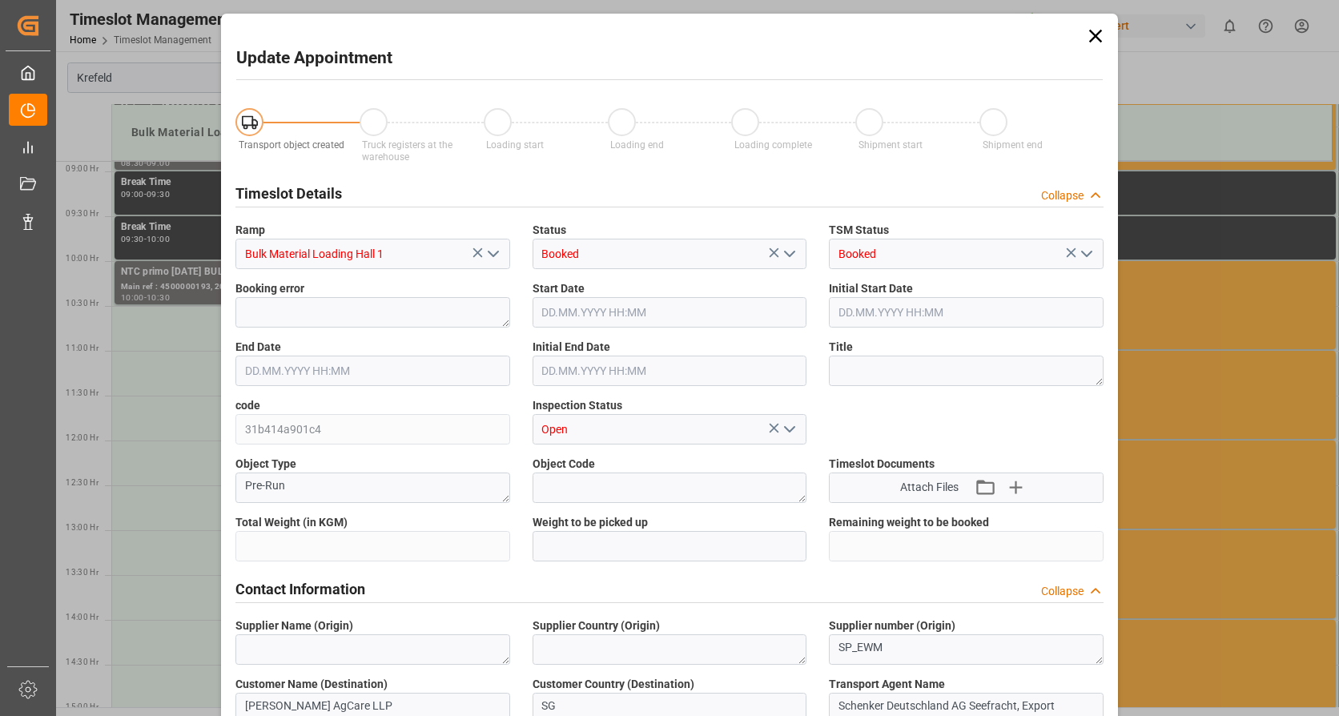
type input "26500"
type input "0"
type input "02.09.2025 10:30"
type input "02.09.2025 11:00"
type input "20.08.2025 08:21"
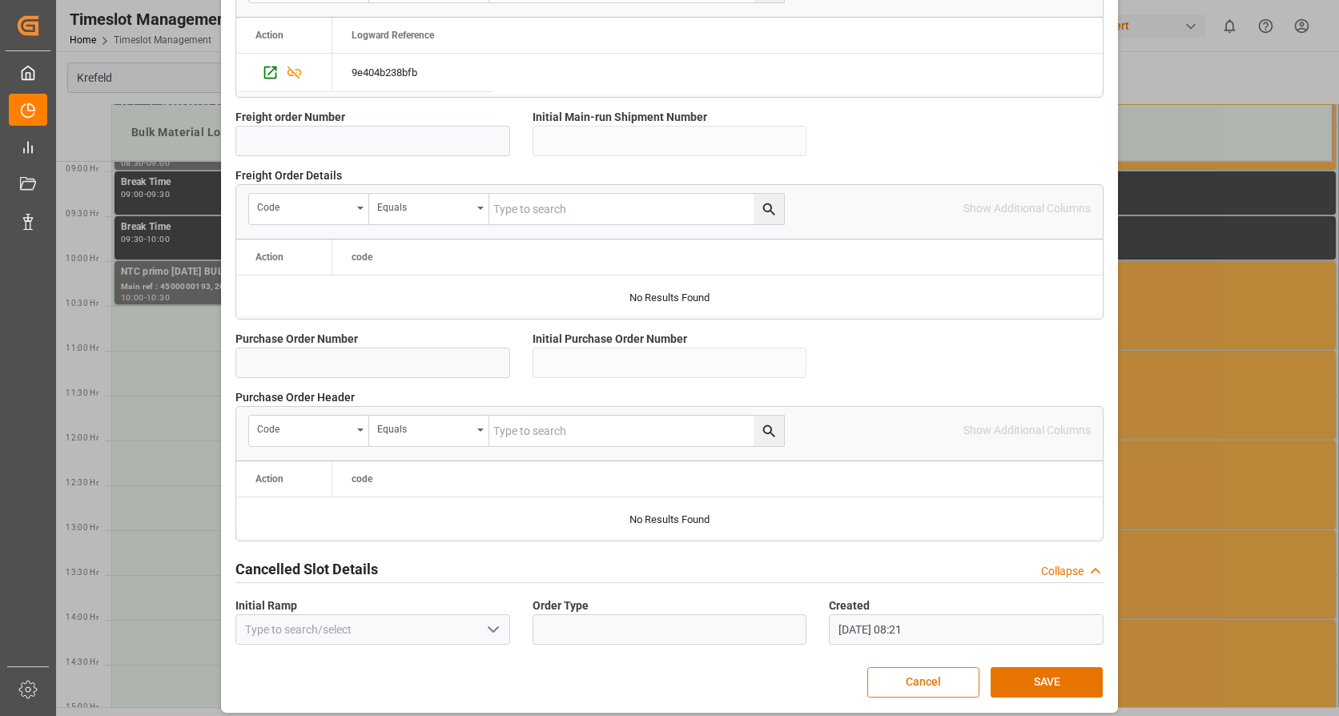
scroll to position [1400, 0]
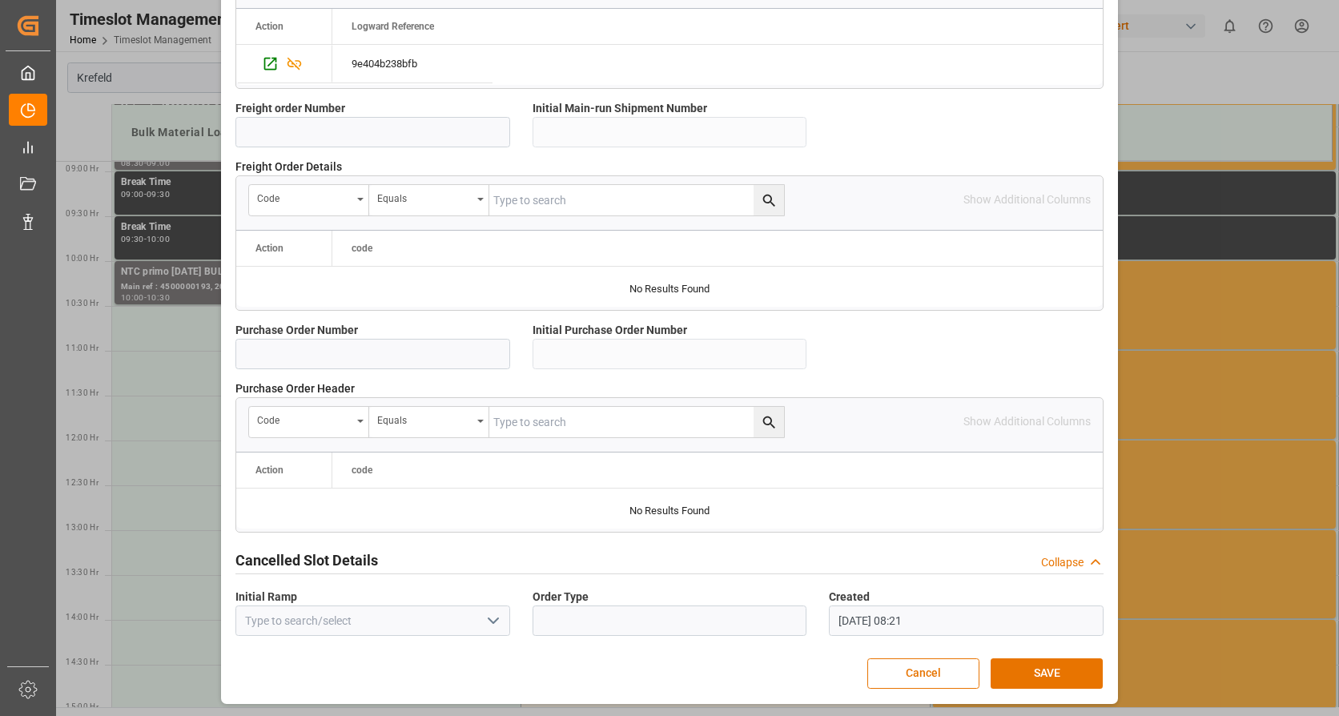
drag, startPoint x: 1064, startPoint y: 667, endPoint x: 1070, endPoint y: 650, distance: 18.5
click at [1065, 660] on button "SAVE" at bounding box center [1047, 673] width 112 height 30
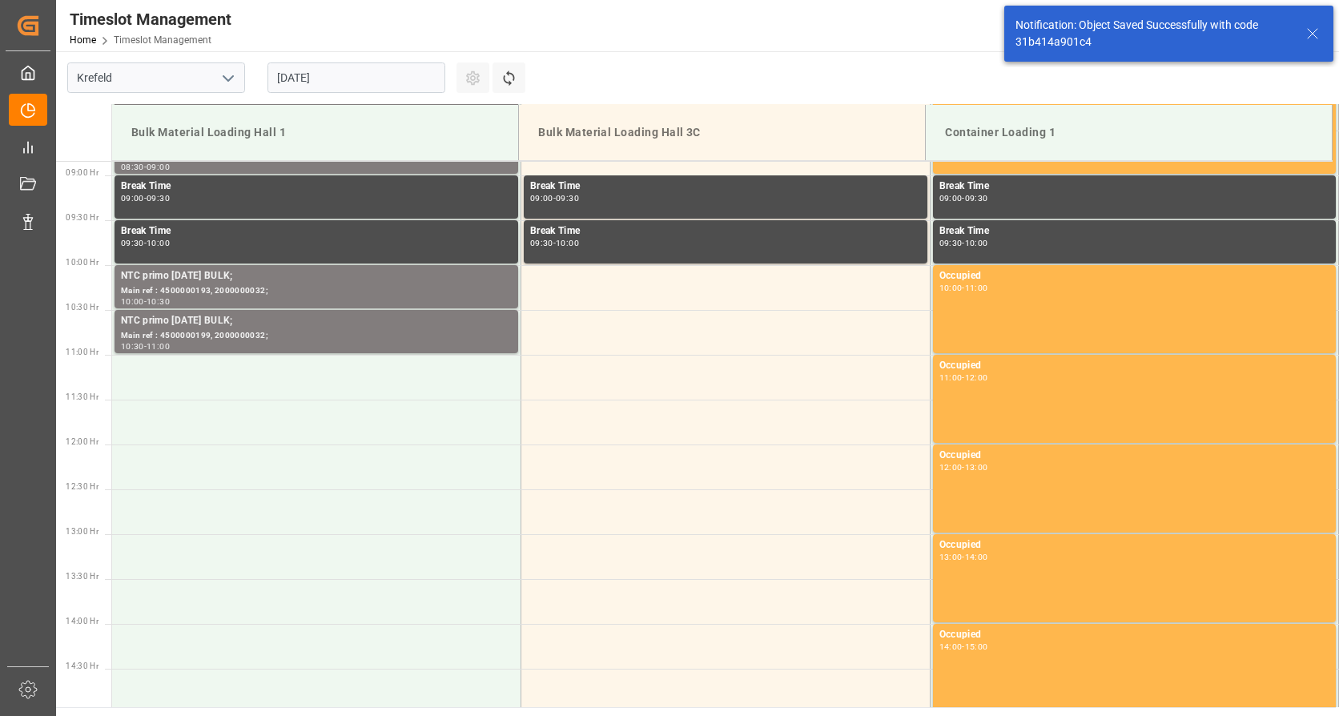
scroll to position [797, 0]
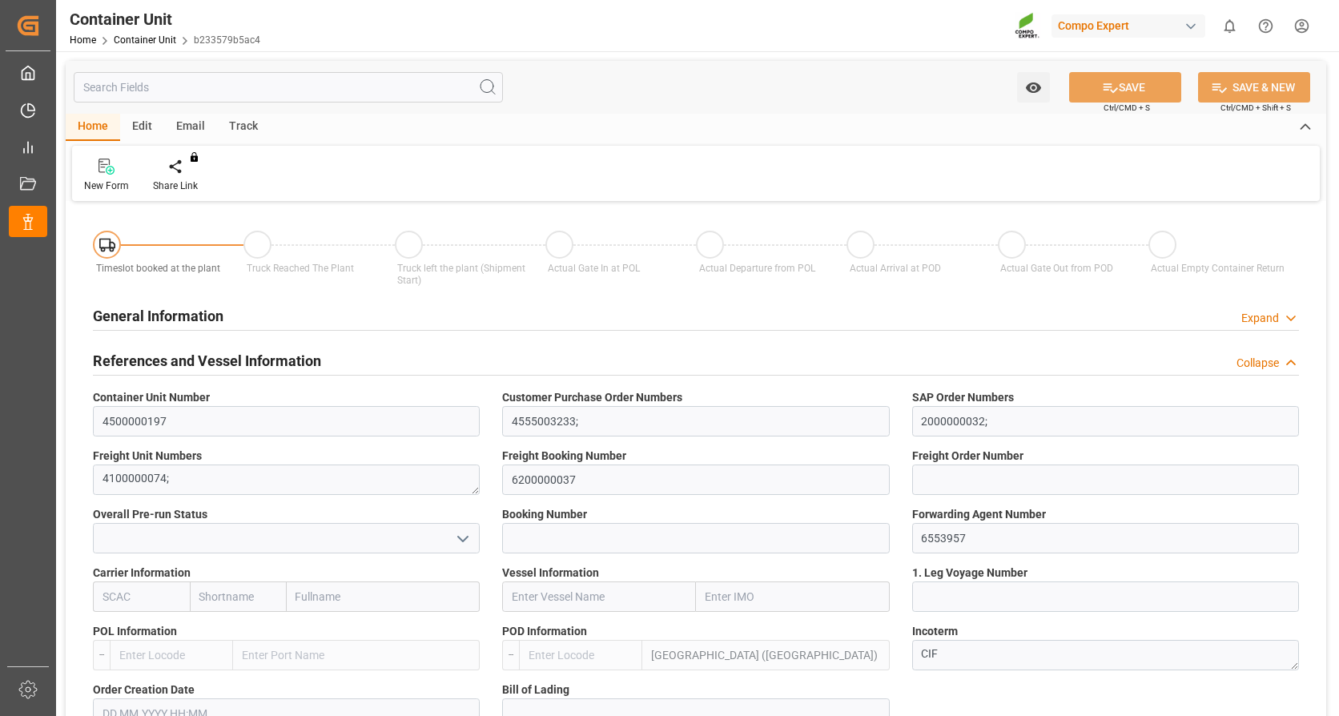
type input "MYPKG"
type input "0"
type input "26500"
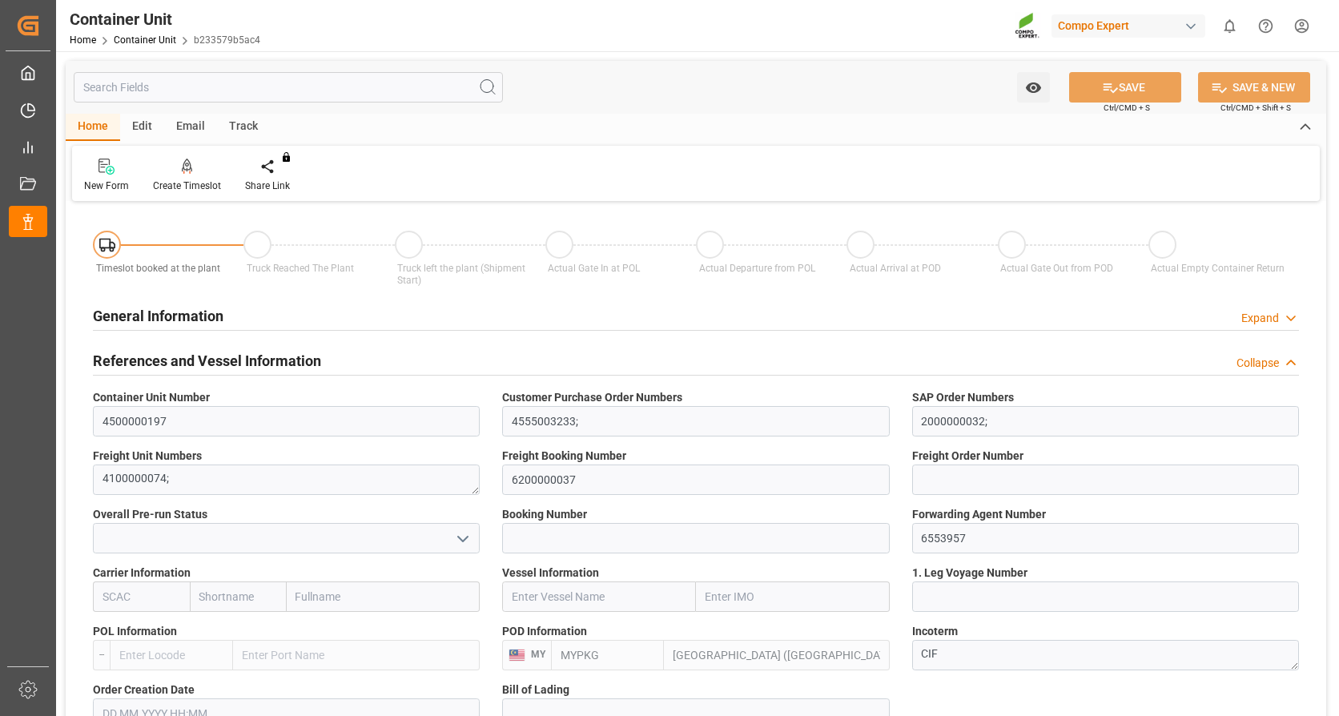
type input "[DATE]"
click at [191, 179] on div "Create Timeslot" at bounding box center [187, 186] width 68 height 14
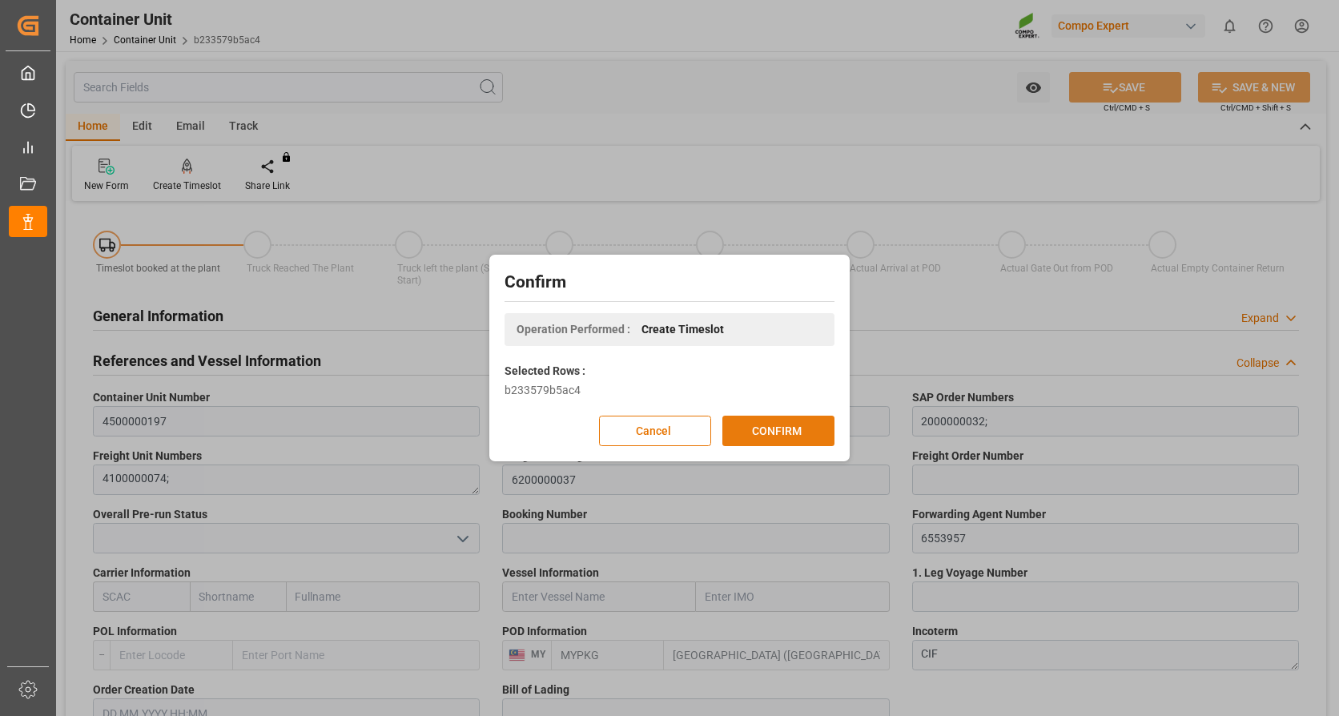
click at [777, 433] on button "CONFIRM" at bounding box center [778, 431] width 112 height 30
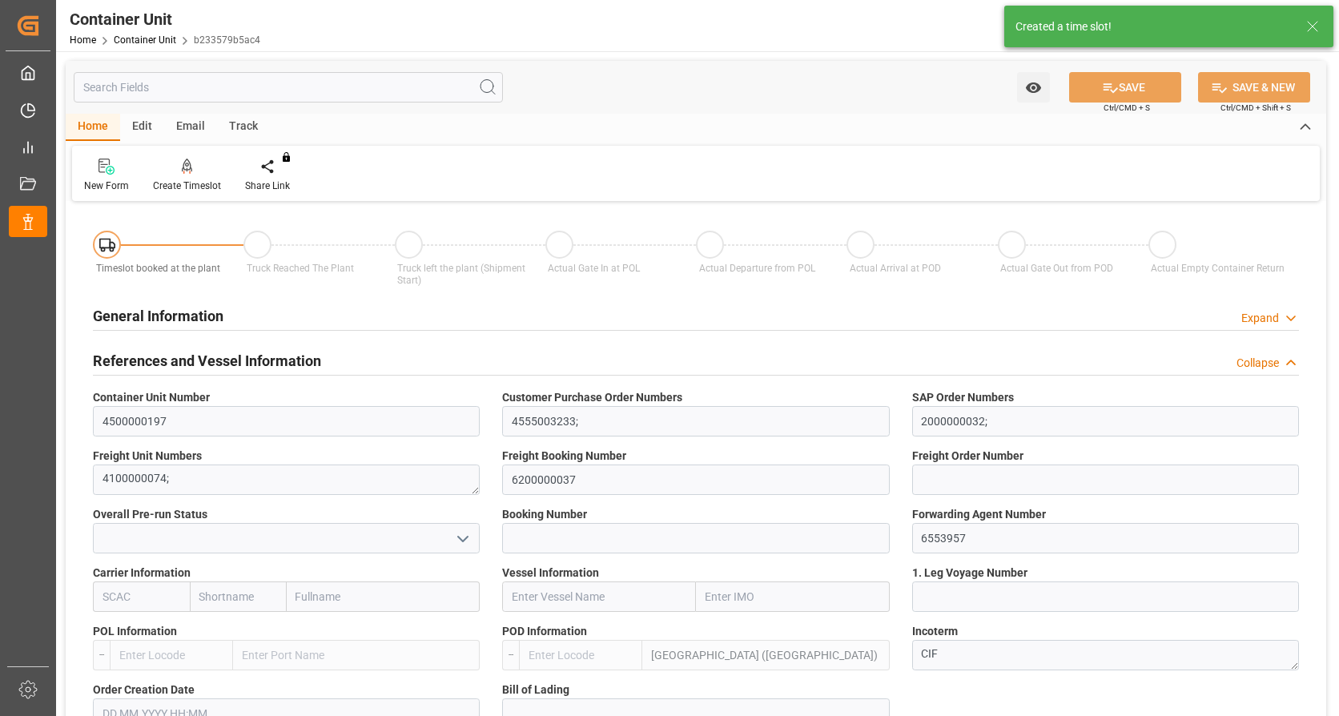
type input "MYPKG"
type input "0"
type input "26500"
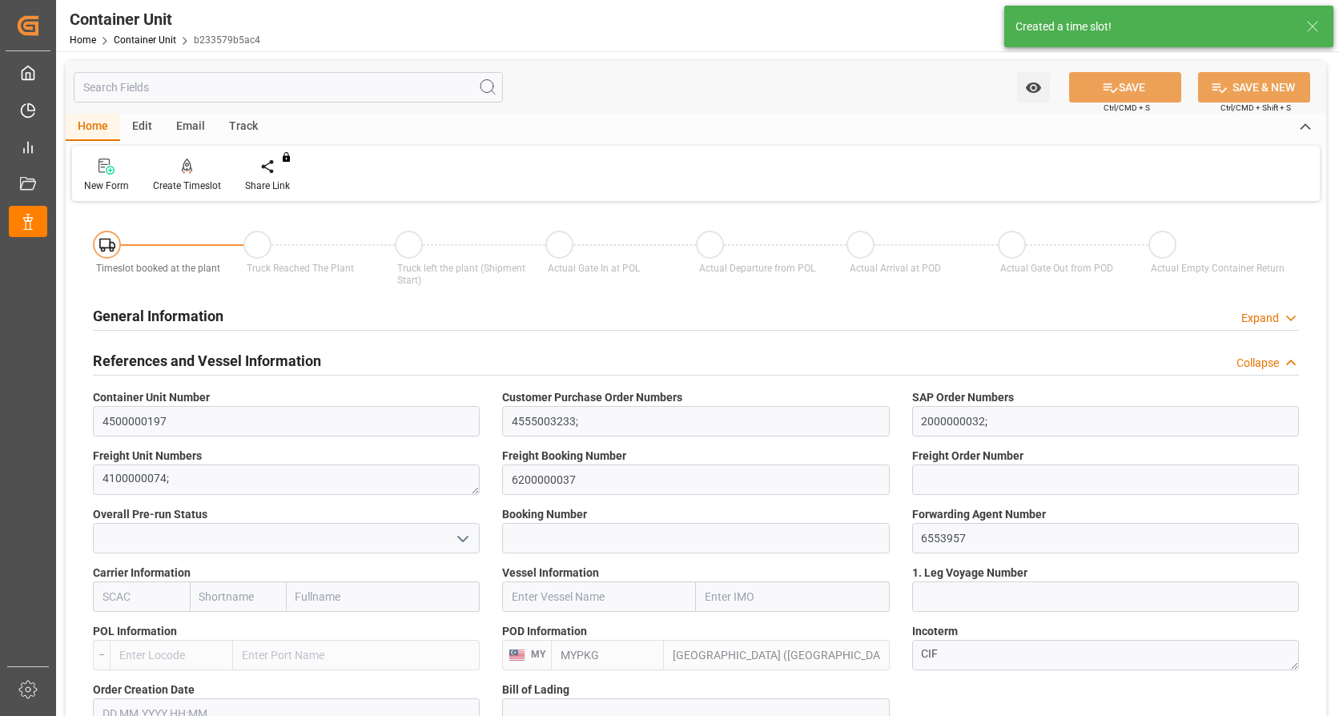
type input "[DATE]"
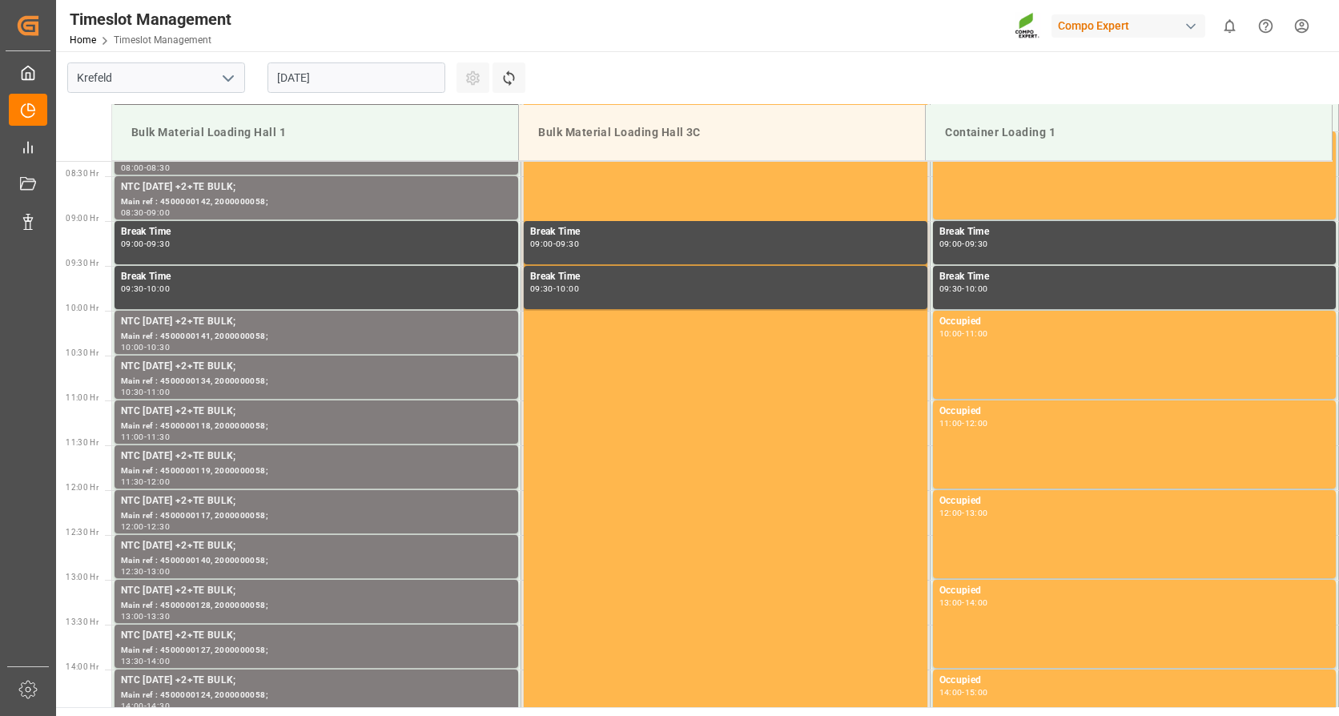
scroll to position [797, 0]
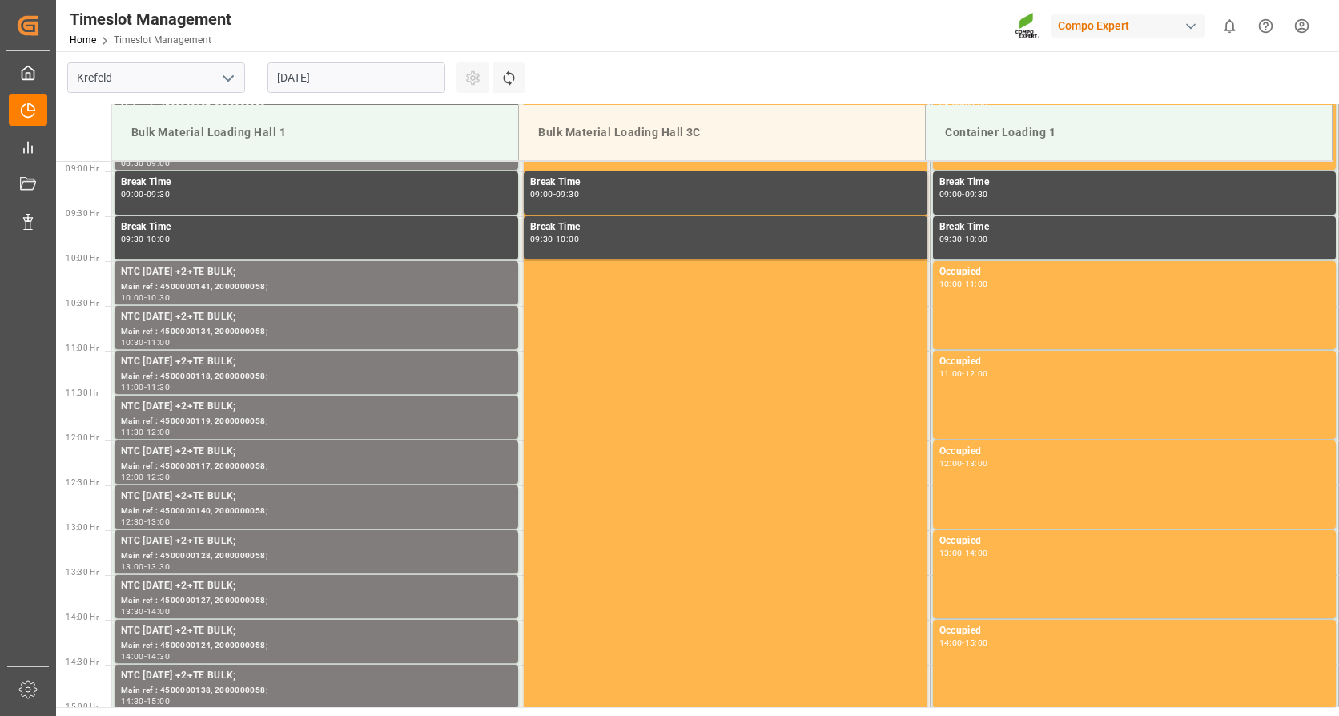
click at [338, 89] on input "20.08.2025" at bounding box center [357, 77] width 178 height 30
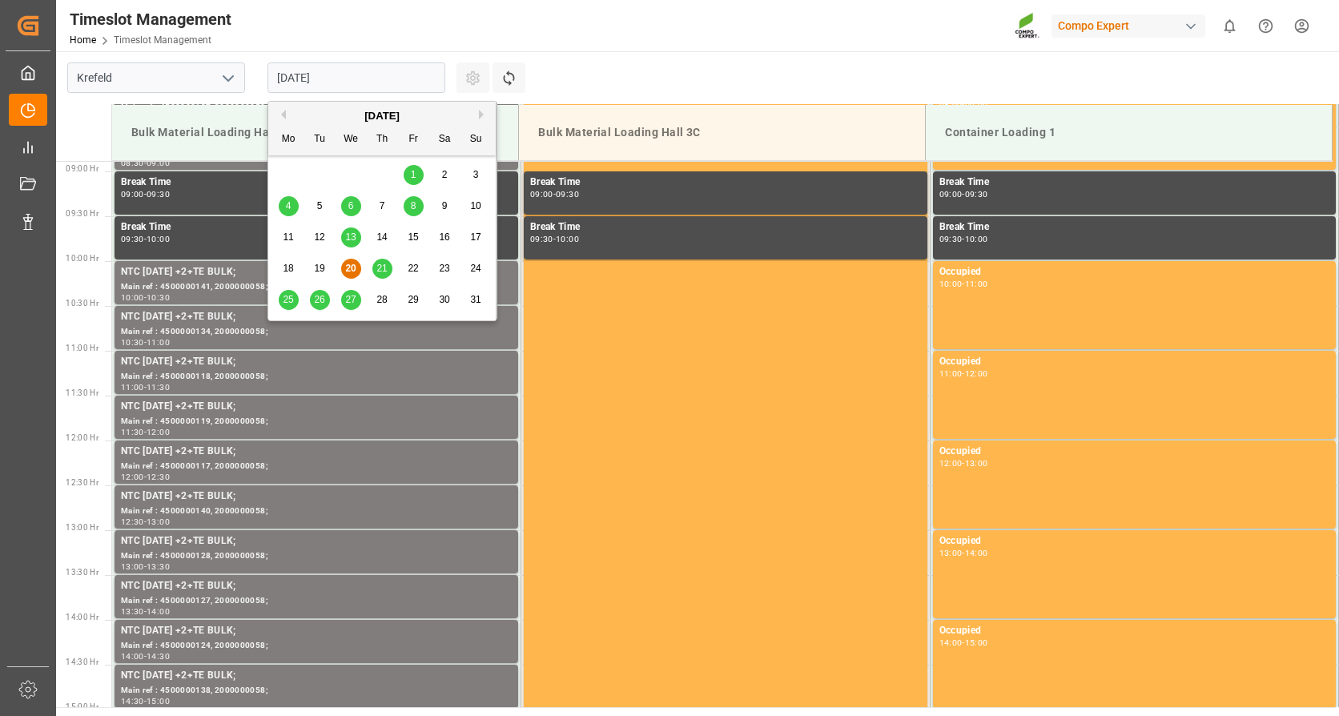
click at [481, 115] on button "Next Month" at bounding box center [484, 115] width 10 height 10
click at [320, 175] on span "2" at bounding box center [320, 174] width 6 height 11
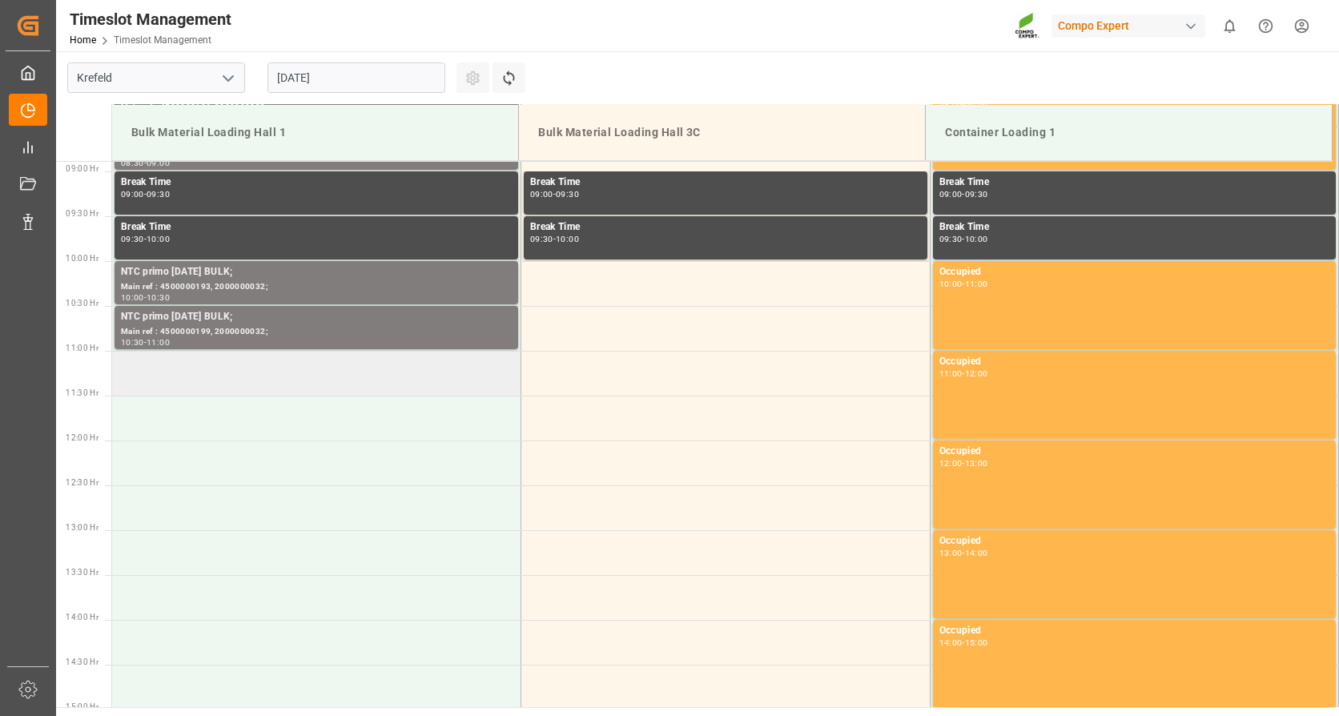
click at [260, 380] on td at bounding box center [316, 373] width 409 height 45
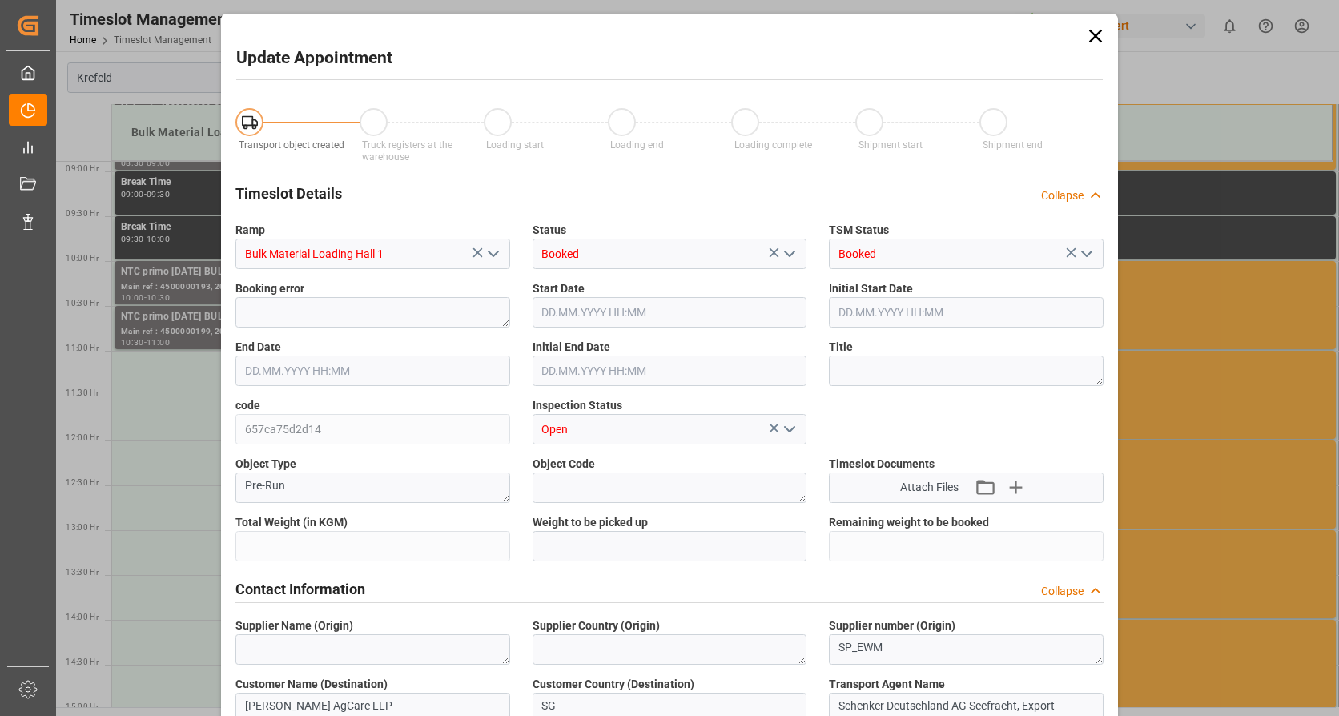
type input "26500"
type input "0"
type input "02.09.2025 11:00"
type input "02.09.2025 11:30"
type input "20.08.2025 08:22"
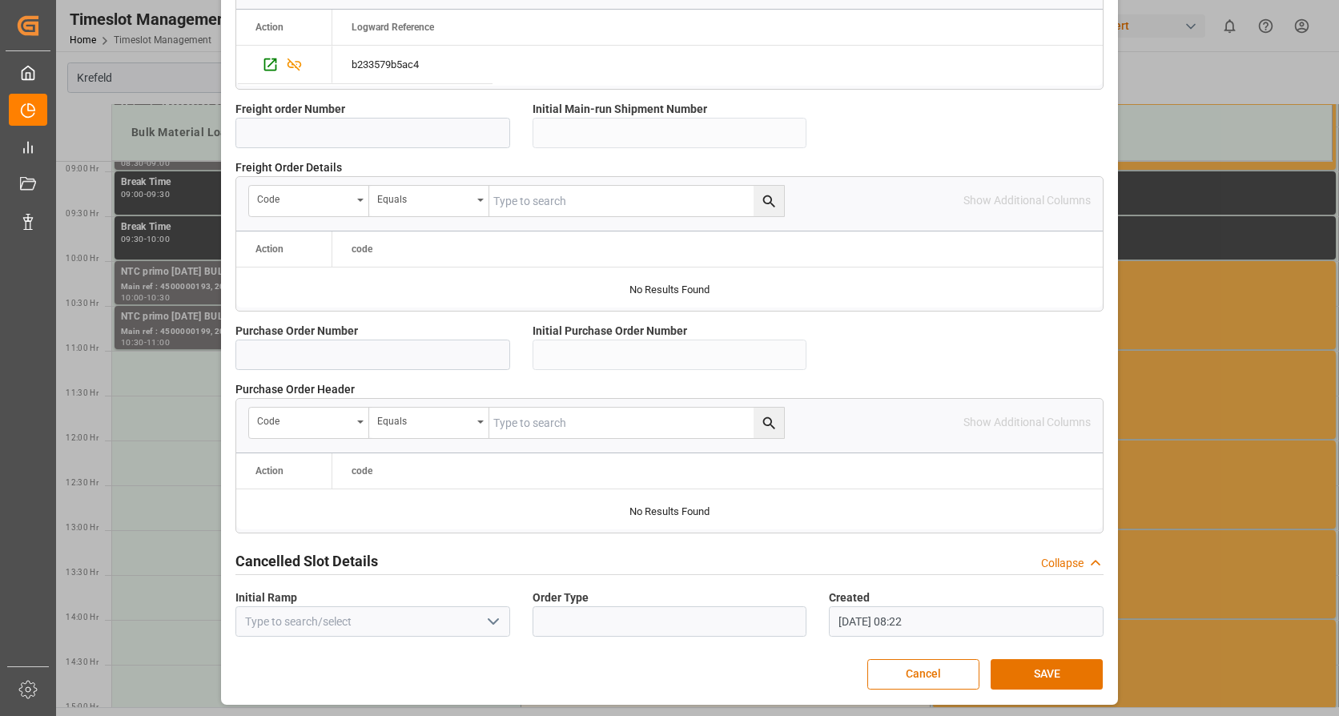
scroll to position [1400, 0]
click at [1092, 669] on button "SAVE" at bounding box center [1047, 673] width 112 height 30
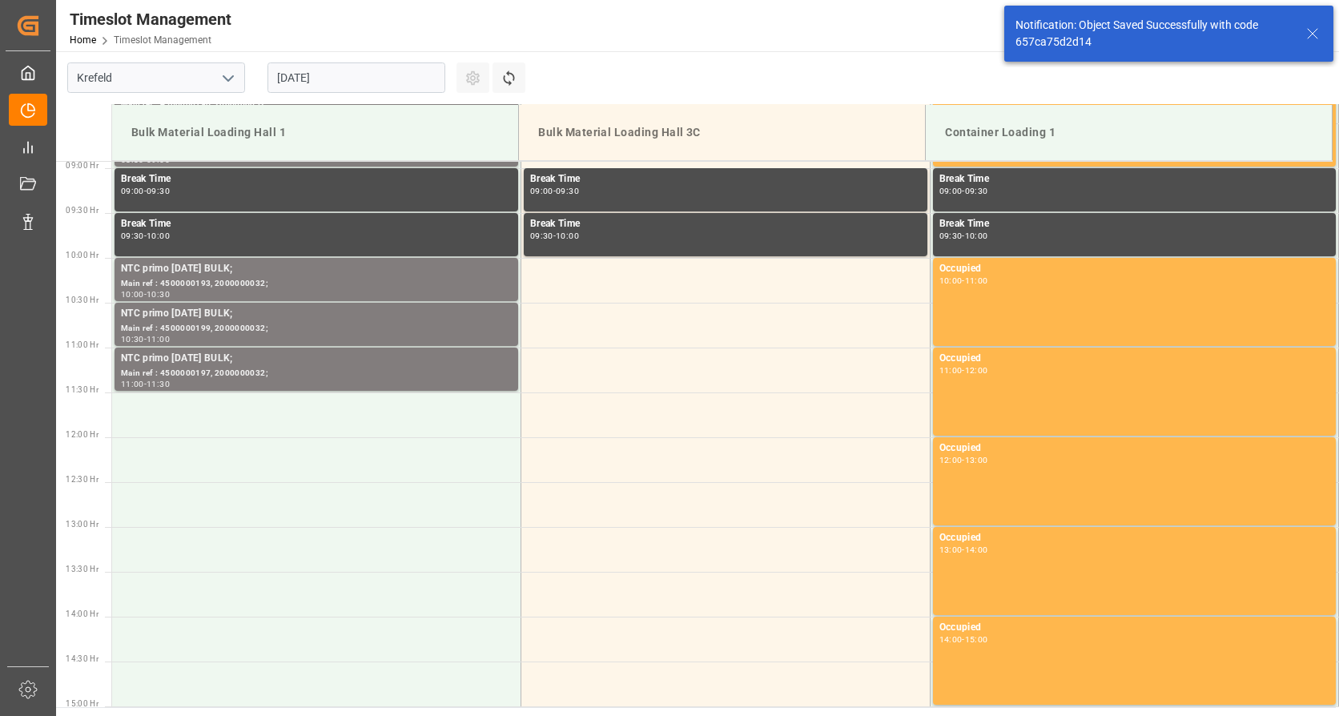
scroll to position [887, 0]
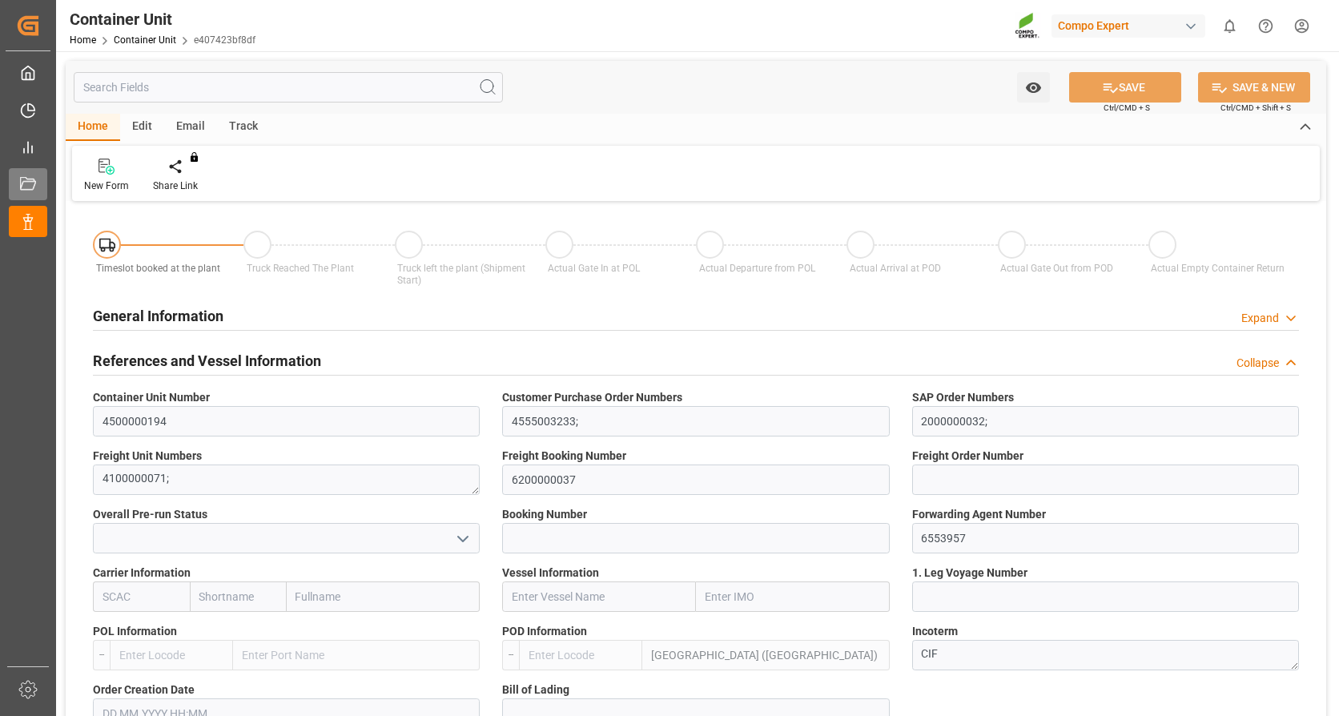
type input "MYPKG"
type input "0"
type input "26500"
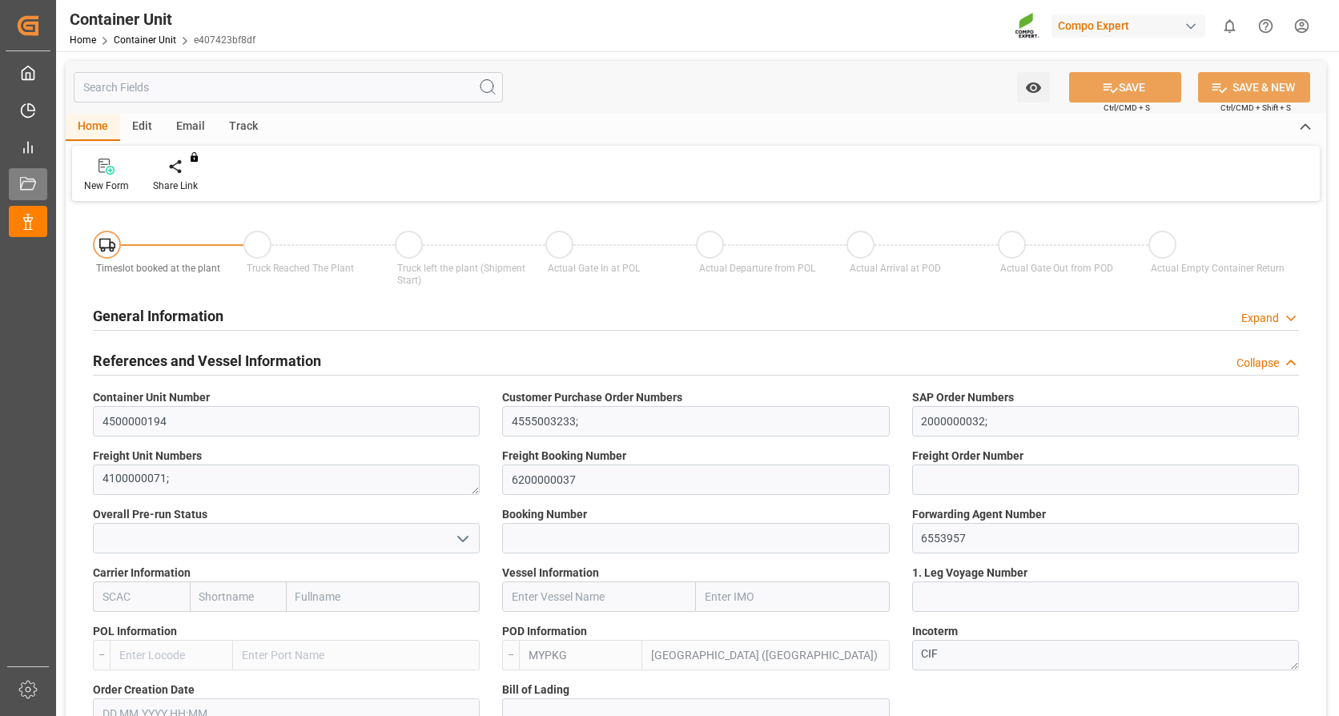
type input "21.08.2025"
click at [174, 169] on div at bounding box center [187, 166] width 68 height 17
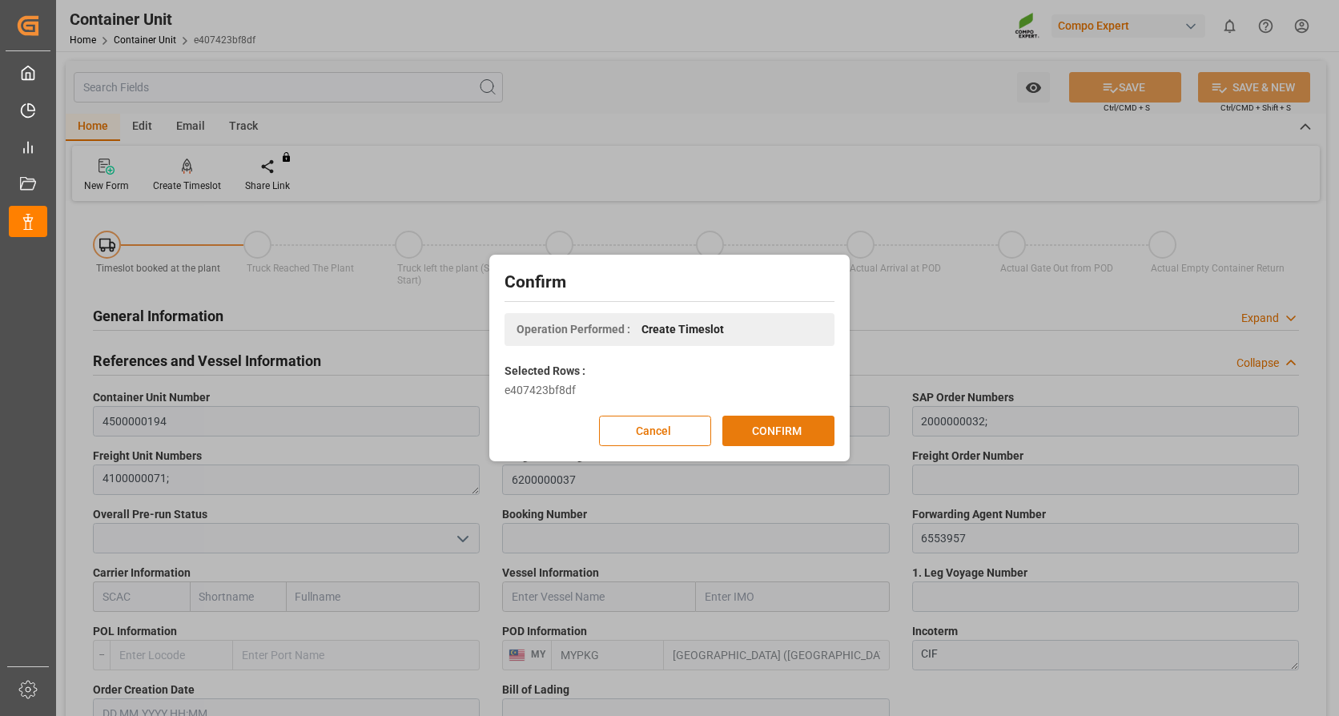
click at [785, 424] on button "CONFIRM" at bounding box center [778, 431] width 112 height 30
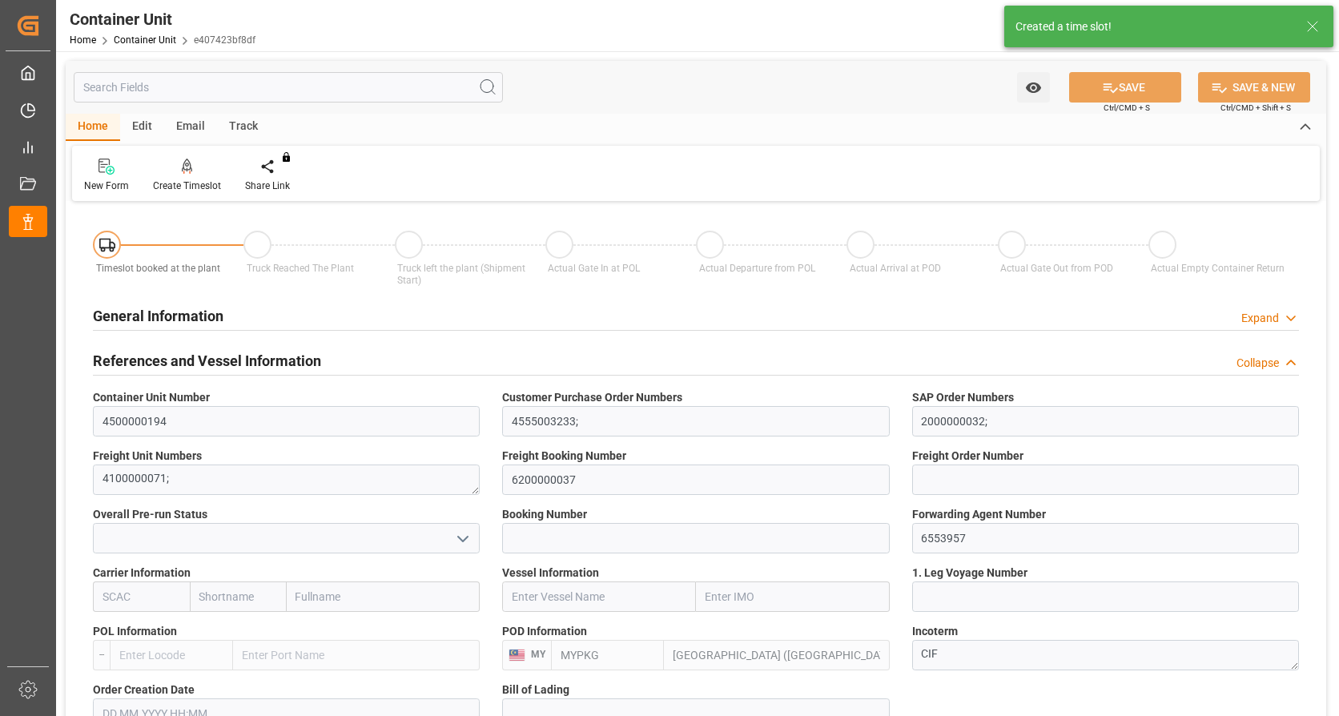
type input "MYPKG"
type input "0"
type input "26500"
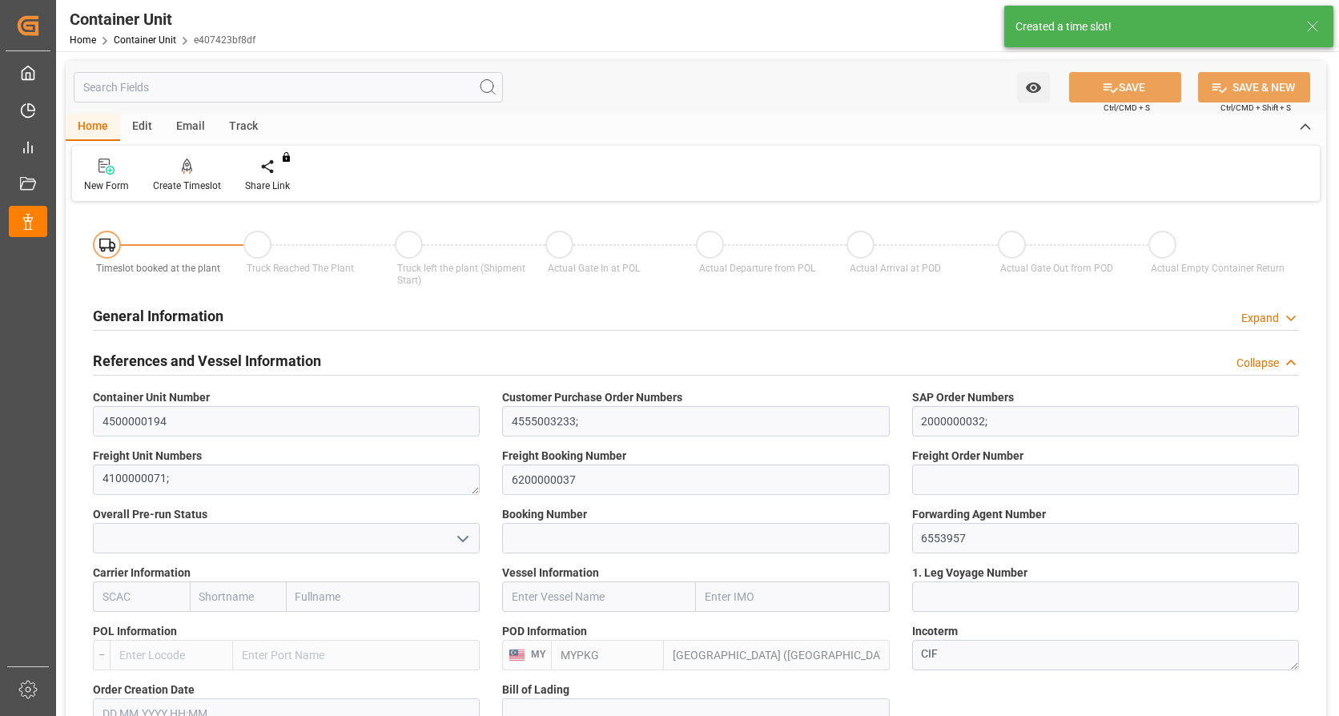
type input "21.08.2025"
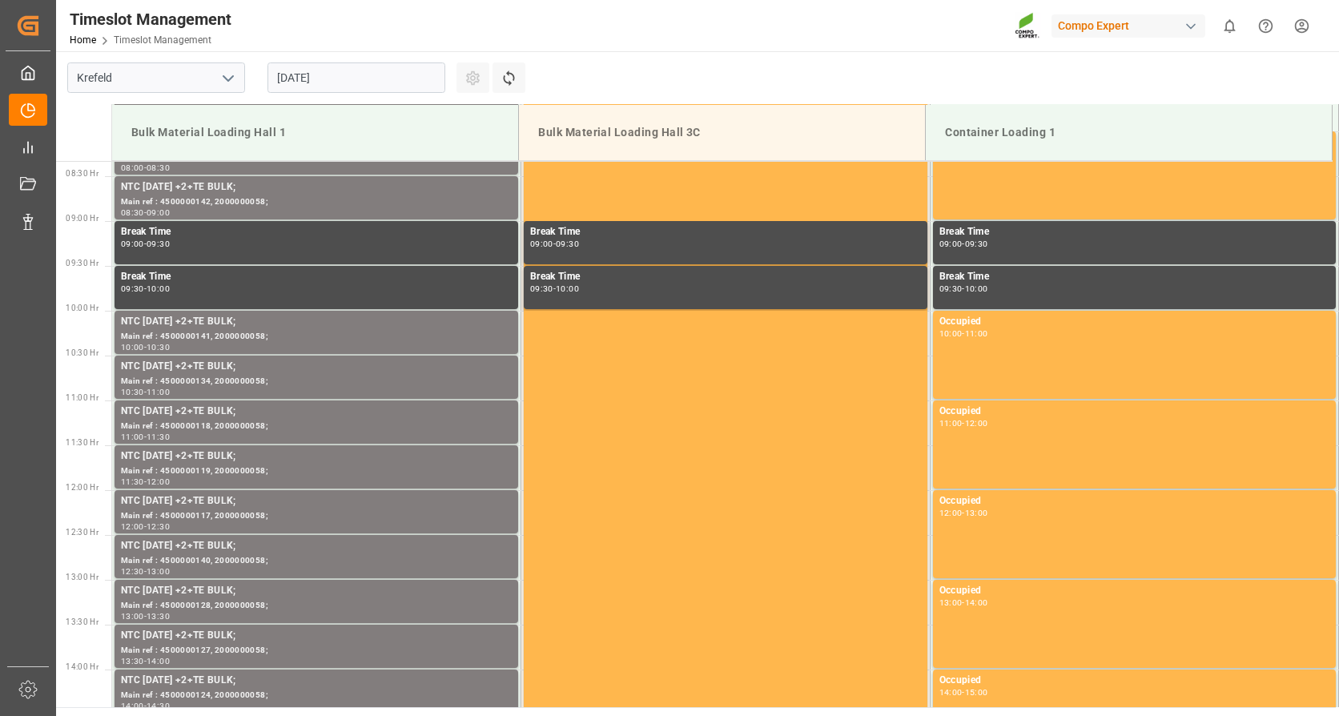
scroll to position [797, 0]
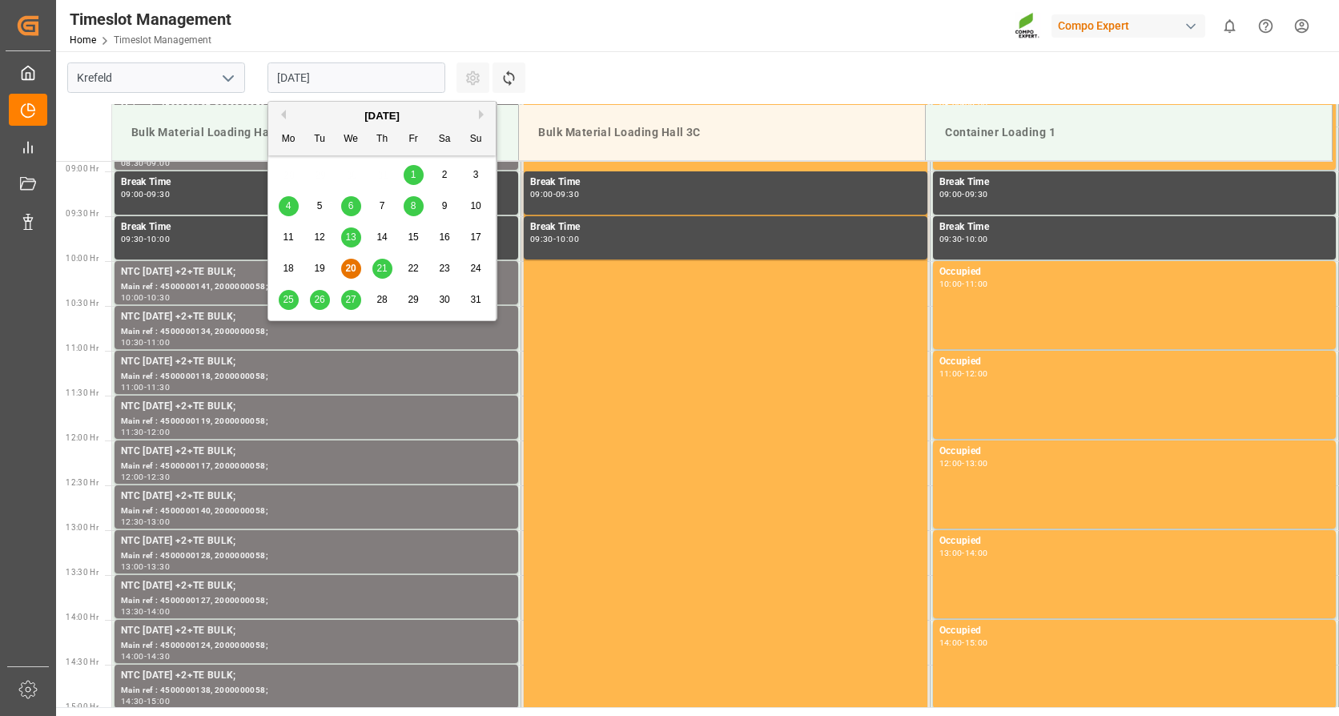
click at [395, 77] on input "[DATE]" at bounding box center [357, 77] width 178 height 30
click at [479, 116] on button "Next Month" at bounding box center [484, 115] width 10 height 10
click at [323, 176] on div "2" at bounding box center [320, 175] width 20 height 19
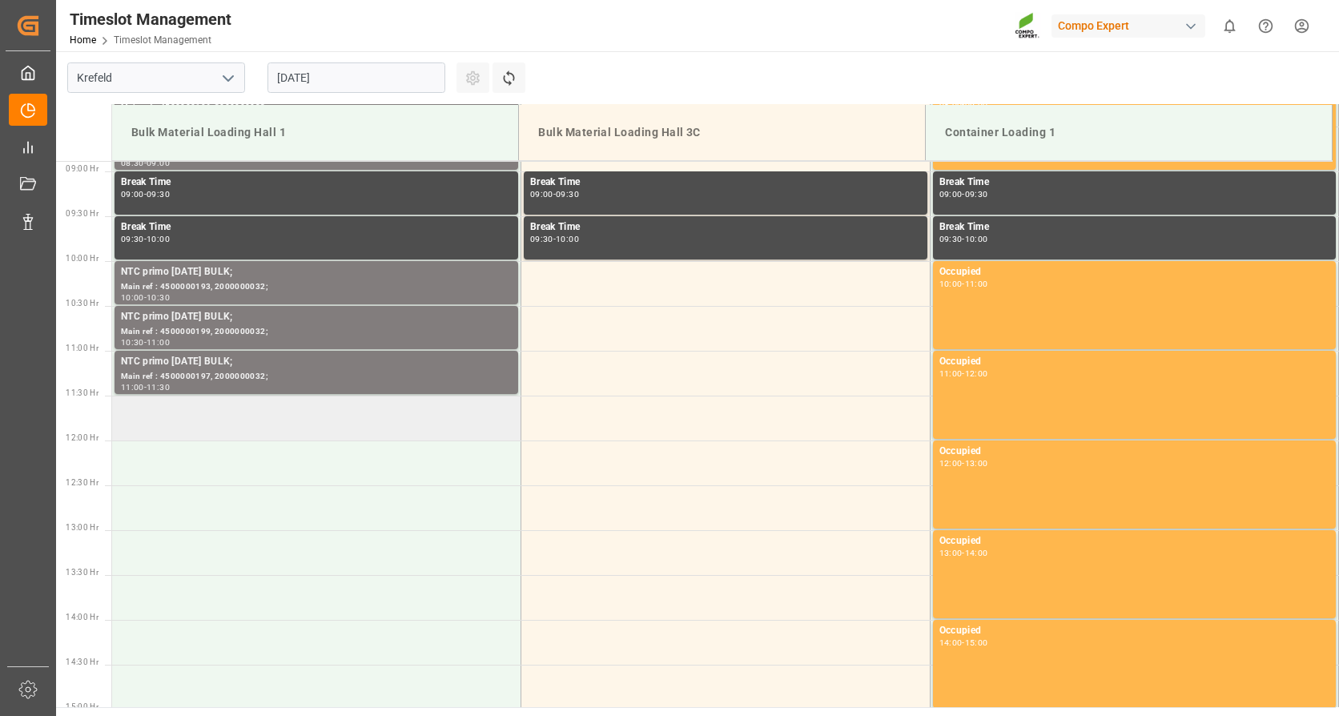
click at [275, 424] on td at bounding box center [316, 418] width 409 height 45
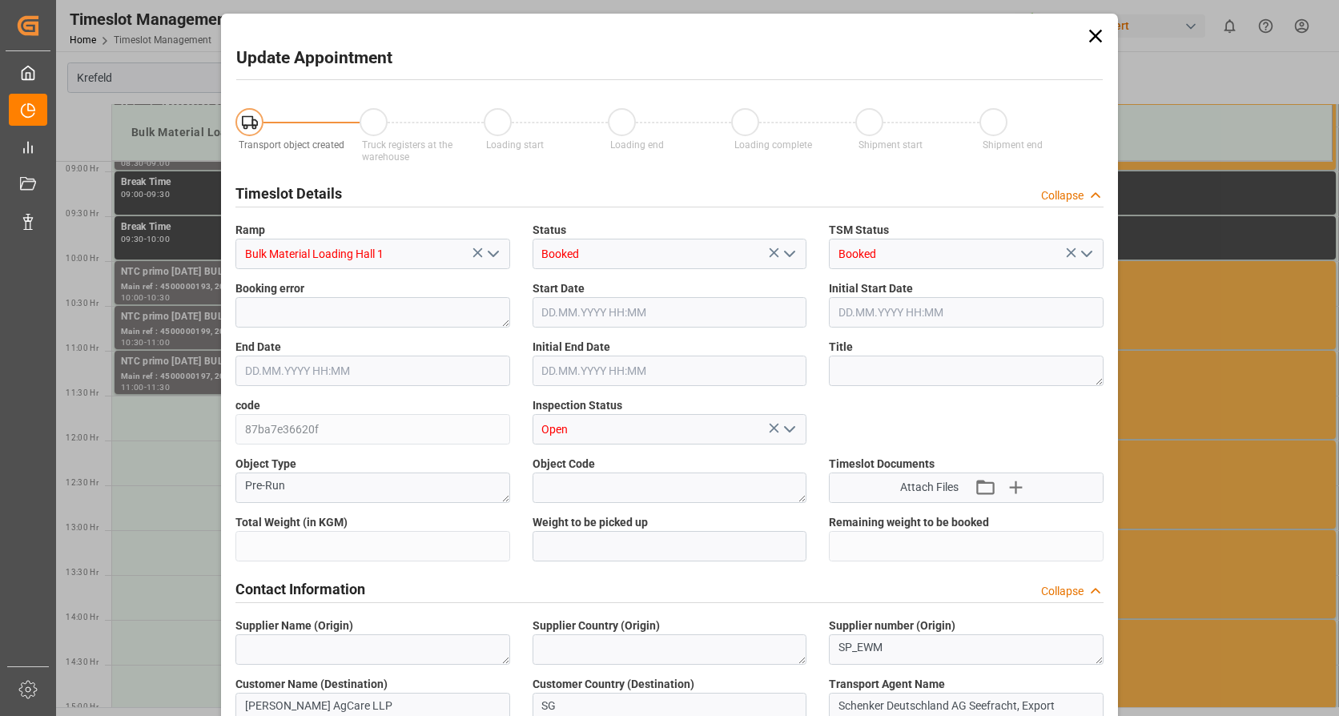
type input "26500"
type input "0"
type input "02.09.2025 11:30"
type input "02.09.2025 12:00"
type input "20.08.2025 08:23"
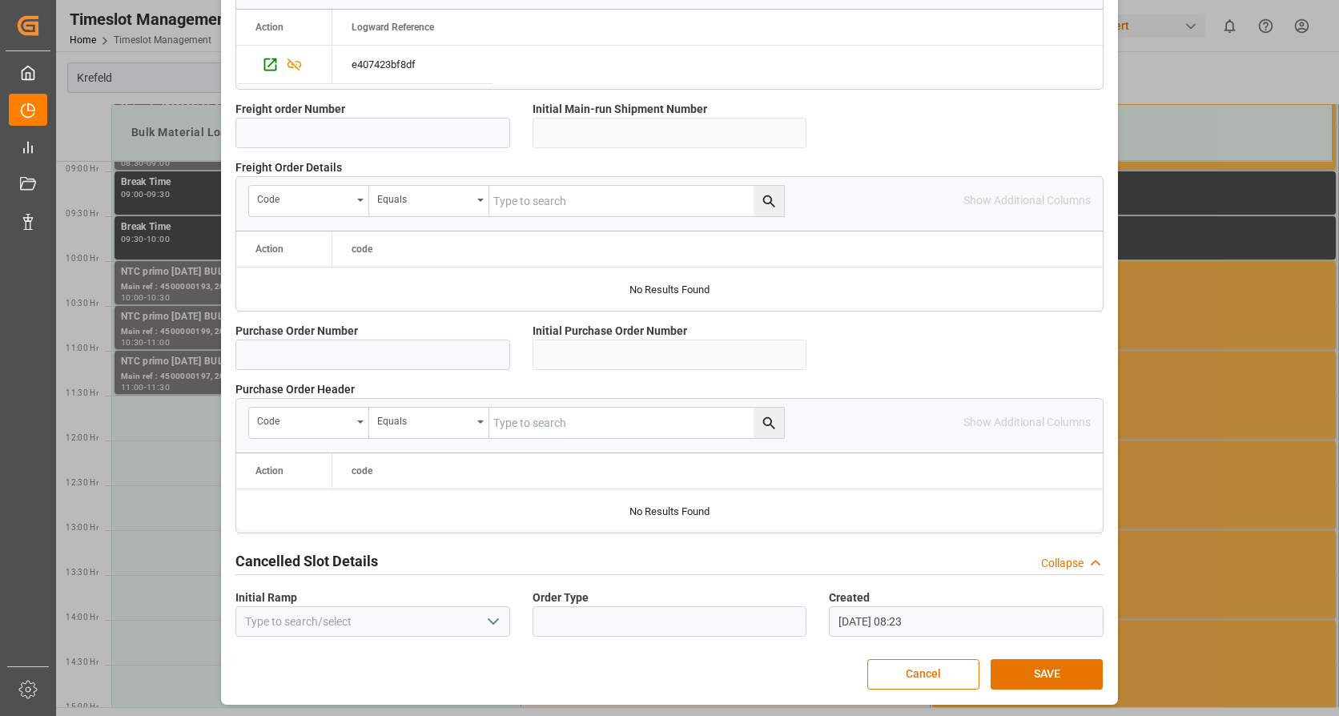
scroll to position [1400, 0]
click at [1048, 664] on button "SAVE" at bounding box center [1047, 673] width 112 height 30
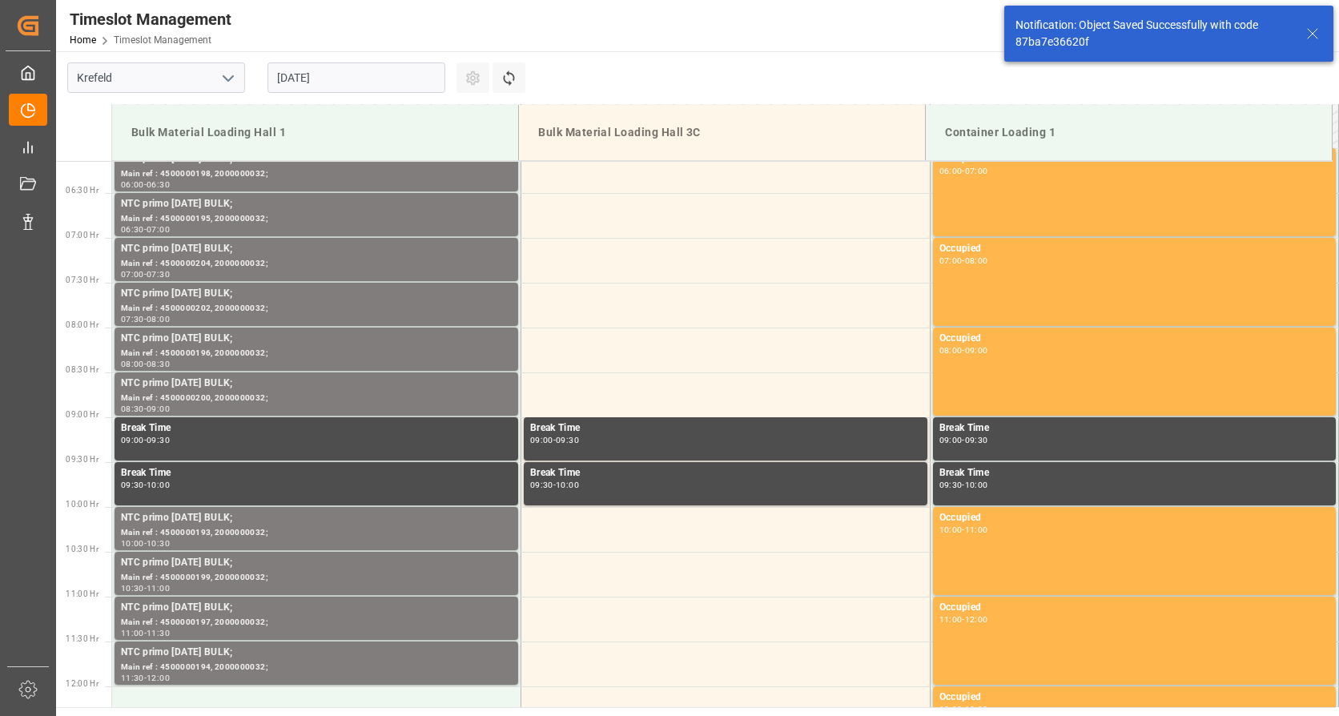
scroll to position [887, 0]
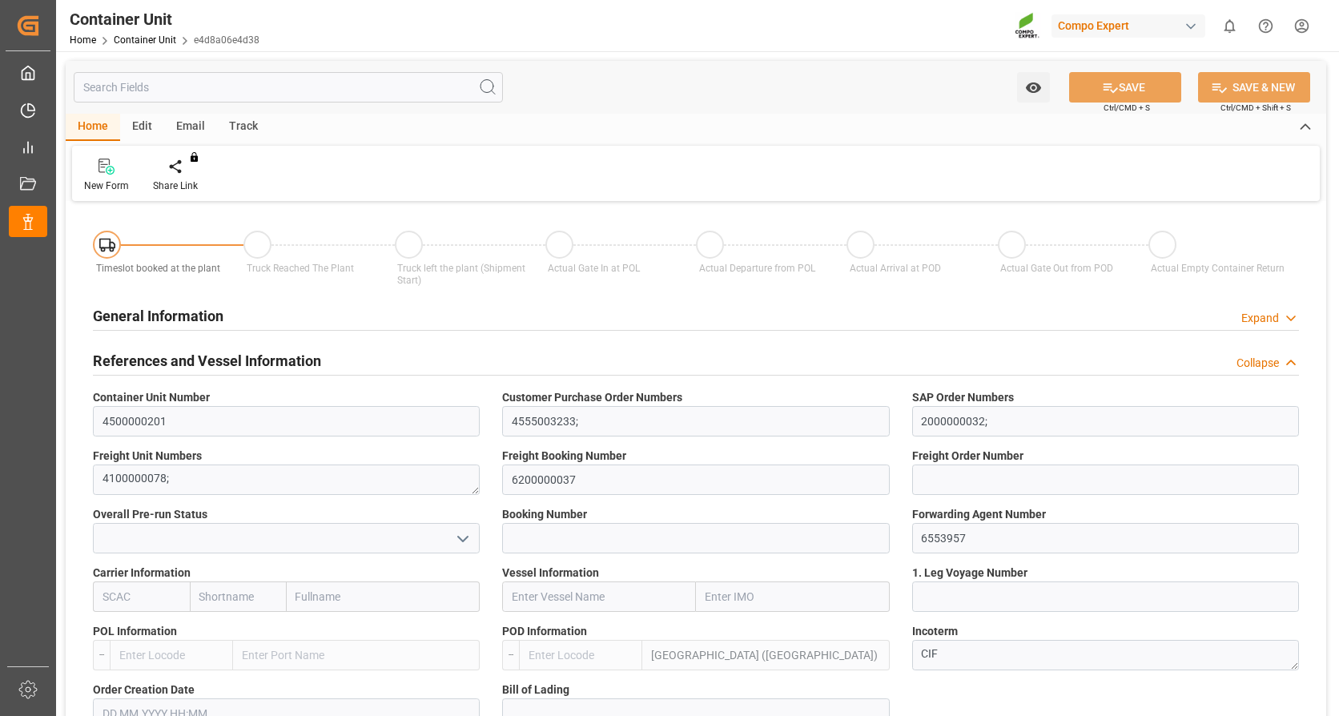
type input "MYPKG"
type input "0"
type input "26500"
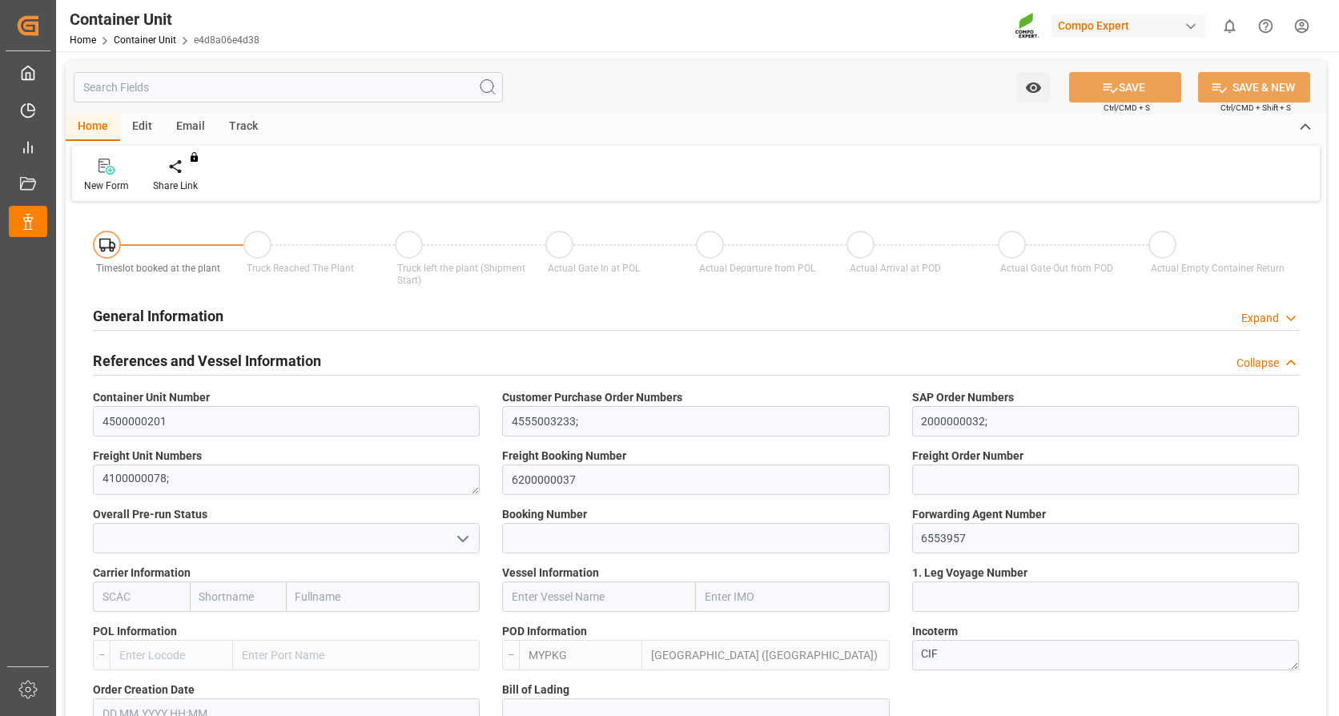
type input "[DATE]"
click at [194, 169] on div at bounding box center [187, 166] width 68 height 17
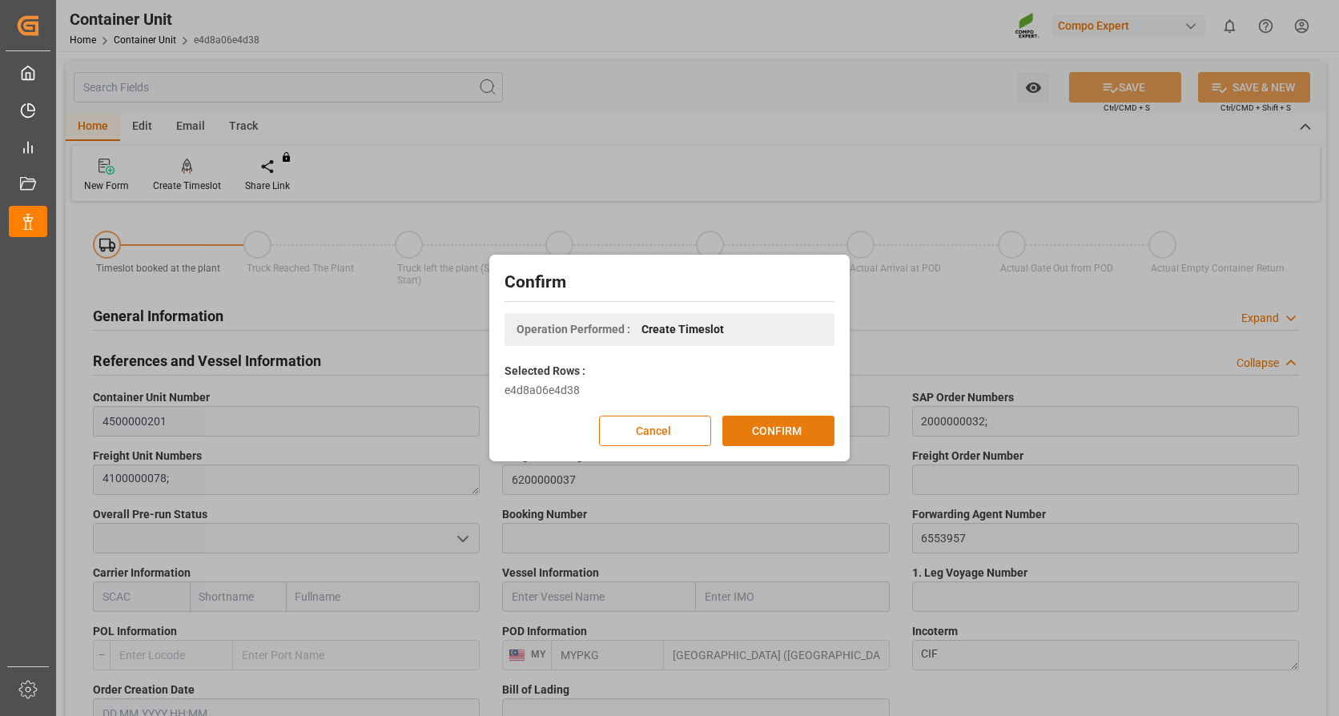
click at [765, 425] on button "CONFIRM" at bounding box center [778, 431] width 112 height 30
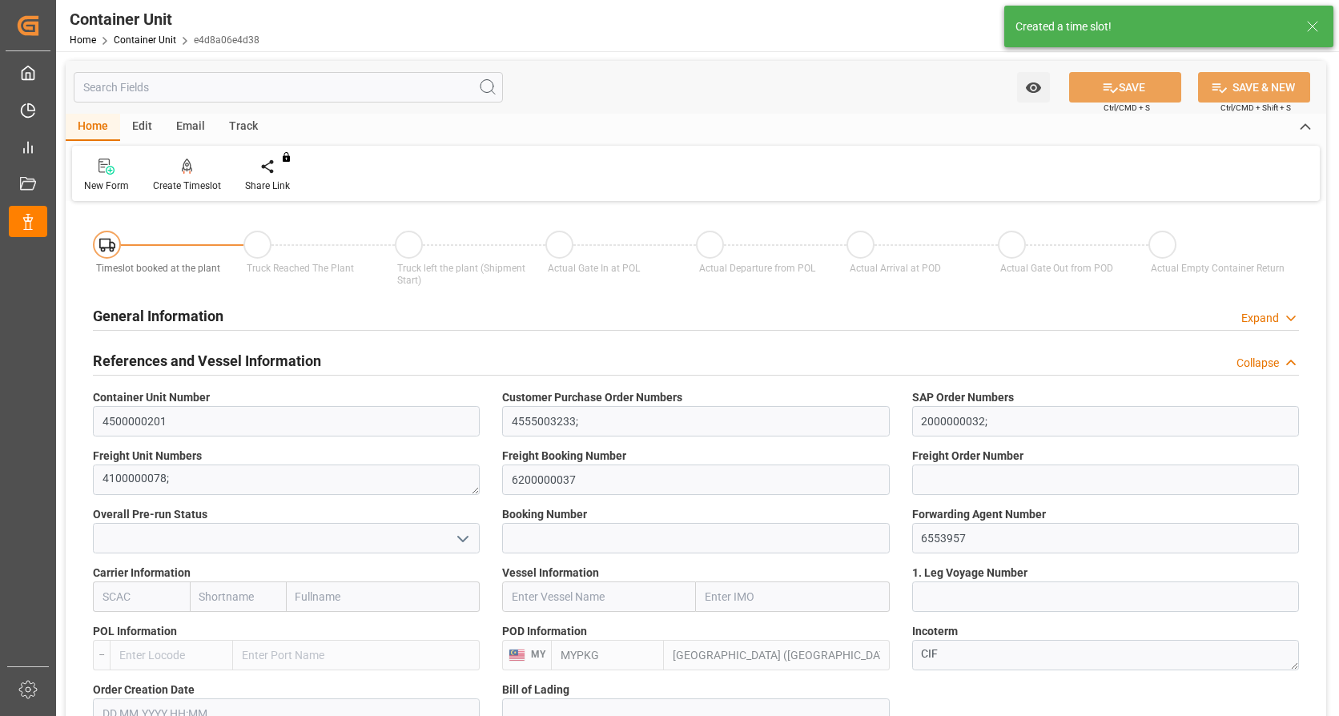
type input "MYPKG"
type input "0"
type input "26500"
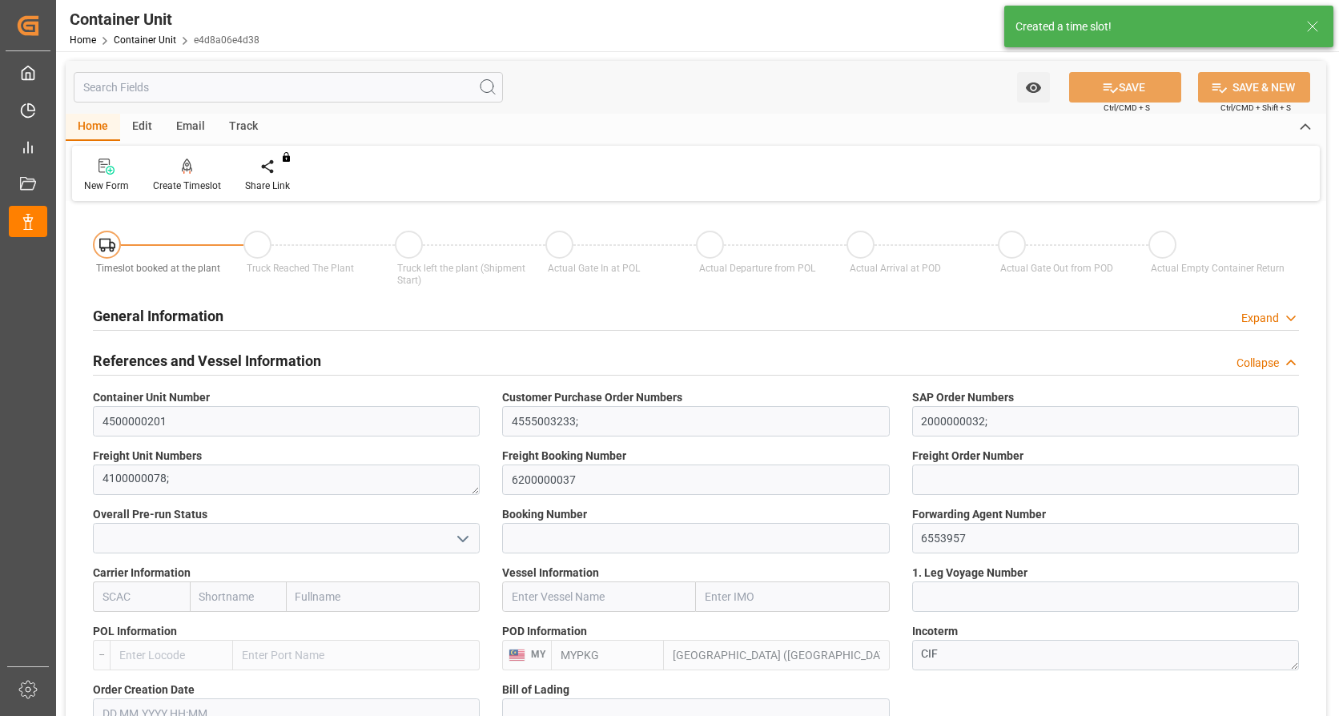
type input "[DATE]"
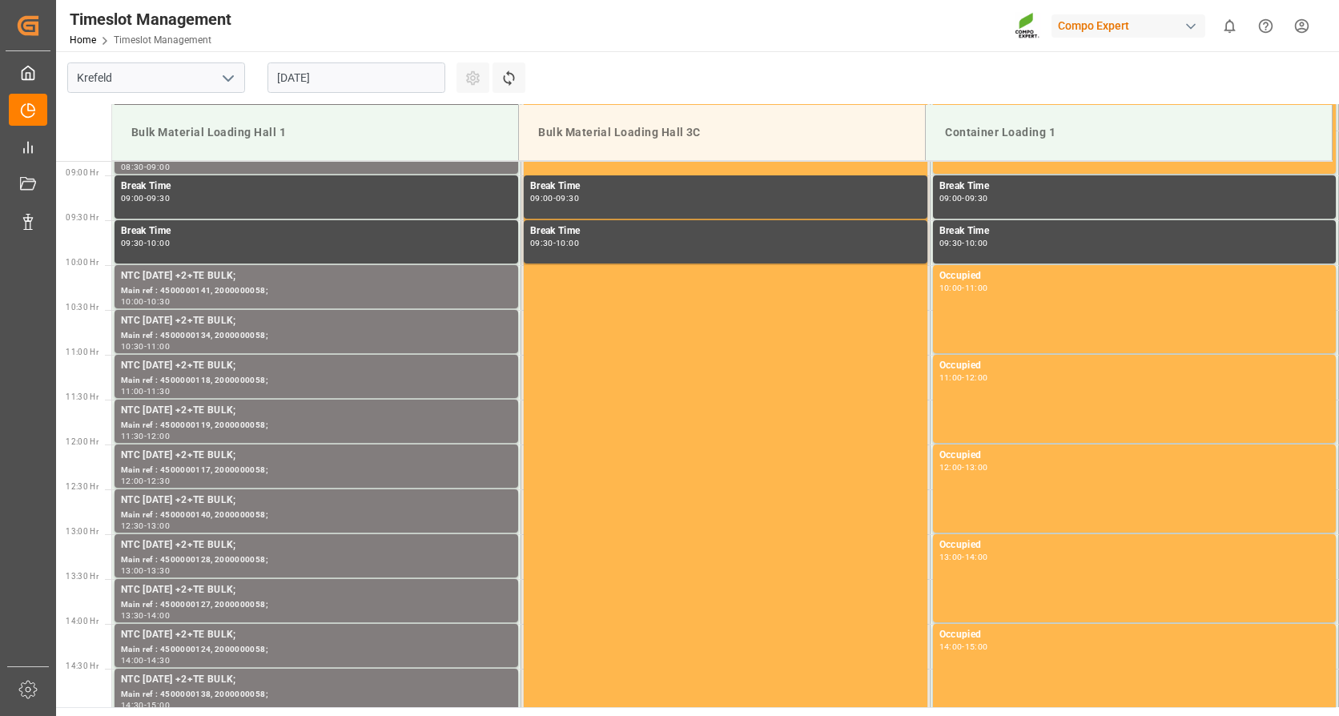
scroll to position [797, 0]
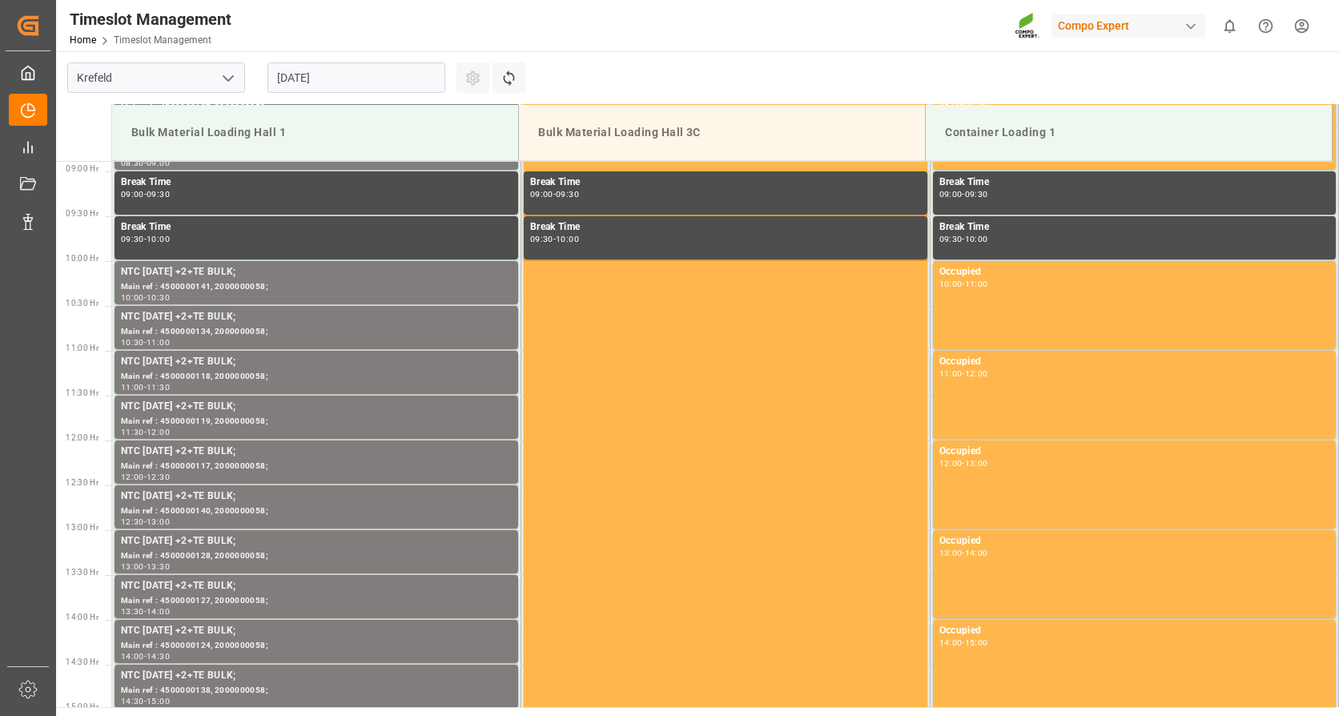
click at [351, 86] on input "[DATE]" at bounding box center [357, 77] width 178 height 30
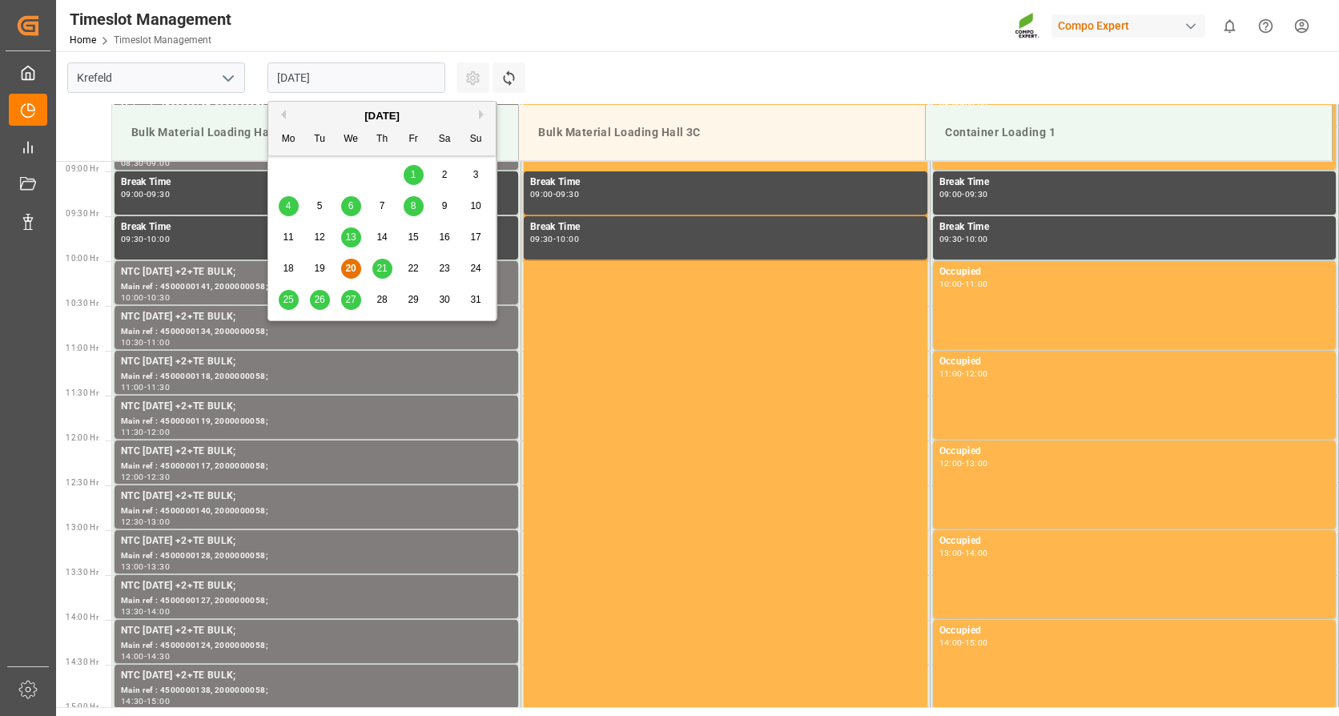
click at [481, 116] on button "Next Month" at bounding box center [484, 115] width 10 height 10
click at [324, 171] on div "2" at bounding box center [320, 175] width 20 height 19
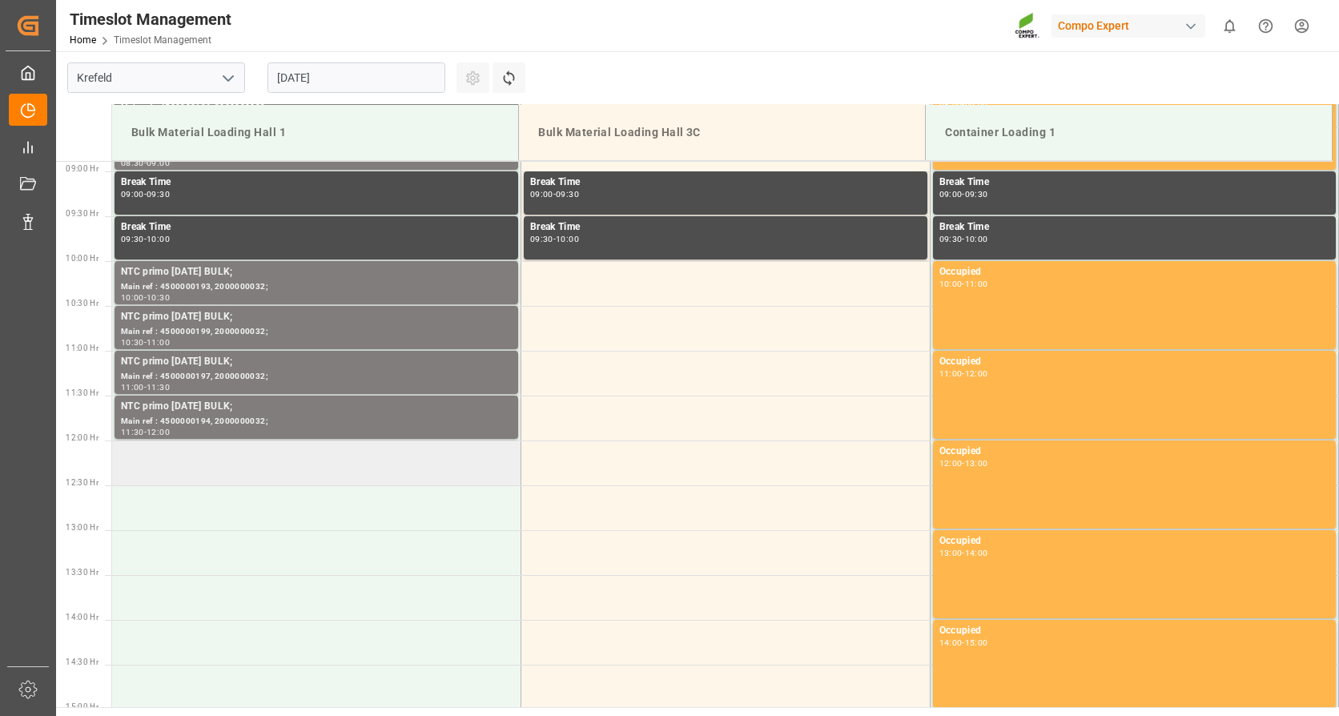
click at [218, 466] on td at bounding box center [316, 463] width 409 height 45
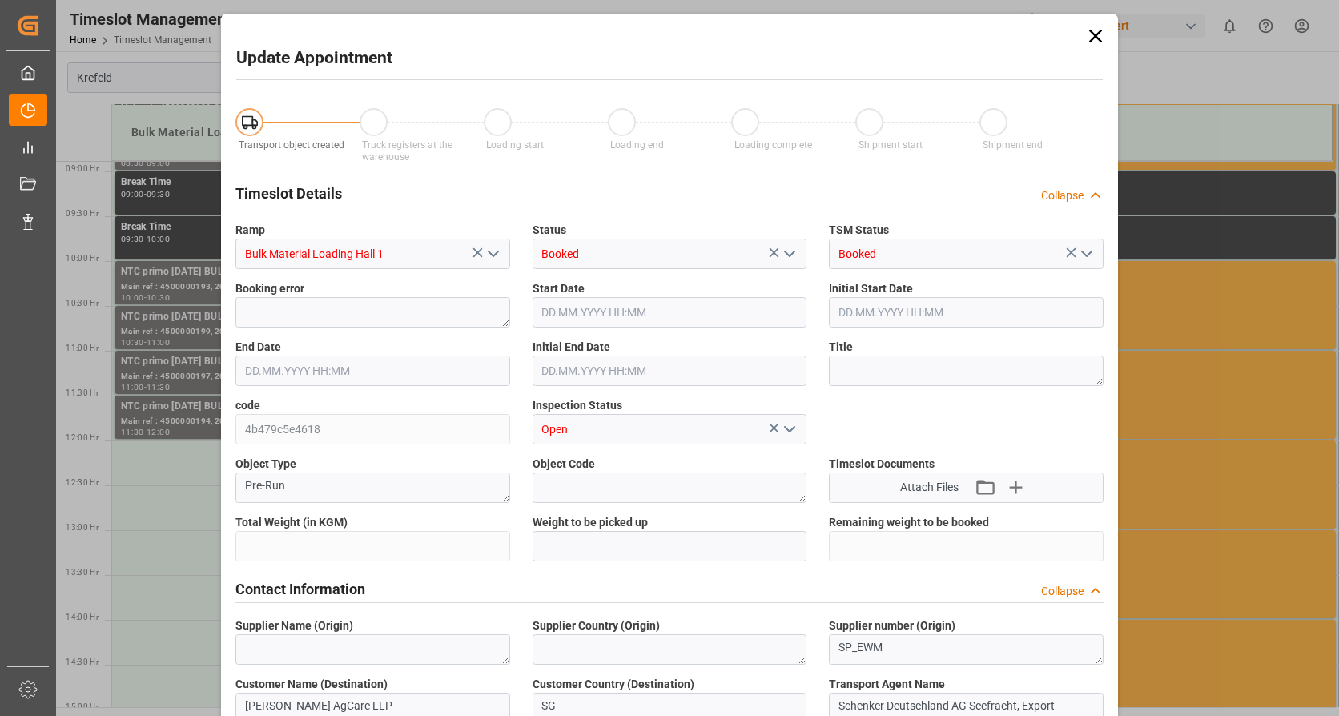
type input "26500"
type input "0"
type input "[DATE] 12:00"
type input "[DATE] 12:30"
type input "[DATE] 08:23"
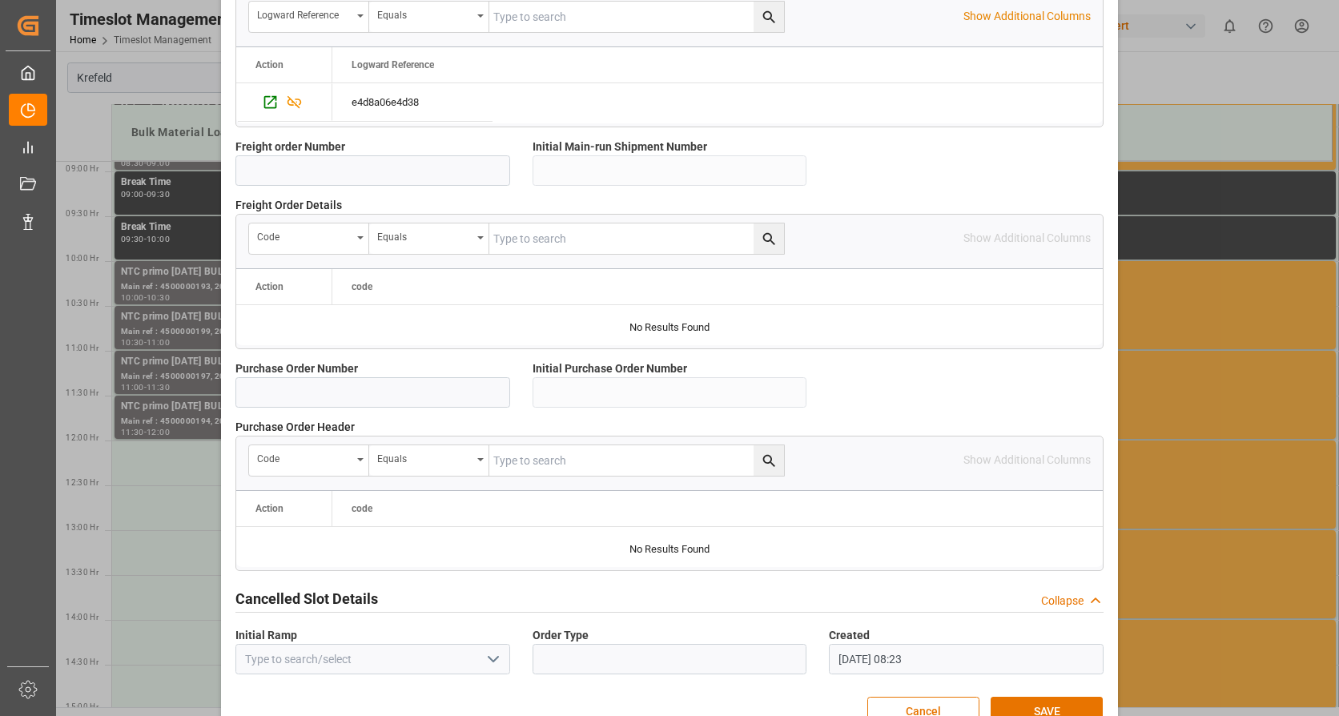
scroll to position [1400, 0]
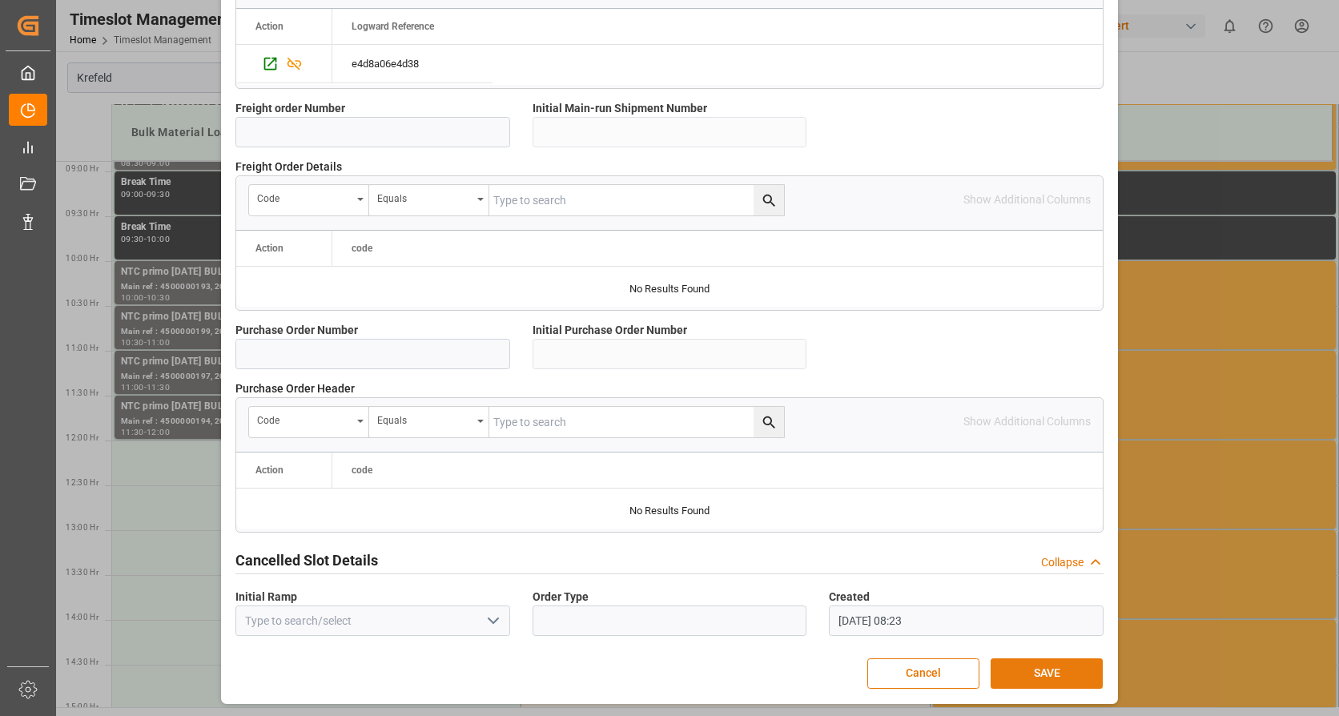
click at [1033, 666] on button "SAVE" at bounding box center [1047, 673] width 112 height 30
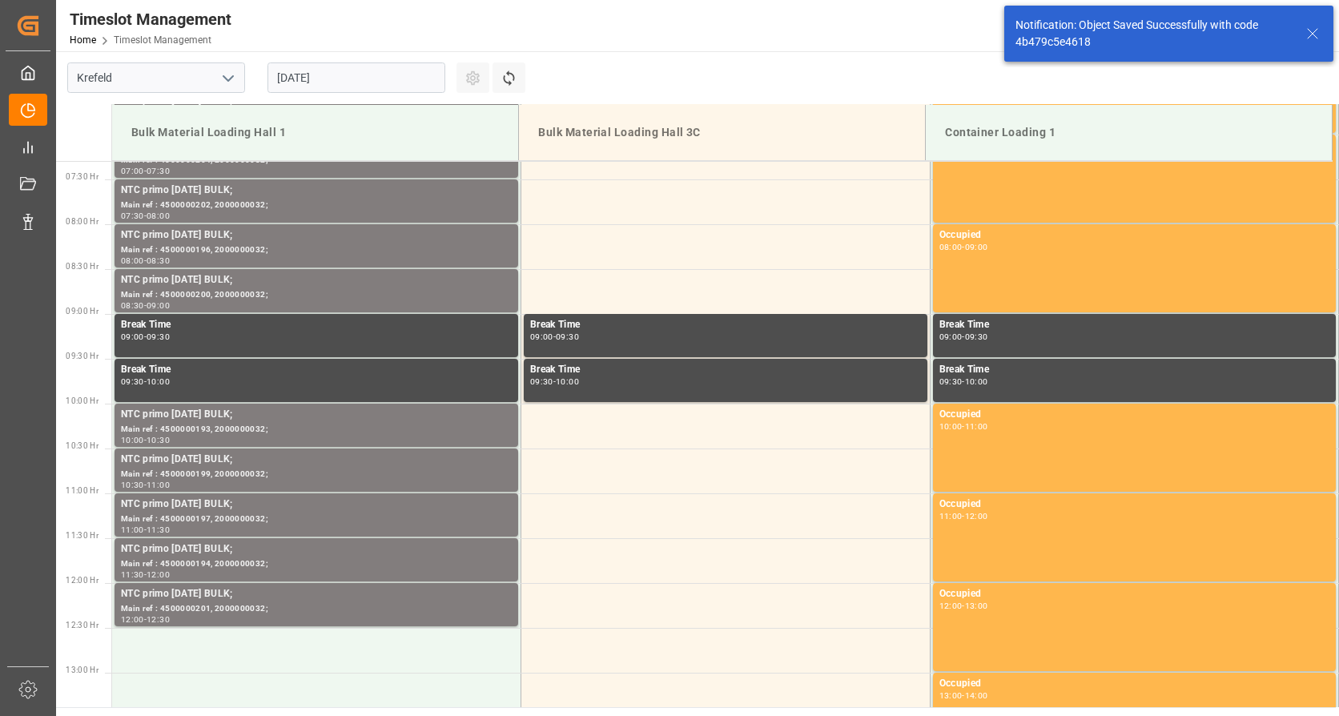
scroll to position [976, 0]
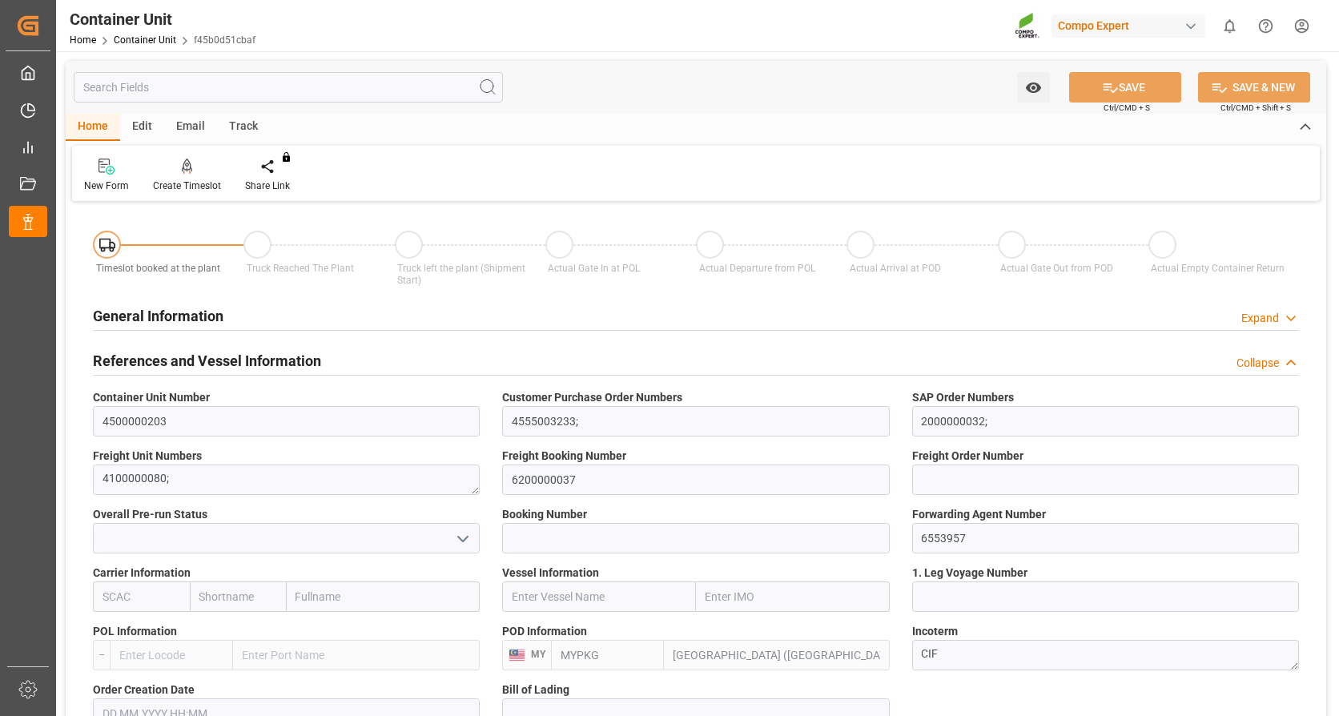
type input "MYPKG"
type input "0"
type input "26500"
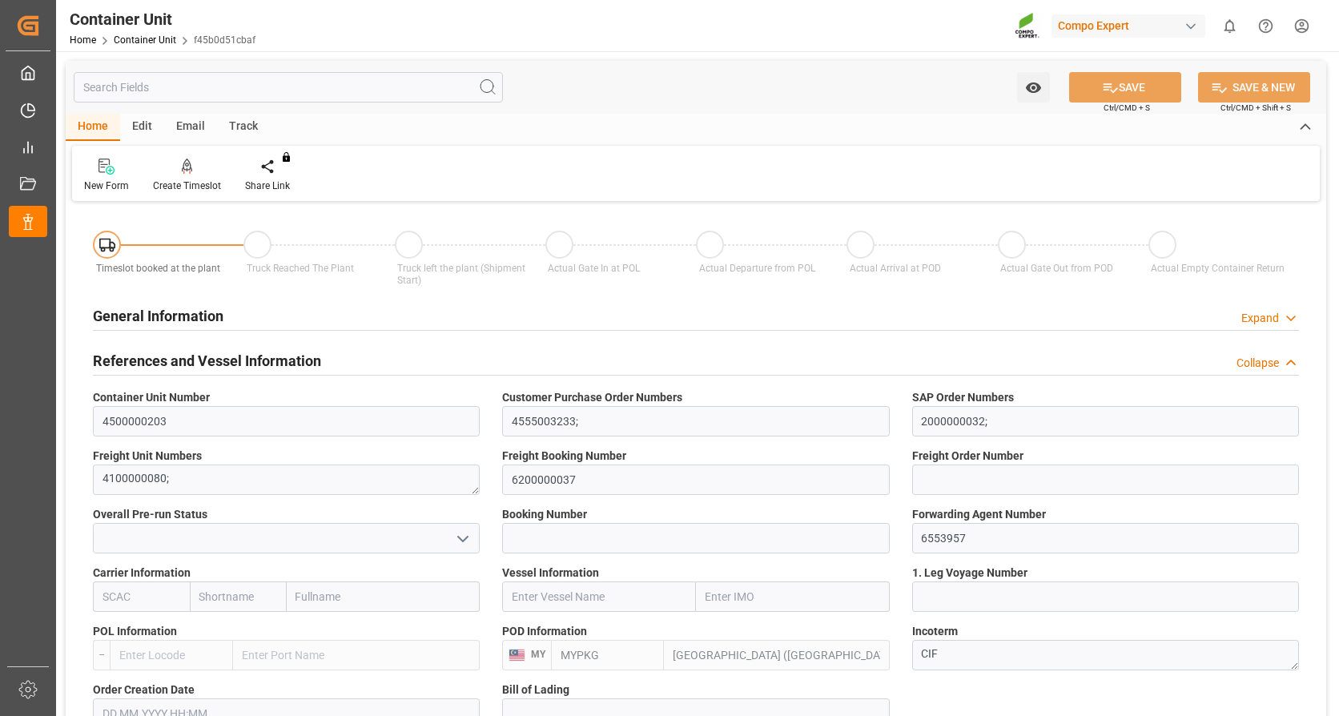
type input "[DATE]"
click at [174, 171] on div at bounding box center [187, 166] width 68 height 17
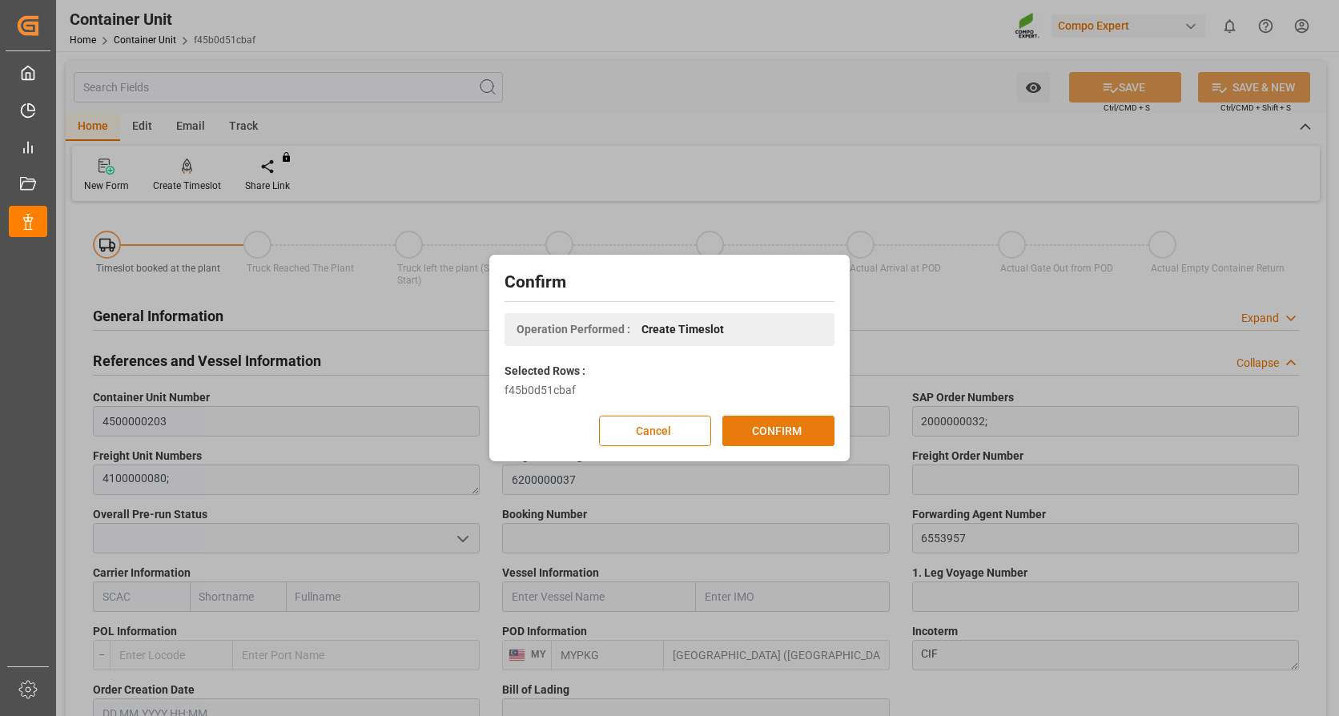
click at [815, 441] on button "CONFIRM" at bounding box center [778, 431] width 112 height 30
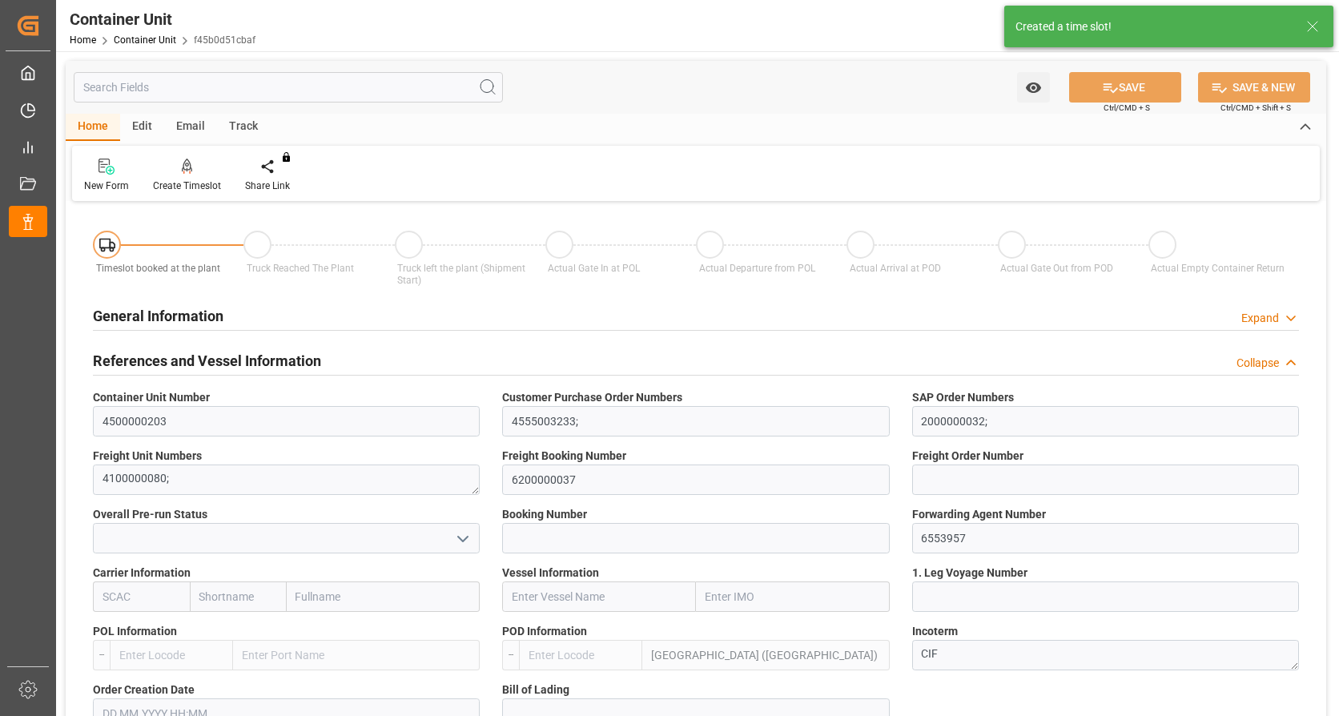
type input "MYPKG"
type input "0"
type input "26500"
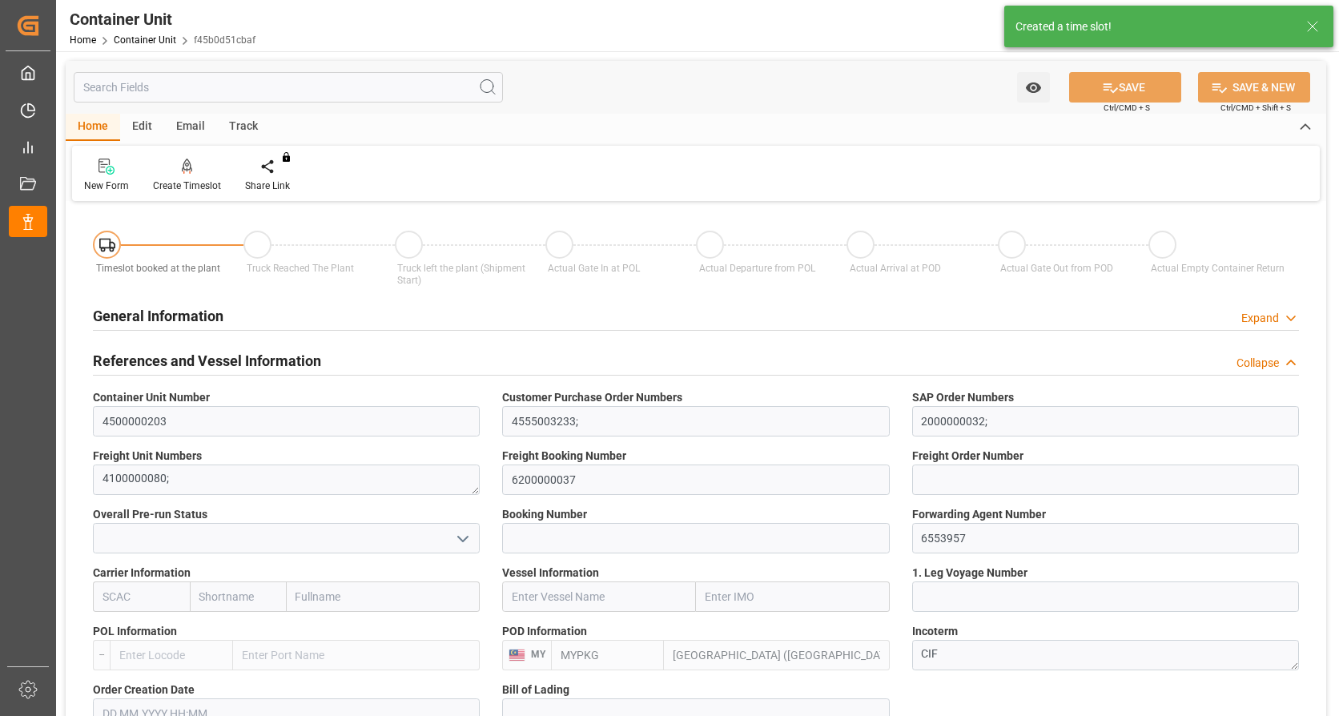
type input "[DATE]"
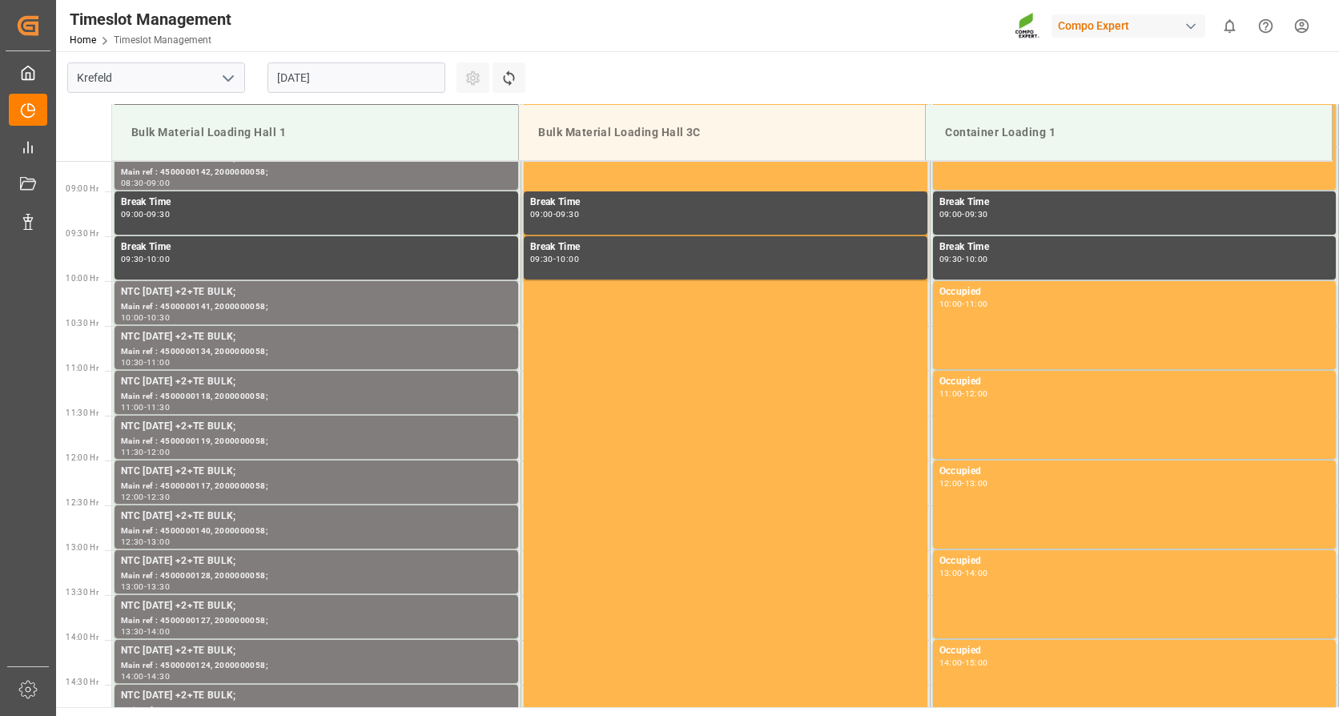
scroll to position [797, 0]
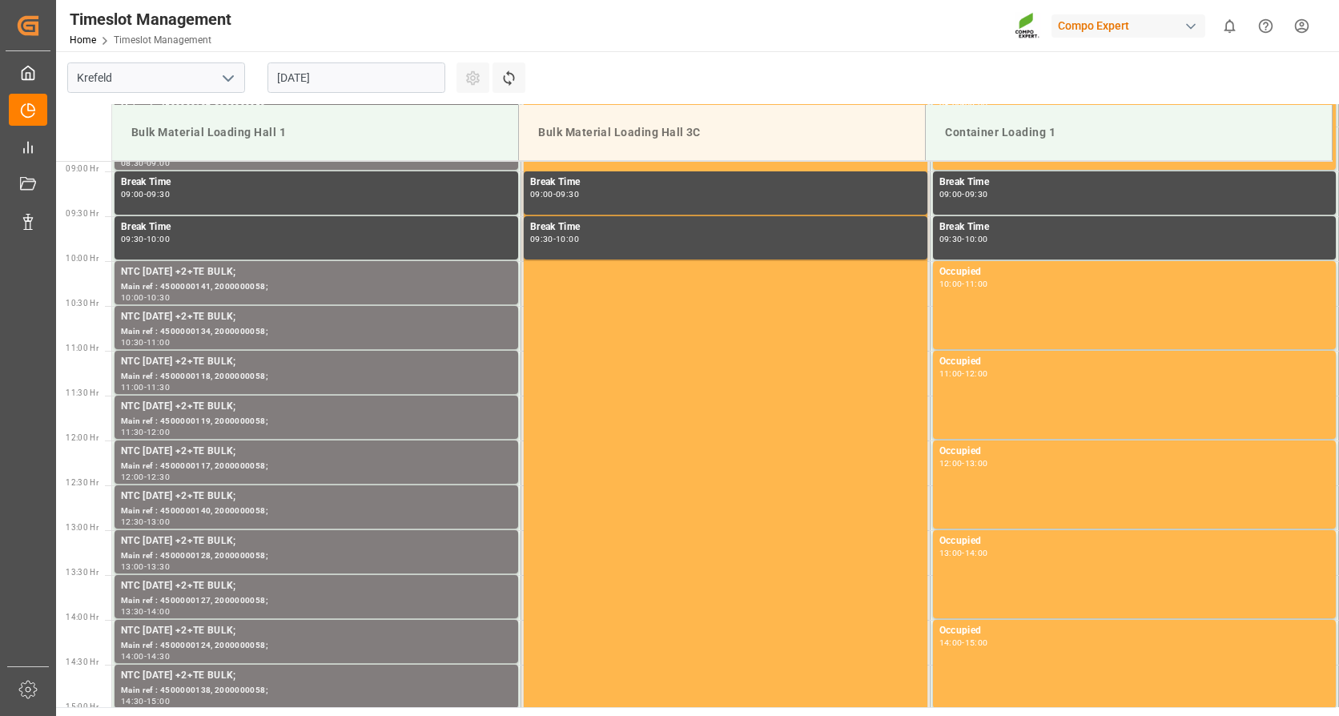
click at [353, 74] on input "[DATE]" at bounding box center [357, 77] width 178 height 30
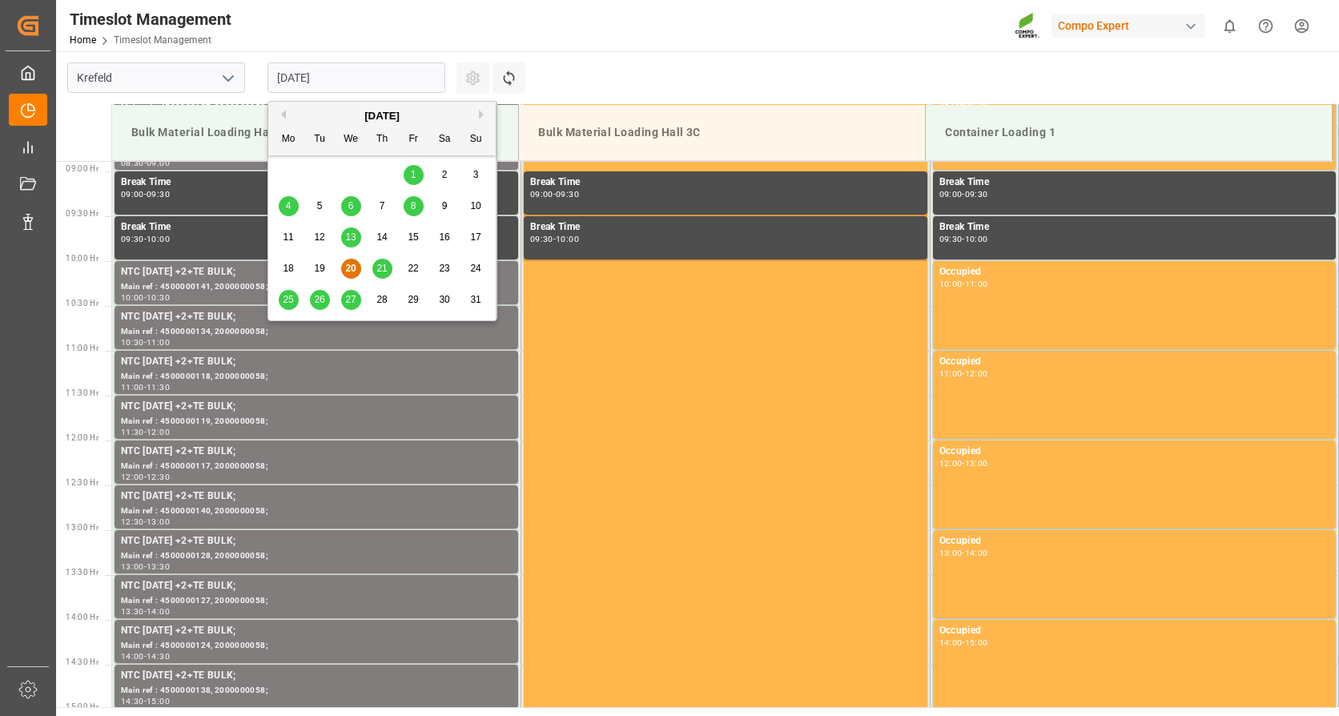
click at [477, 115] on div "[DATE]" at bounding box center [381, 116] width 227 height 16
click at [483, 115] on button "Next Month" at bounding box center [484, 115] width 10 height 10
click at [321, 171] on span "2" at bounding box center [320, 174] width 6 height 11
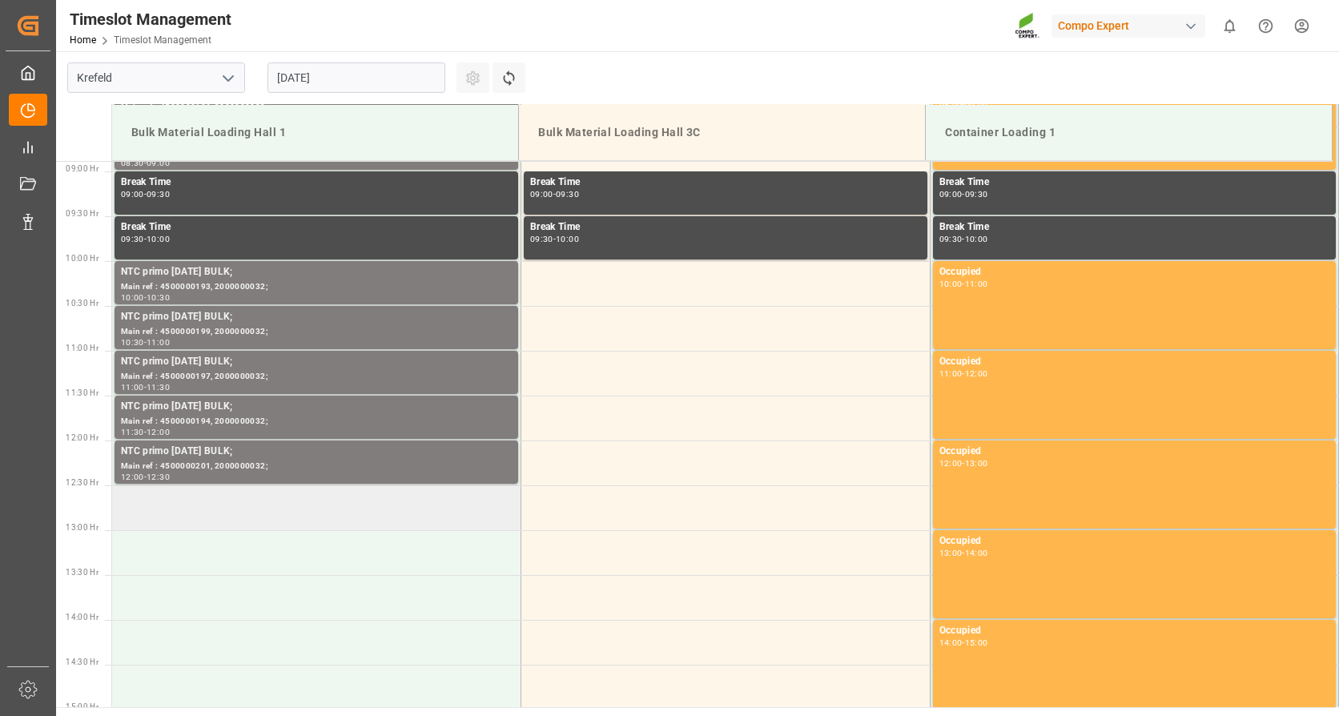
click at [232, 504] on td at bounding box center [316, 507] width 409 height 45
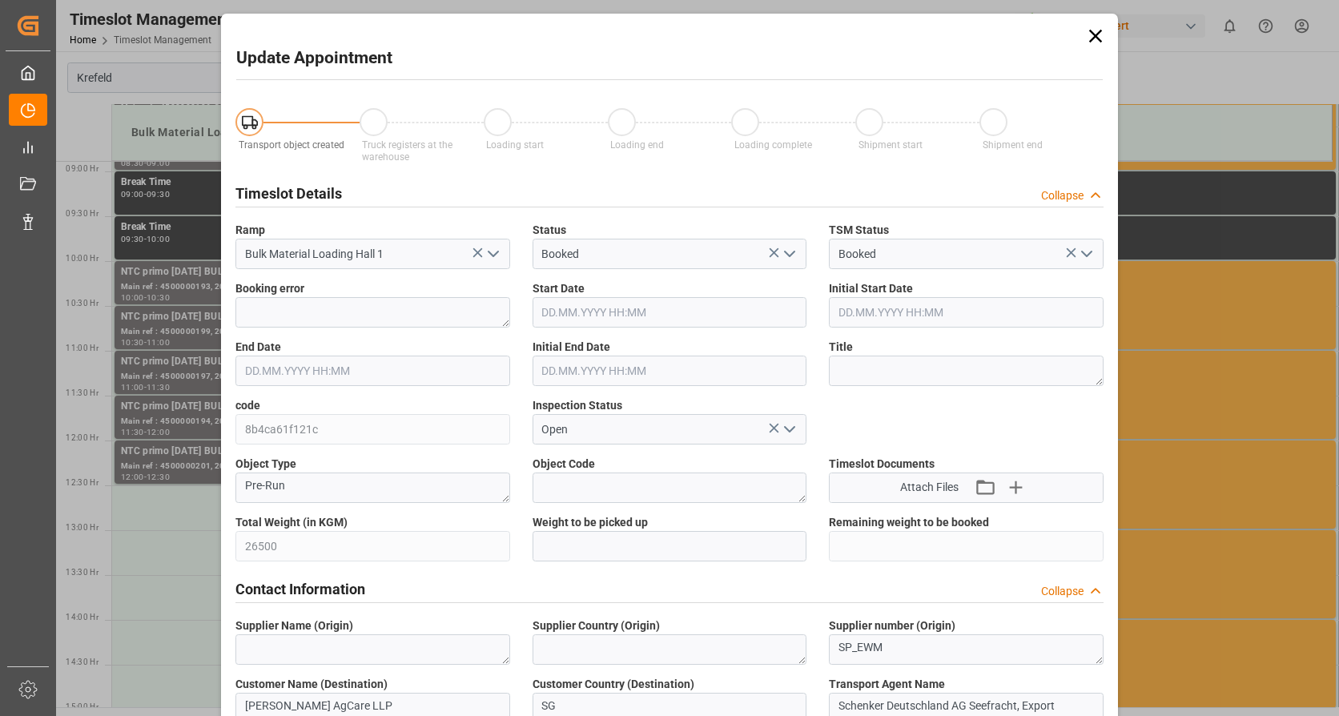
type input "[DATE] 12:30"
type input "[DATE] 13:00"
type input "[DATE] 08:24"
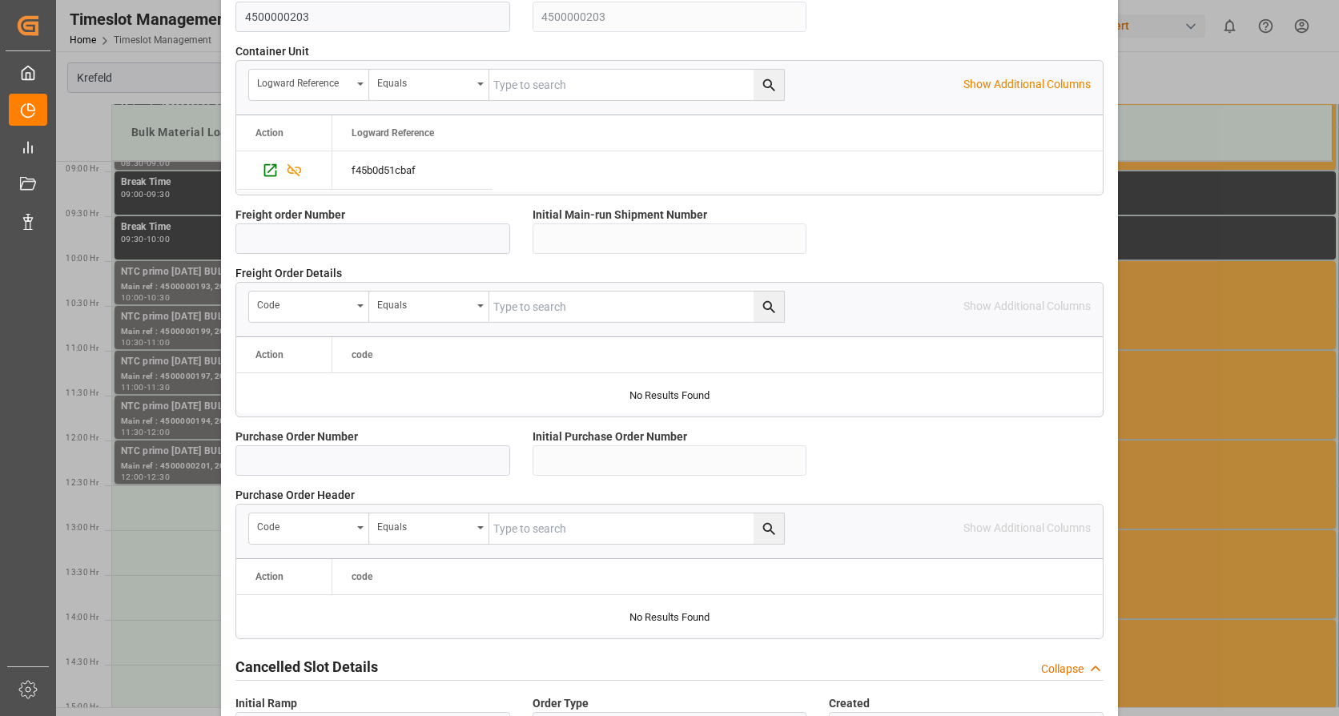
scroll to position [1400, 0]
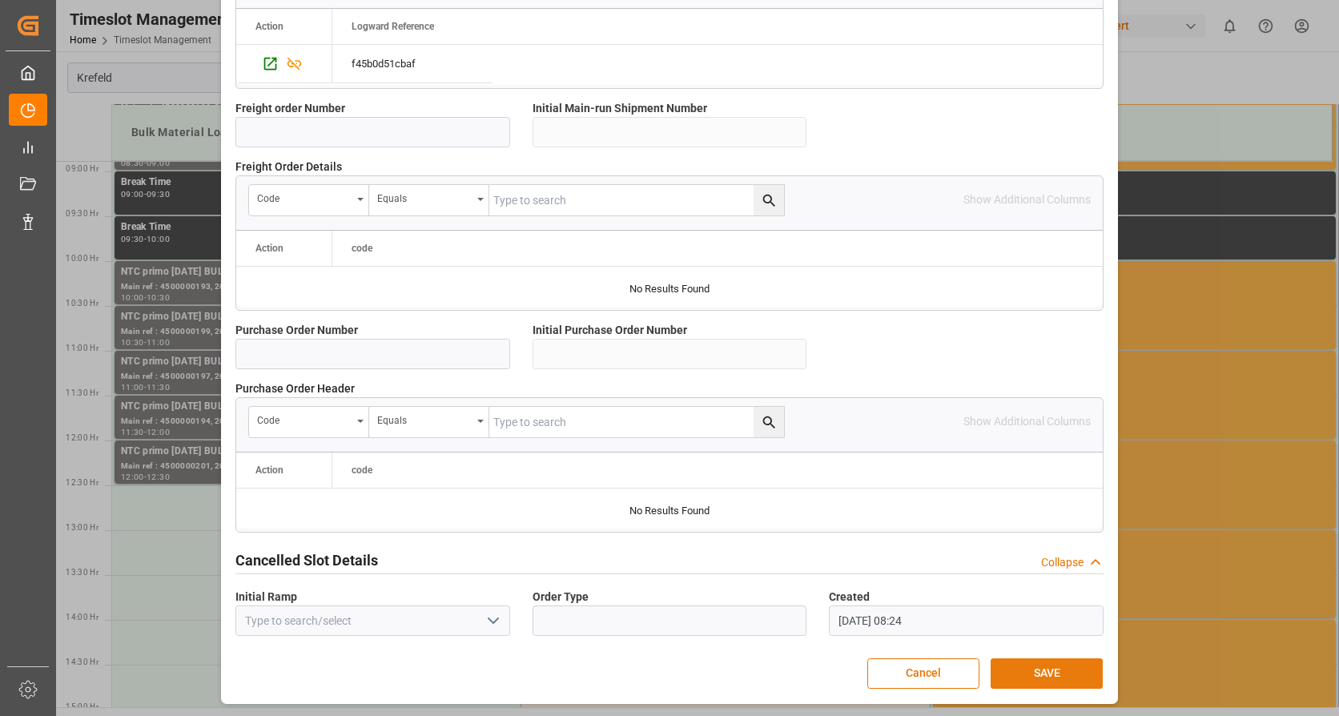
click at [1032, 670] on button "SAVE" at bounding box center [1047, 673] width 112 height 30
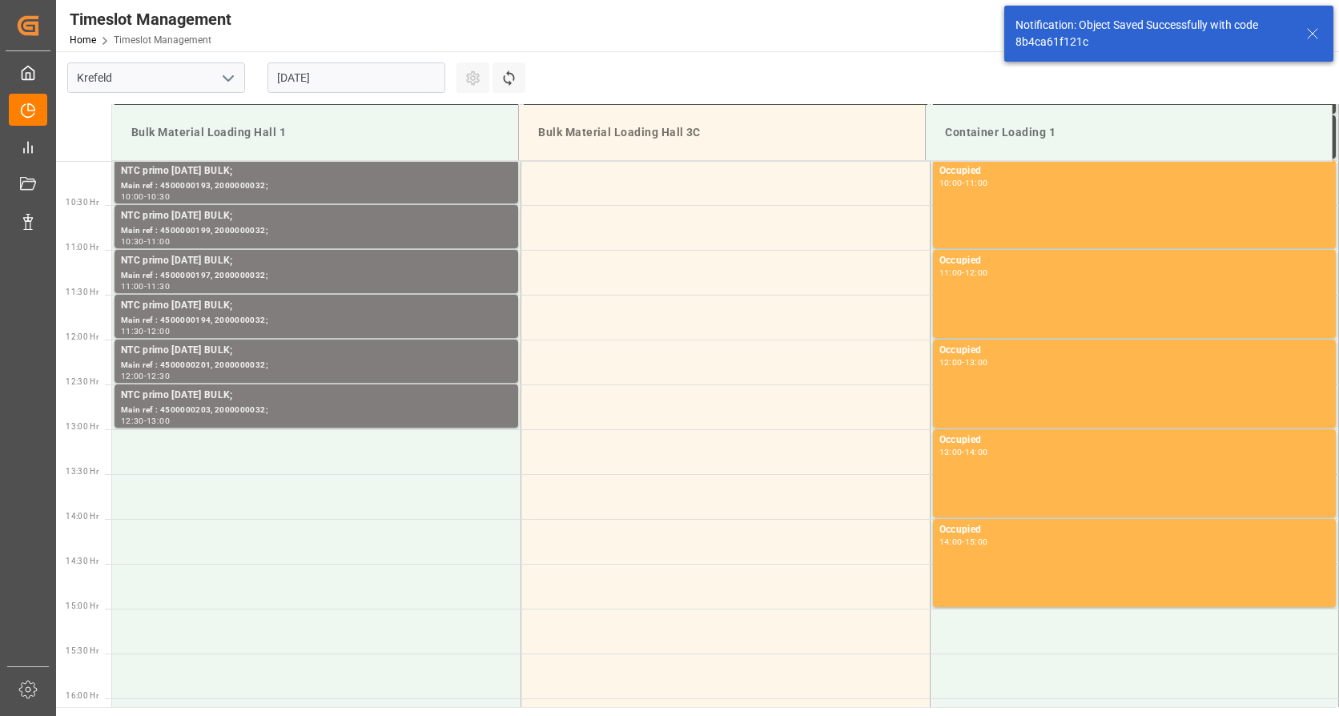
scroll to position [976, 0]
